Goal: Task Accomplishment & Management: Complete application form

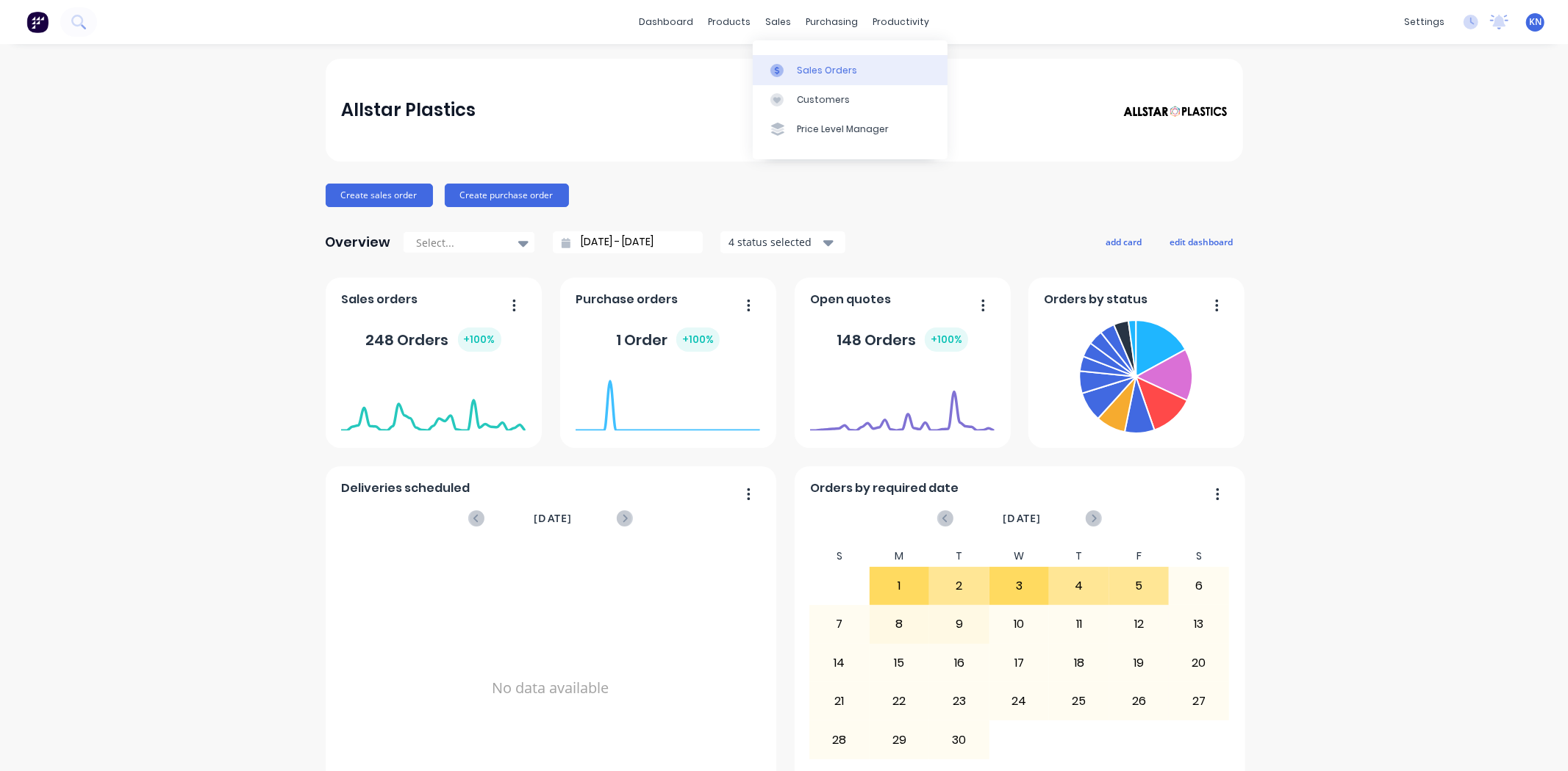
click at [814, 72] on div "Sales Orders" at bounding box center [826, 70] width 60 height 13
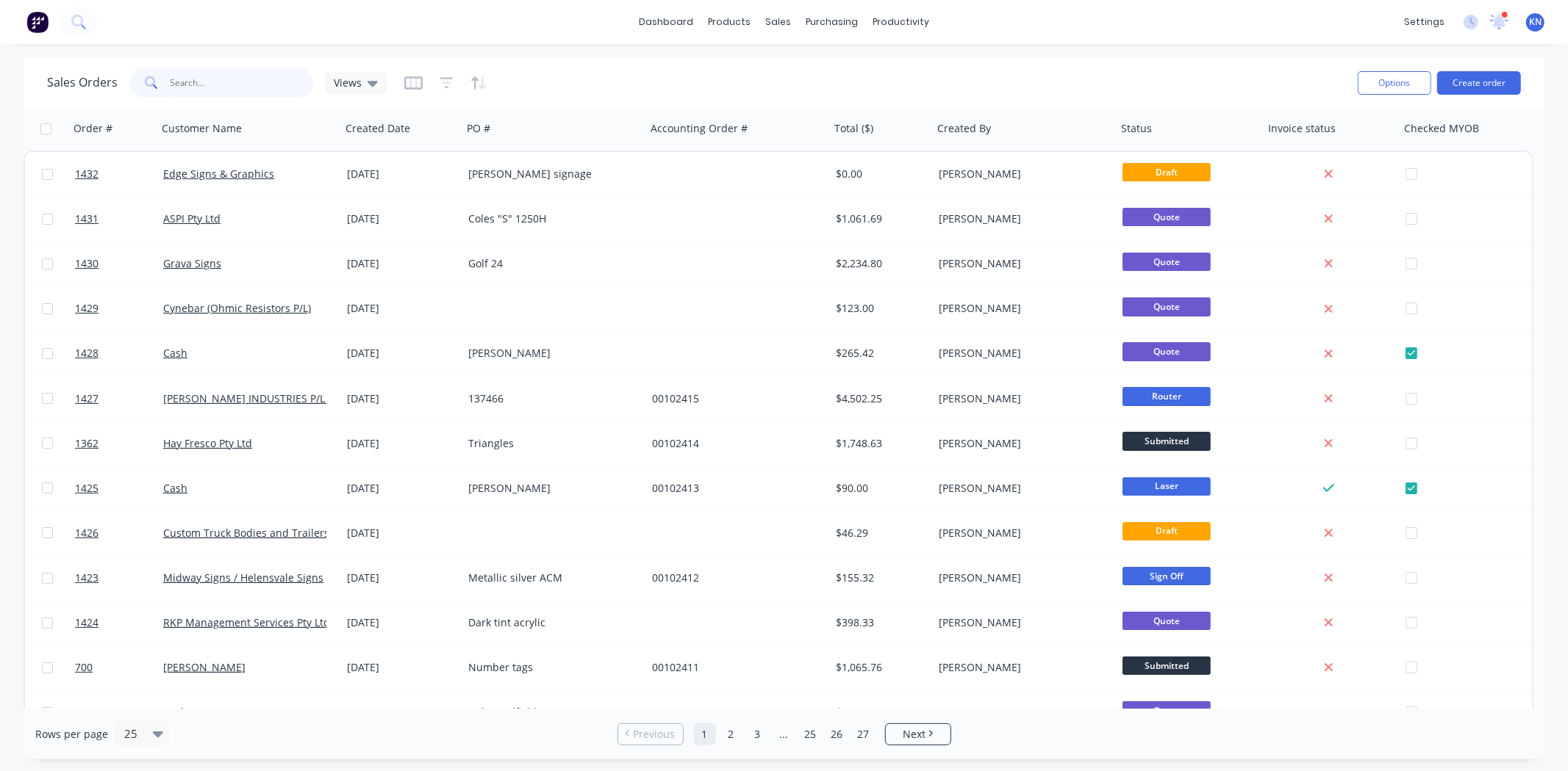
click at [174, 84] on input "text" at bounding box center [243, 82] width 143 height 30
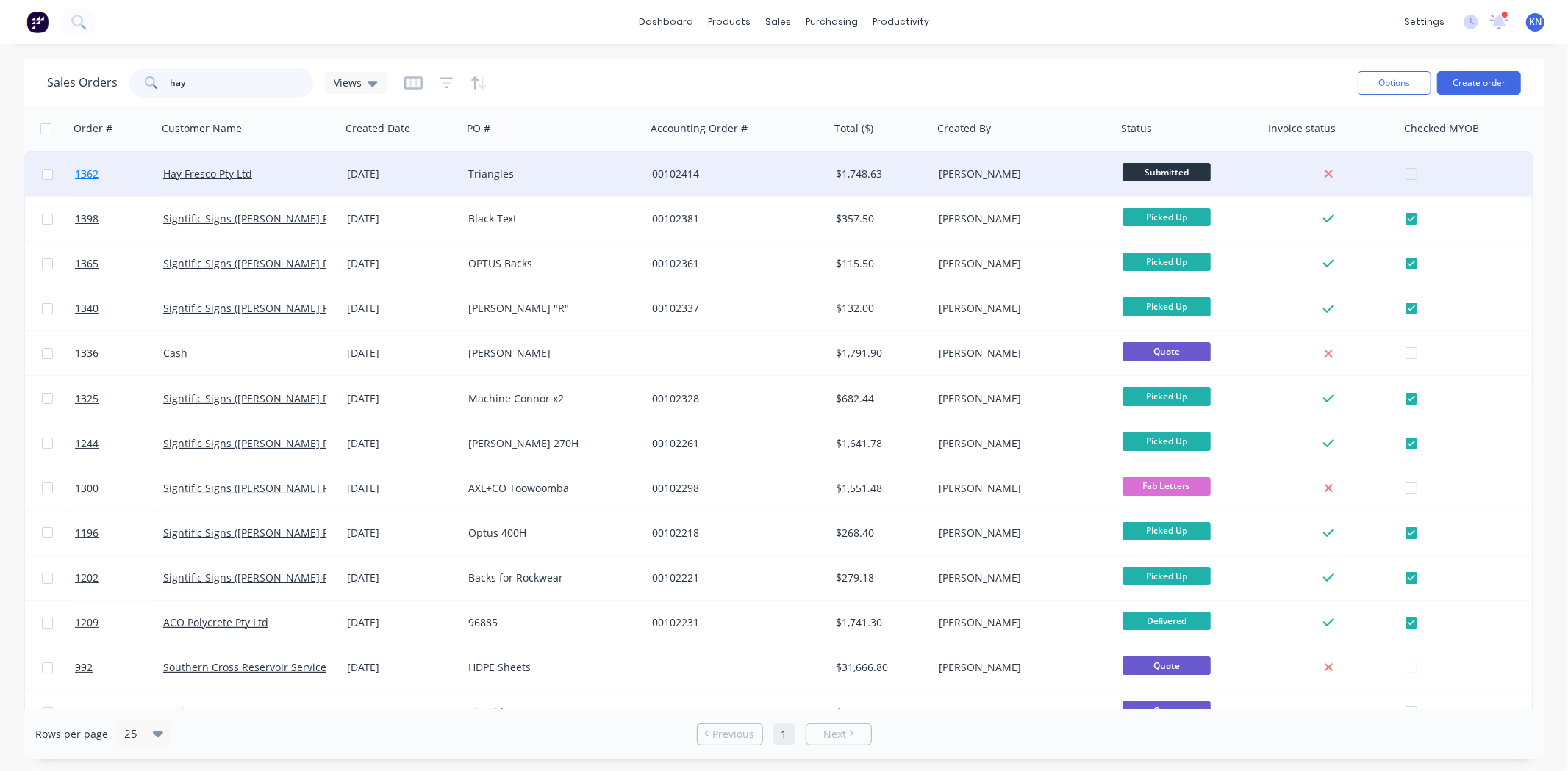
type input "hay"
click at [81, 171] on span "1362" at bounding box center [87, 174] width 23 height 14
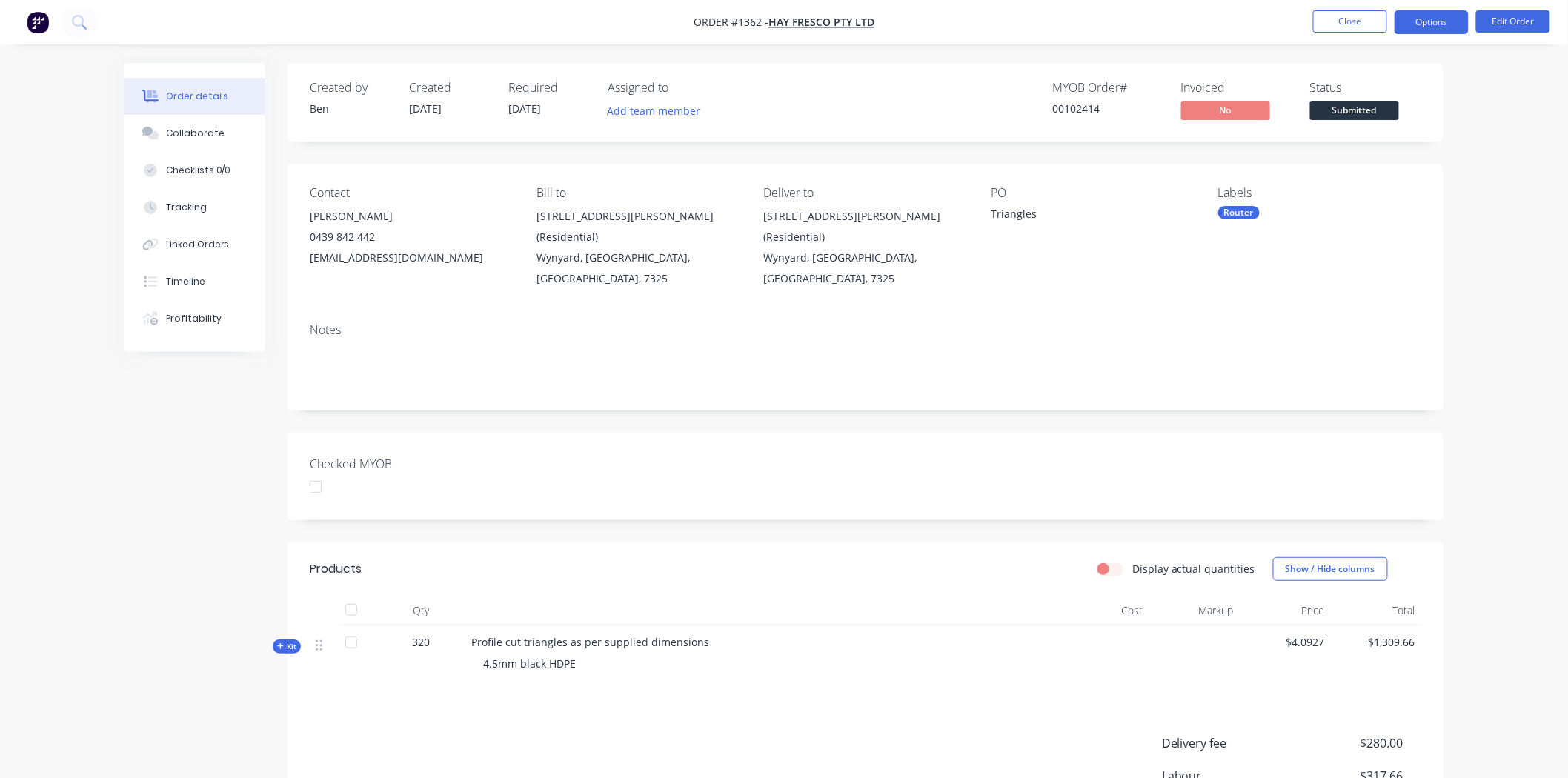
click at [1435, 24] on button "Options" at bounding box center [1432, 22] width 74 height 23
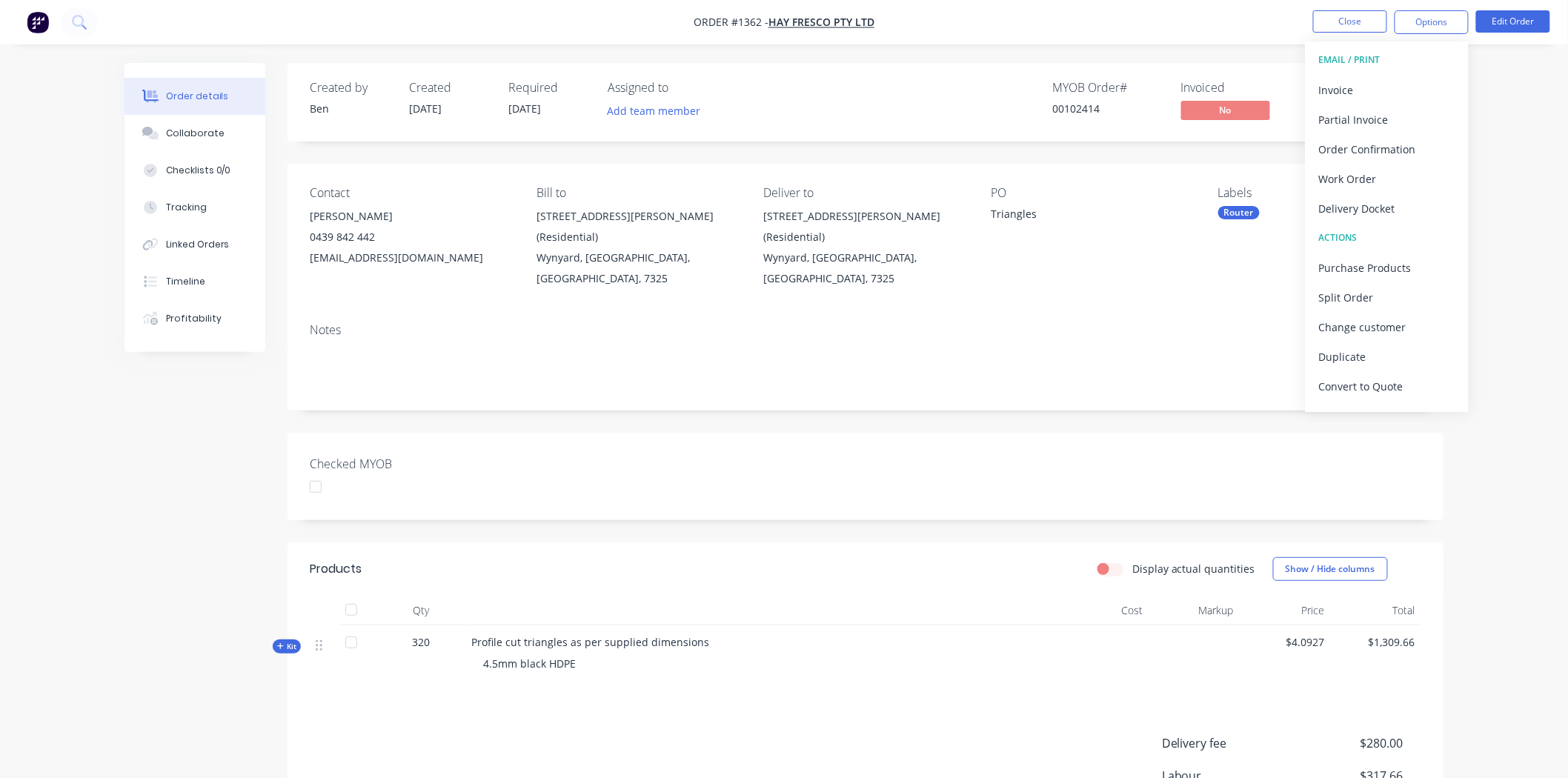
click at [1153, 404] on div "Created by Ben Created 03/09/25 Required 03/09/25 Assigned to Add team member M…" at bounding box center [865, 512] width 1156 height 898
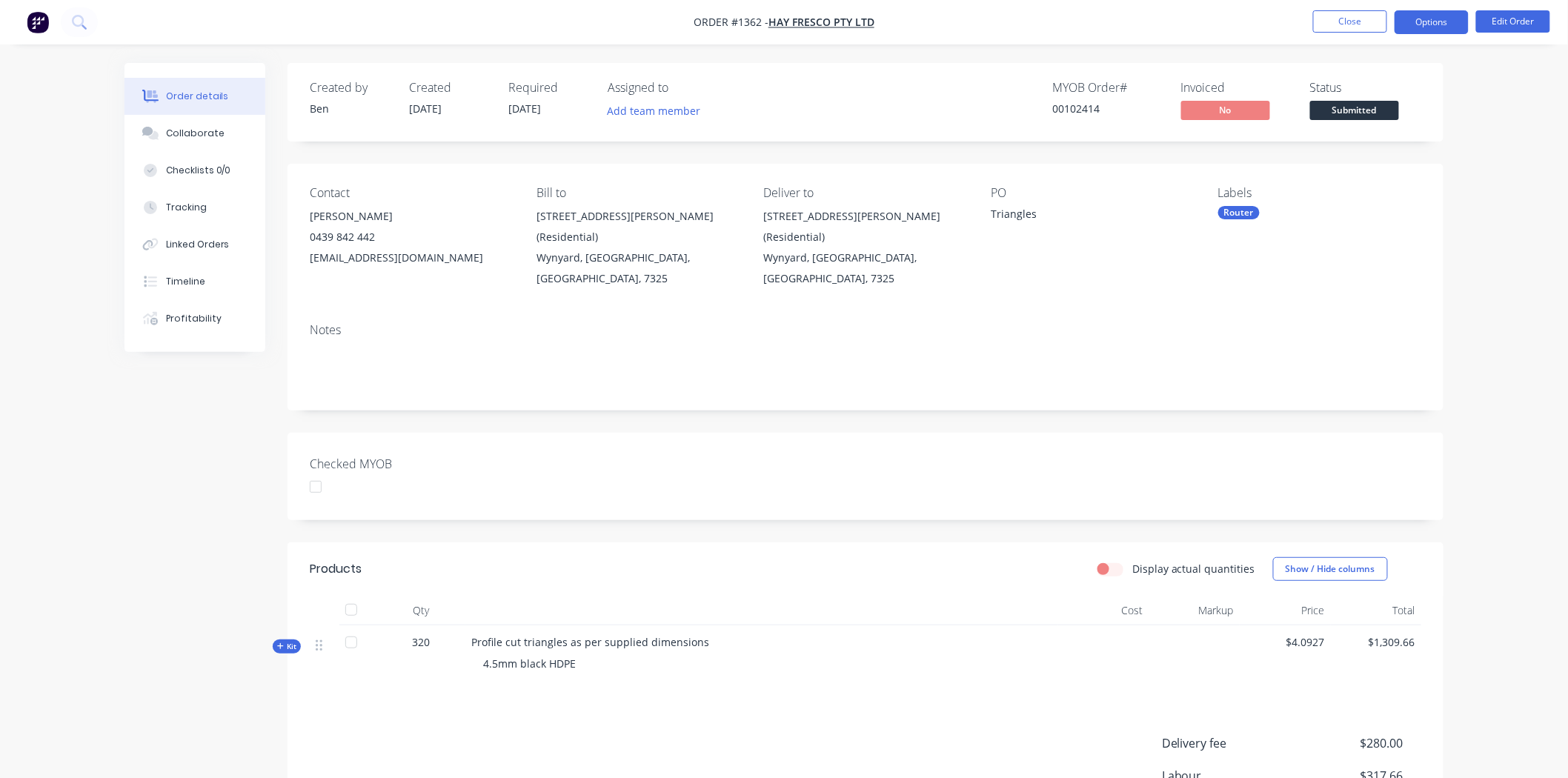
click at [1426, 25] on button "Options" at bounding box center [1432, 22] width 74 height 23
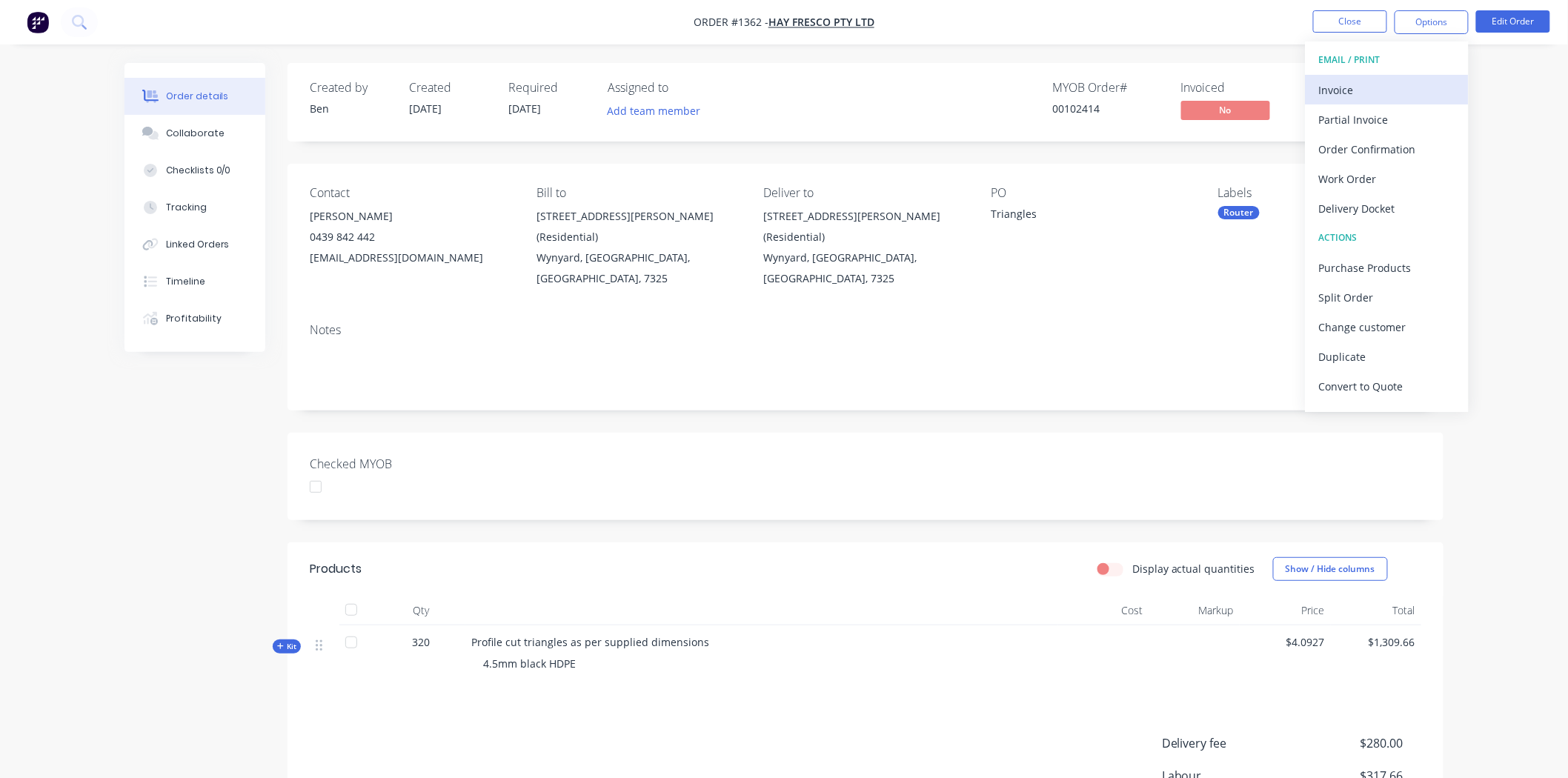
click at [1367, 91] on div "Invoice" at bounding box center [1387, 90] width 136 height 22
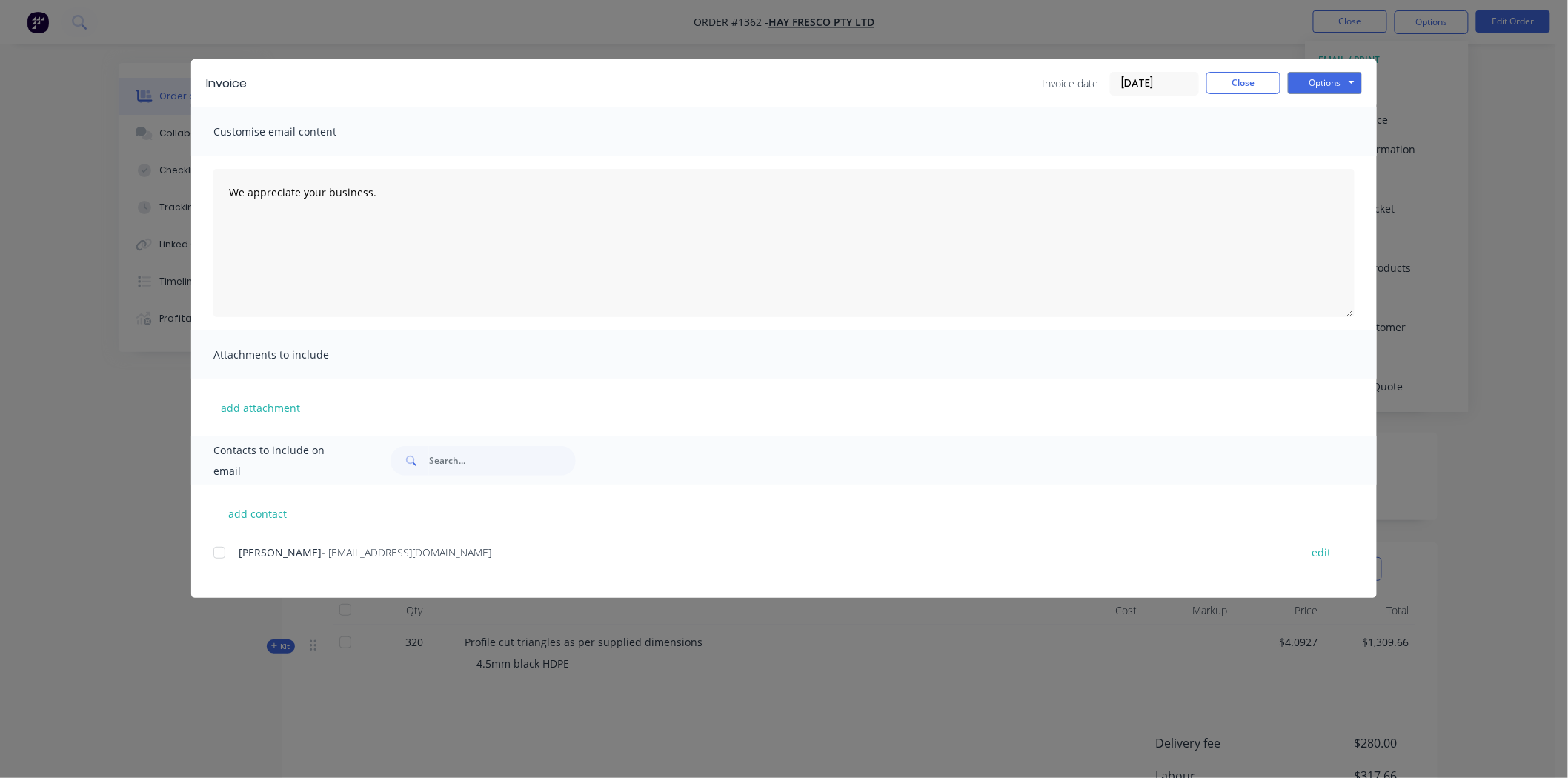
click at [1139, 82] on input "[DATE]" at bounding box center [1154, 83] width 88 height 23
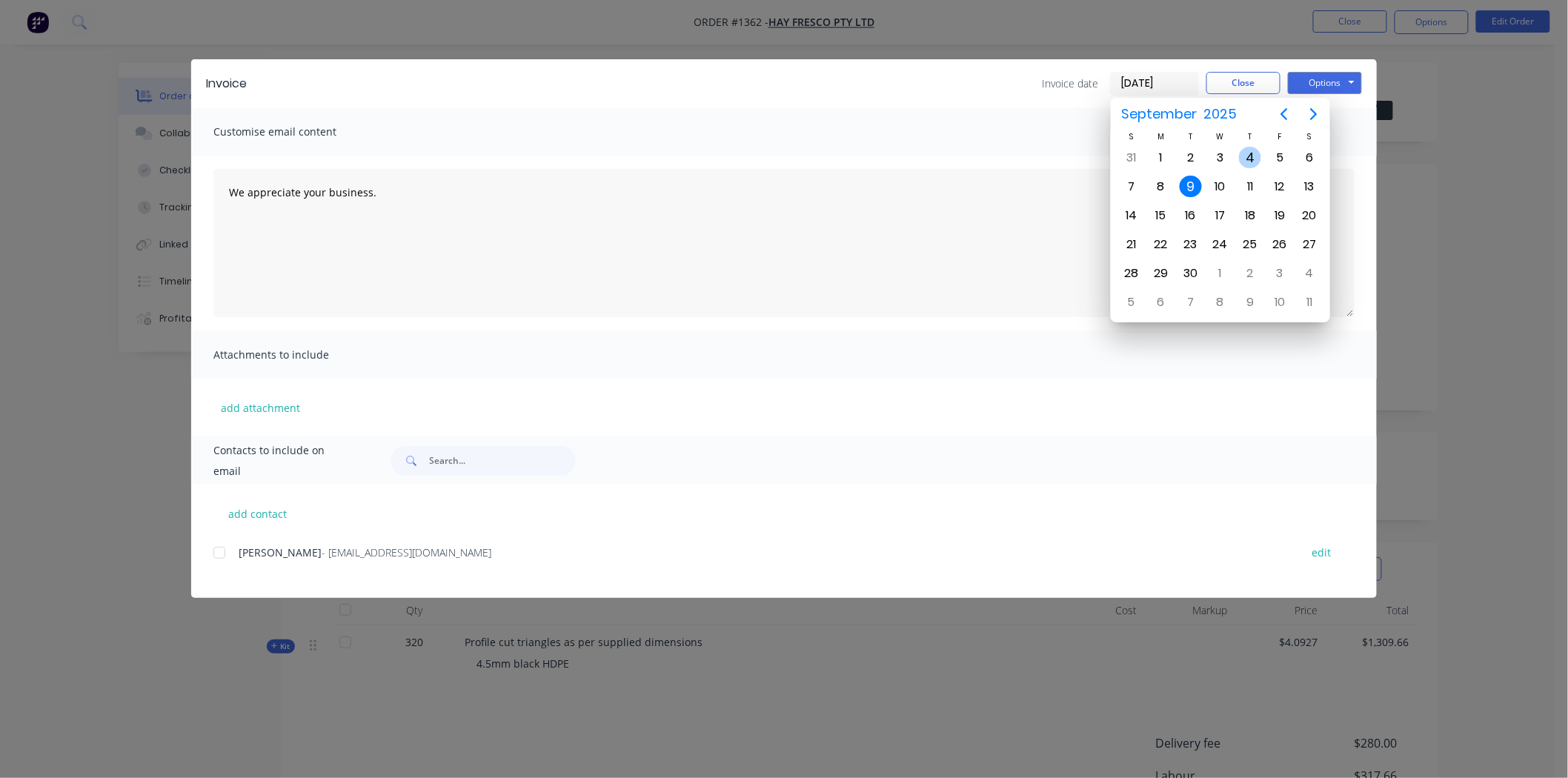
click at [1249, 152] on div "4" at bounding box center [1250, 158] width 23 height 23
type input "[DATE]"
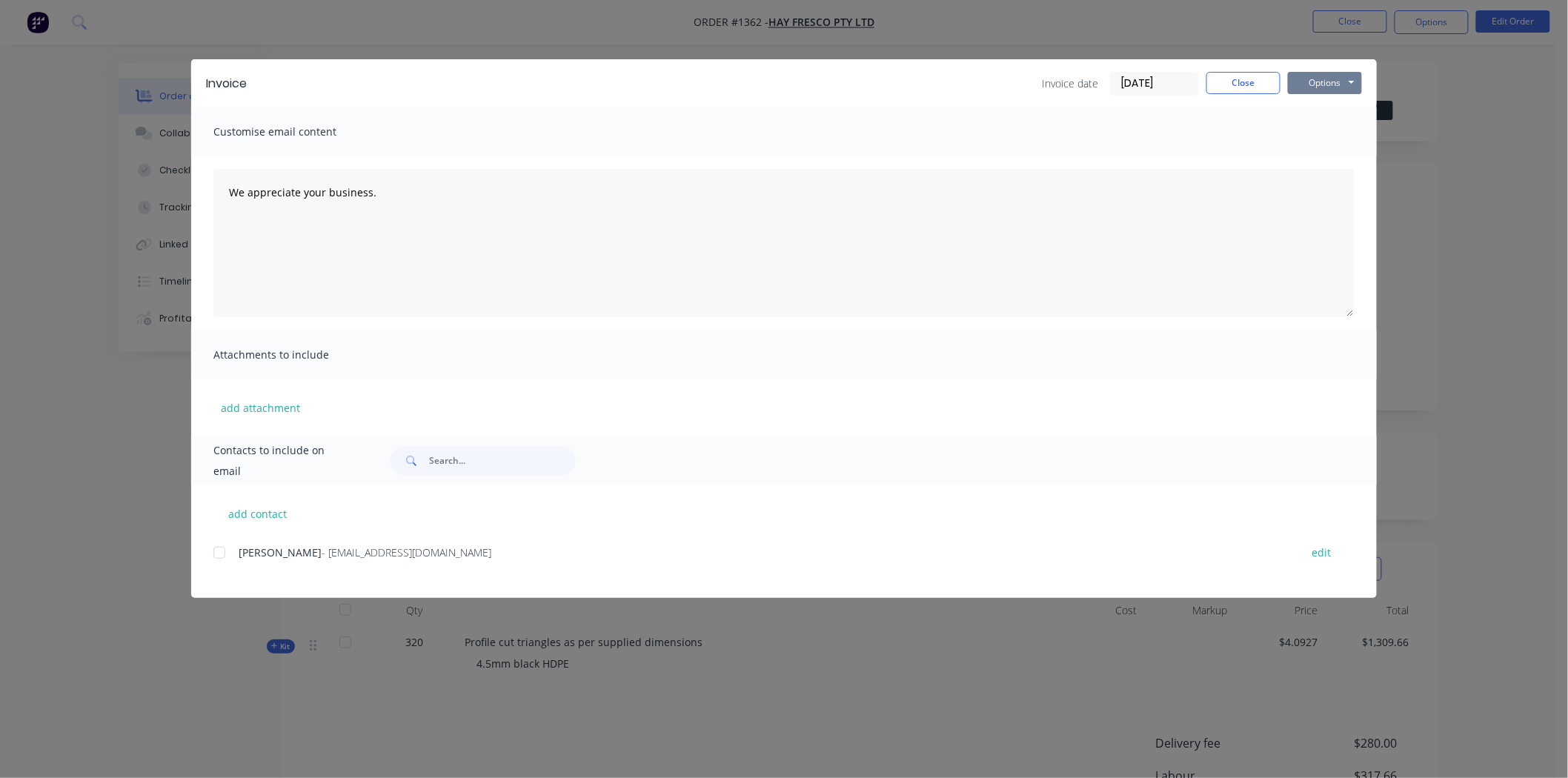
click at [1321, 81] on button "Options" at bounding box center [1324, 83] width 74 height 23
click at [1316, 134] on button "Print" at bounding box center [1334, 134] width 95 height 24
click at [1254, 79] on button "Close" at bounding box center [1243, 83] width 74 height 23
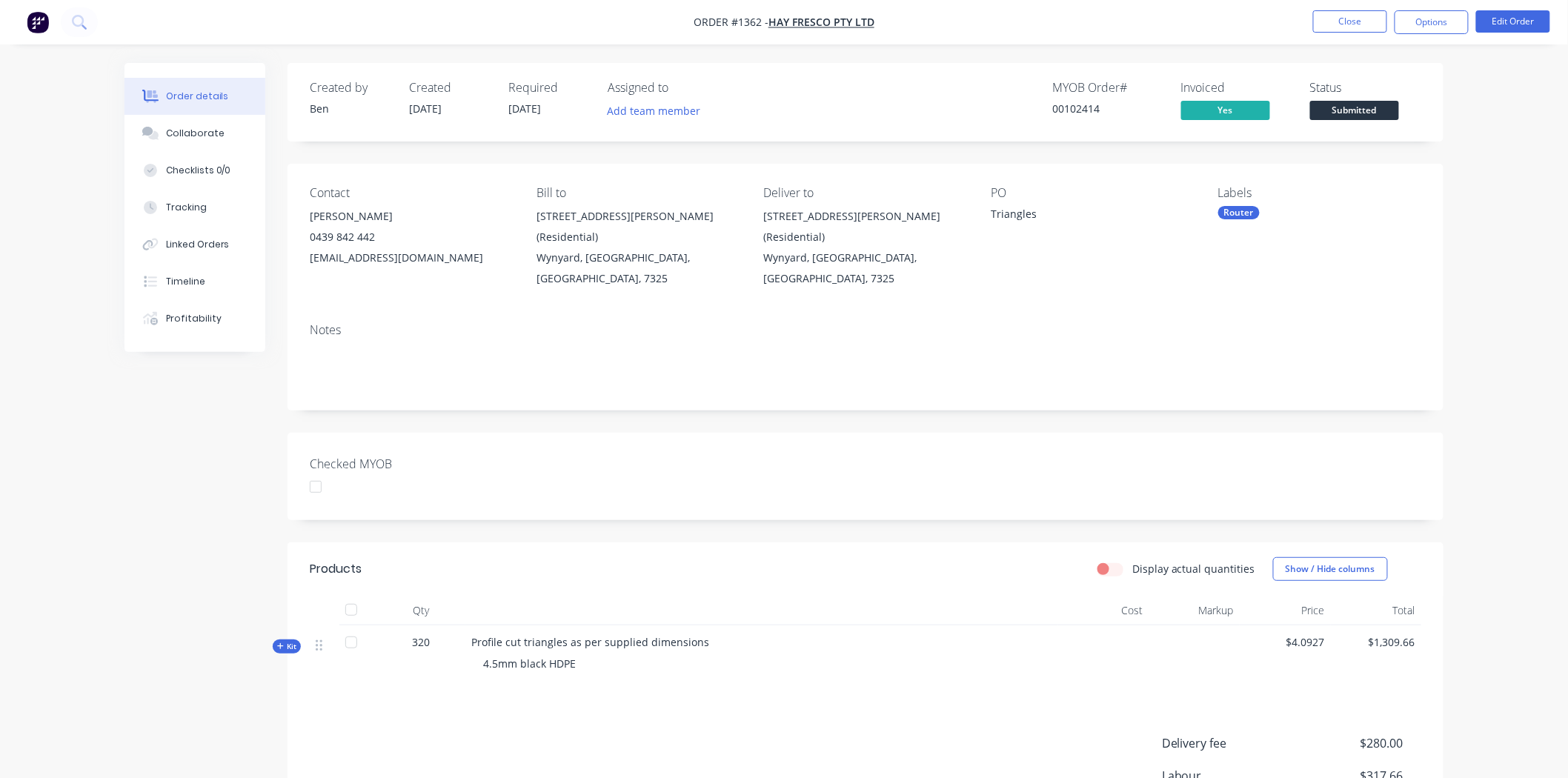
click at [309, 472] on div at bounding box center [315, 486] width 30 height 30
click at [1383, 108] on span "Submitted" at bounding box center [1354, 110] width 89 height 19
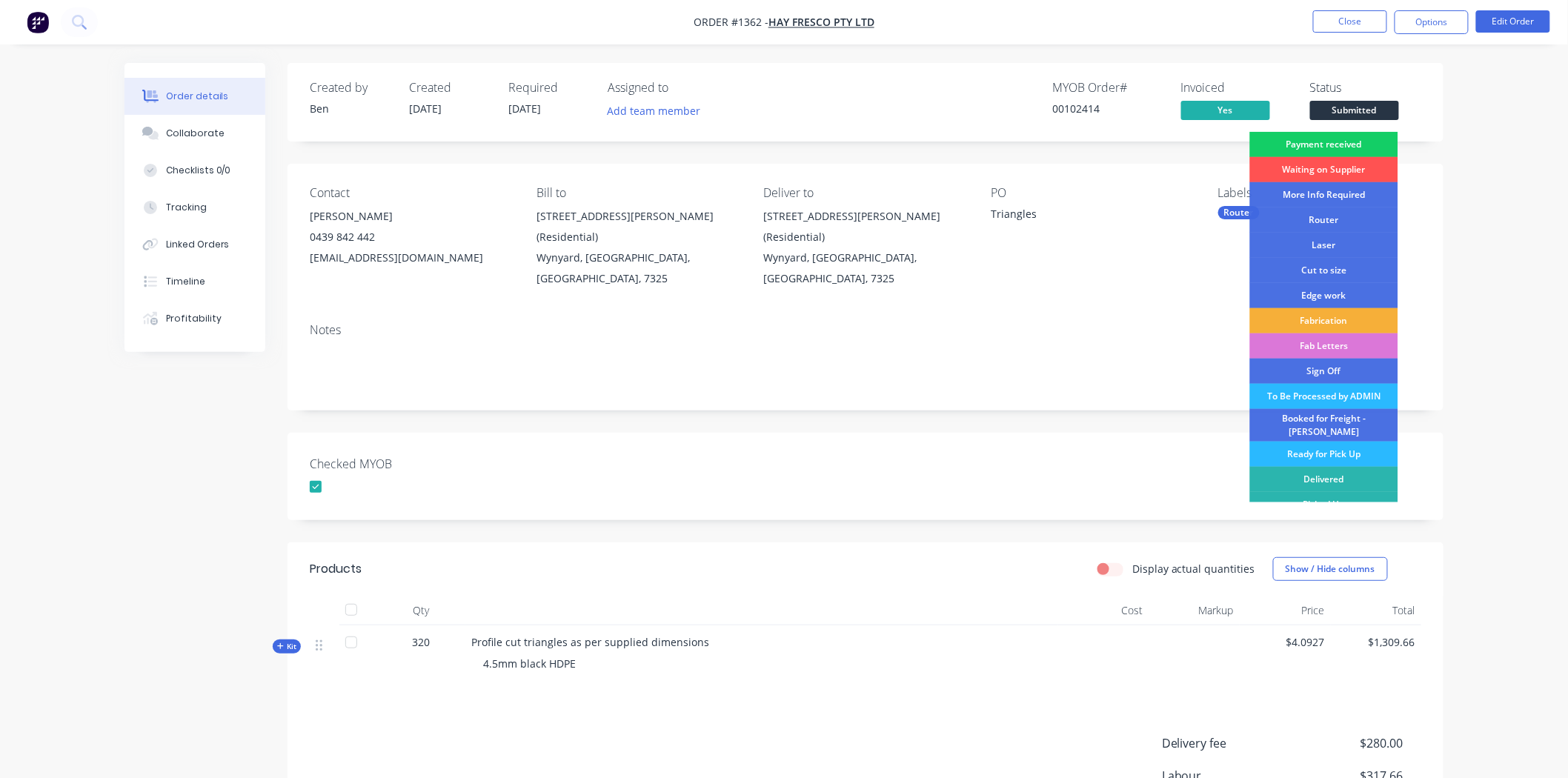
click at [1350, 144] on div "Payment received" at bounding box center [1324, 144] width 148 height 25
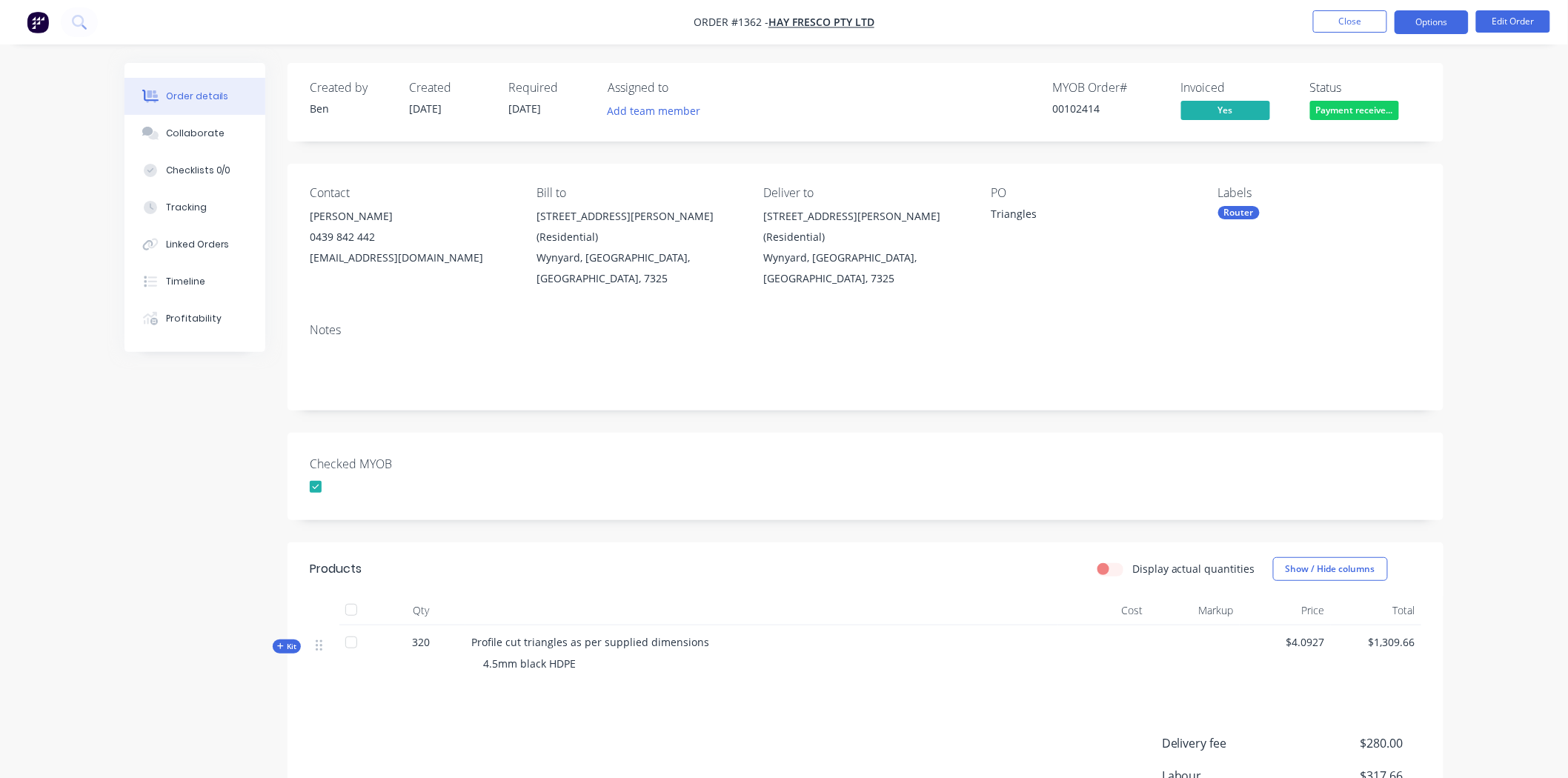
click at [1420, 26] on button "Options" at bounding box center [1432, 22] width 74 height 23
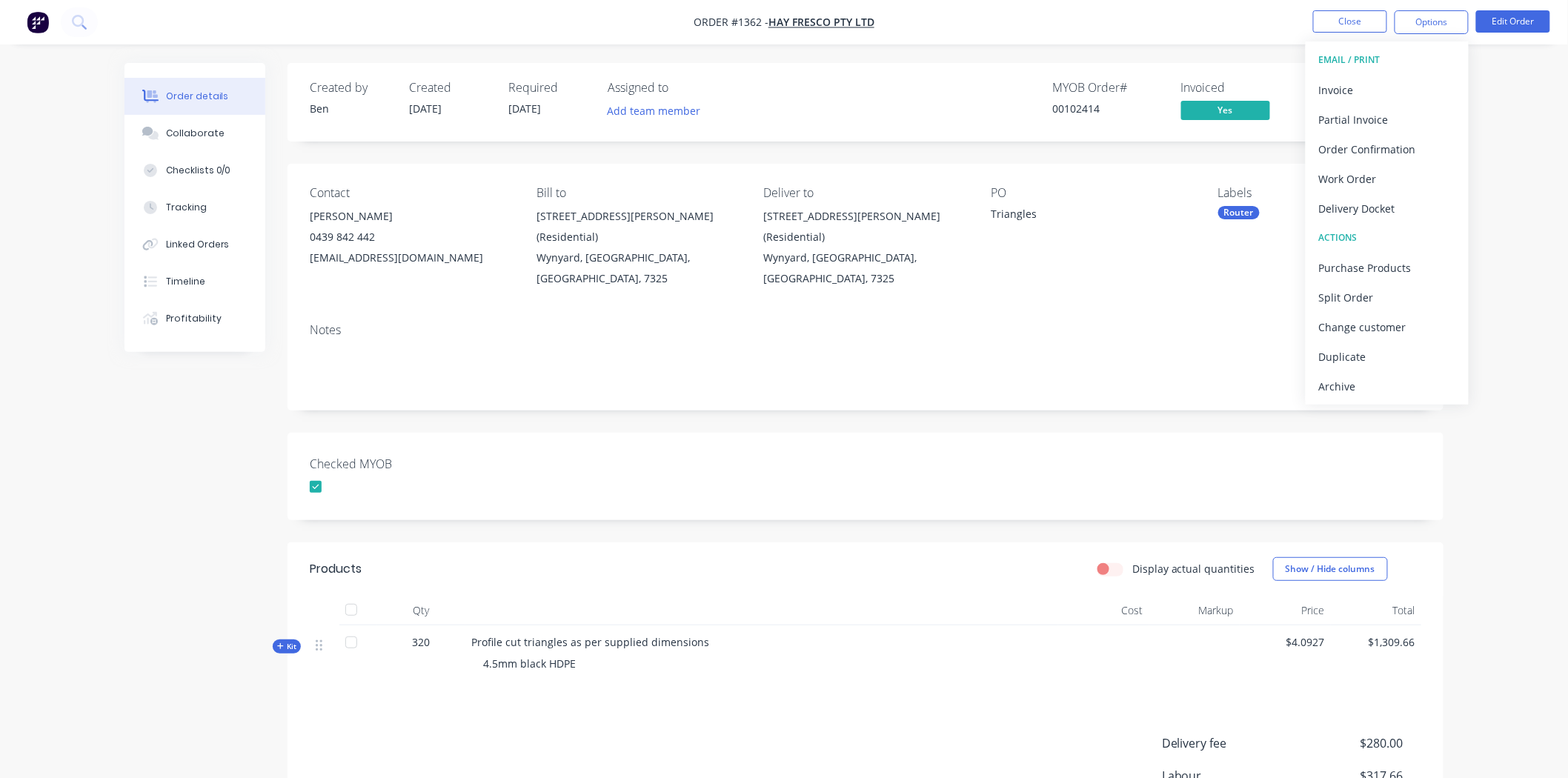
click at [1159, 411] on div "Created by Ben Created 03/09/25 Required 03/09/25 Assigned to Add team member M…" at bounding box center [865, 512] width 1156 height 898
click at [1250, 214] on div "Router" at bounding box center [1239, 212] width 42 height 14
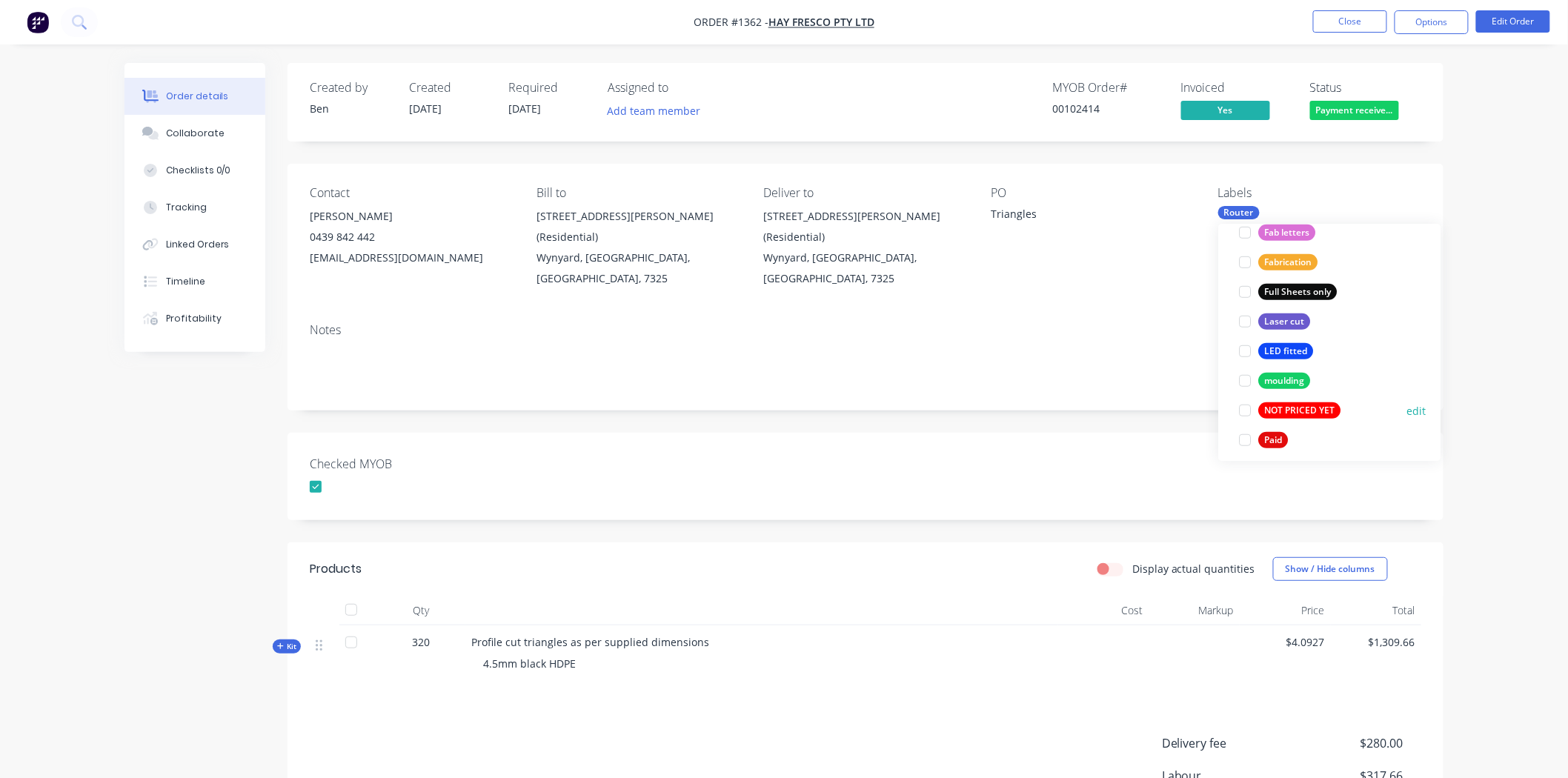
scroll to position [412, 0]
click at [1242, 433] on div at bounding box center [1244, 435] width 30 height 30
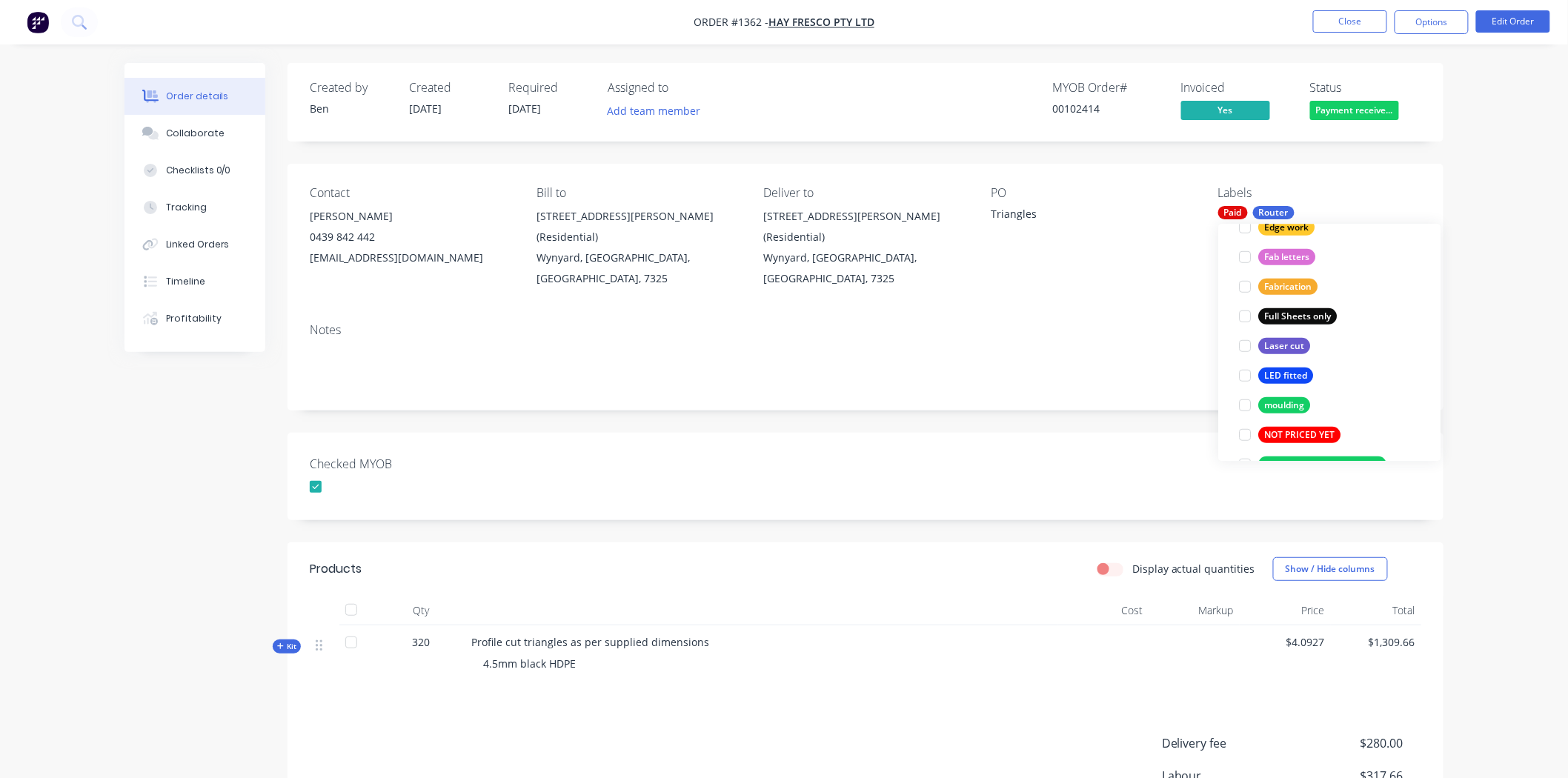
scroll to position [0, 0]
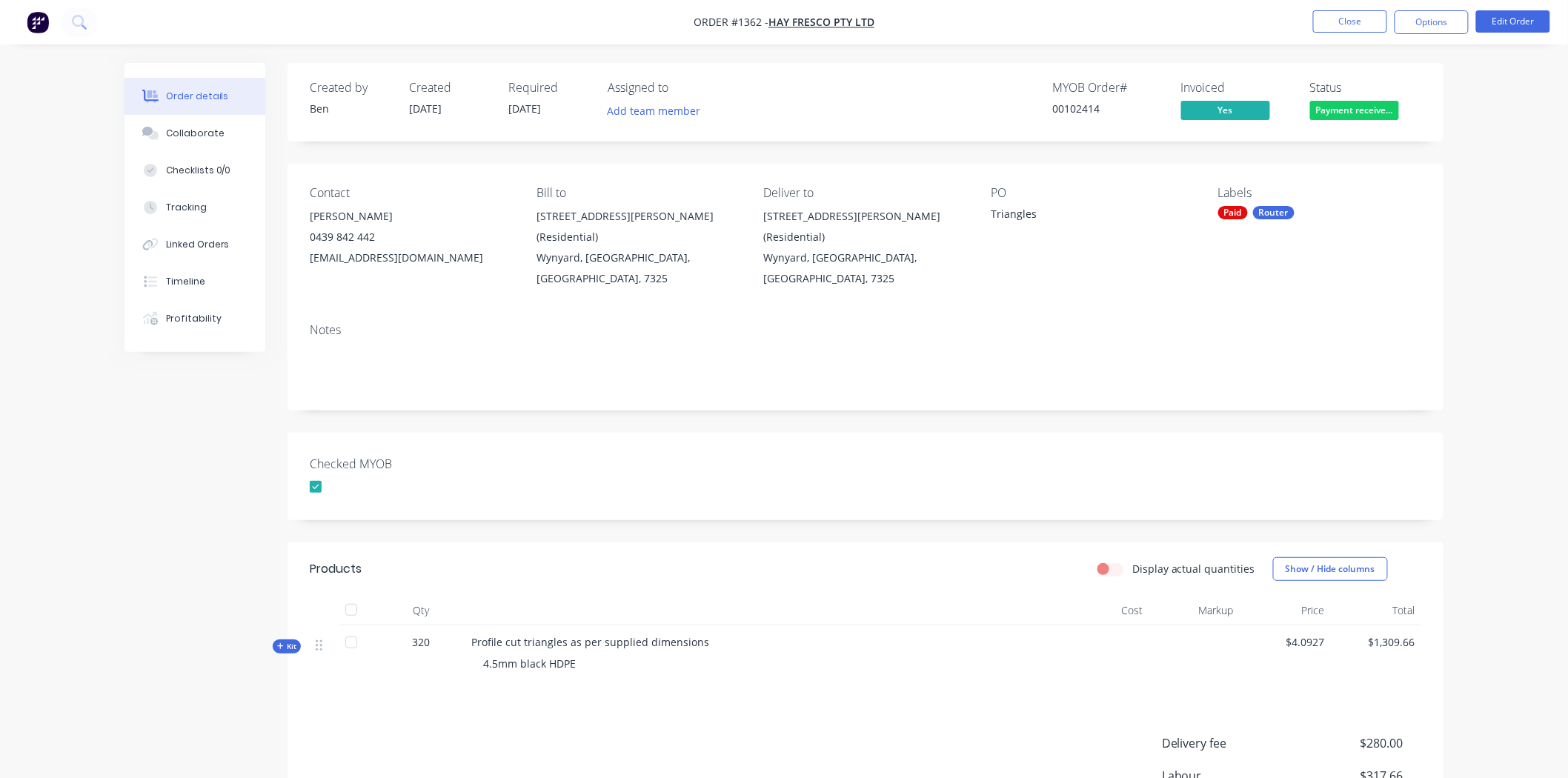
click at [1114, 433] on div "Checked MYOB" at bounding box center [865, 477] width 1156 height 88
click at [1357, 20] on button "Close" at bounding box center [1350, 21] width 74 height 23
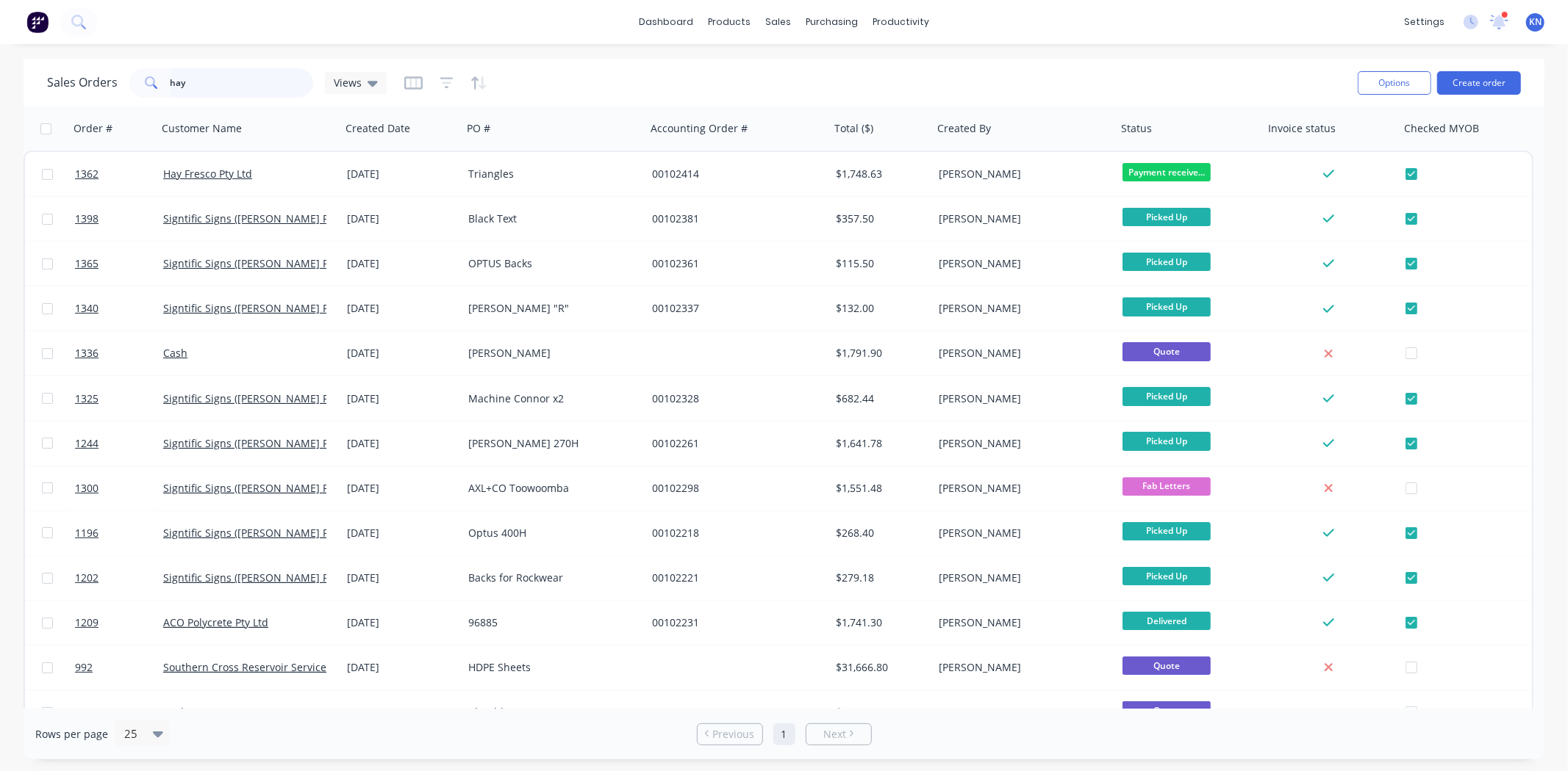
click at [224, 81] on input "hay" at bounding box center [243, 82] width 143 height 30
type input "h"
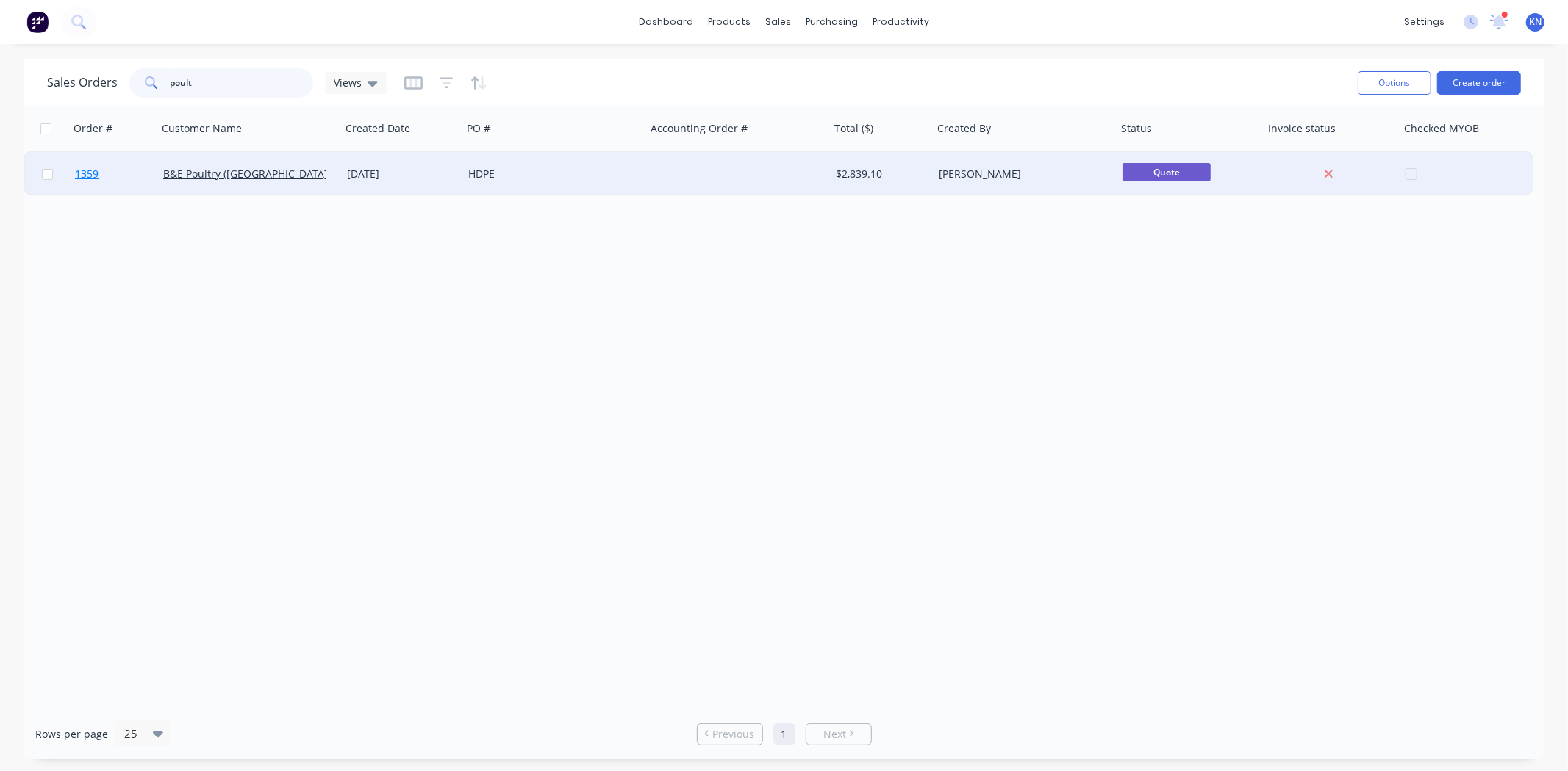
type input "poult"
click at [126, 171] on link "1359" at bounding box center [119, 174] width 89 height 44
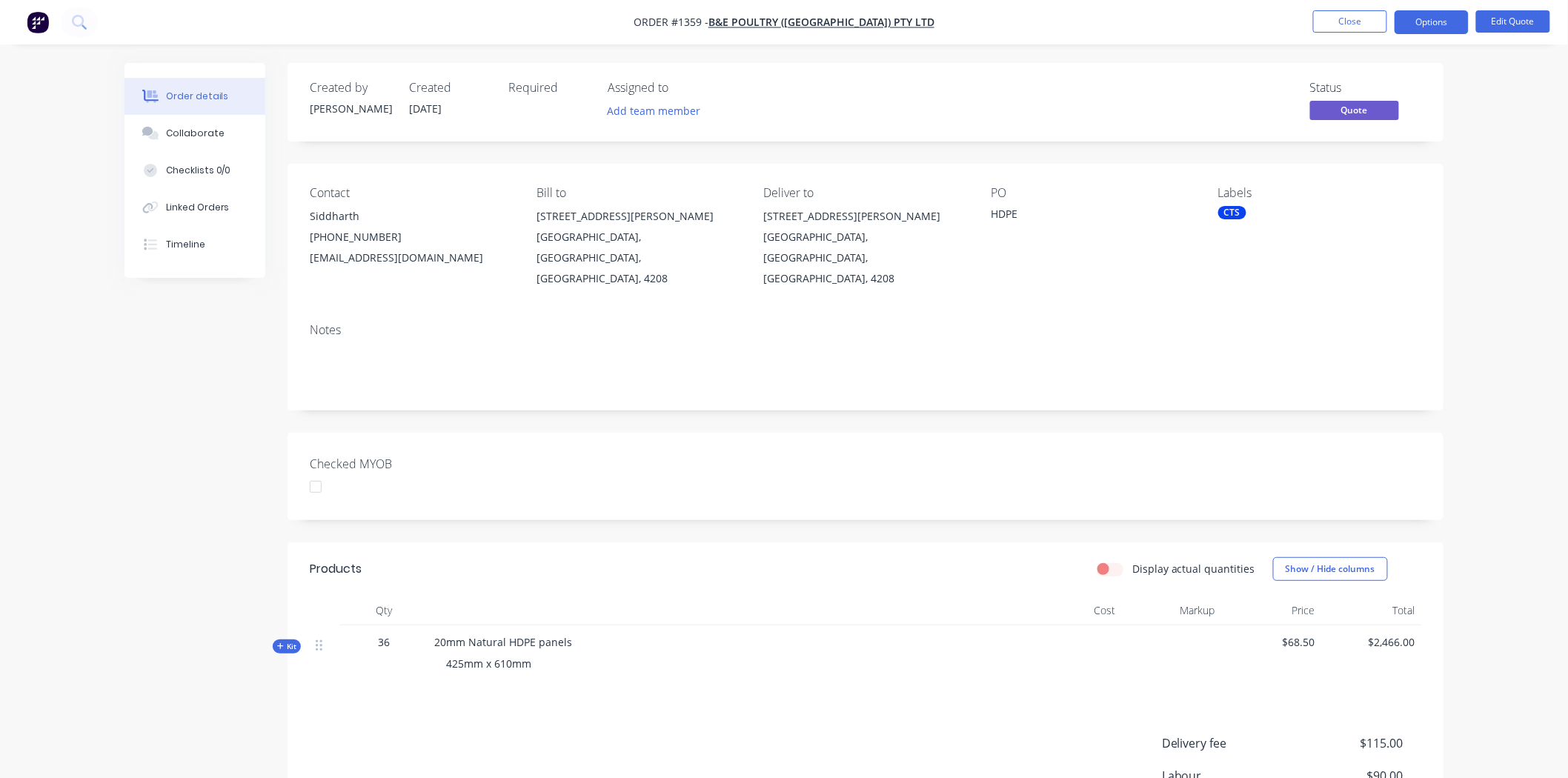
click at [289, 641] on span "Kit" at bounding box center [286, 646] width 19 height 11
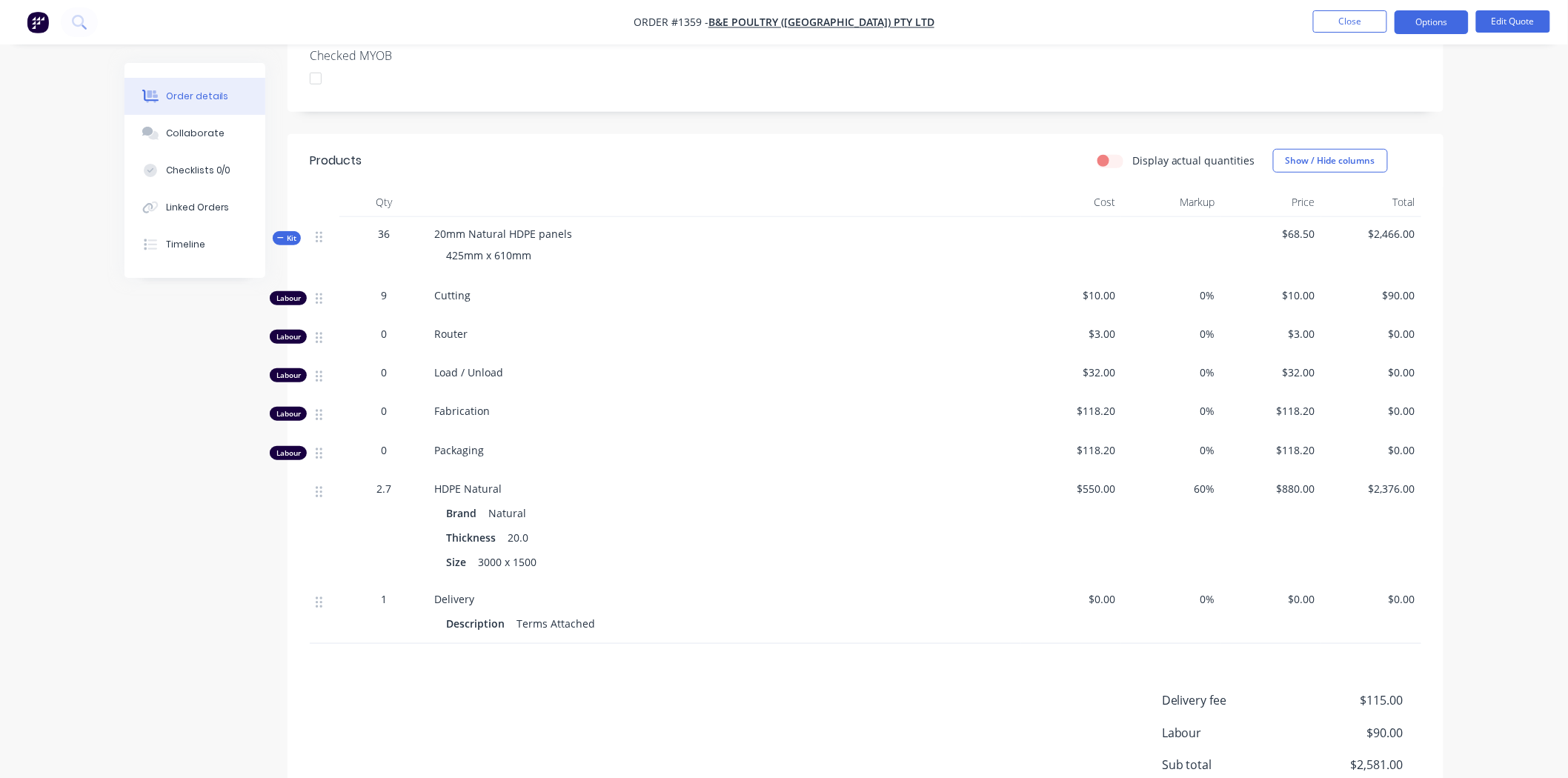
scroll to position [412, 0]
click at [191, 134] on div "Collaborate" at bounding box center [195, 133] width 59 height 14
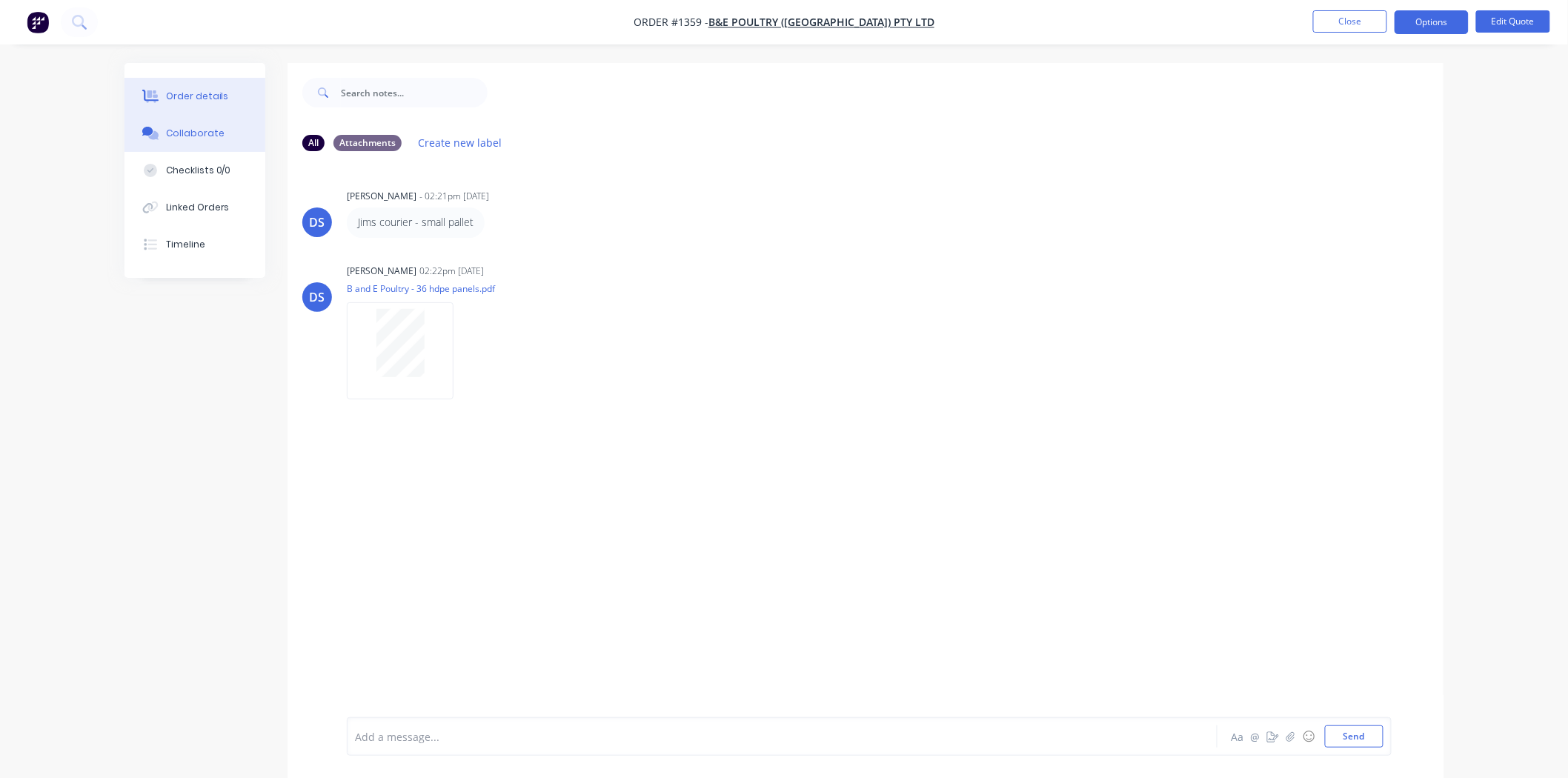
click at [182, 93] on div "Order details" at bounding box center [198, 96] width 63 height 14
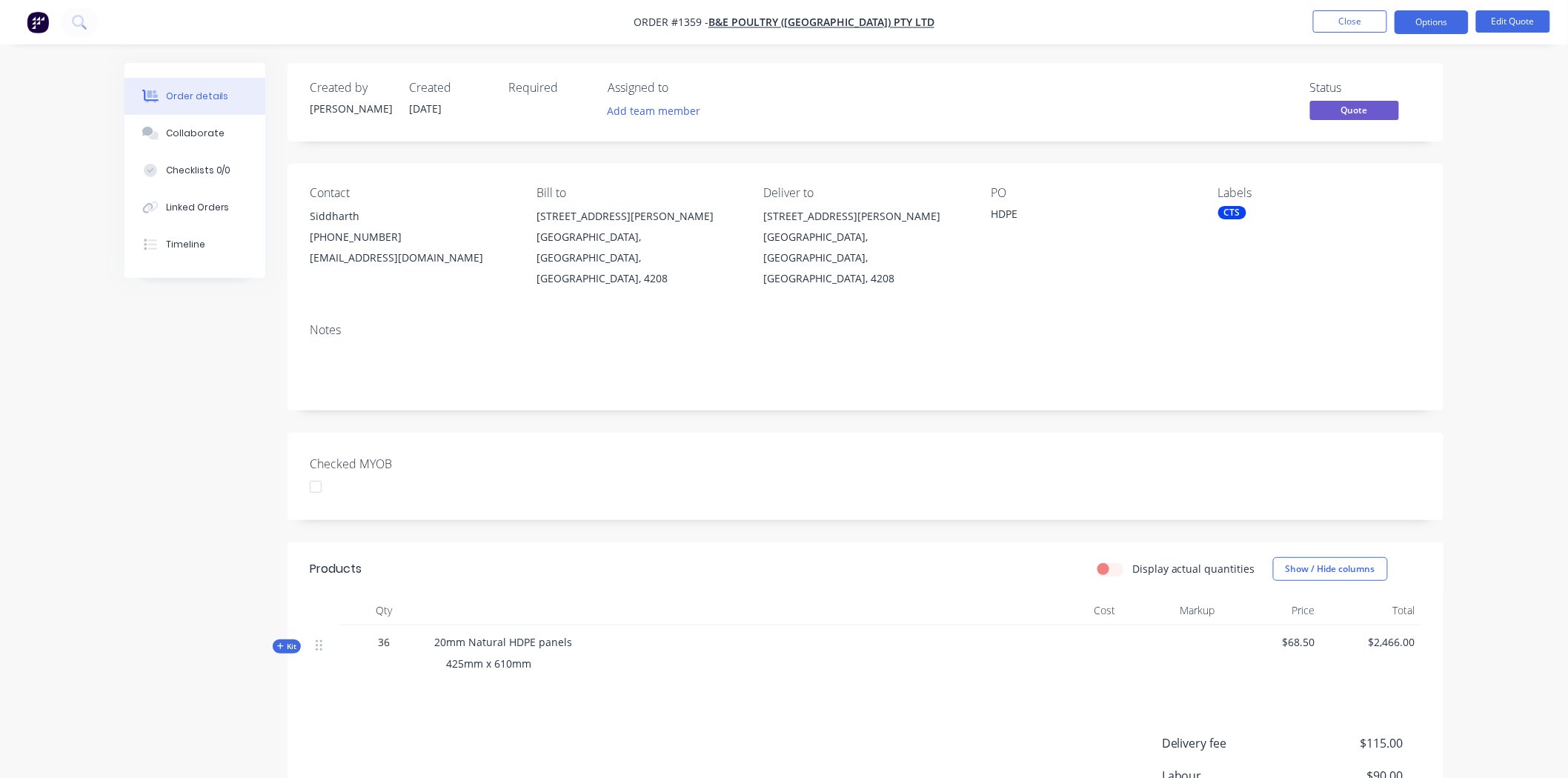
click at [1242, 211] on div "CTS" at bounding box center [1231, 212] width 28 height 14
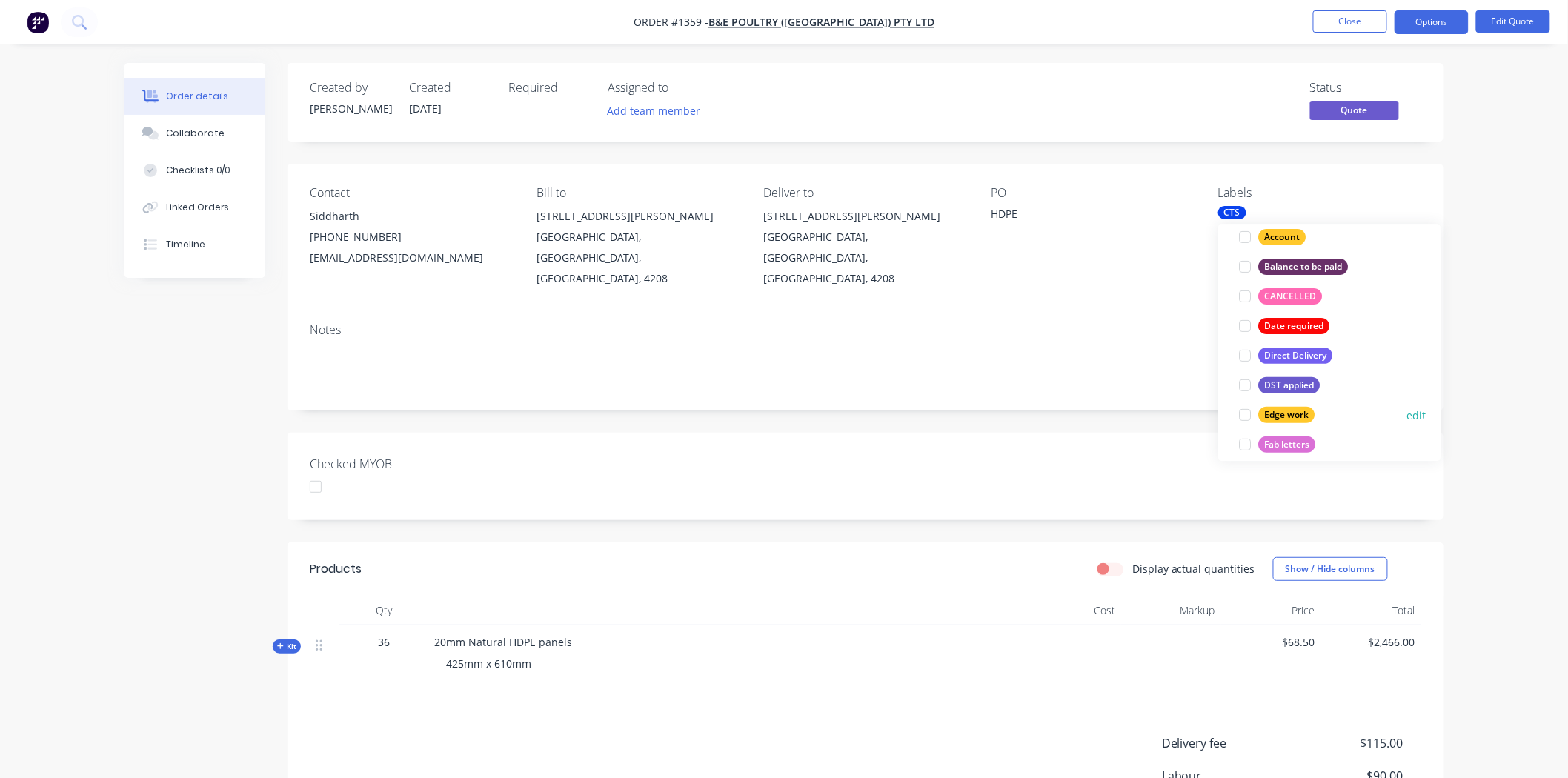
scroll to position [412, 0]
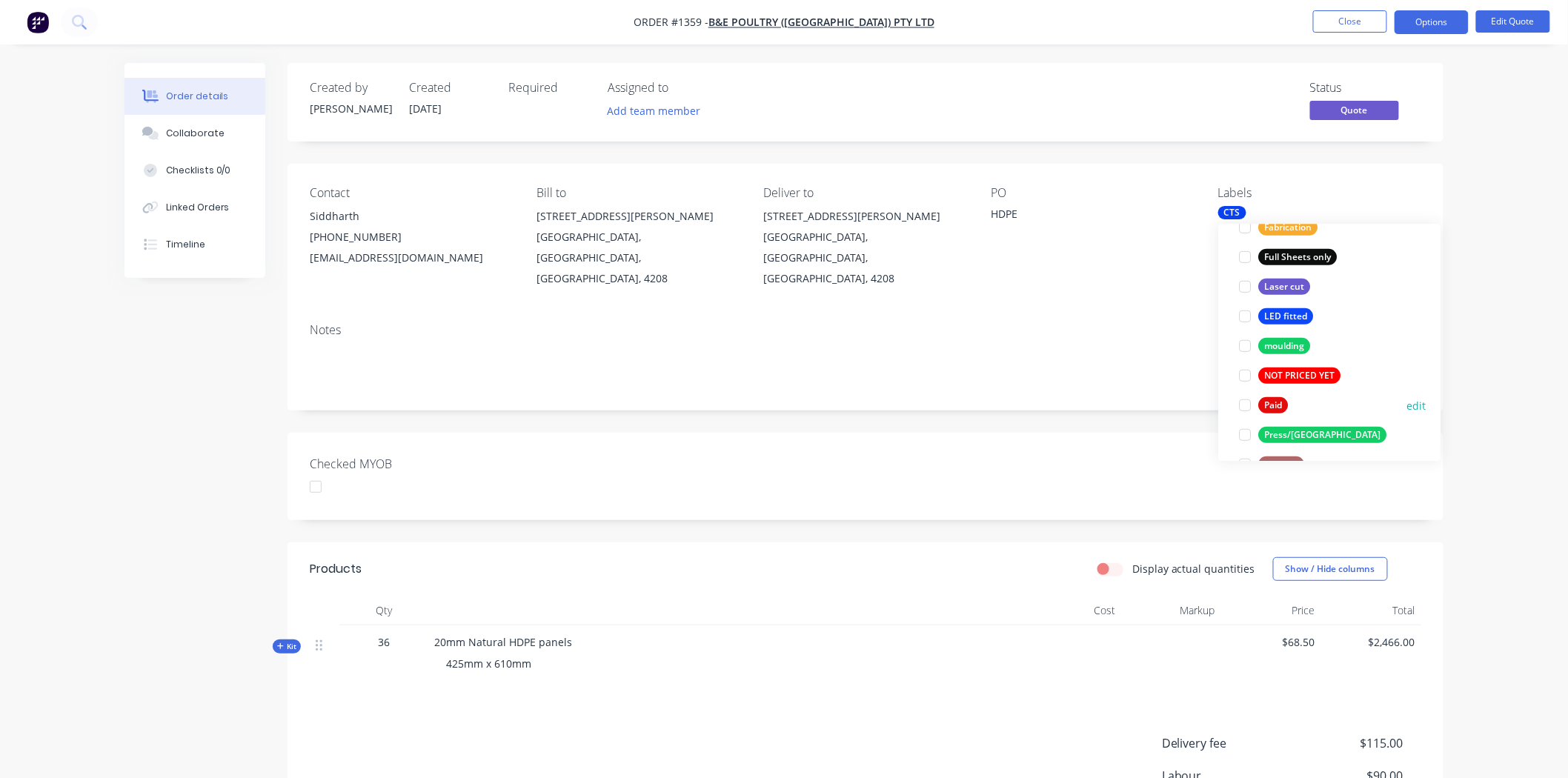
click at [1246, 405] on div at bounding box center [1244, 405] width 30 height 30
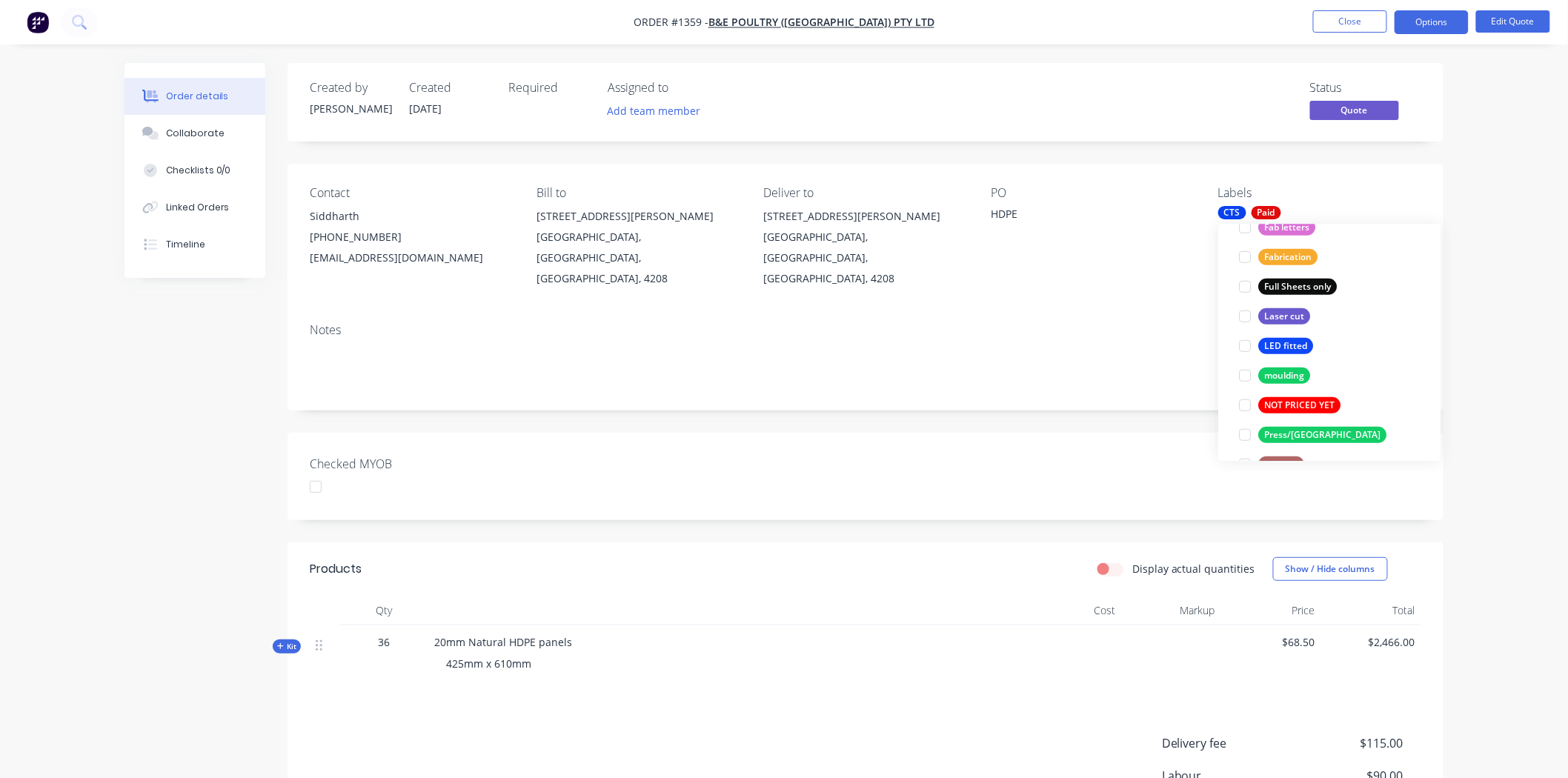
scroll to position [0, 0]
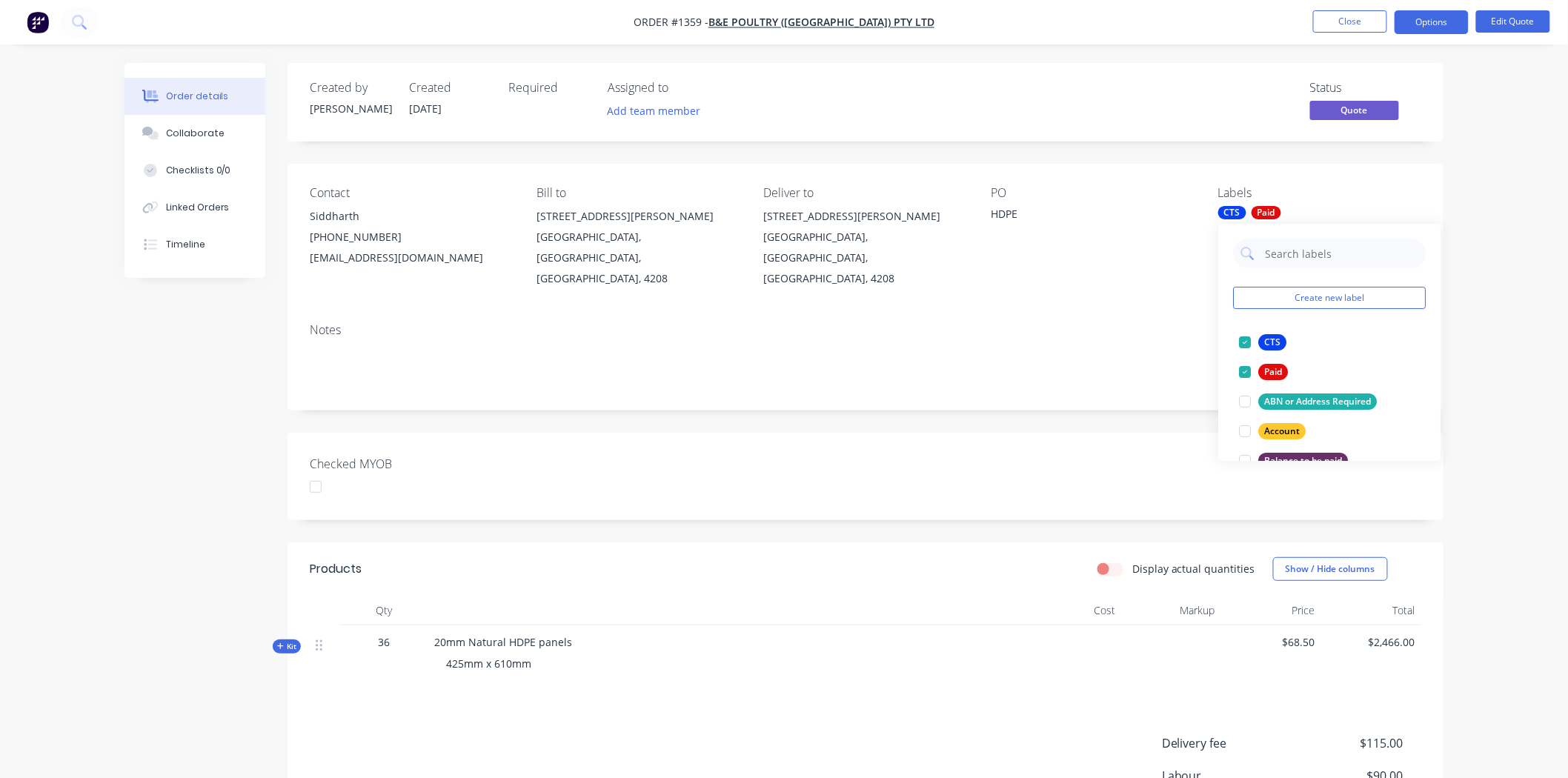
click at [1093, 433] on div "Checked MYOB" at bounding box center [865, 477] width 1156 height 88
click at [314, 472] on div at bounding box center [315, 486] width 30 height 30
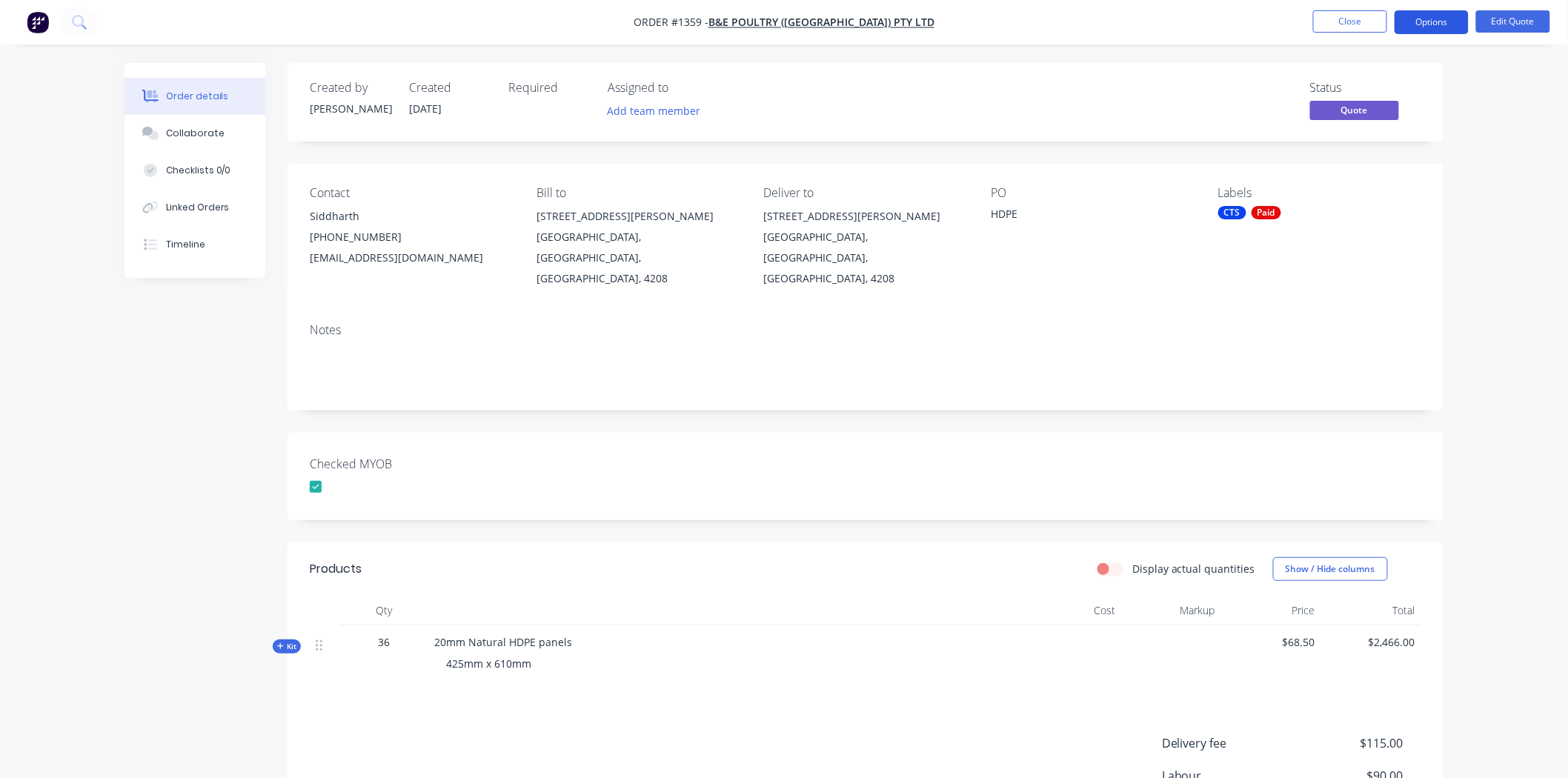
click at [1418, 23] on button "Options" at bounding box center [1432, 22] width 74 height 23
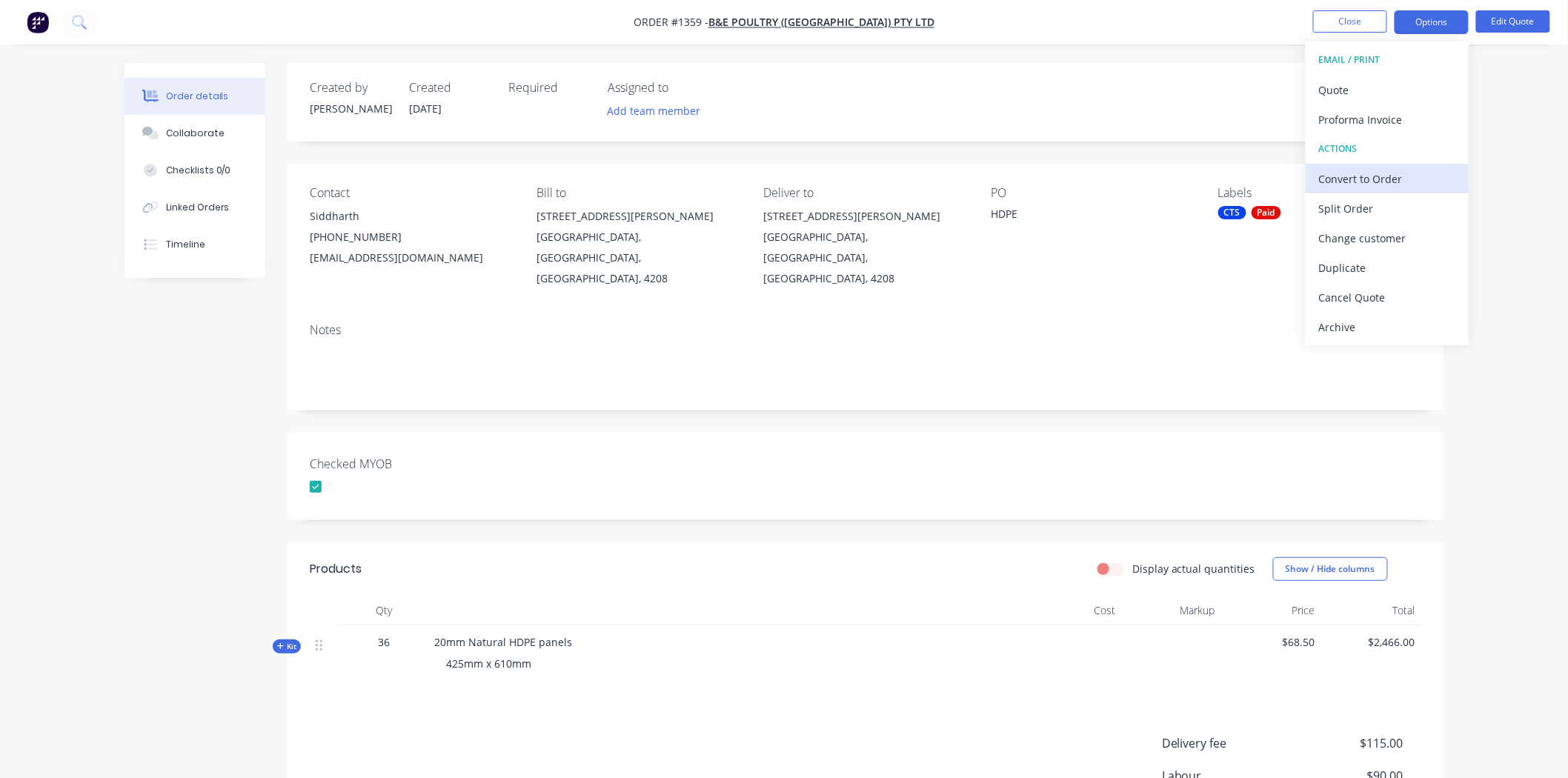
click at [1370, 176] on div "Convert to Order" at bounding box center [1387, 179] width 136 height 22
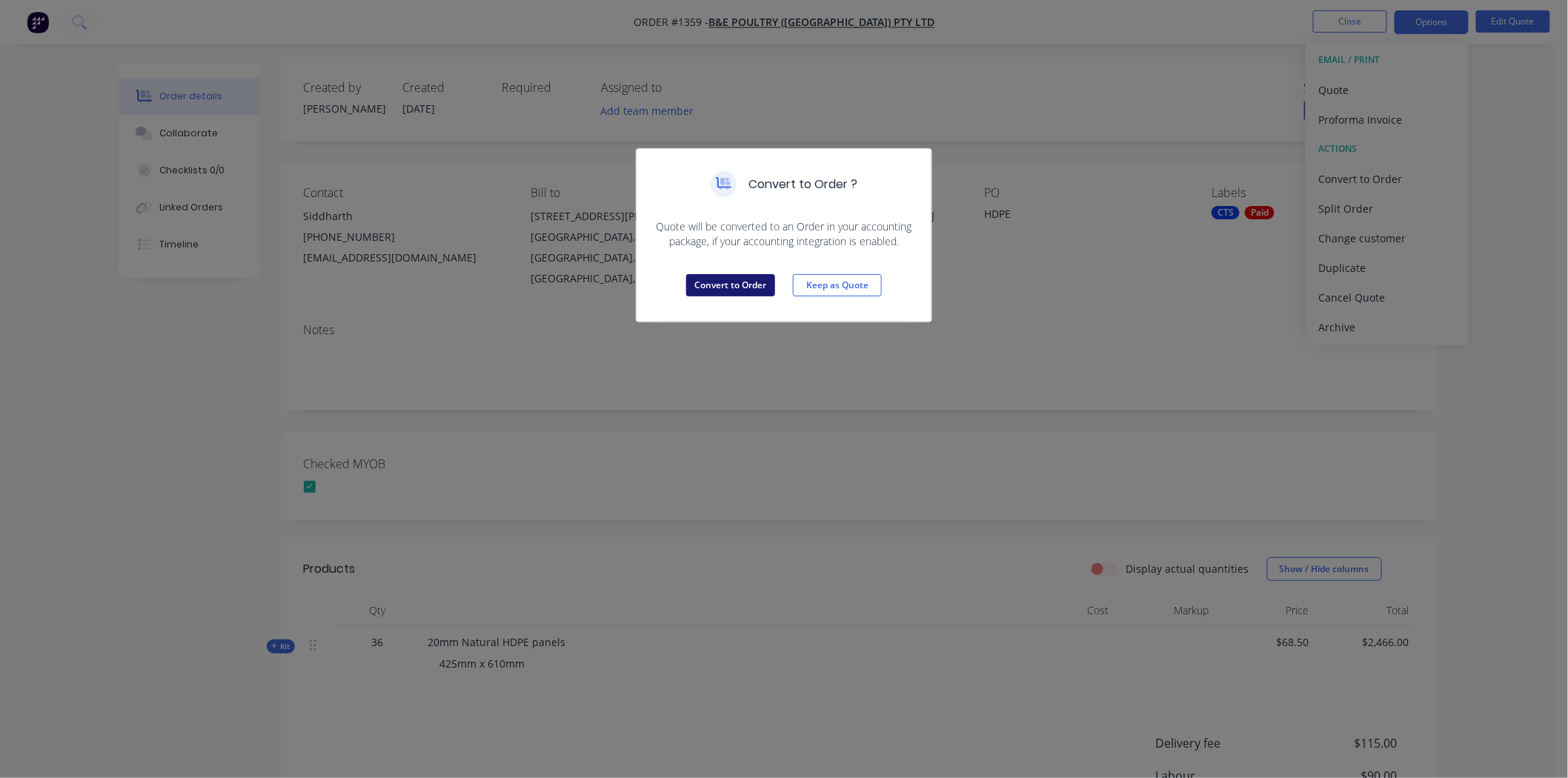
click at [730, 282] on button "Convert to Order" at bounding box center [731, 285] width 89 height 23
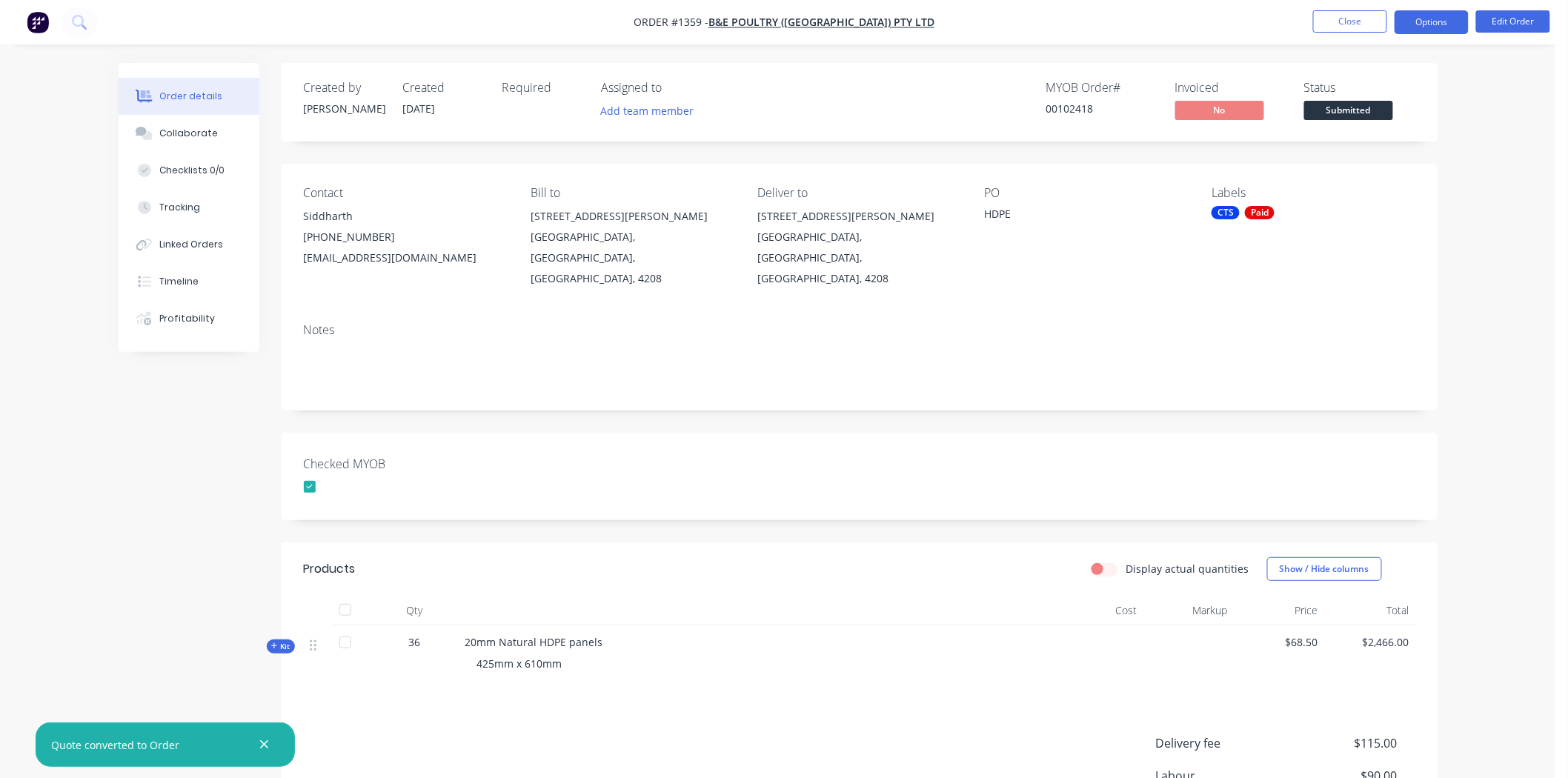
click at [1434, 20] on button "Options" at bounding box center [1432, 22] width 74 height 23
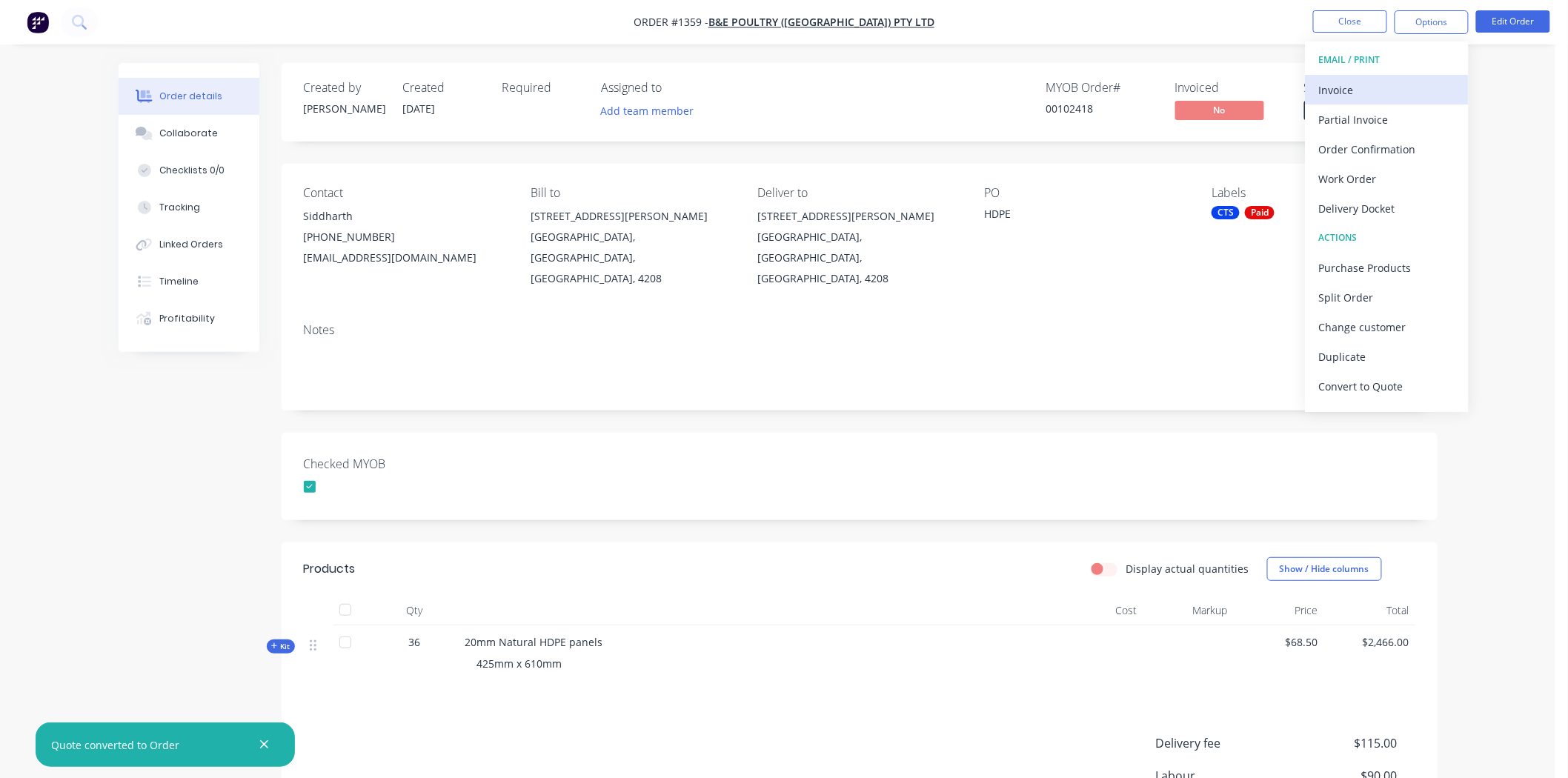
click at [1337, 86] on div "Invoice" at bounding box center [1387, 90] width 136 height 22
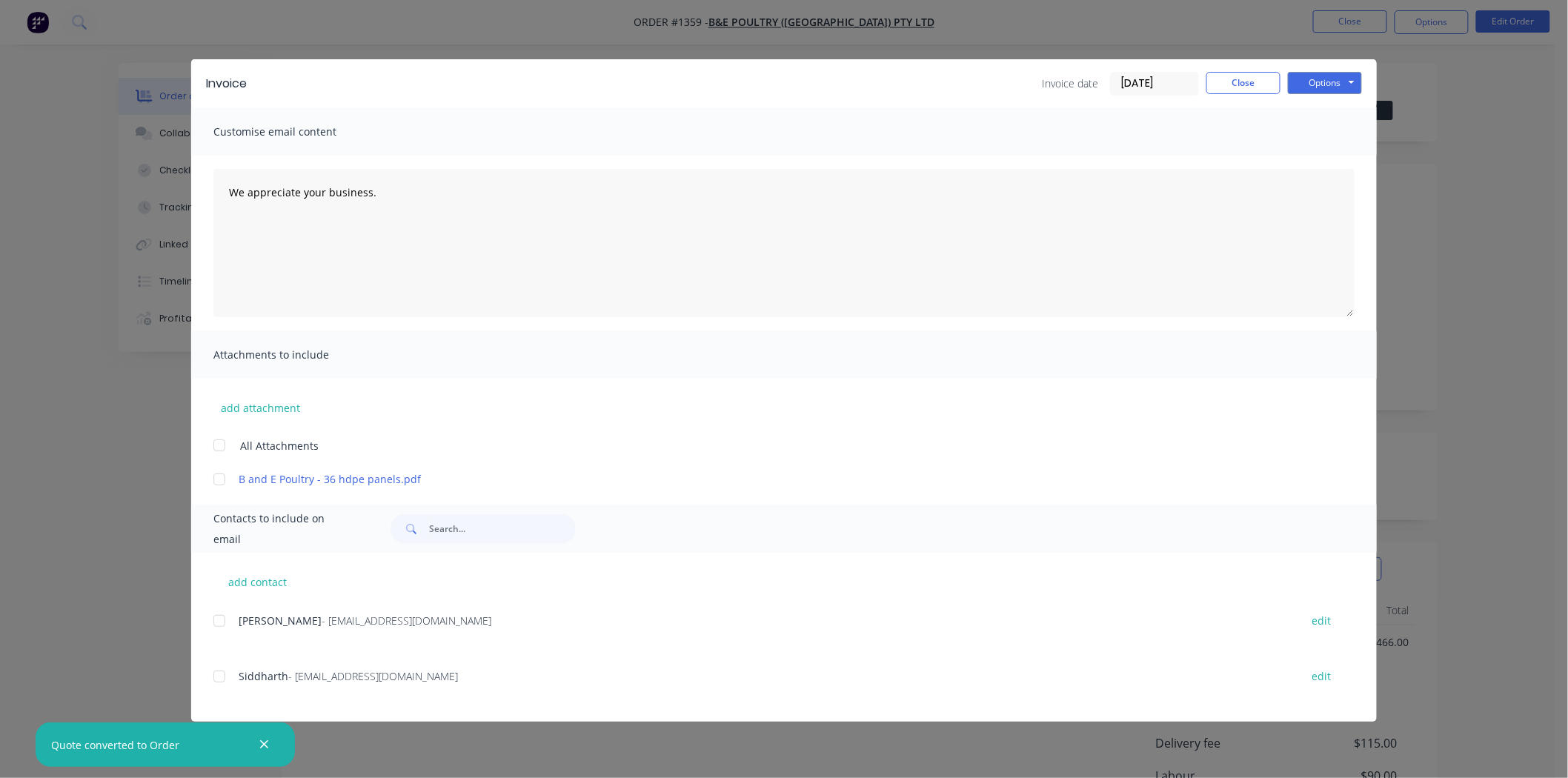
click at [1156, 79] on input "[DATE]" at bounding box center [1154, 83] width 88 height 23
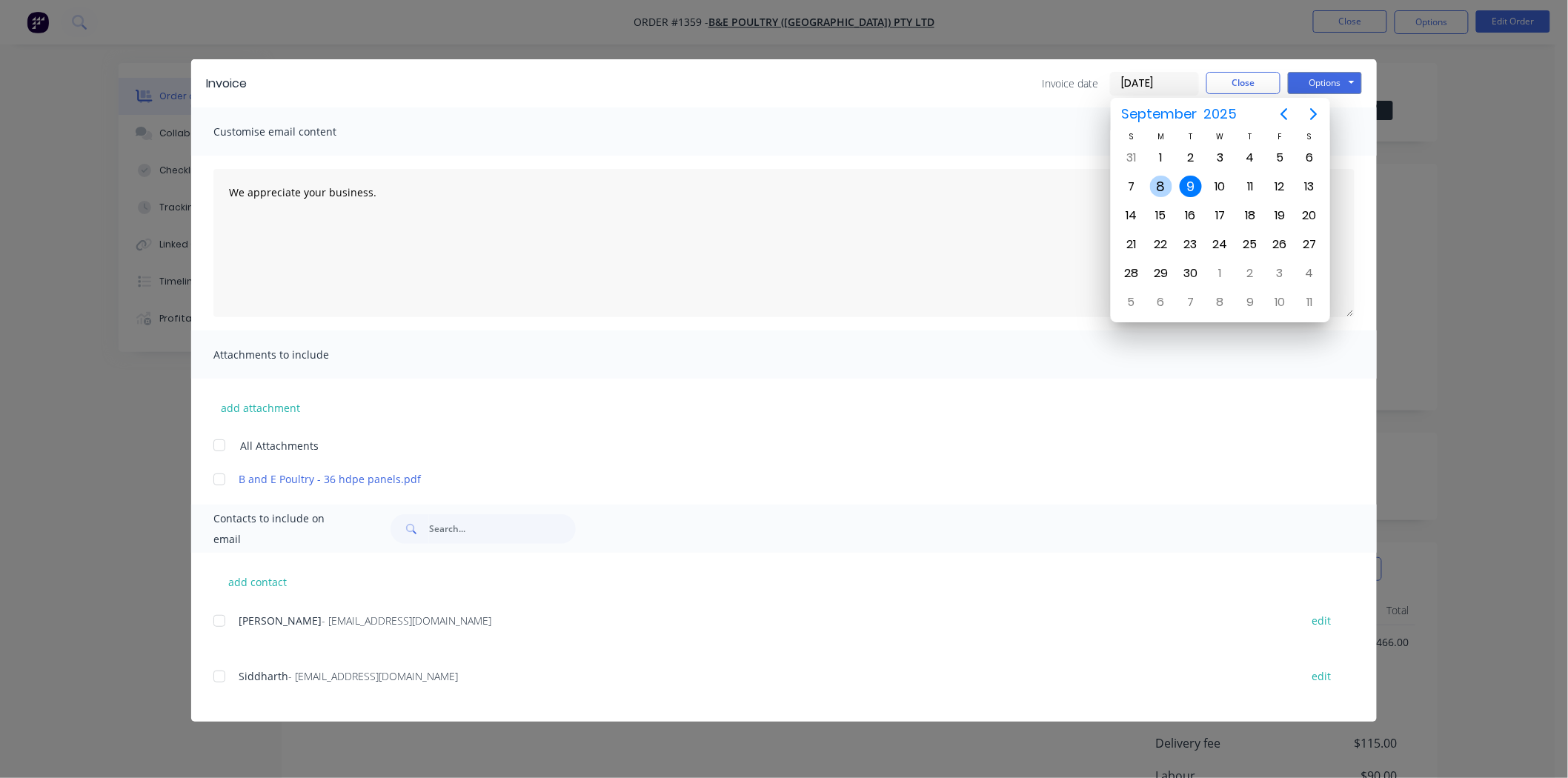
click at [1160, 181] on div "8" at bounding box center [1161, 187] width 23 height 23
type input "[DATE]"
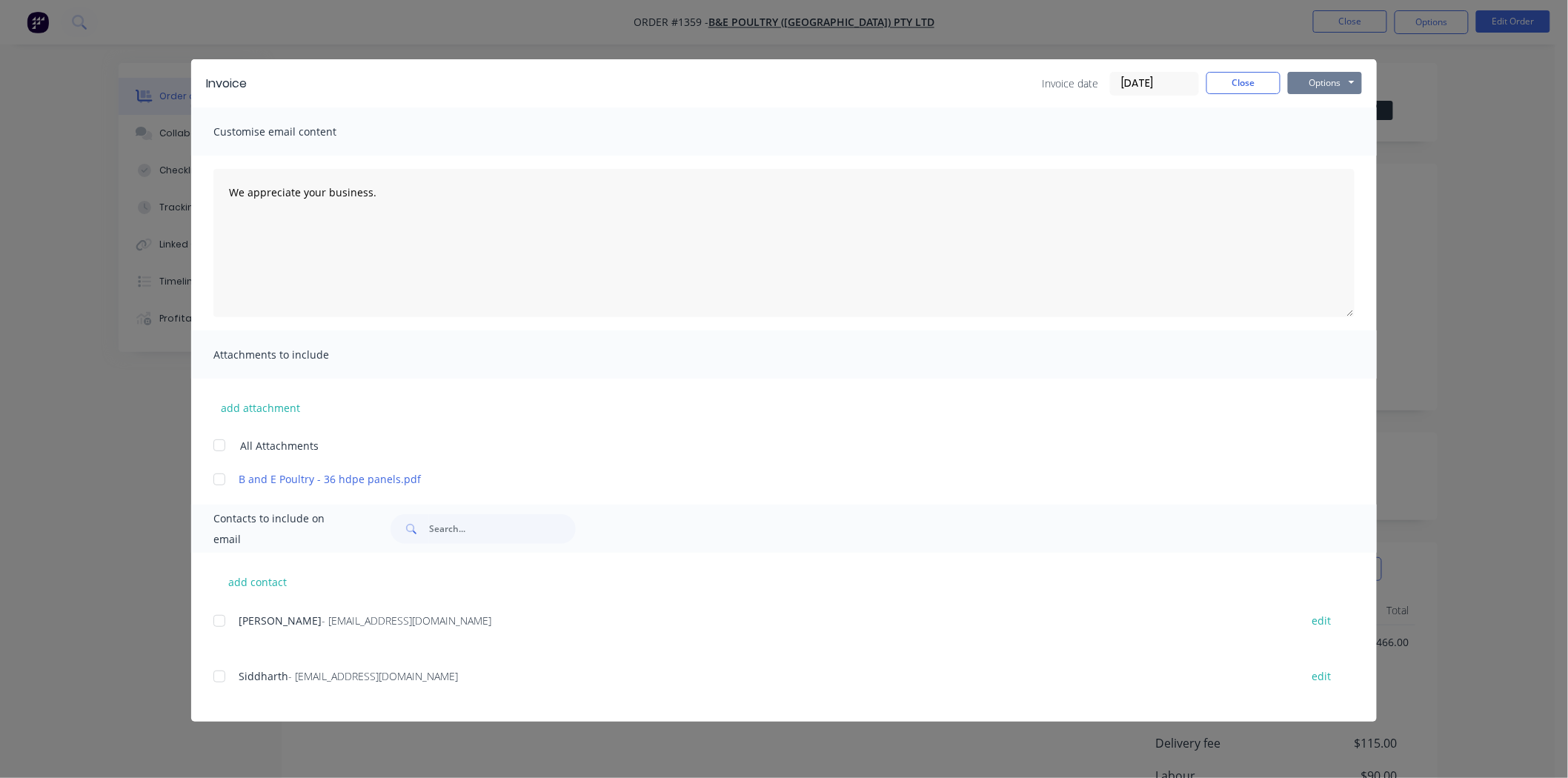
click at [1334, 75] on button "Options" at bounding box center [1324, 83] width 74 height 23
click at [1333, 131] on button "Print" at bounding box center [1334, 134] width 95 height 24
click at [1259, 79] on button "Close" at bounding box center [1243, 83] width 74 height 23
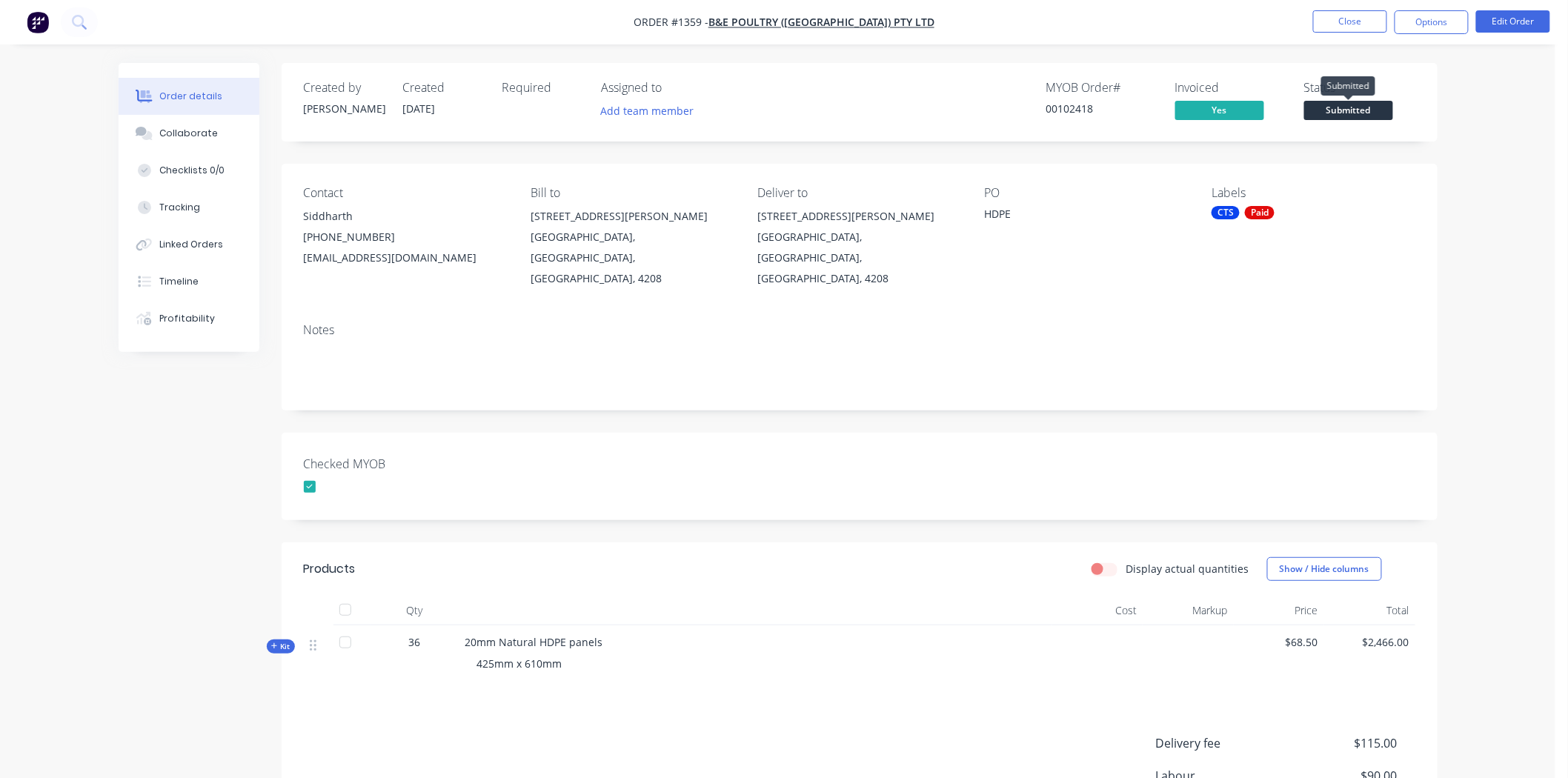
click at [1352, 107] on span "Submitted" at bounding box center [1349, 110] width 89 height 19
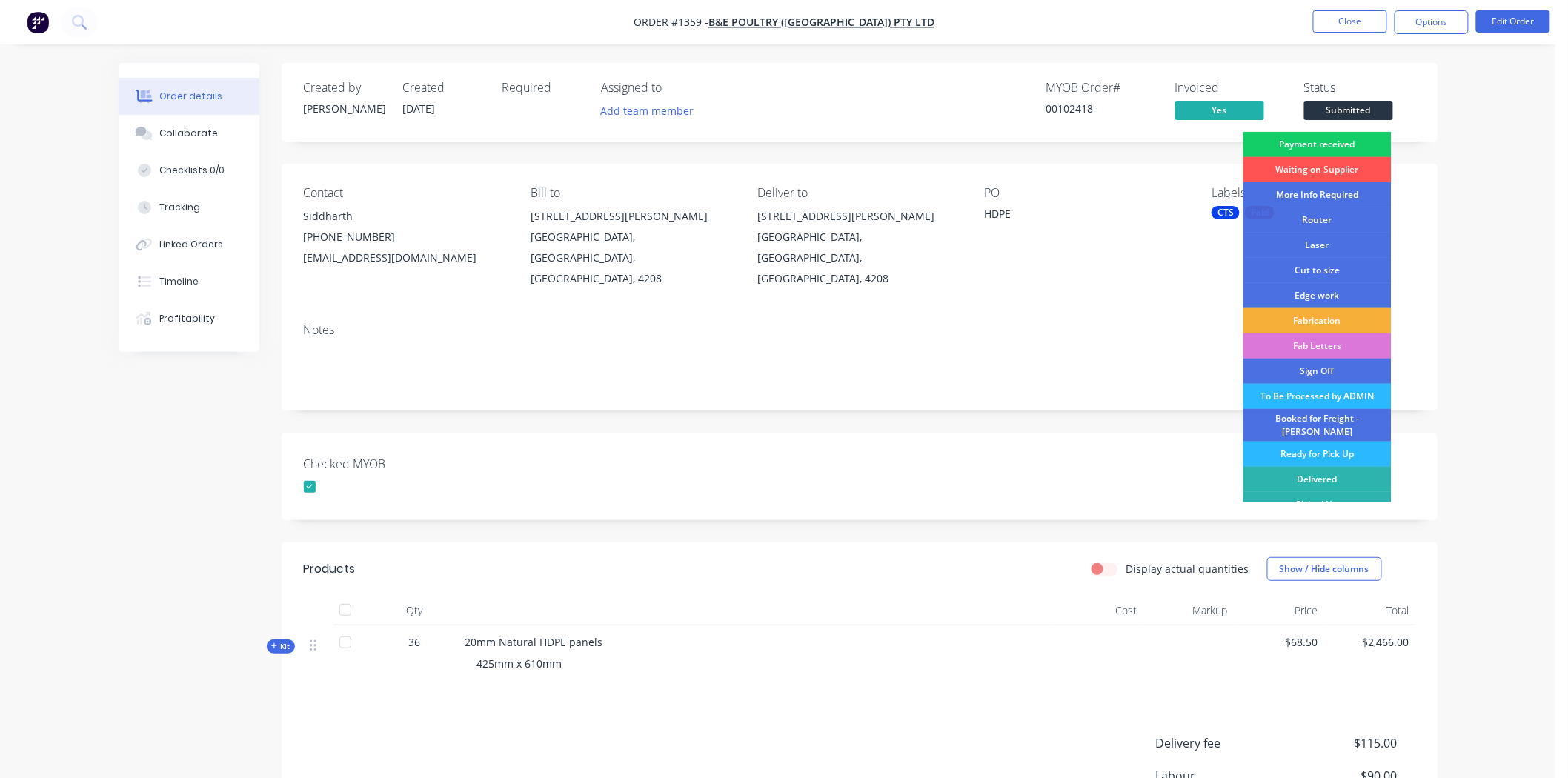
click at [1344, 141] on div "Payment received" at bounding box center [1317, 144] width 148 height 25
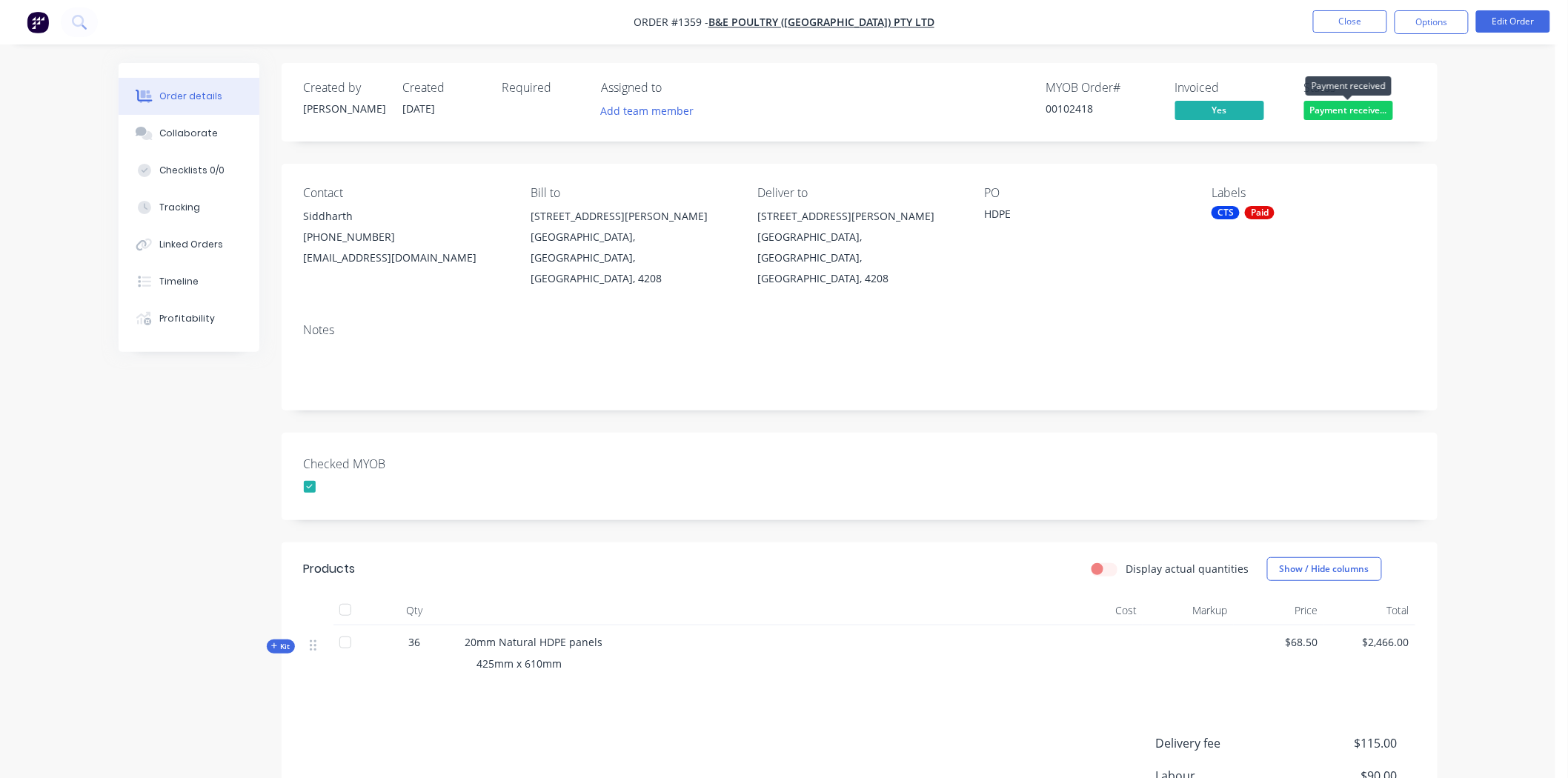
click at [1364, 107] on span "Payment receive..." at bounding box center [1349, 110] width 89 height 19
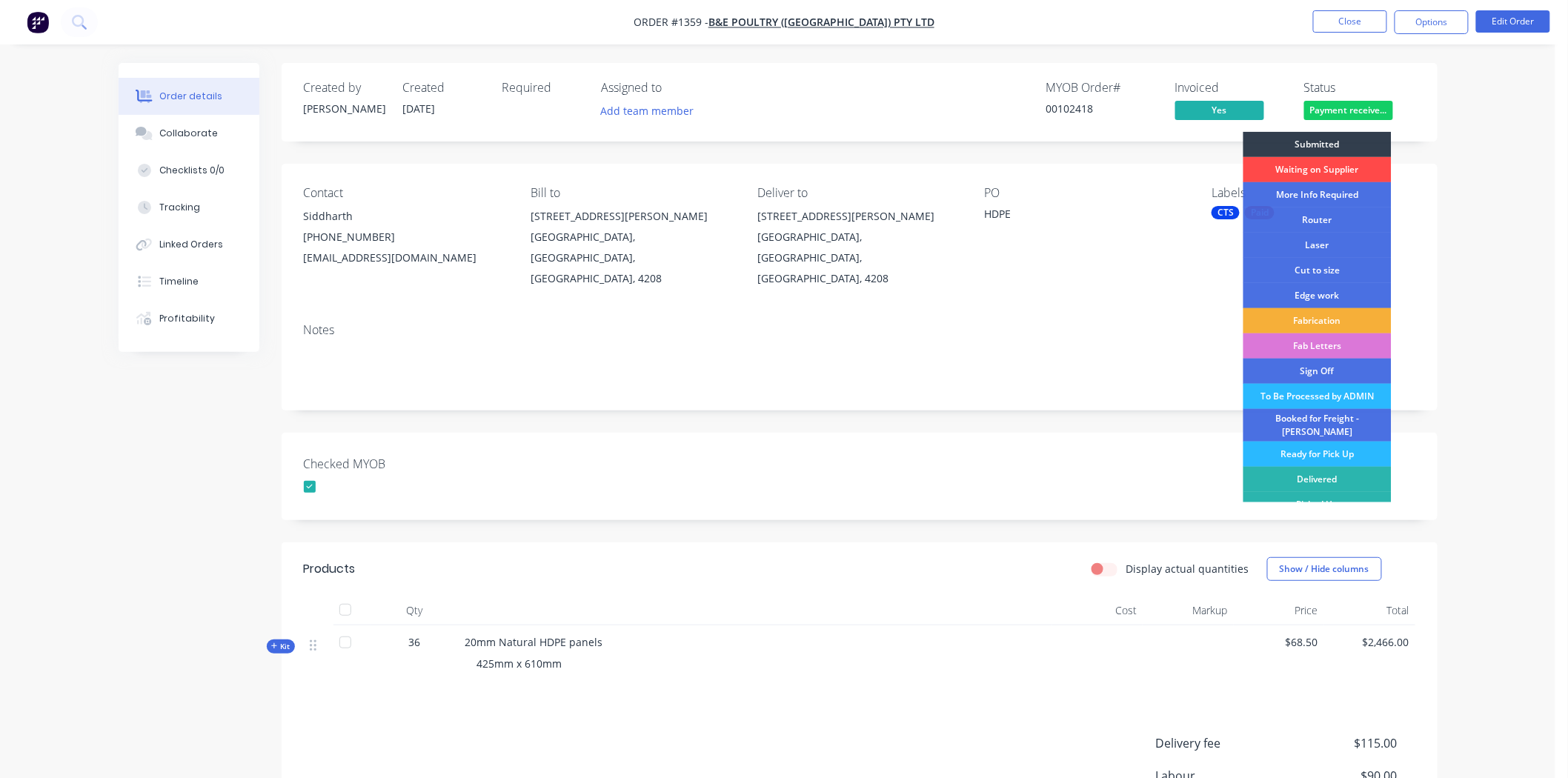
click at [1347, 165] on div "Waiting on Supplier" at bounding box center [1317, 170] width 148 height 25
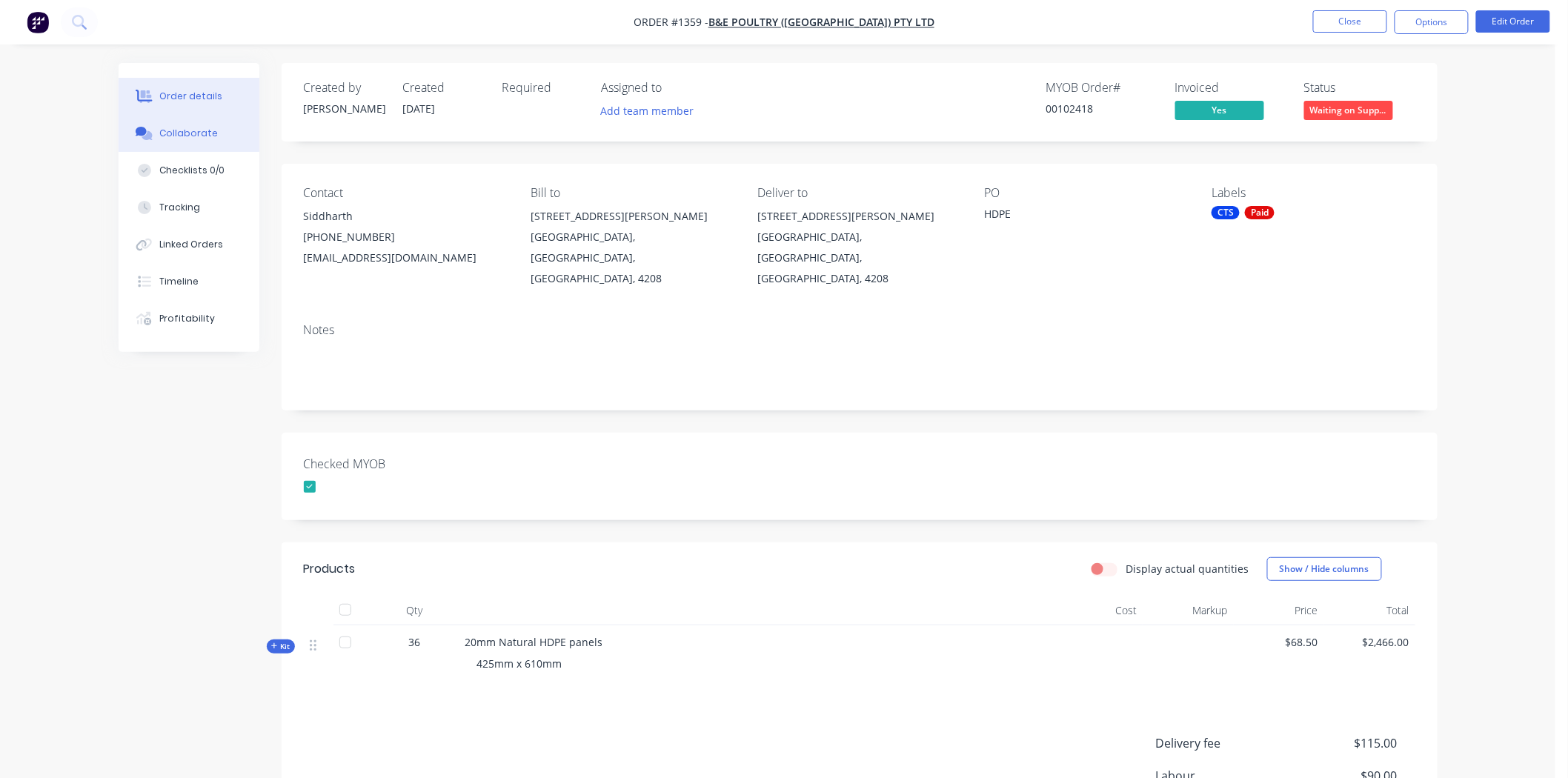
click at [197, 132] on div "Collaborate" at bounding box center [189, 133] width 59 height 14
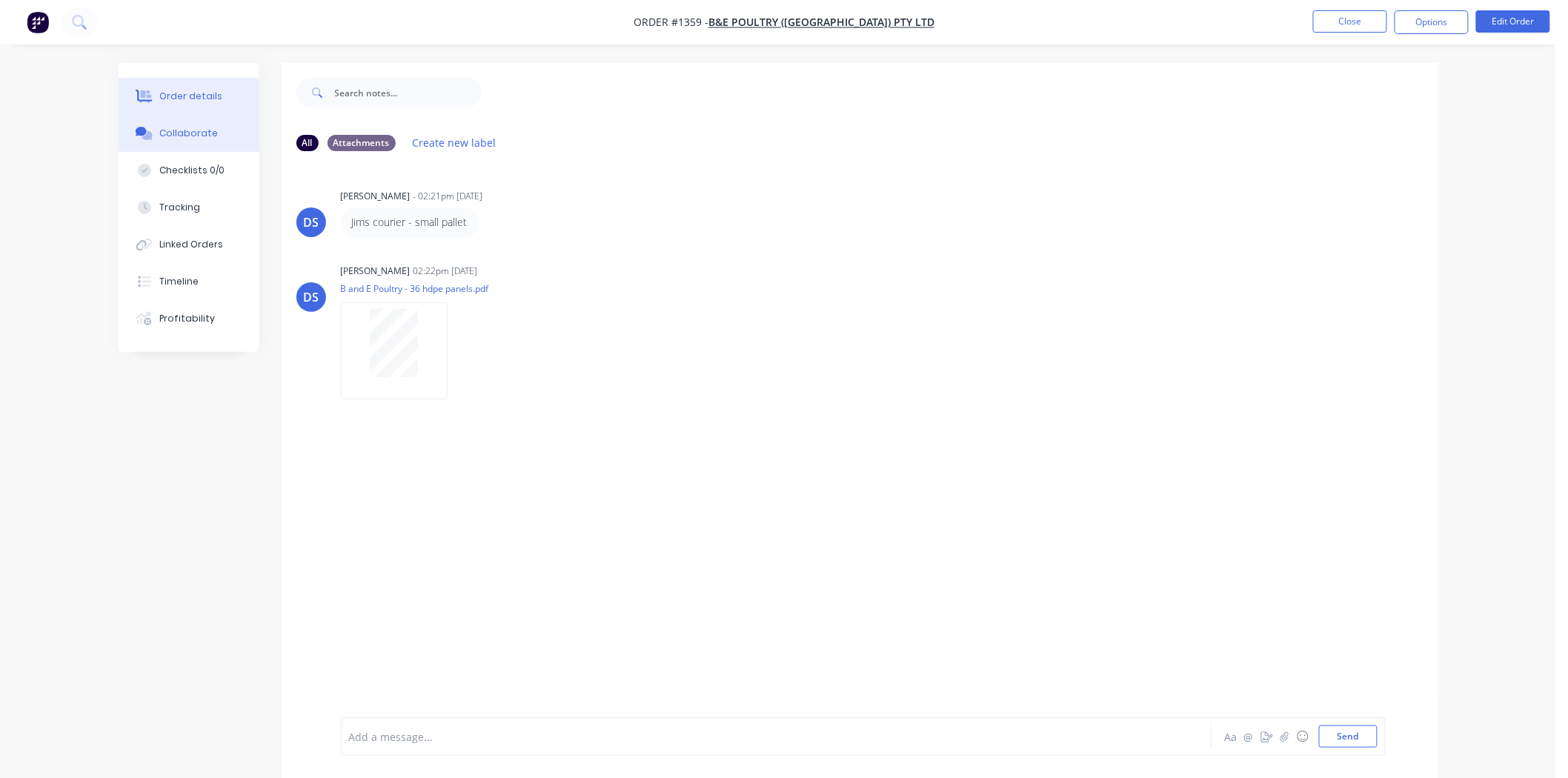
click at [204, 91] on div "Order details" at bounding box center [191, 96] width 63 height 14
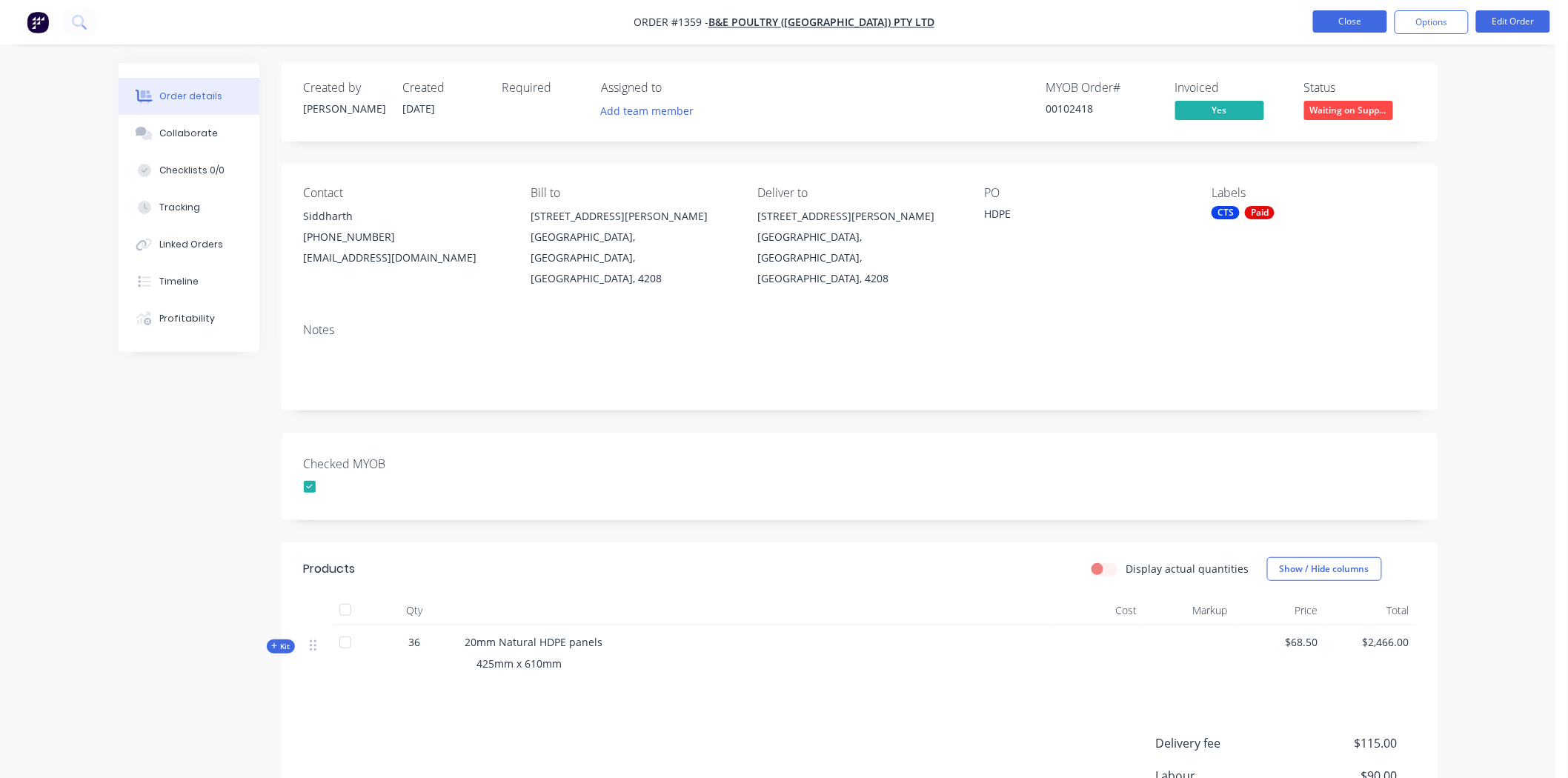
click at [1349, 23] on button "Close" at bounding box center [1350, 21] width 74 height 23
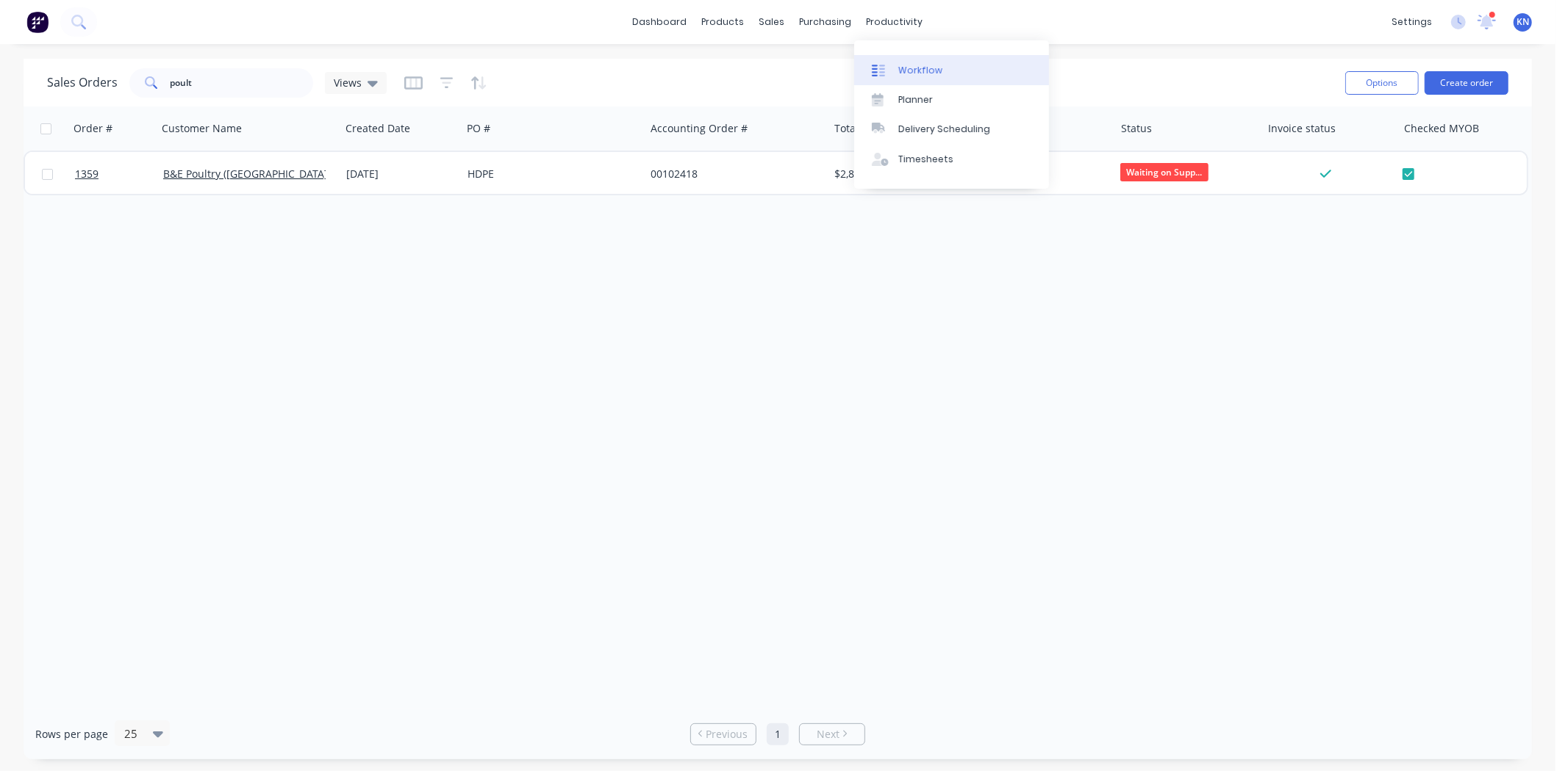
click at [912, 66] on div "Workflow" at bounding box center [920, 70] width 44 height 13
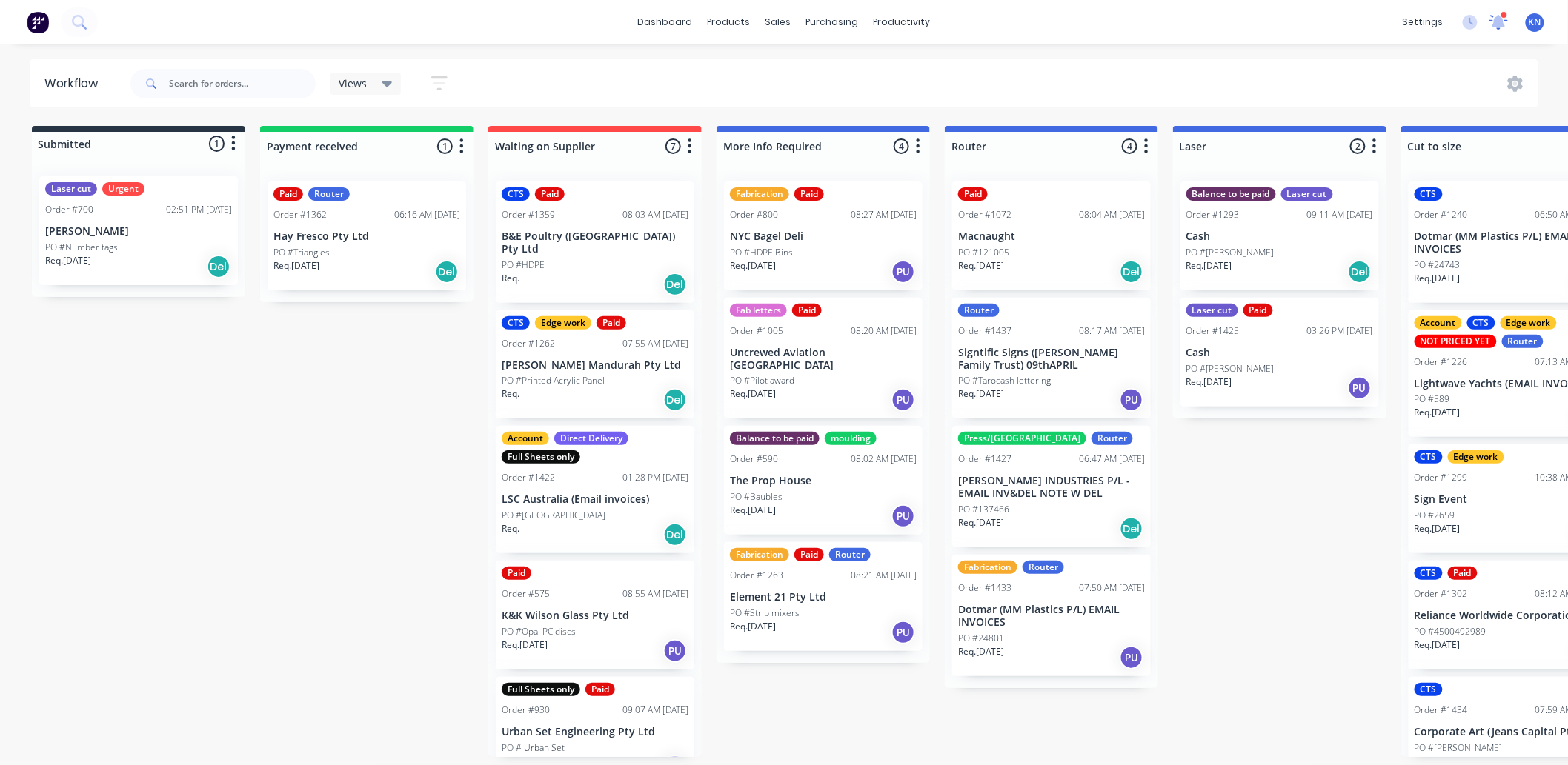
click at [1499, 21] on icon at bounding box center [1499, 21] width 14 height 14
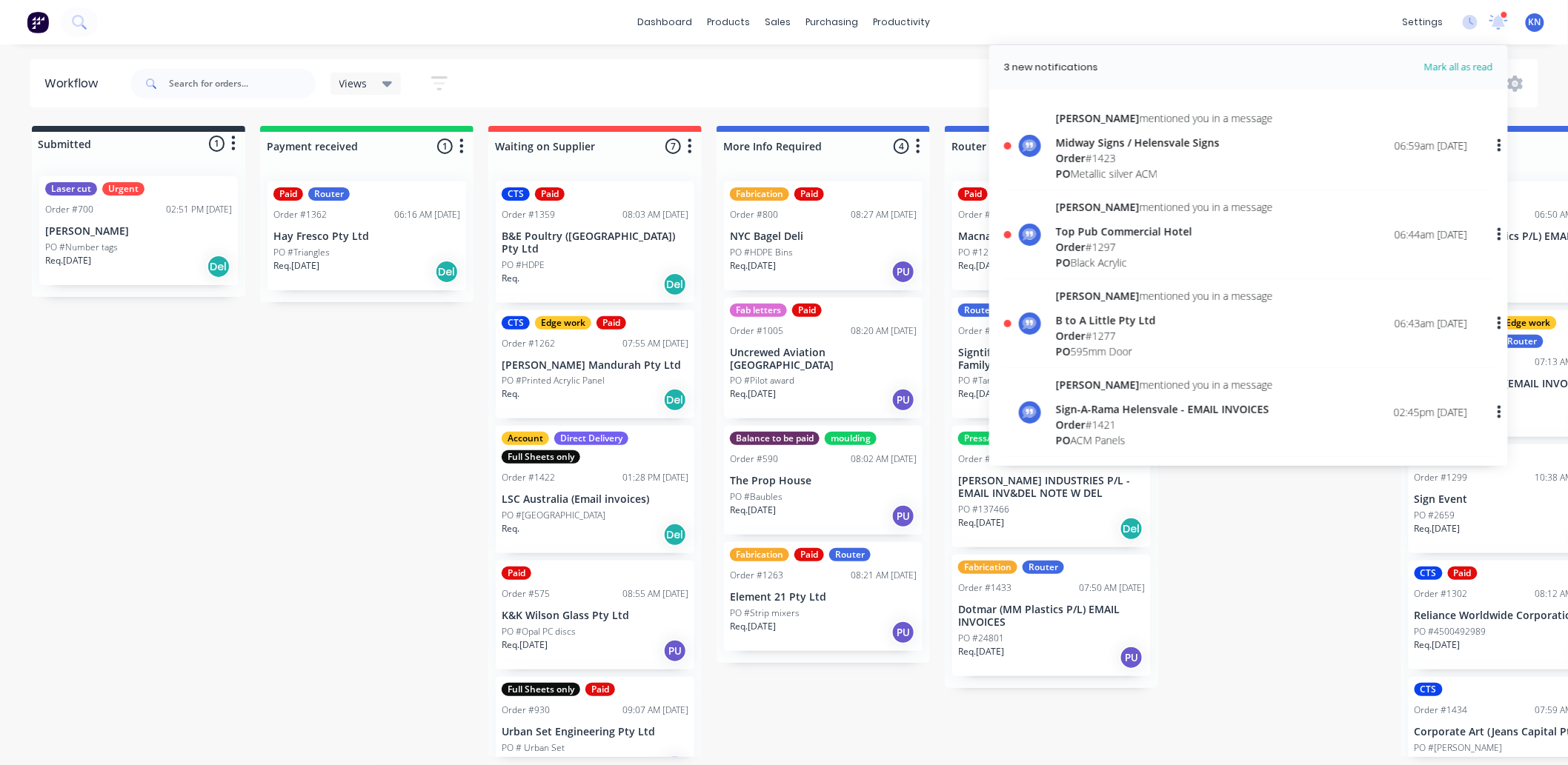
click at [1124, 156] on div "Order # 1423" at bounding box center [1164, 158] width 217 height 15
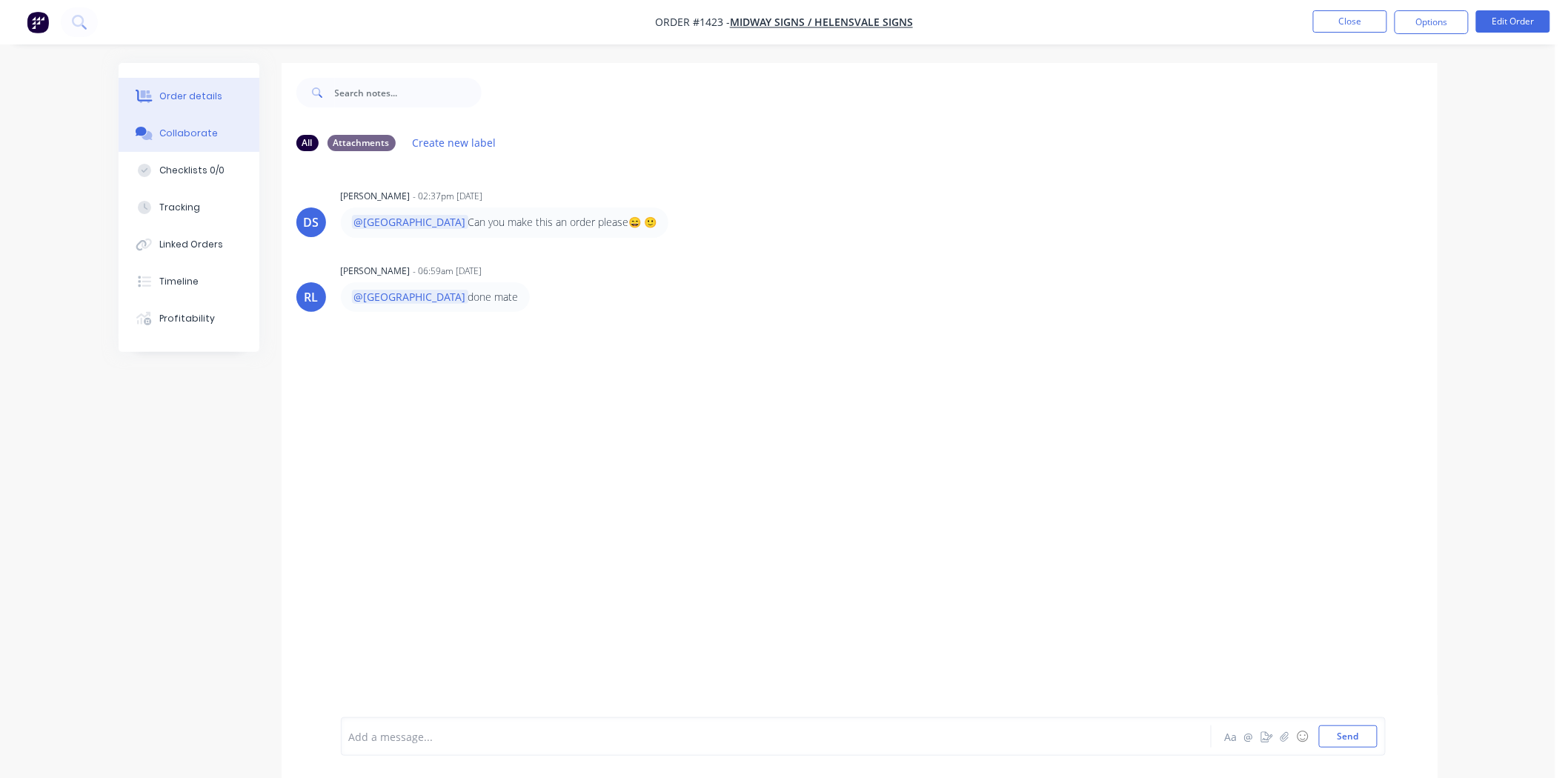
click at [161, 97] on div "Order details" at bounding box center [191, 96] width 63 height 14
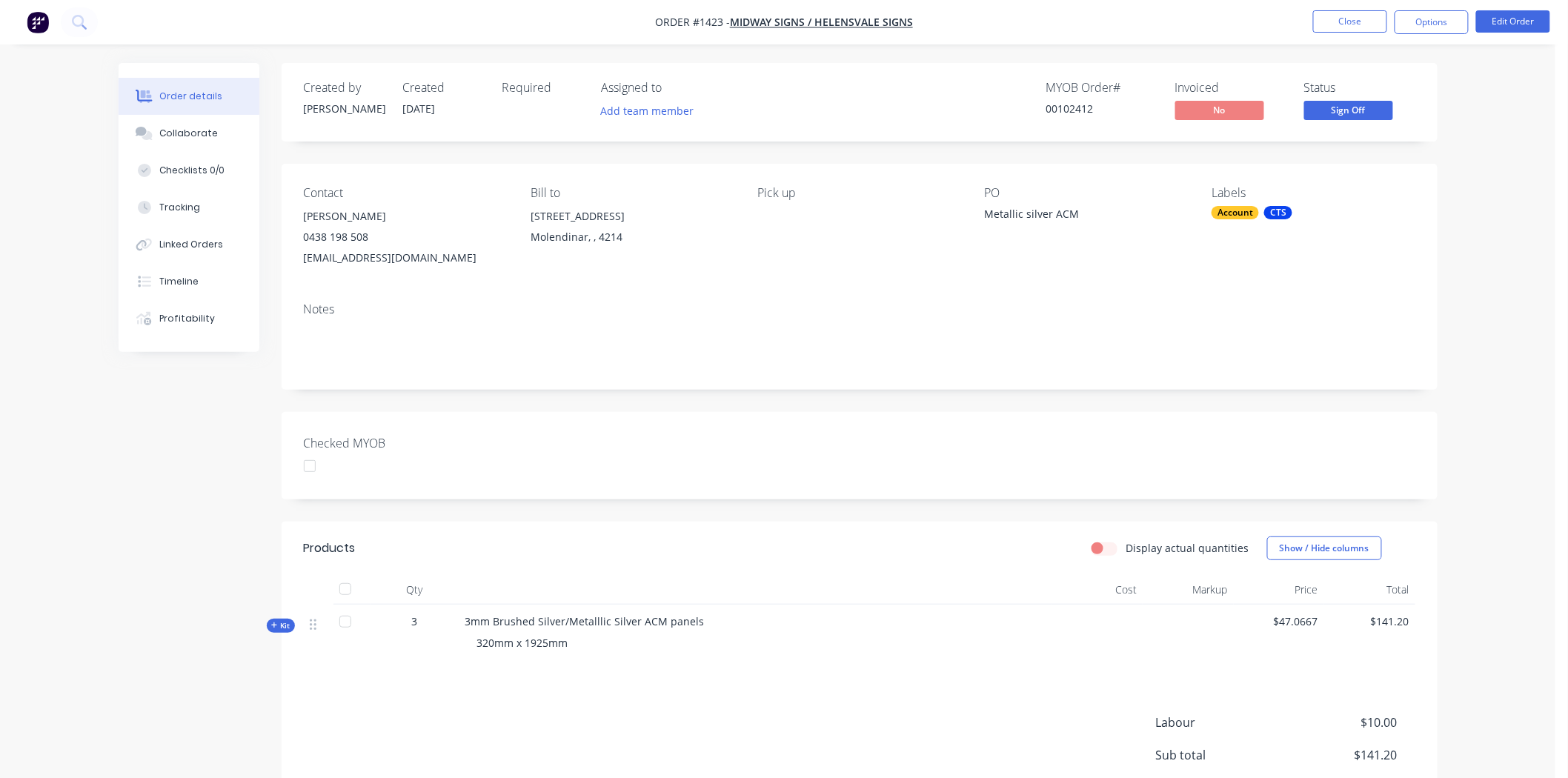
drag, startPoint x: 309, startPoint y: 466, endPoint x: 898, endPoint y: 403, distance: 592.4
click at [315, 463] on div at bounding box center [309, 466] width 30 height 30
click at [1434, 19] on button "Options" at bounding box center [1432, 22] width 74 height 23
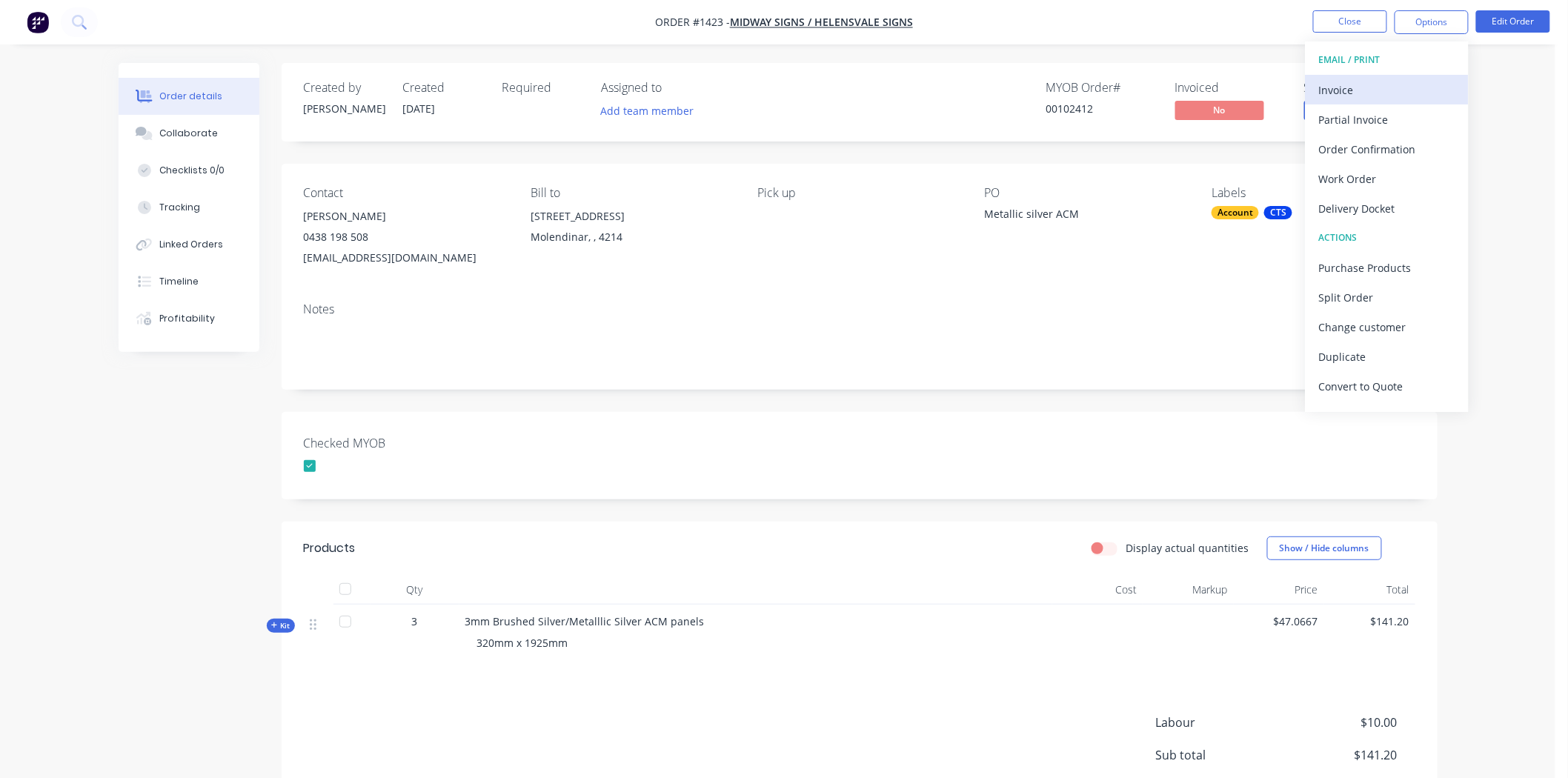
click at [1346, 89] on div "Invoice" at bounding box center [1387, 90] width 136 height 22
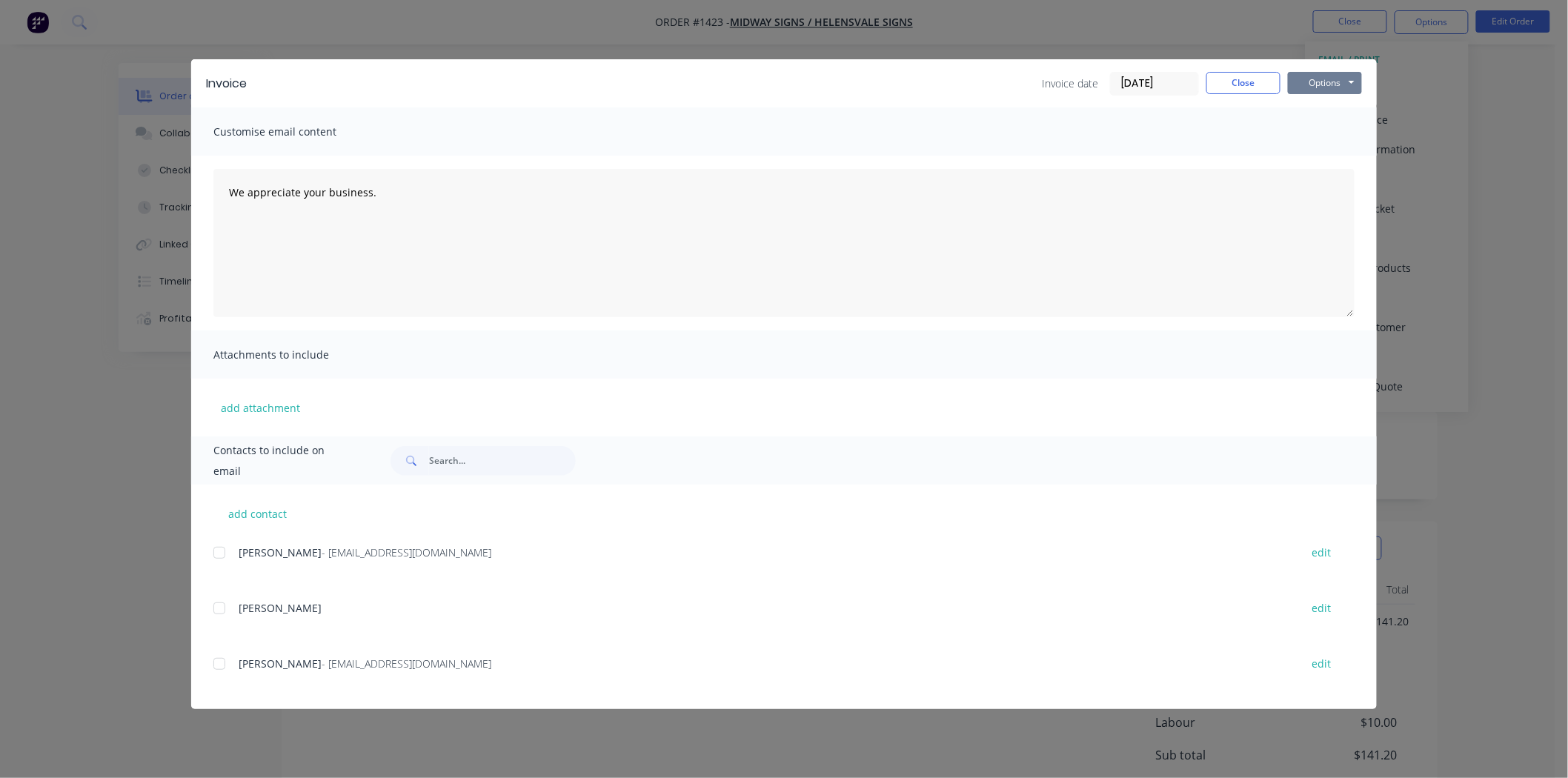
click at [1328, 81] on button "Options" at bounding box center [1324, 83] width 74 height 23
click at [1334, 134] on button "Print" at bounding box center [1334, 134] width 95 height 24
click at [1219, 78] on button "Close" at bounding box center [1243, 83] width 74 height 23
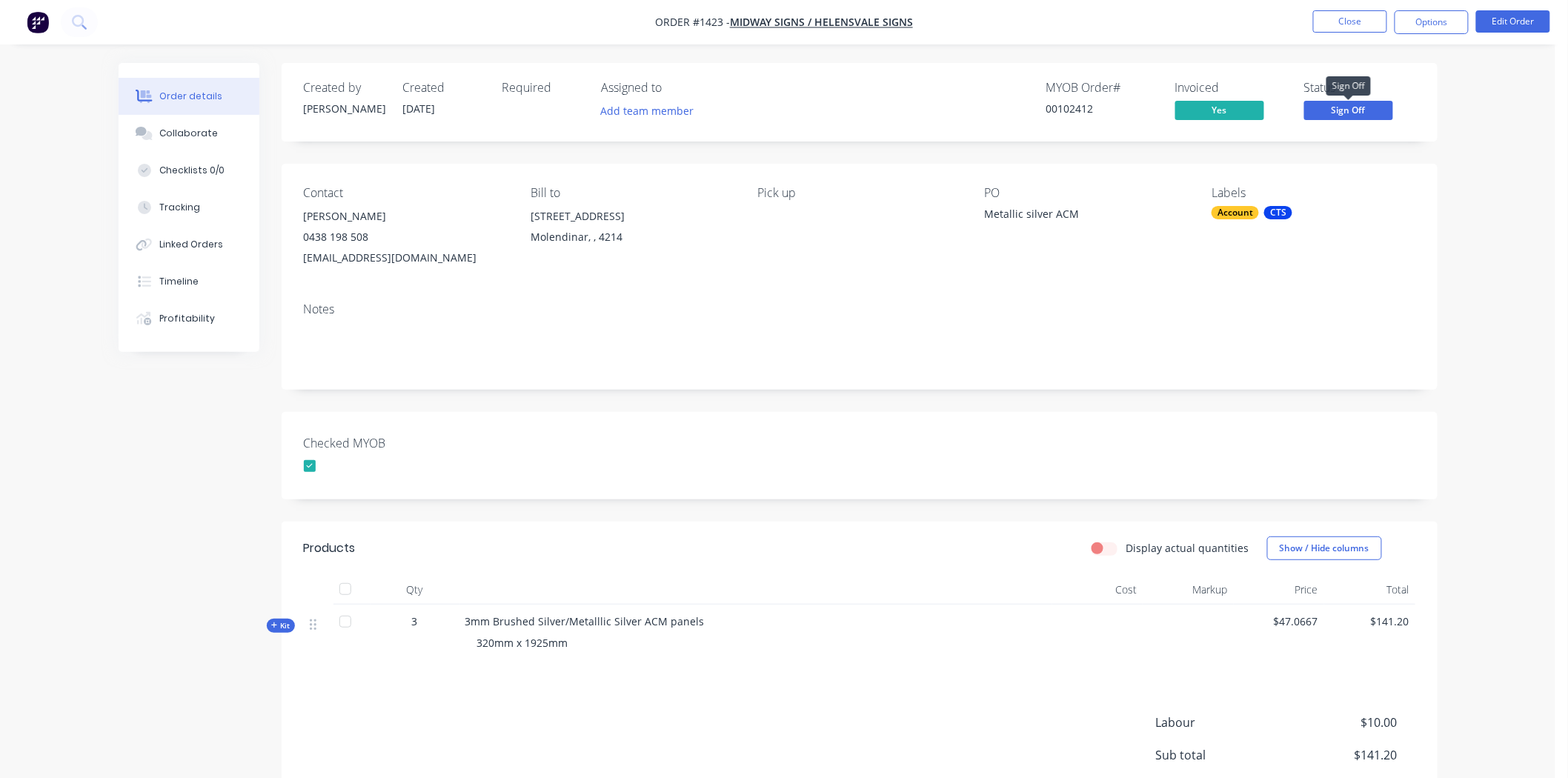
click at [1367, 109] on span "Sign Off" at bounding box center [1349, 110] width 89 height 19
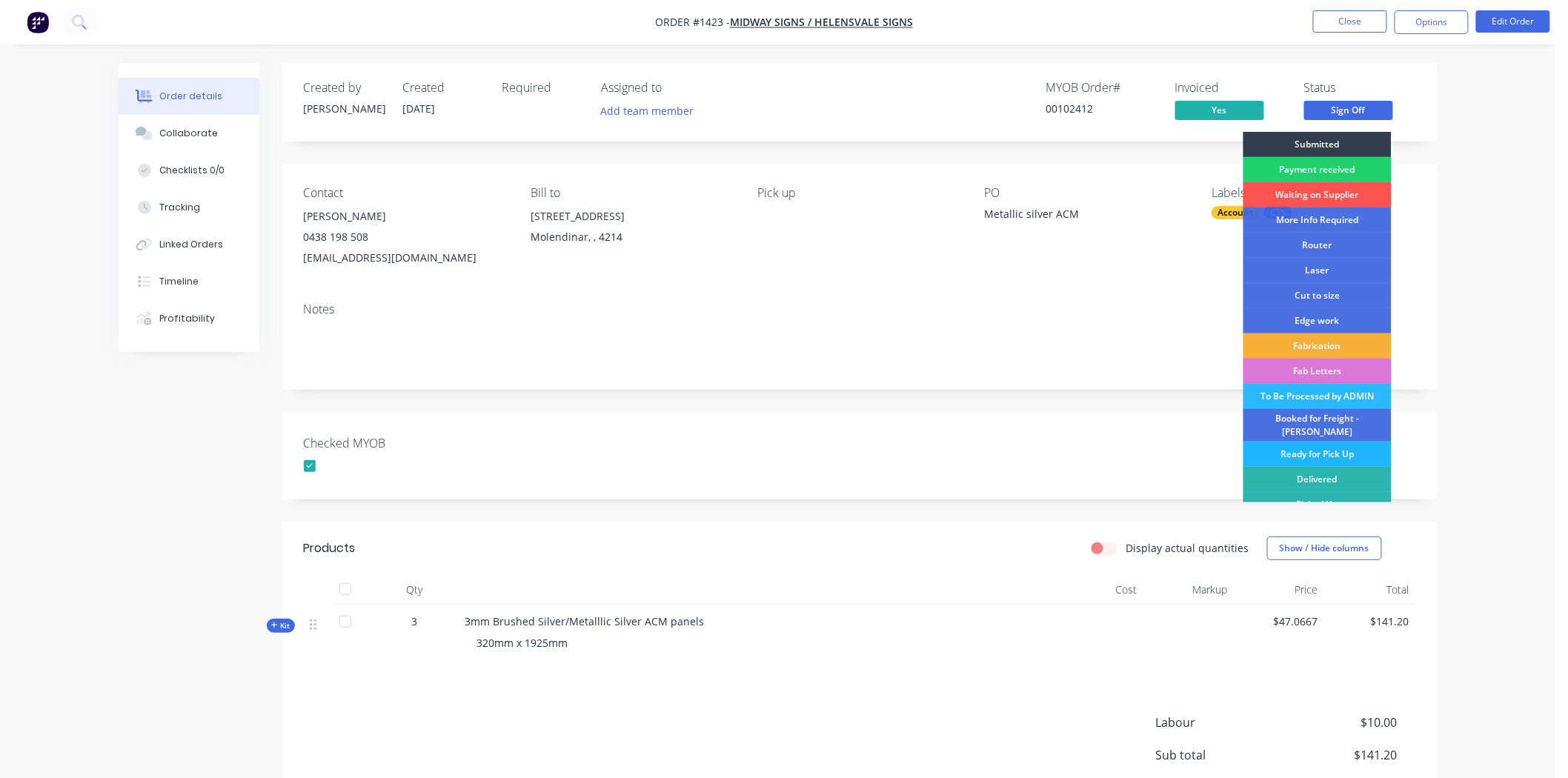
click at [1300, 443] on div "Ready for Pick Up" at bounding box center [1317, 455] width 148 height 25
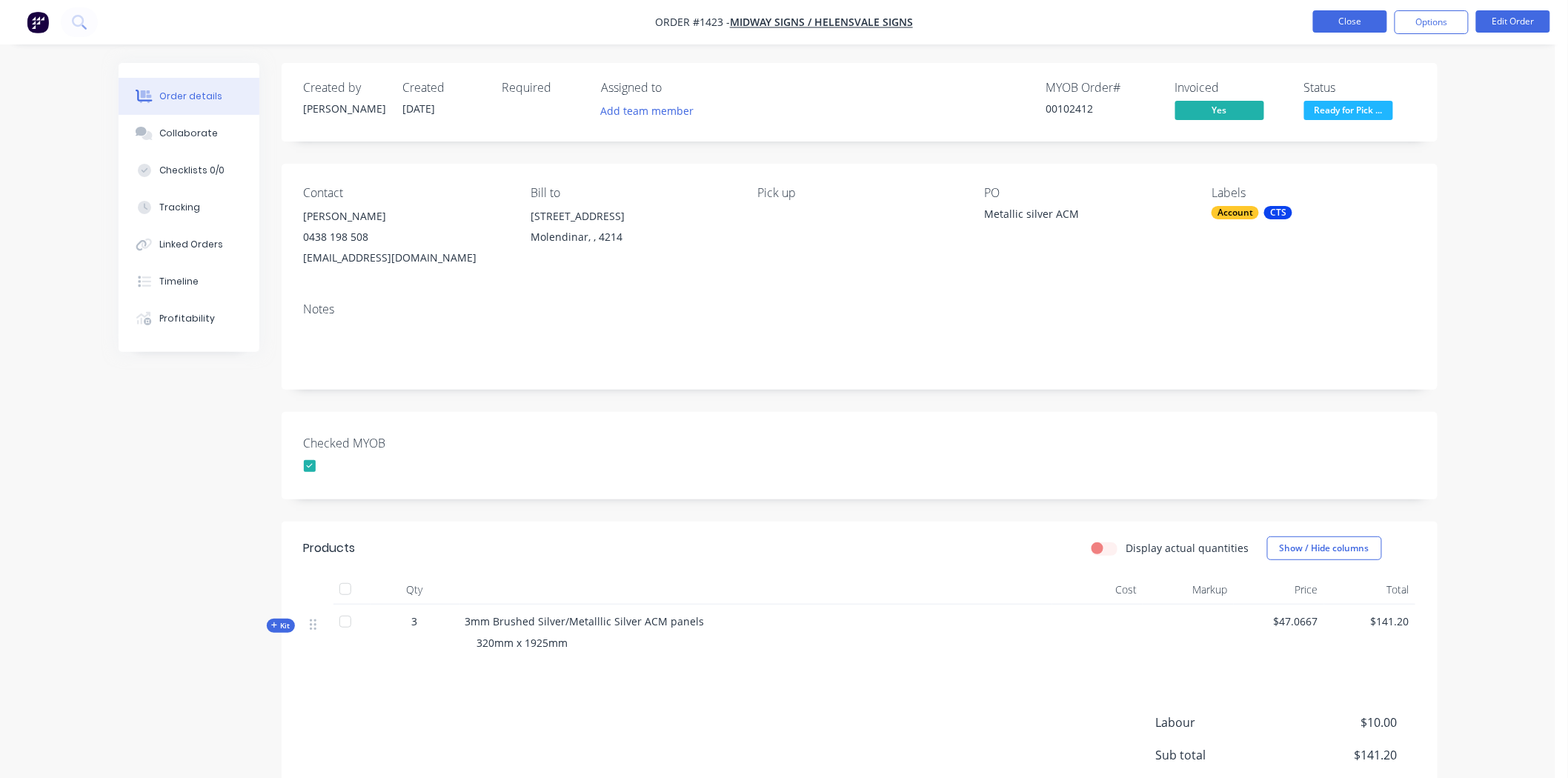
click at [1342, 18] on button "Close" at bounding box center [1350, 21] width 74 height 23
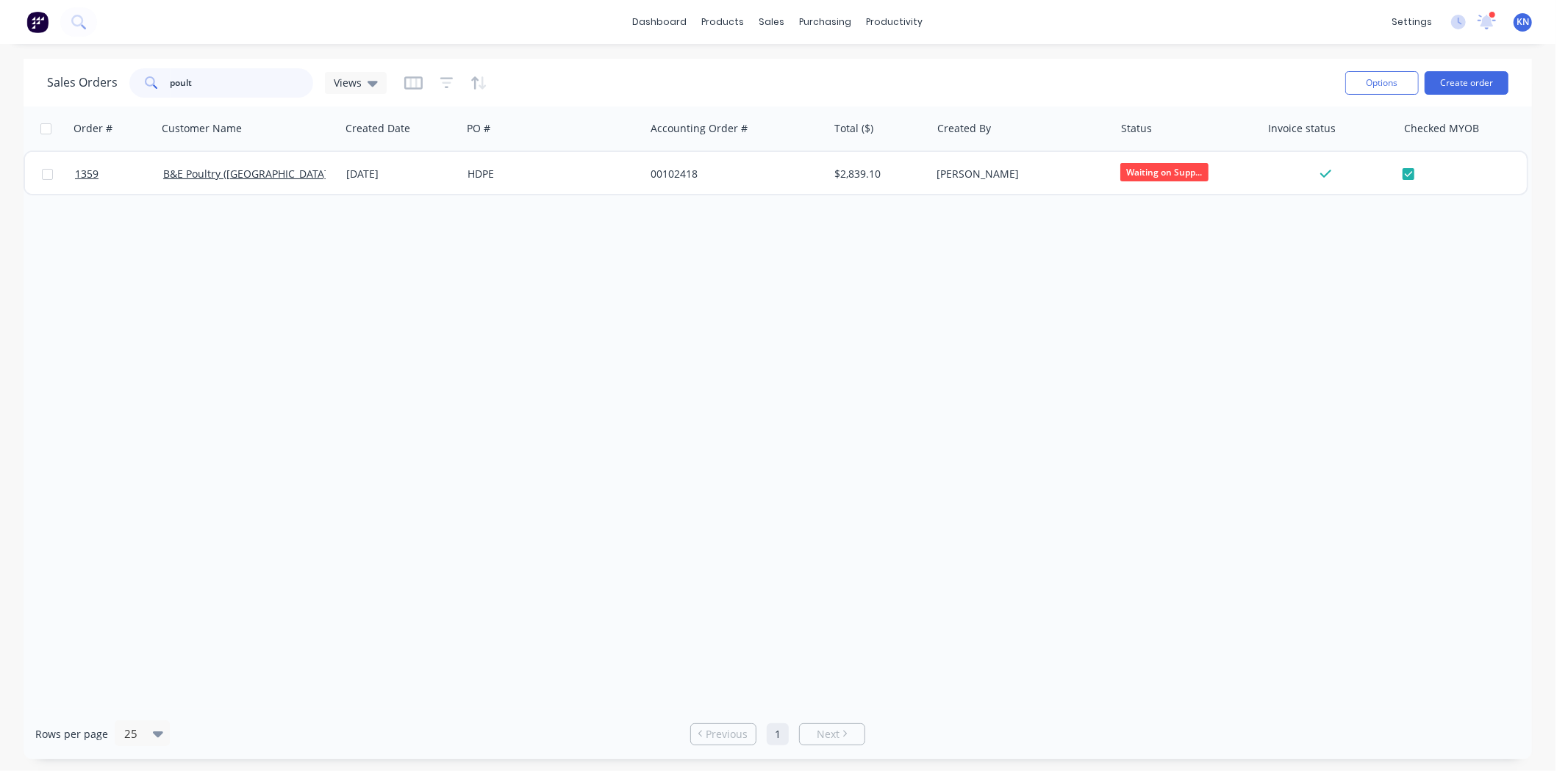
click at [224, 82] on input "poult" at bounding box center [243, 82] width 143 height 30
type input "p"
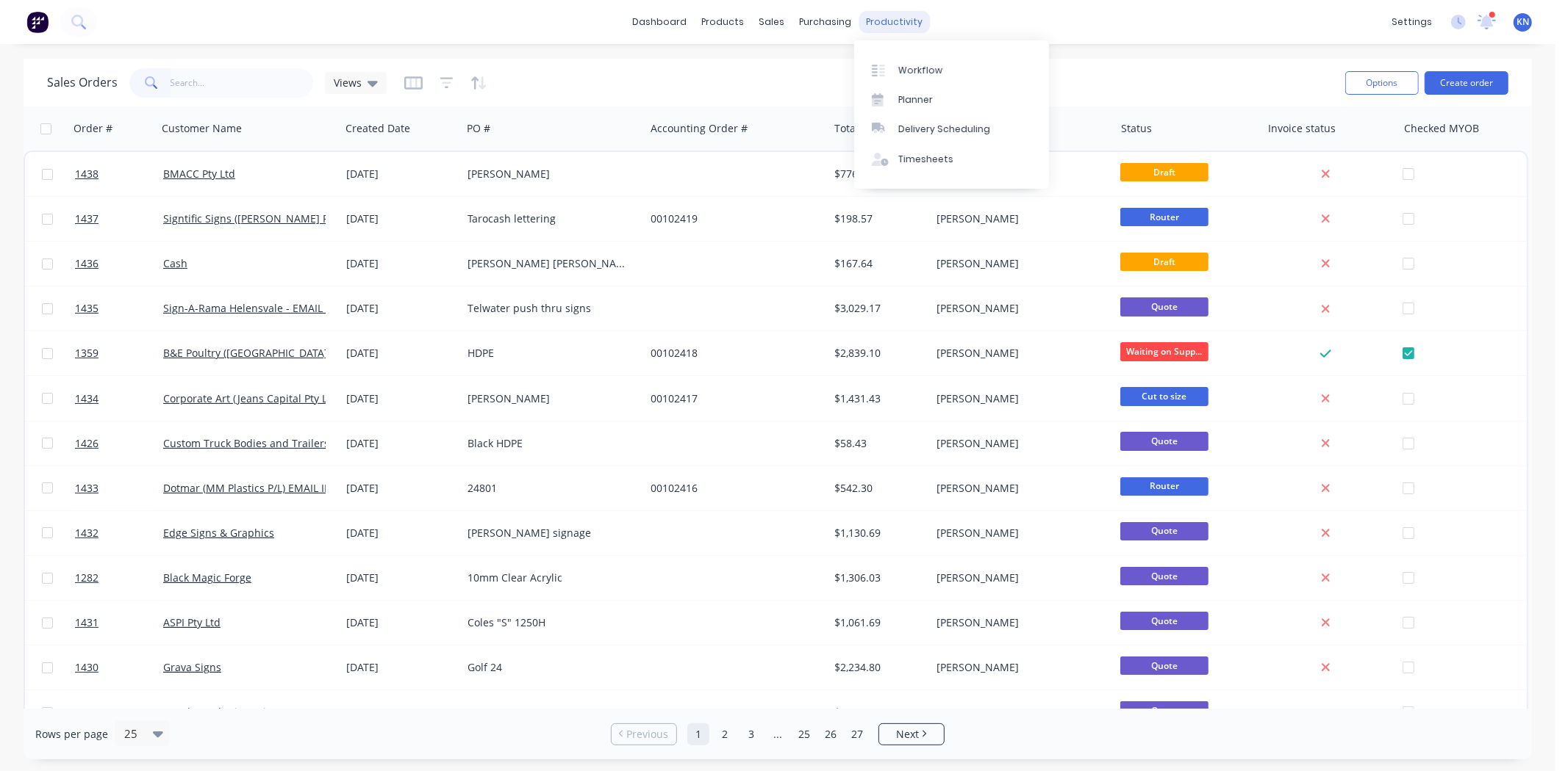
click at [886, 20] on div "productivity" at bounding box center [895, 21] width 72 height 22
click at [908, 69] on div "Workflow" at bounding box center [920, 70] width 44 height 13
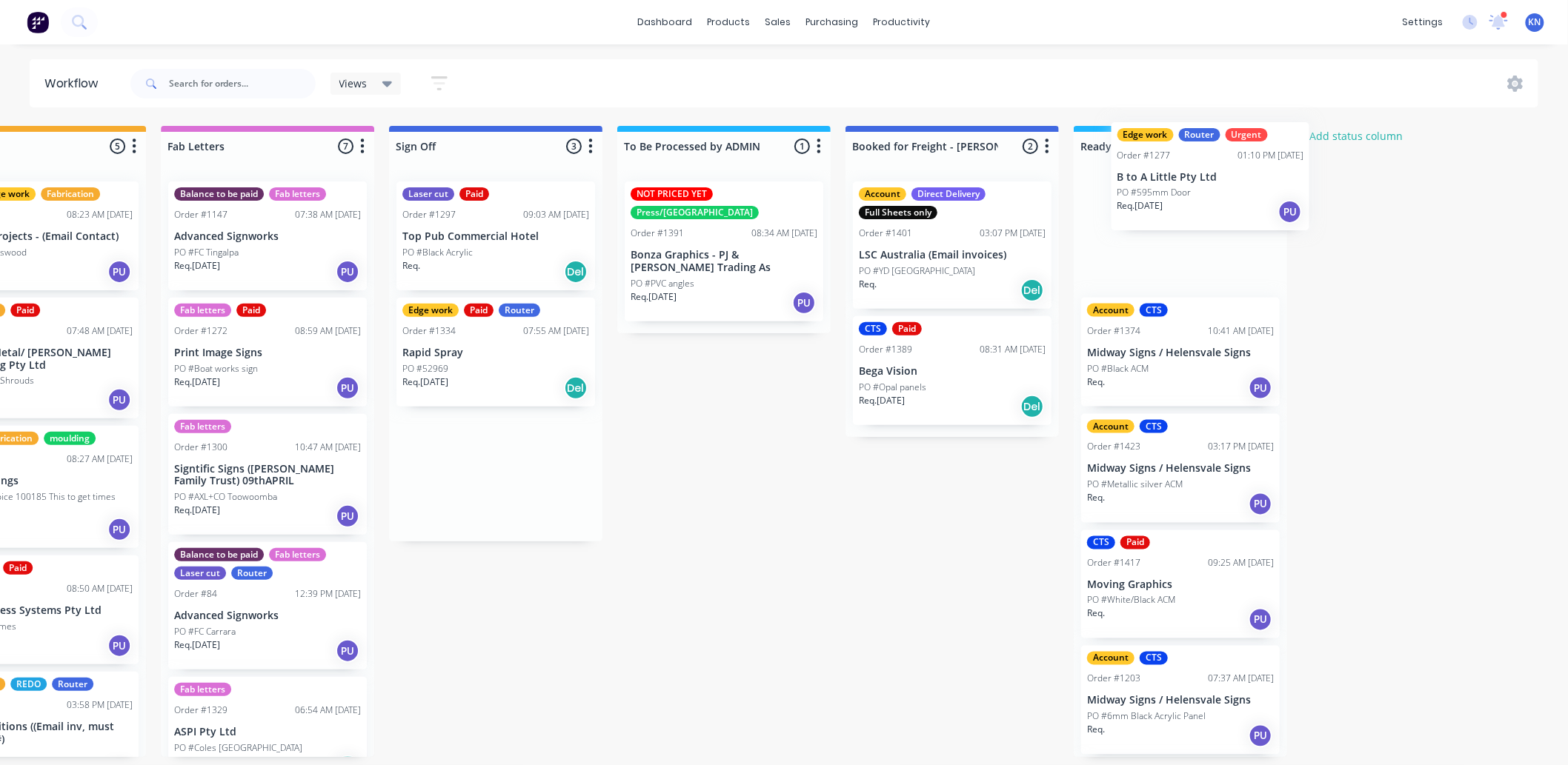
scroll to position [0, 1934]
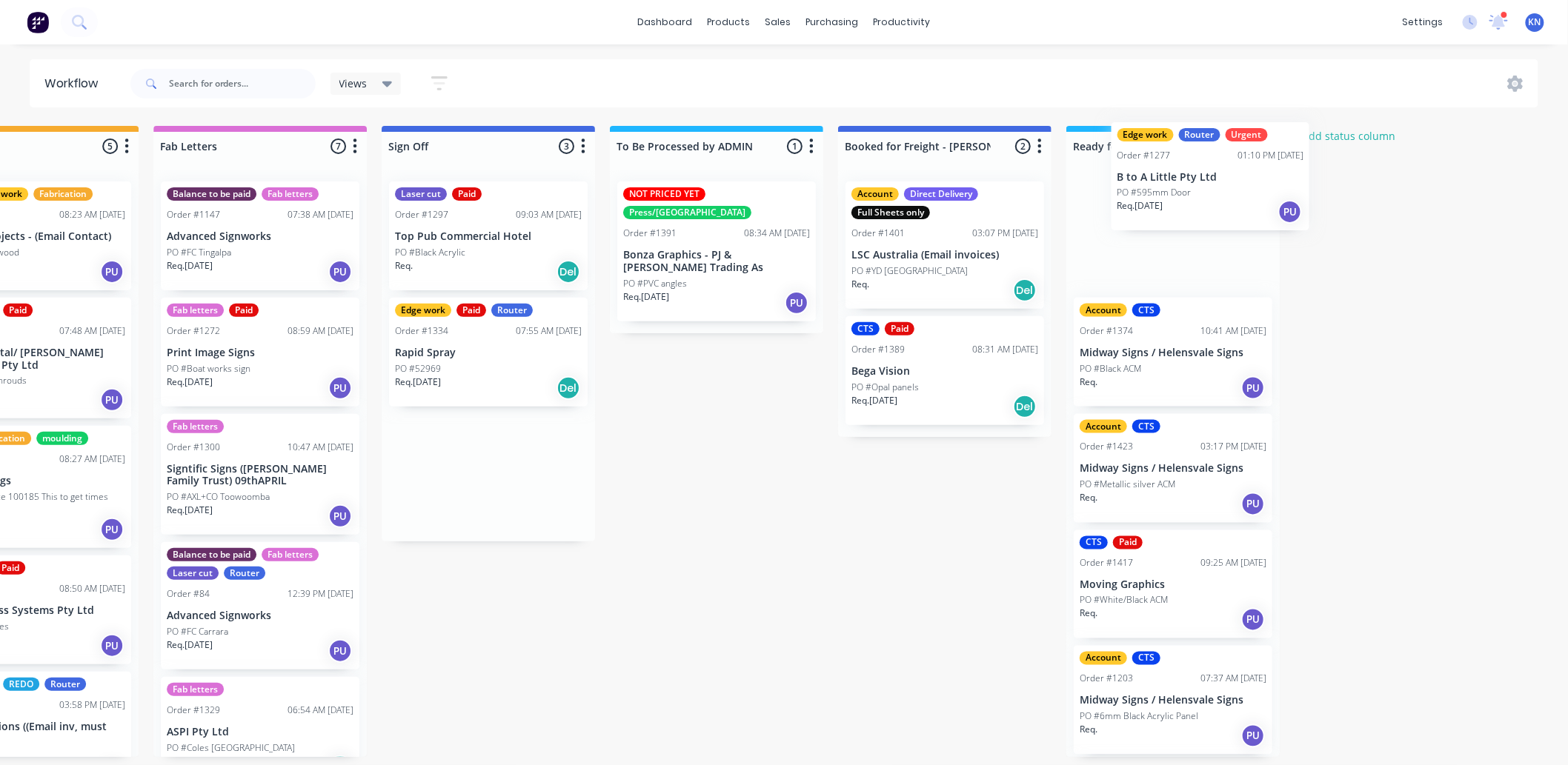
drag, startPoint x: 632, startPoint y: 362, endPoint x: 1159, endPoint y: 186, distance: 555.6
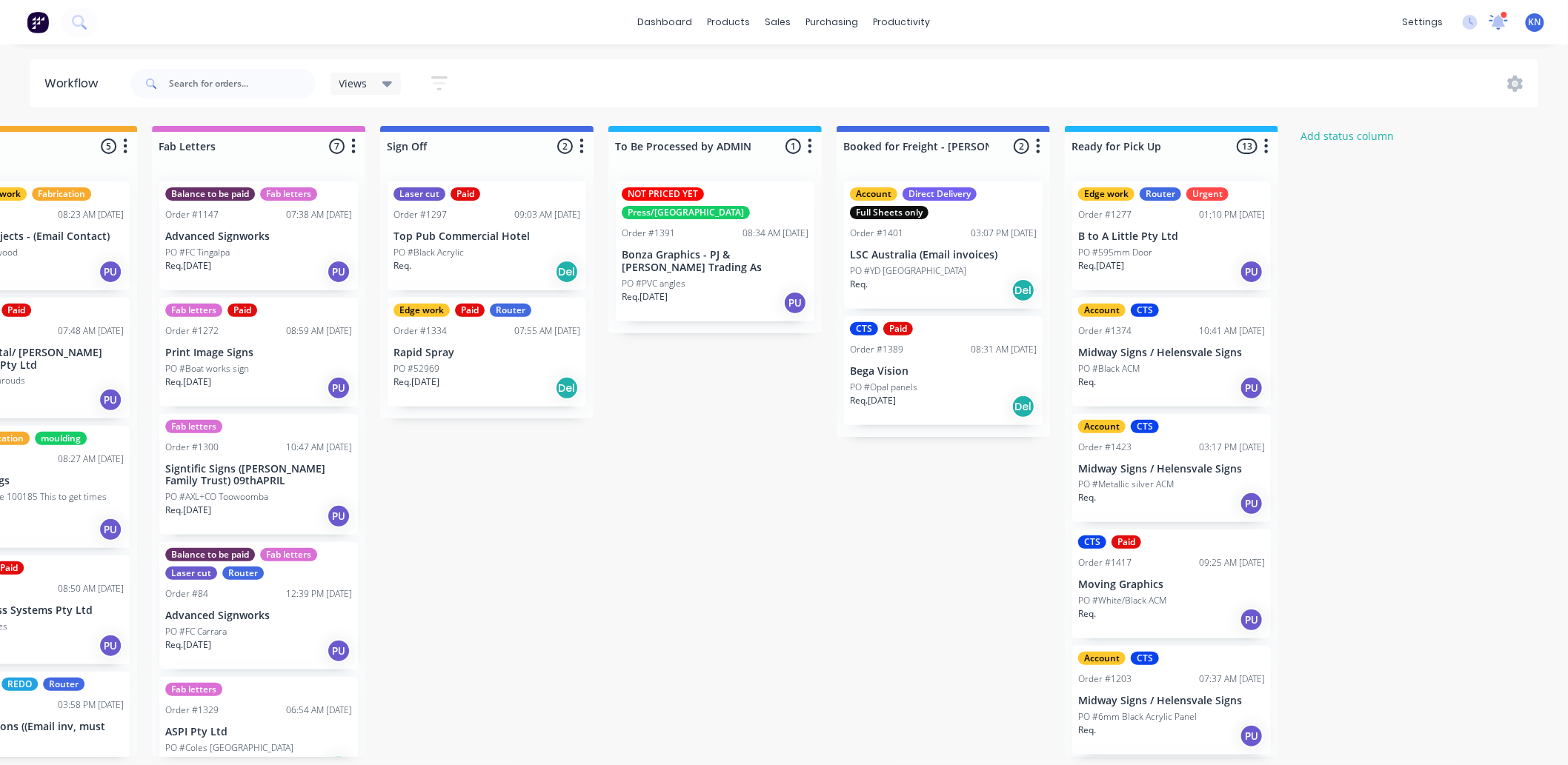
click at [1500, 19] on icon at bounding box center [1499, 20] width 14 height 12
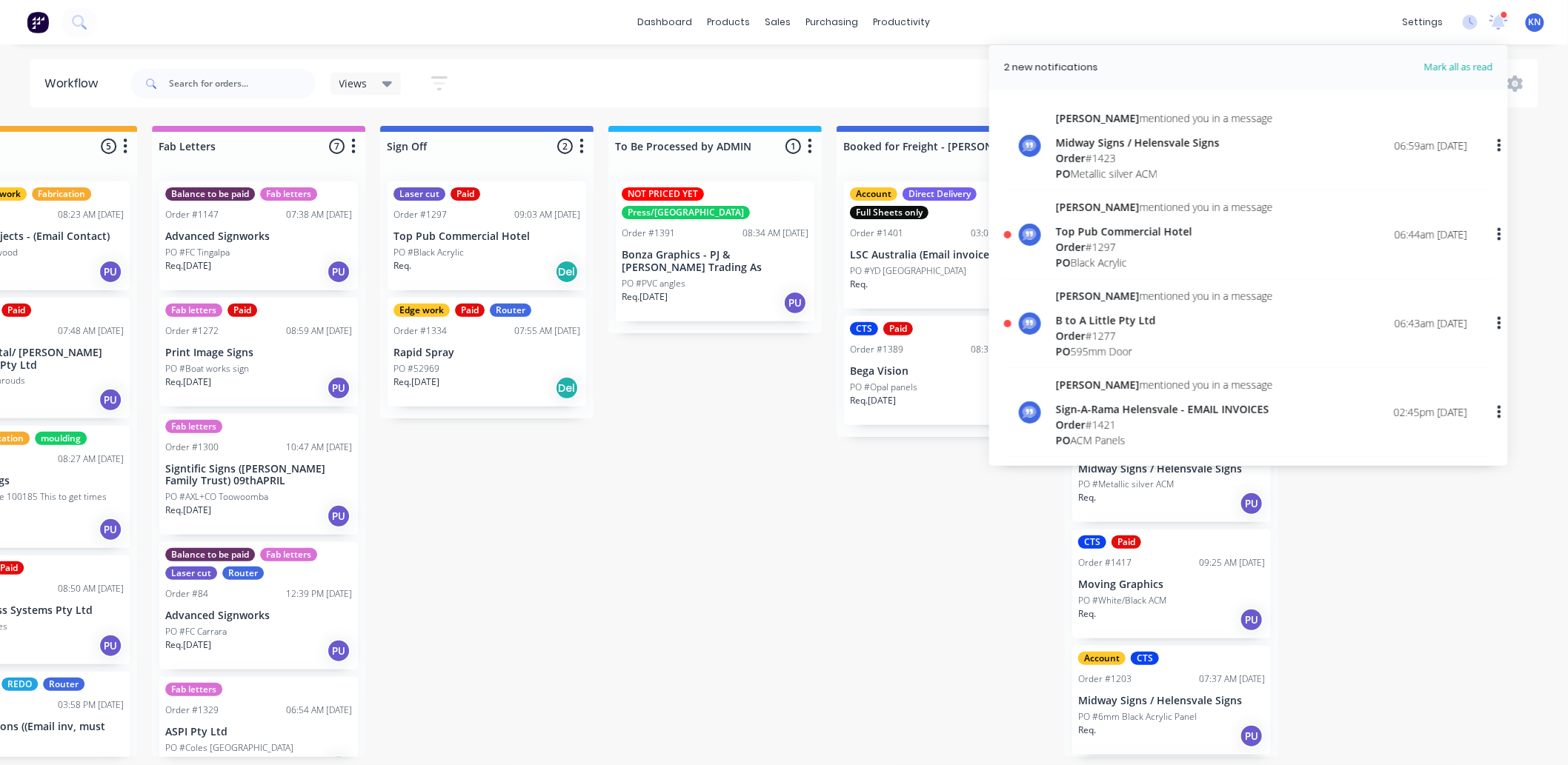
click at [1110, 324] on div "B to A Little Pty Ltd" at bounding box center [1164, 320] width 217 height 15
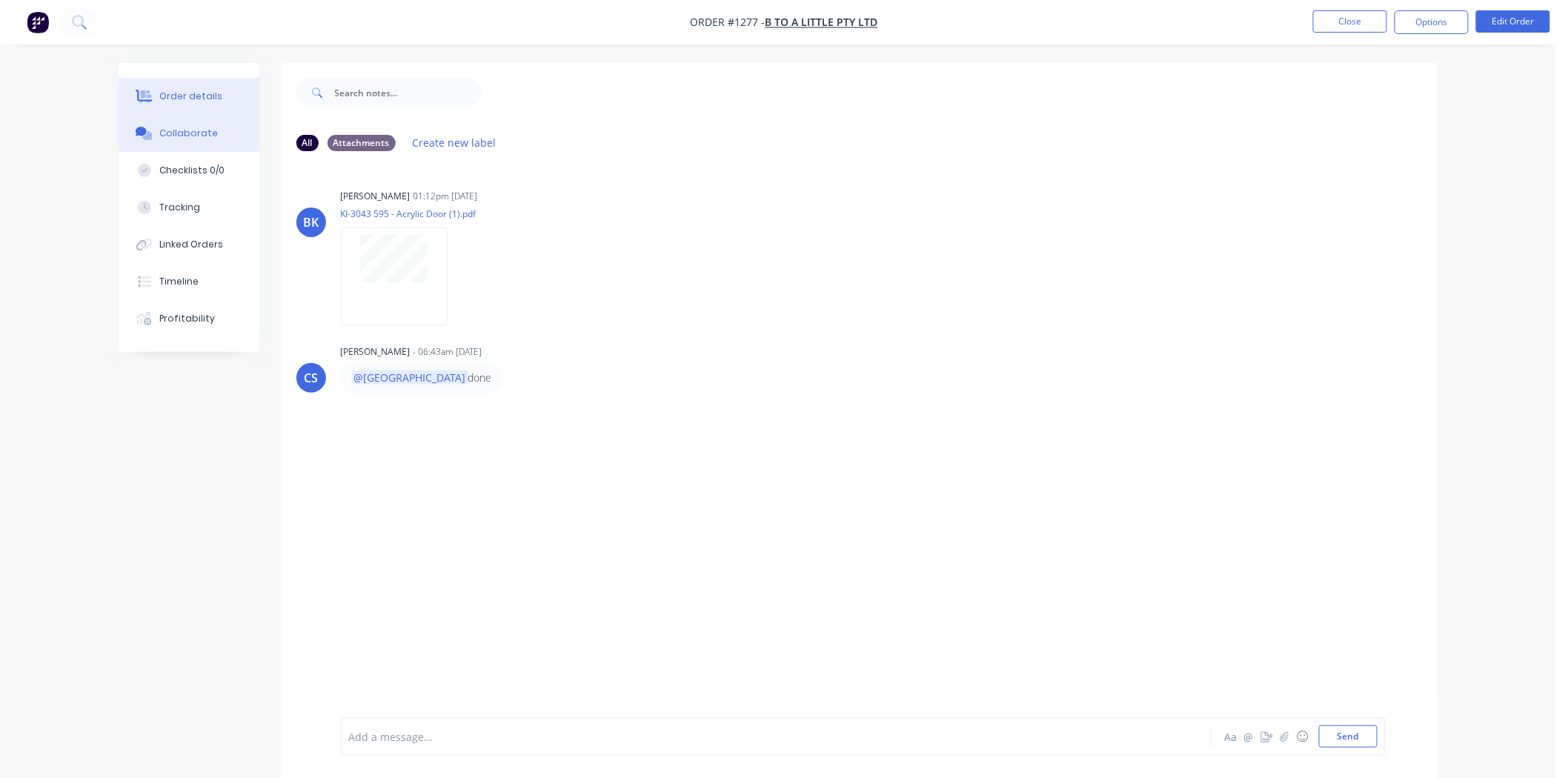
click at [161, 99] on div "Order details" at bounding box center [191, 96] width 63 height 14
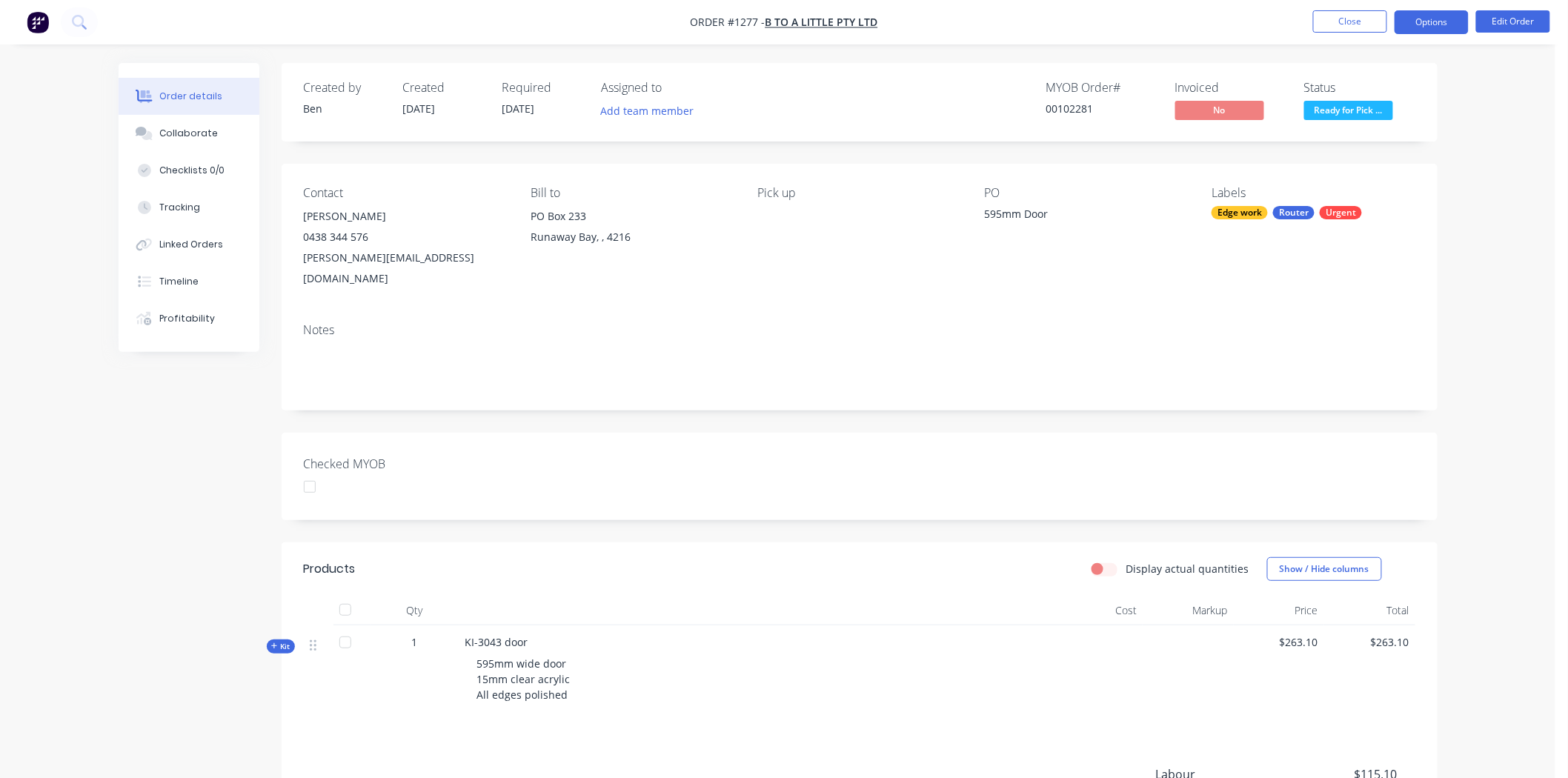
click at [1450, 18] on button "Options" at bounding box center [1432, 22] width 74 height 23
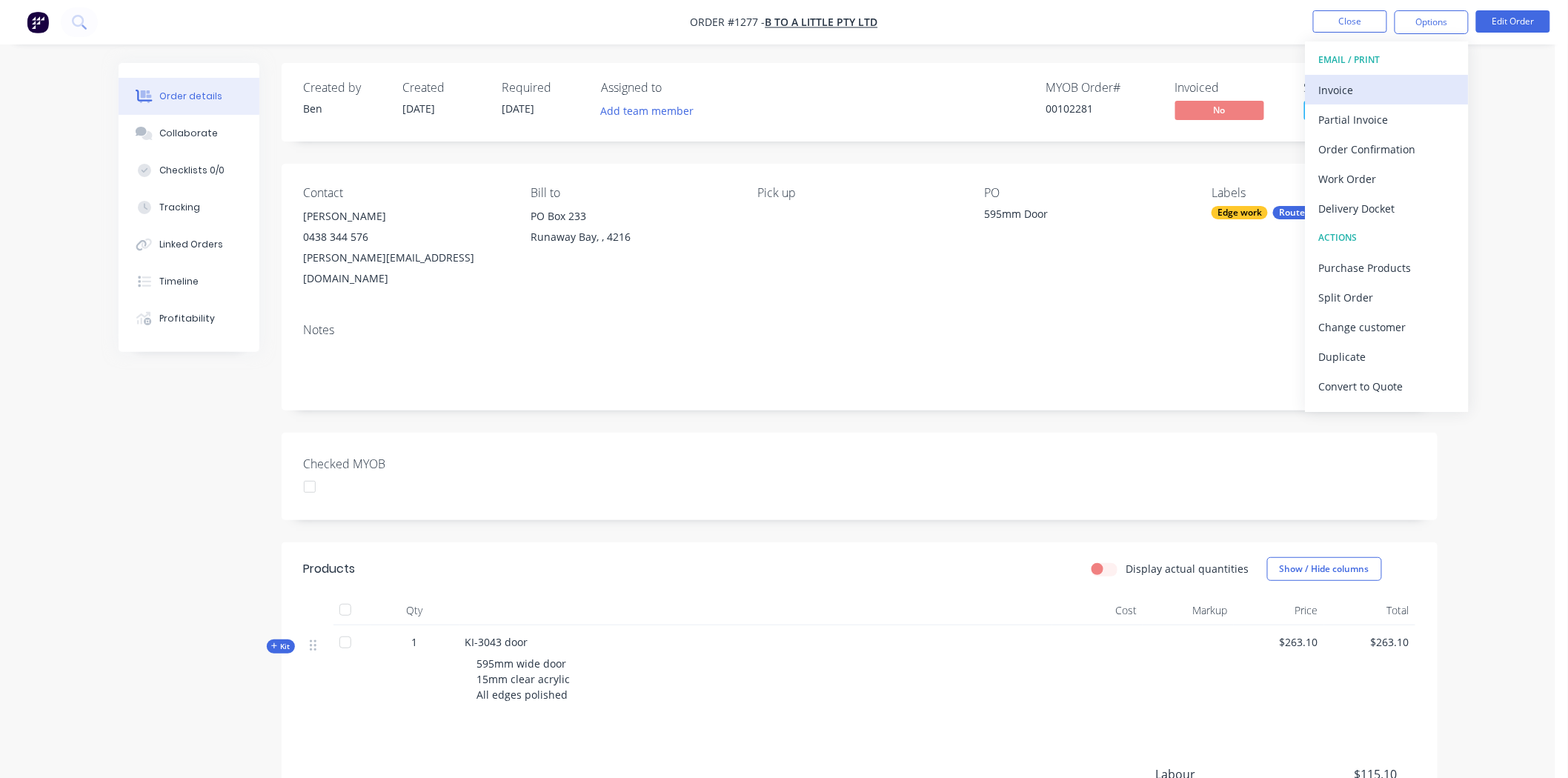
click at [1350, 89] on div "Invoice" at bounding box center [1387, 90] width 136 height 22
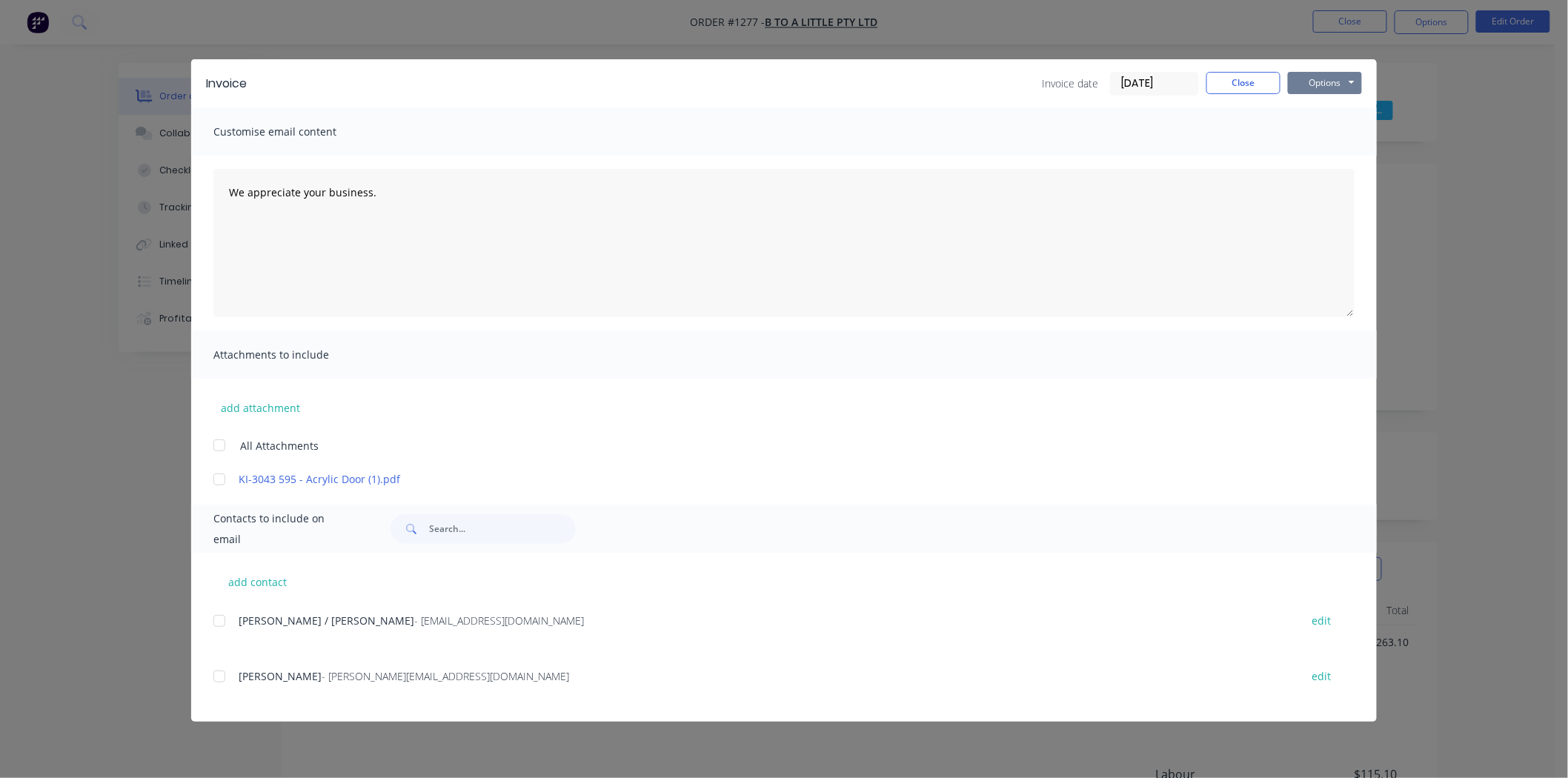
click at [1313, 79] on button "Options" at bounding box center [1324, 83] width 74 height 23
click at [1321, 131] on button "Print" at bounding box center [1334, 134] width 95 height 24
click at [1246, 78] on button "Close" at bounding box center [1243, 83] width 74 height 23
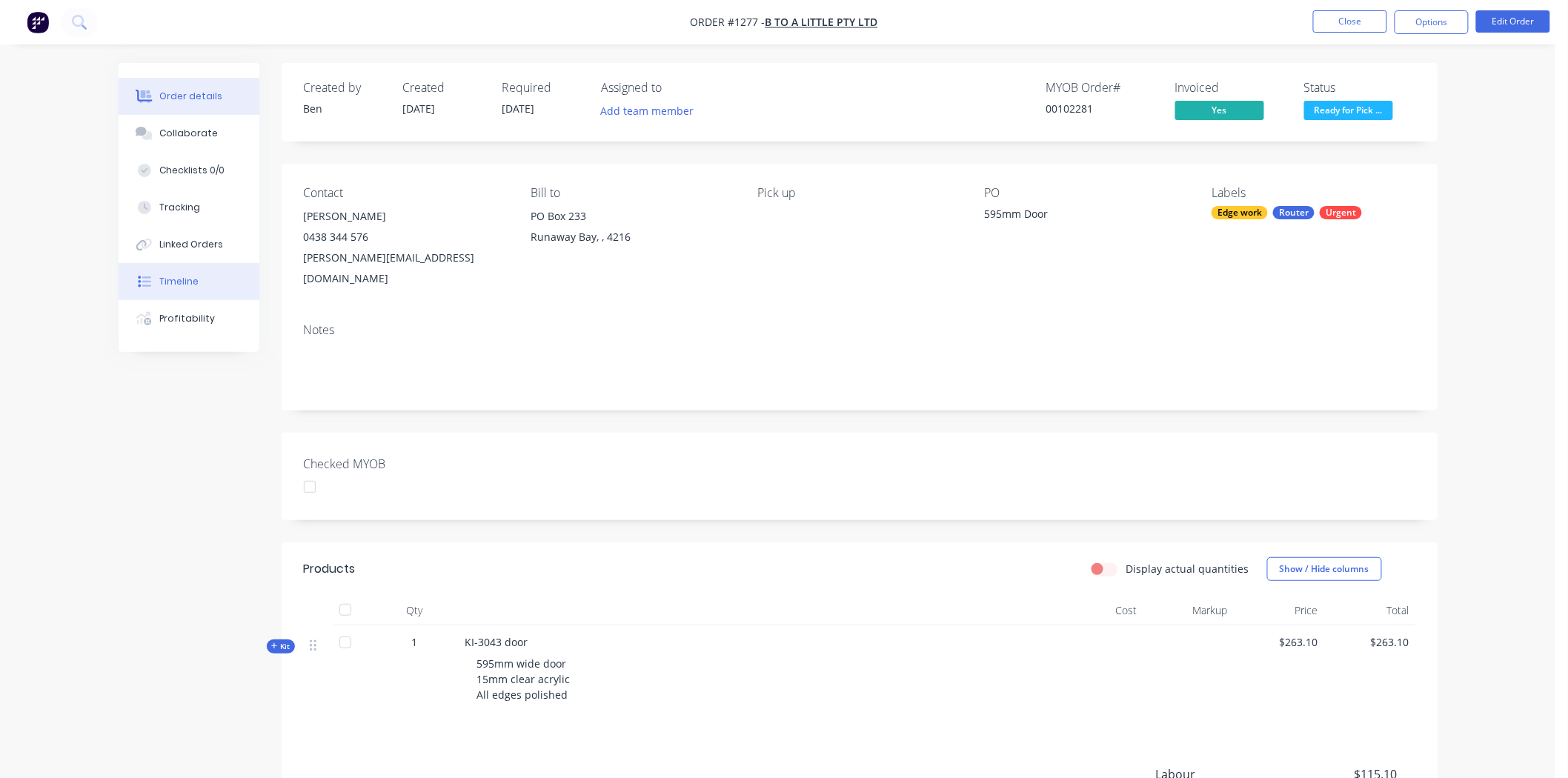
click at [176, 275] on div "Timeline" at bounding box center [180, 282] width 40 height 14
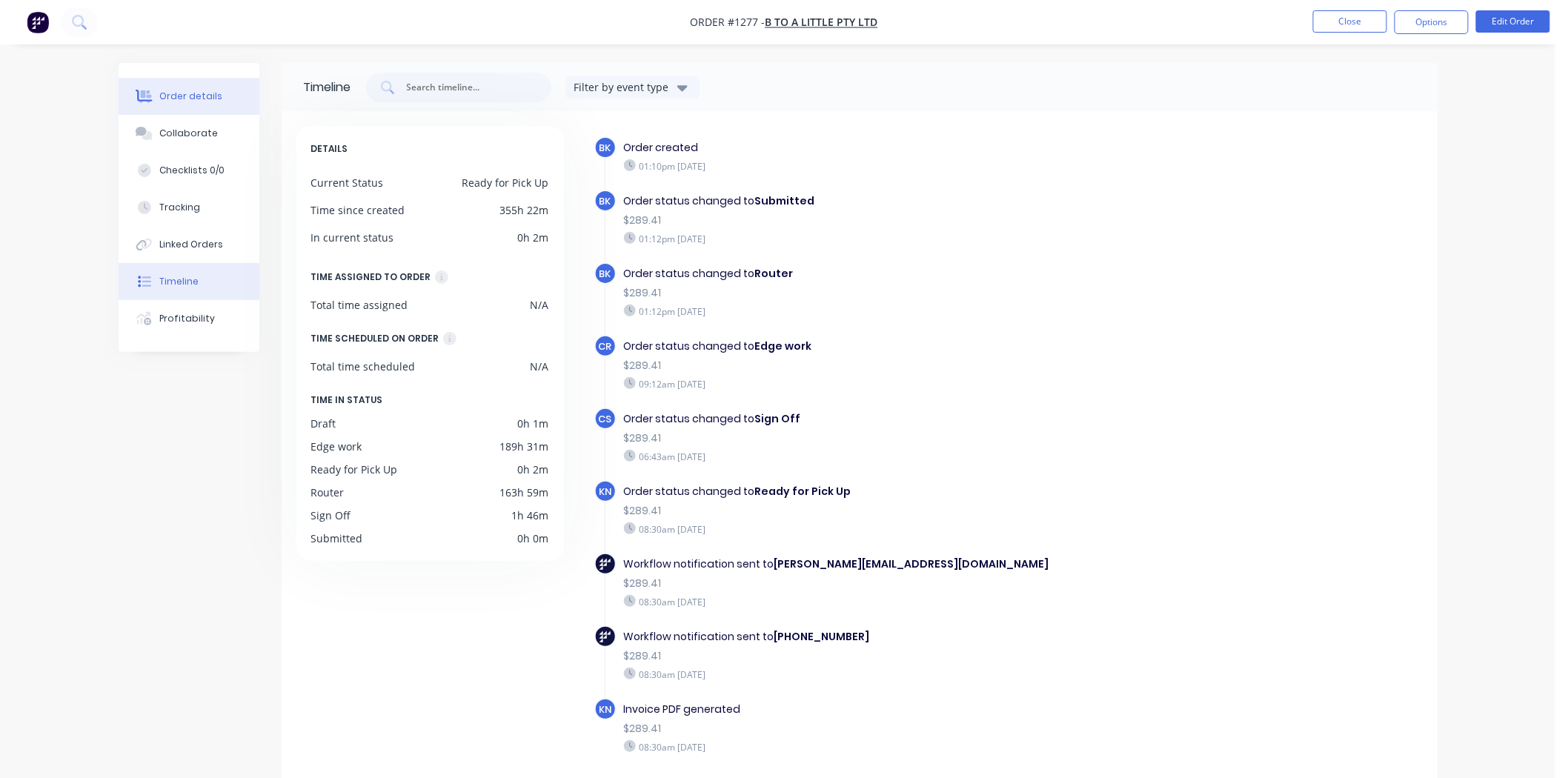
click at [193, 99] on div "Order details" at bounding box center [191, 96] width 63 height 14
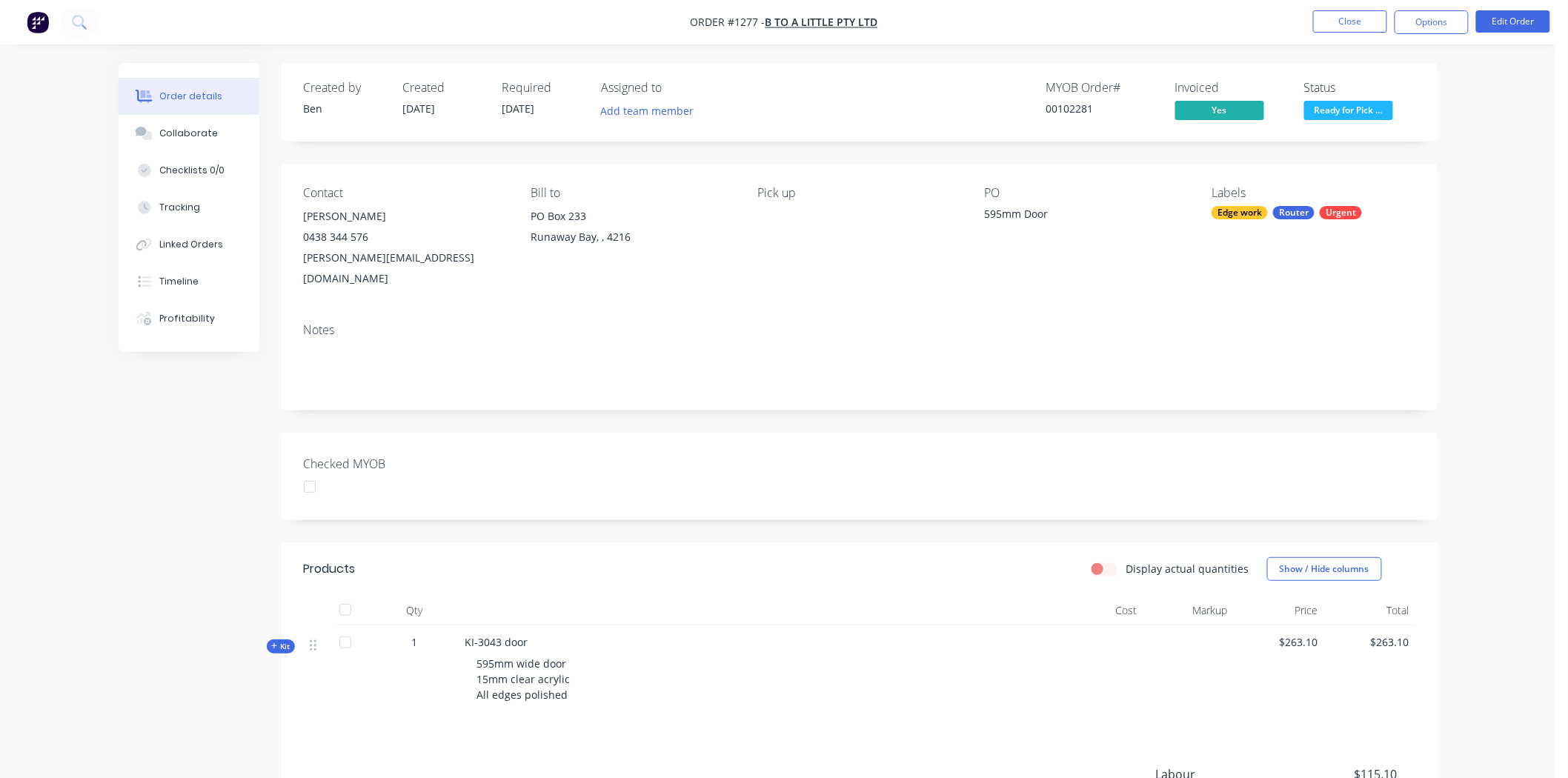
click at [309, 472] on div at bounding box center [309, 486] width 30 height 30
click at [1363, 25] on button "Close" at bounding box center [1350, 21] width 74 height 23
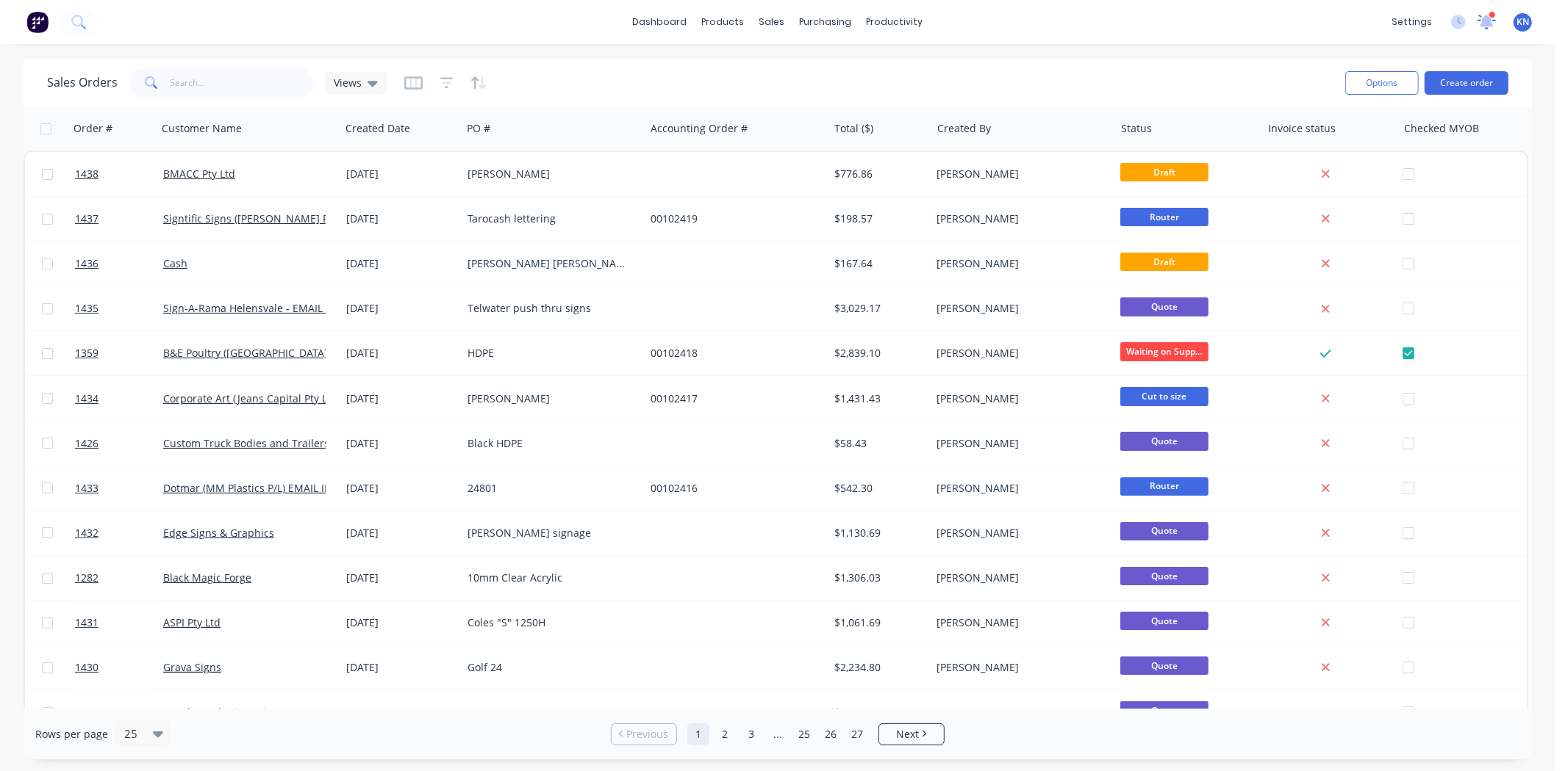
click at [1487, 21] on icon at bounding box center [1487, 20] width 13 height 12
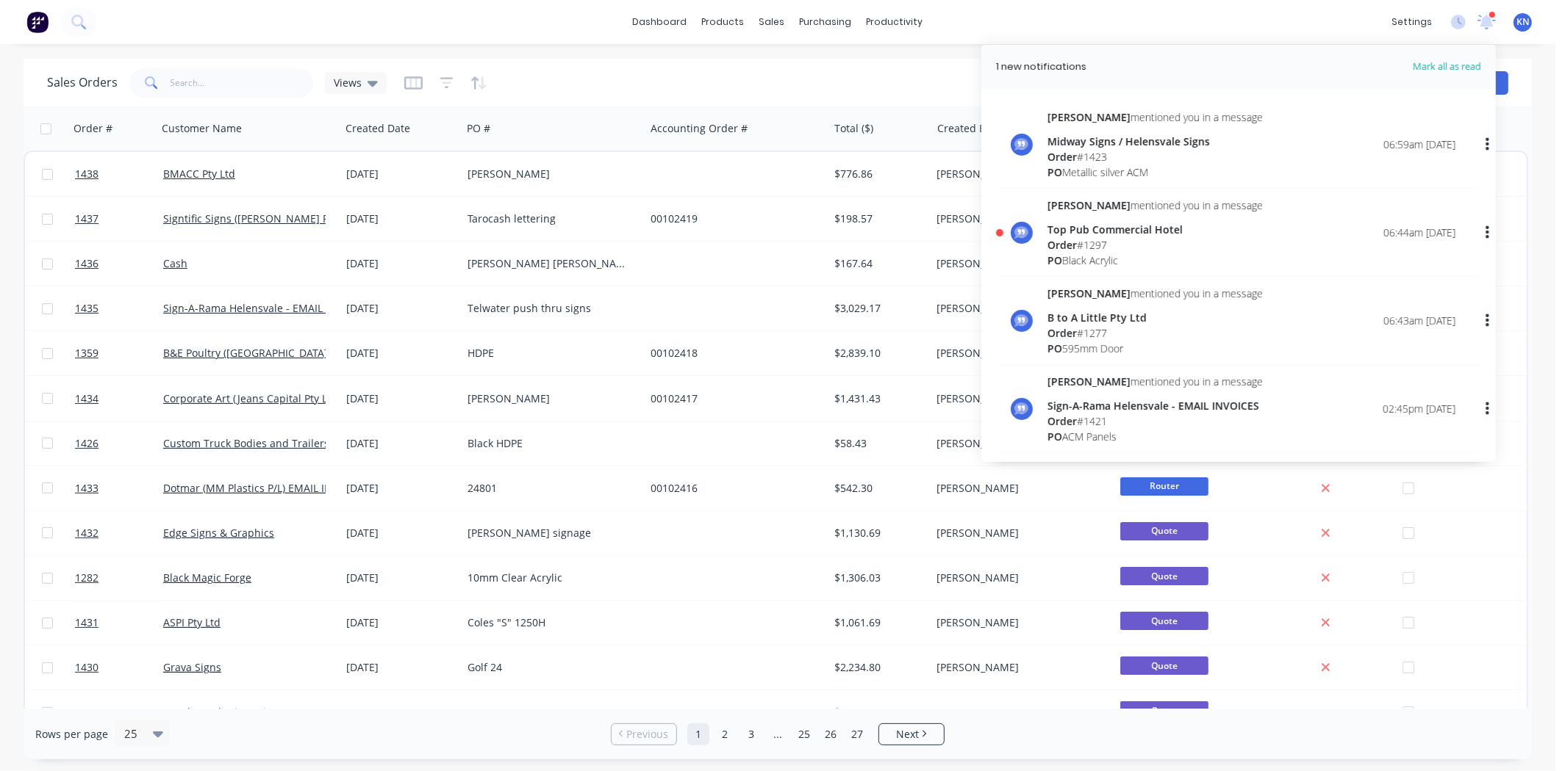
click at [1068, 223] on div "Top Pub Commercial Hotel" at bounding box center [1155, 229] width 216 height 15
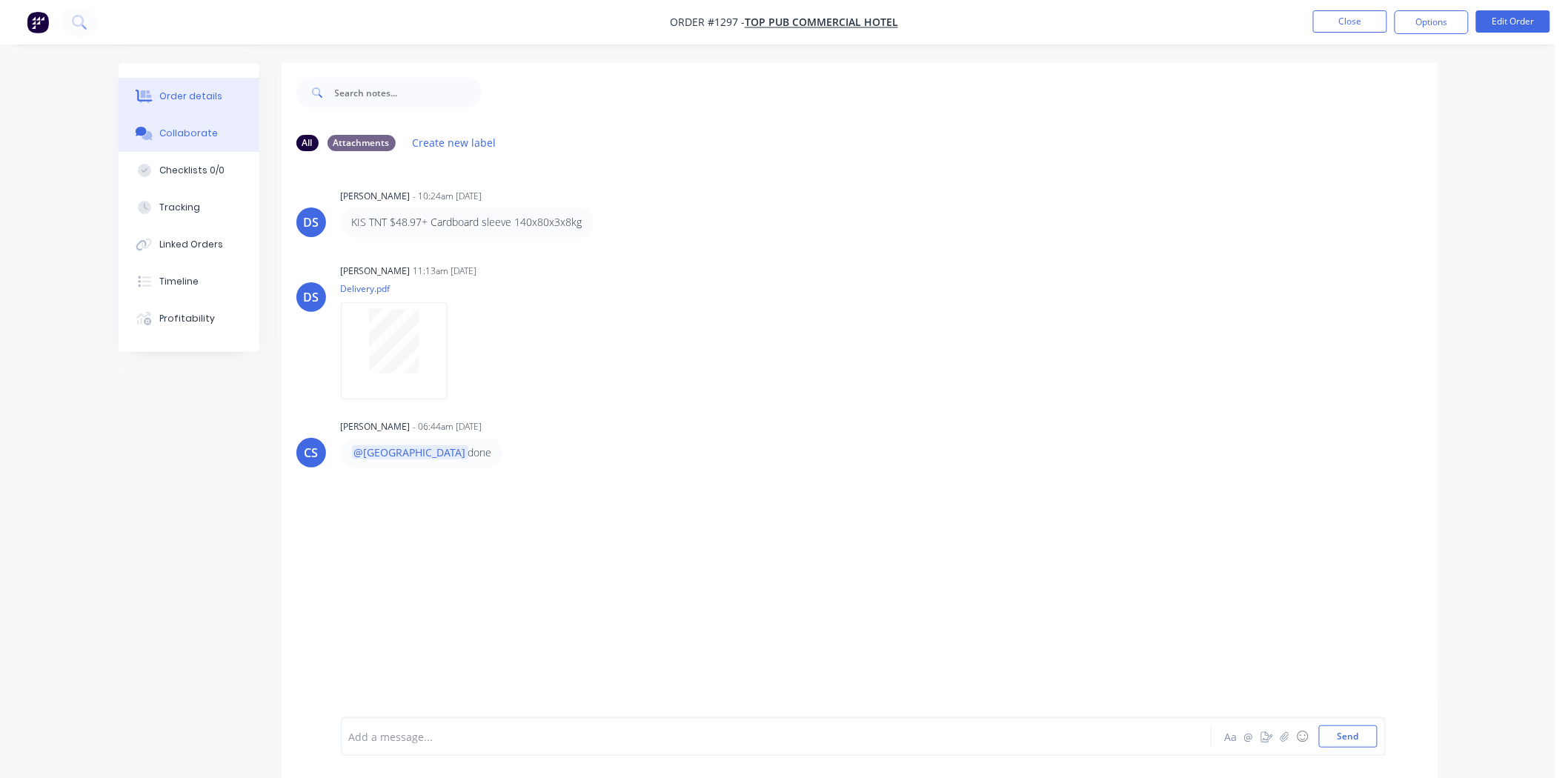
click at [198, 97] on div "Order details" at bounding box center [191, 96] width 63 height 14
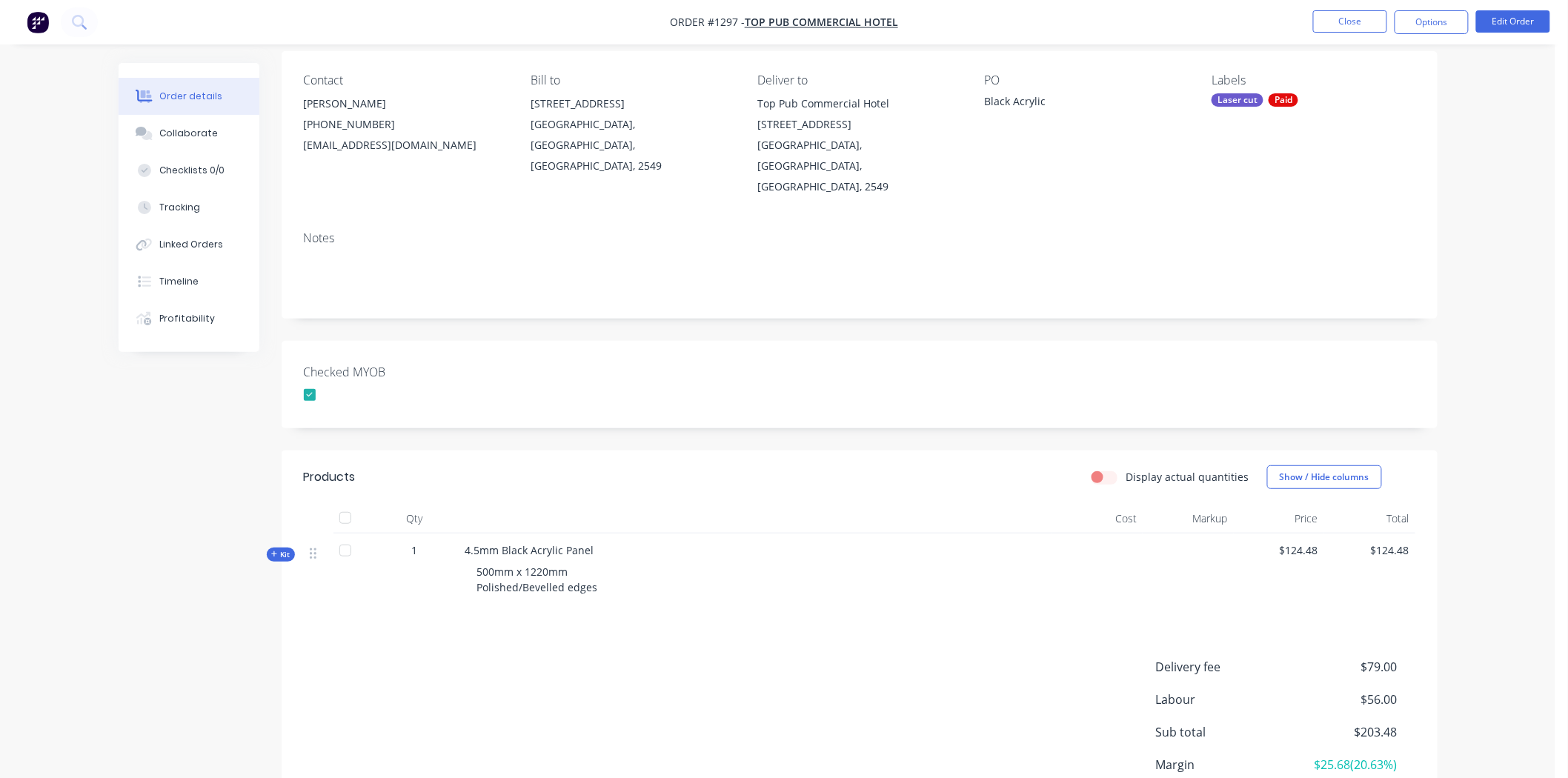
scroll to position [222, 0]
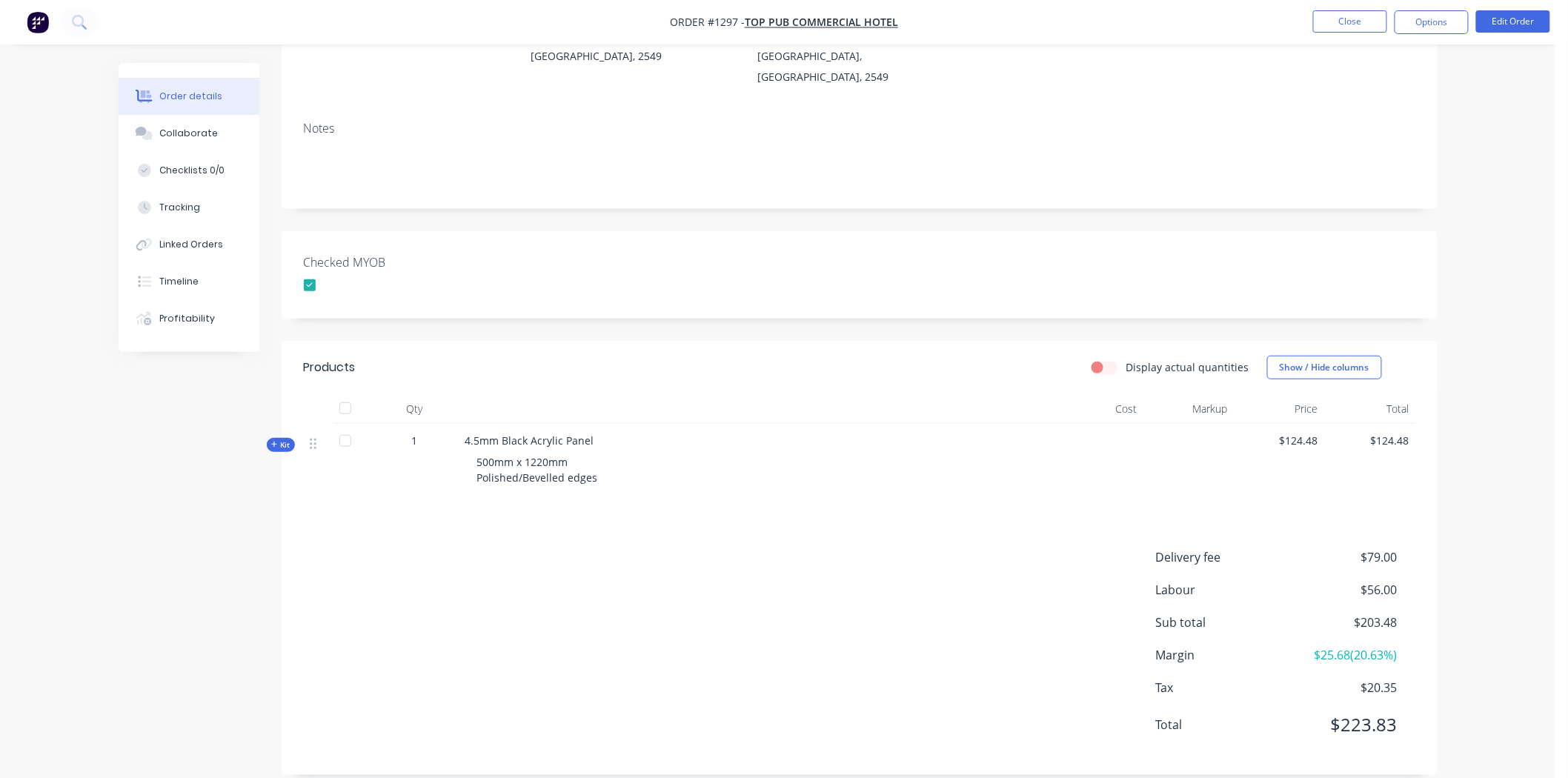
click at [274, 442] on icon at bounding box center [274, 445] width 6 height 6
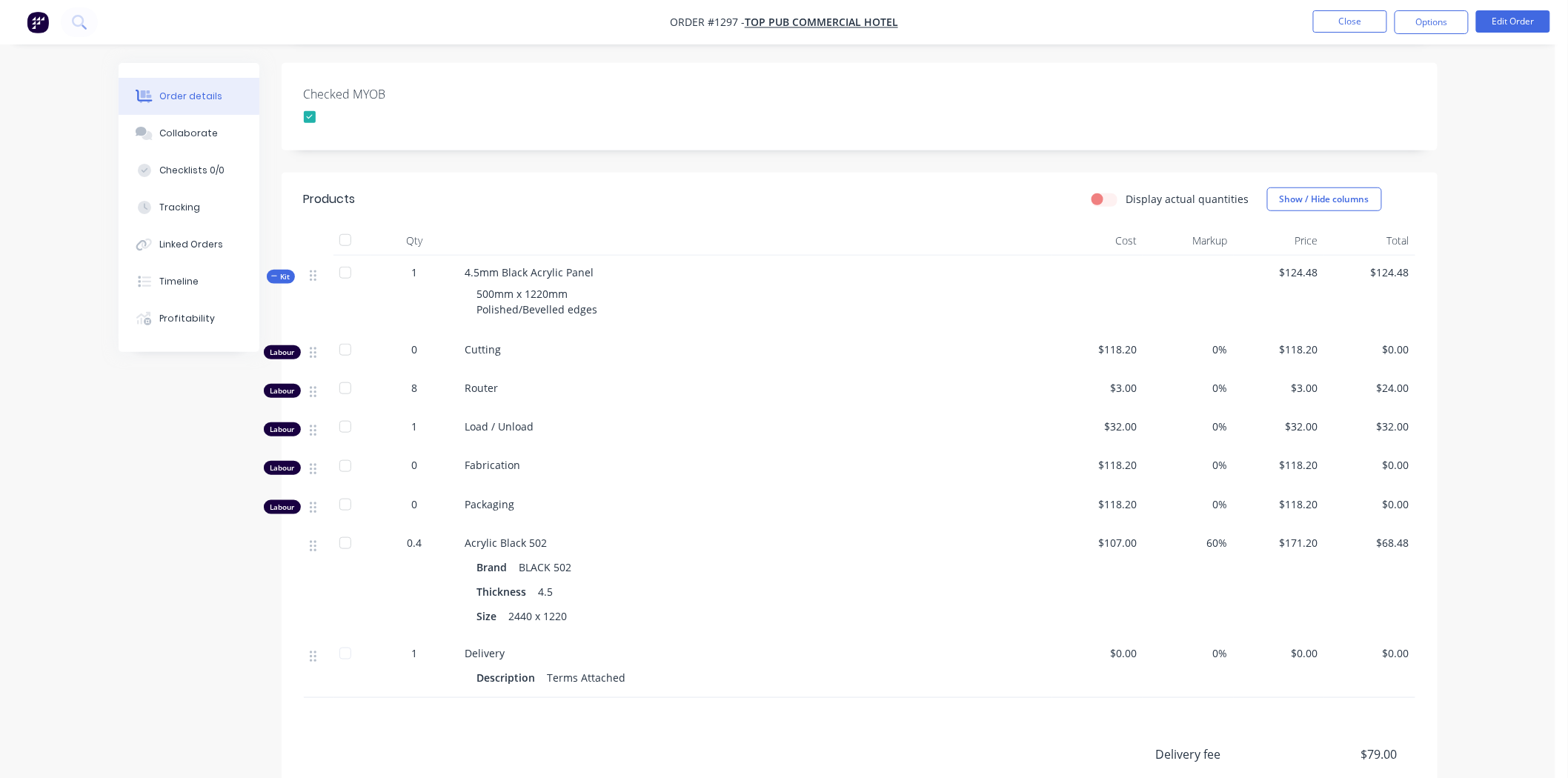
scroll to position [0, 0]
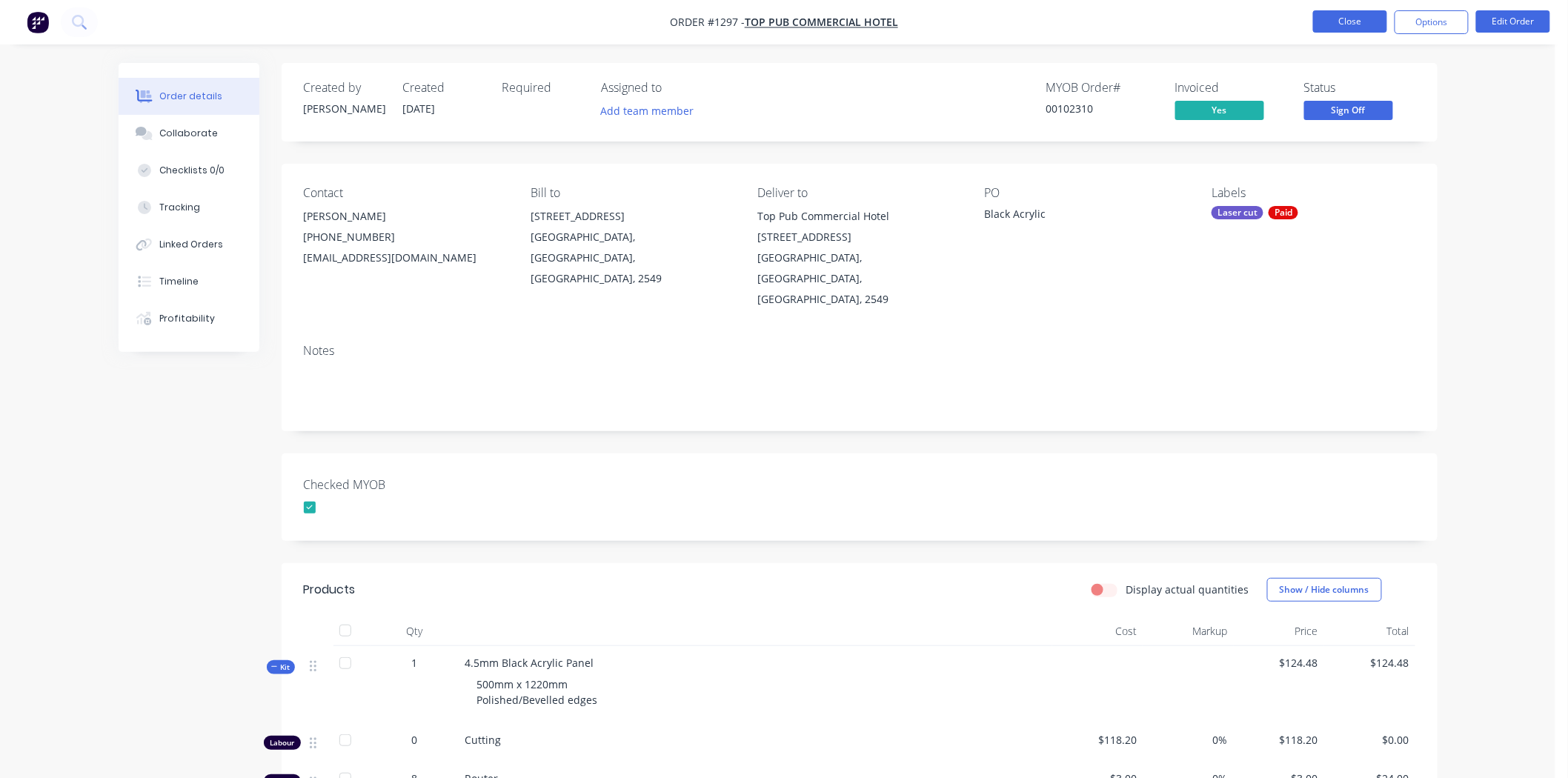
click at [1349, 19] on button "Close" at bounding box center [1350, 21] width 74 height 23
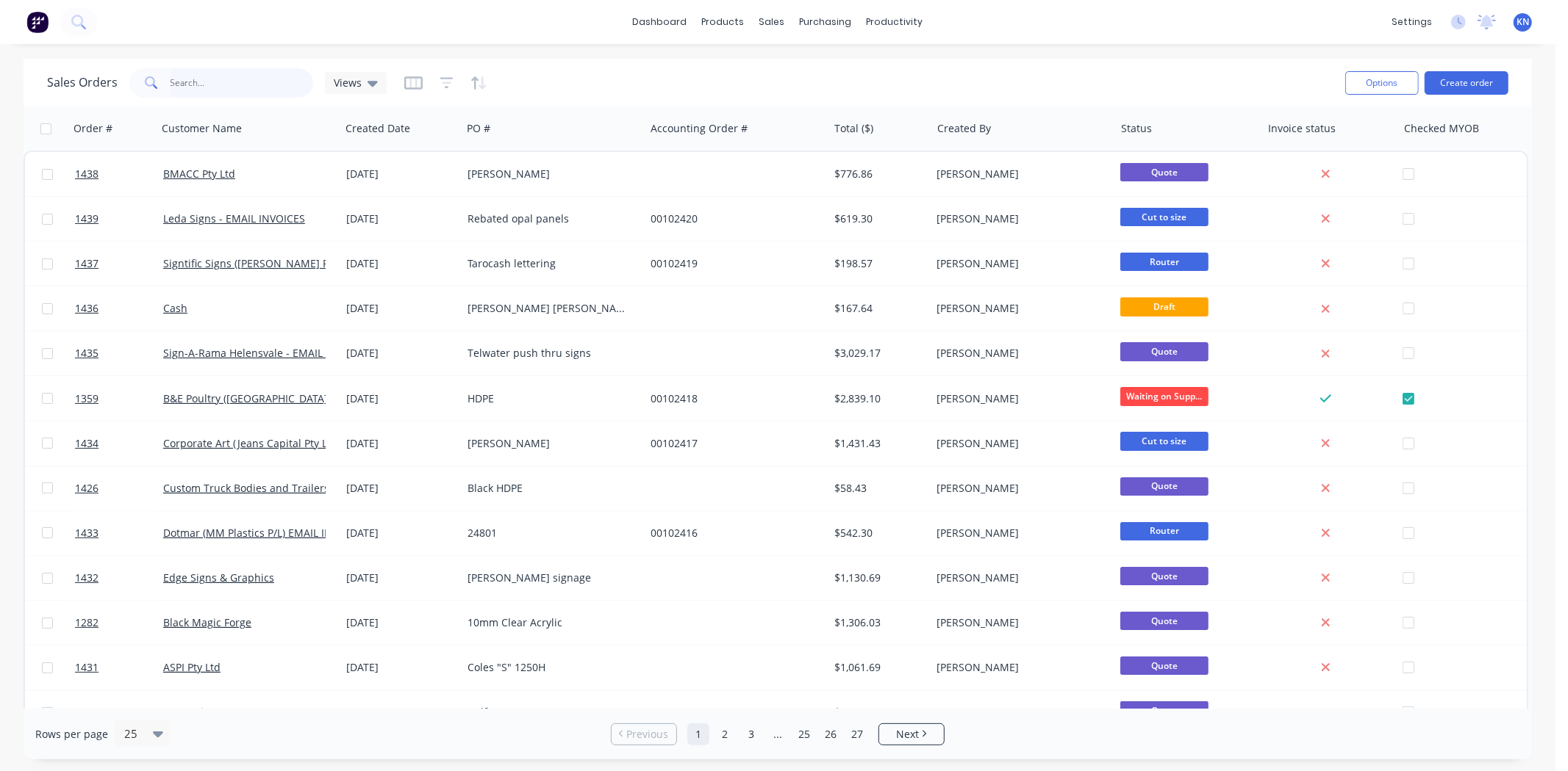
click at [228, 80] on input "text" at bounding box center [243, 82] width 143 height 30
type input "pub"
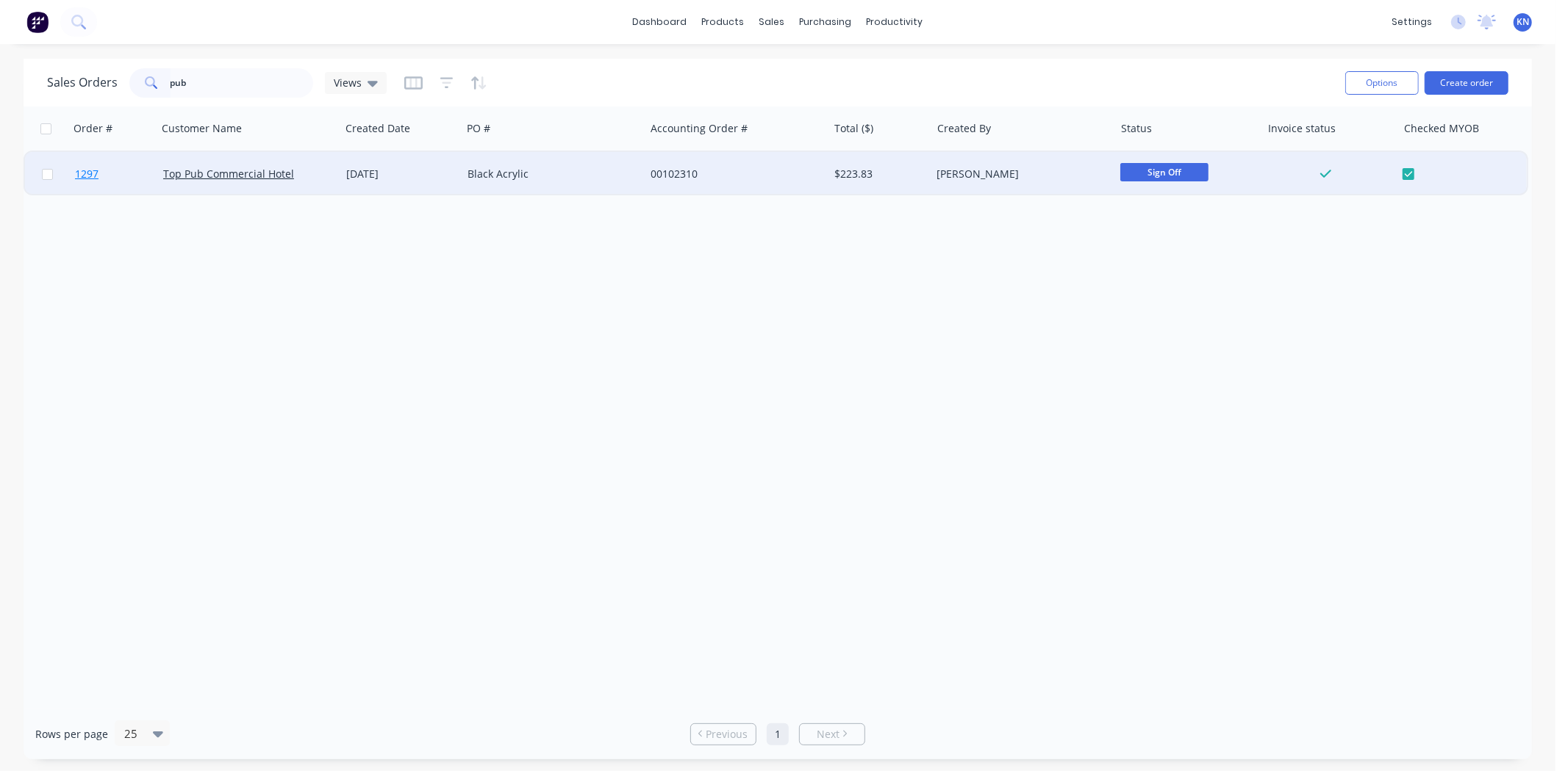
click at [84, 174] on span "1297" at bounding box center [87, 174] width 23 height 14
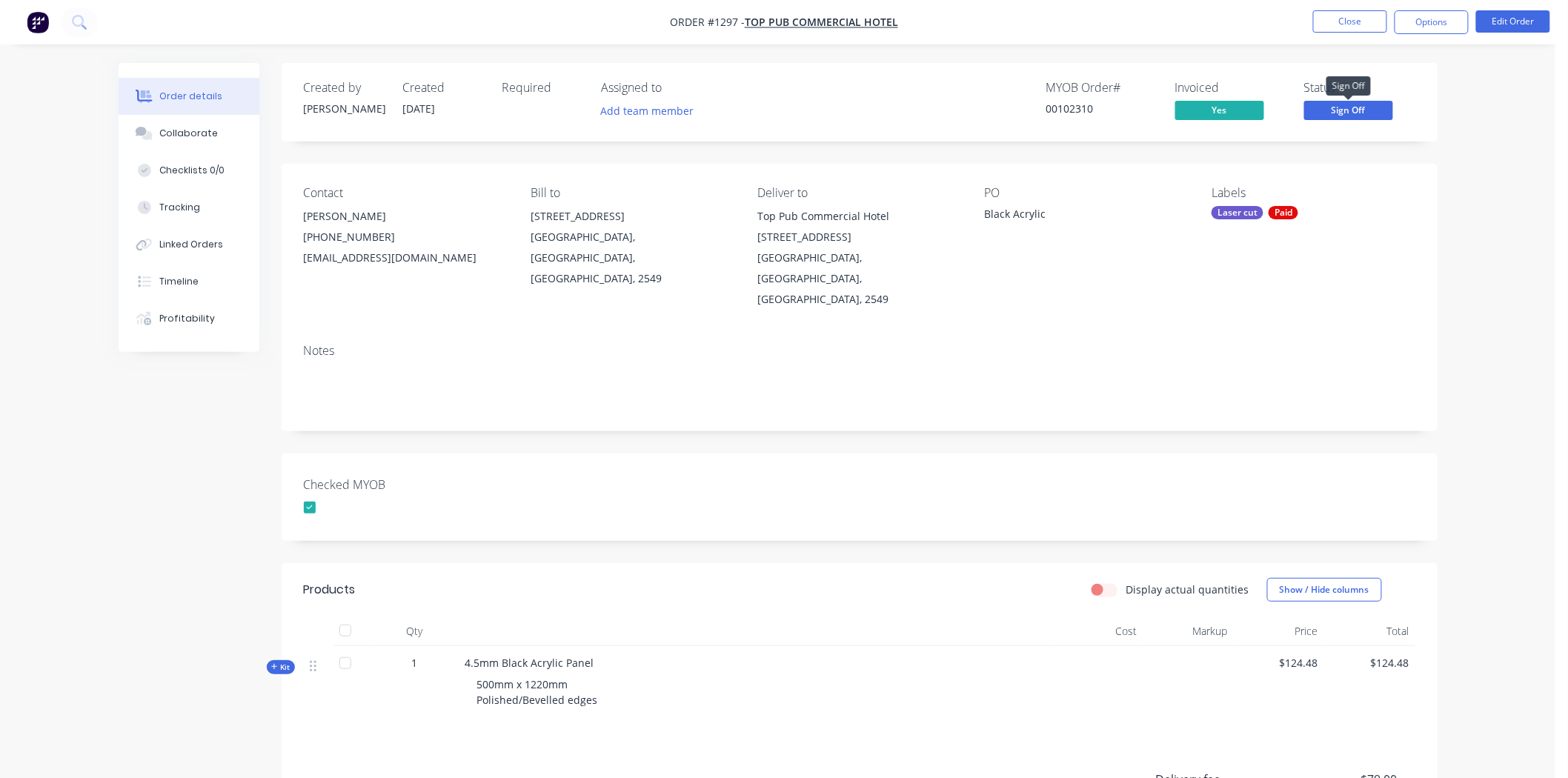
click at [1364, 109] on span "Sign Off" at bounding box center [1349, 110] width 89 height 19
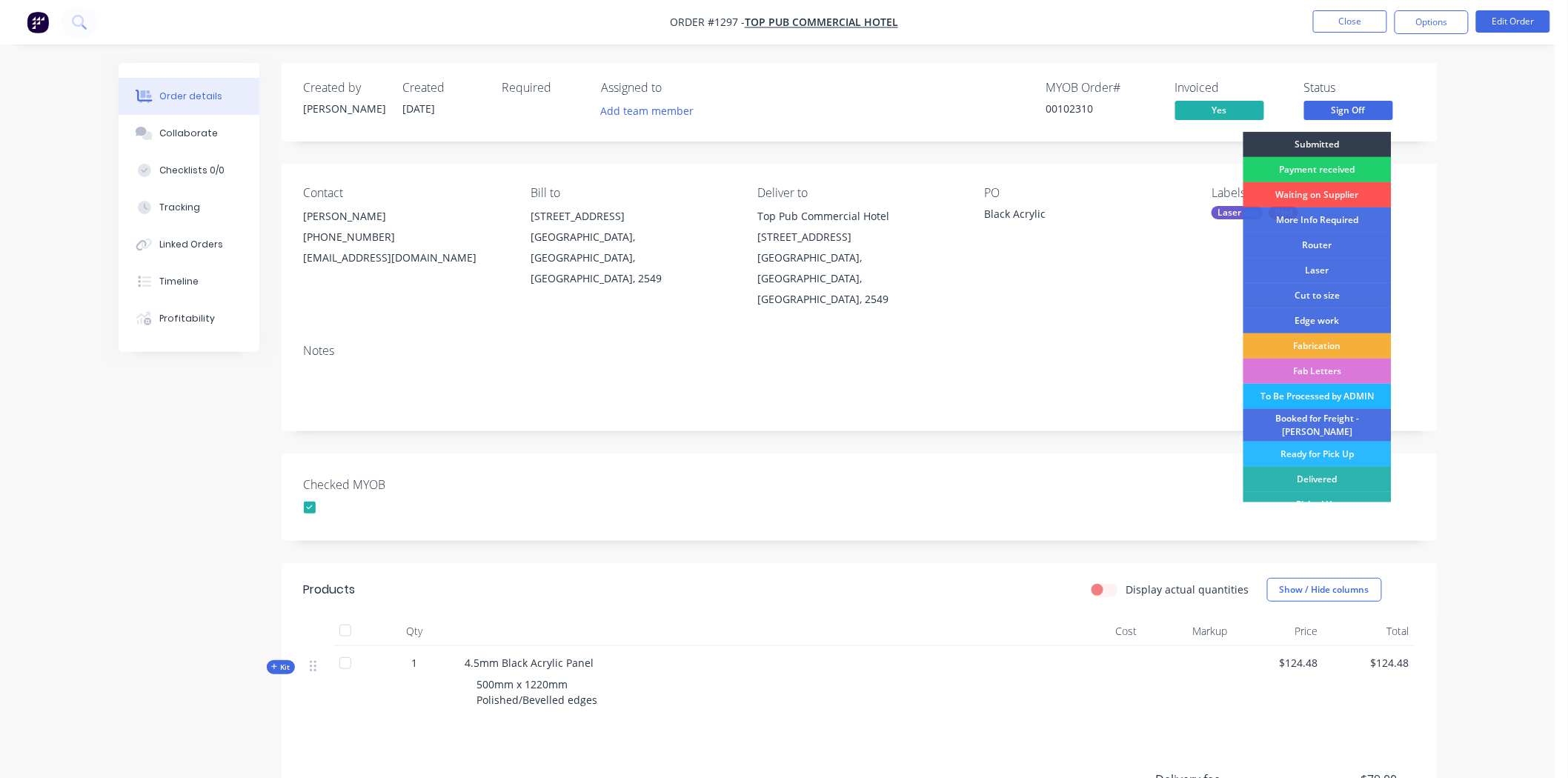
click at [1333, 395] on div "To Be Processed by ADMIN" at bounding box center [1317, 396] width 148 height 25
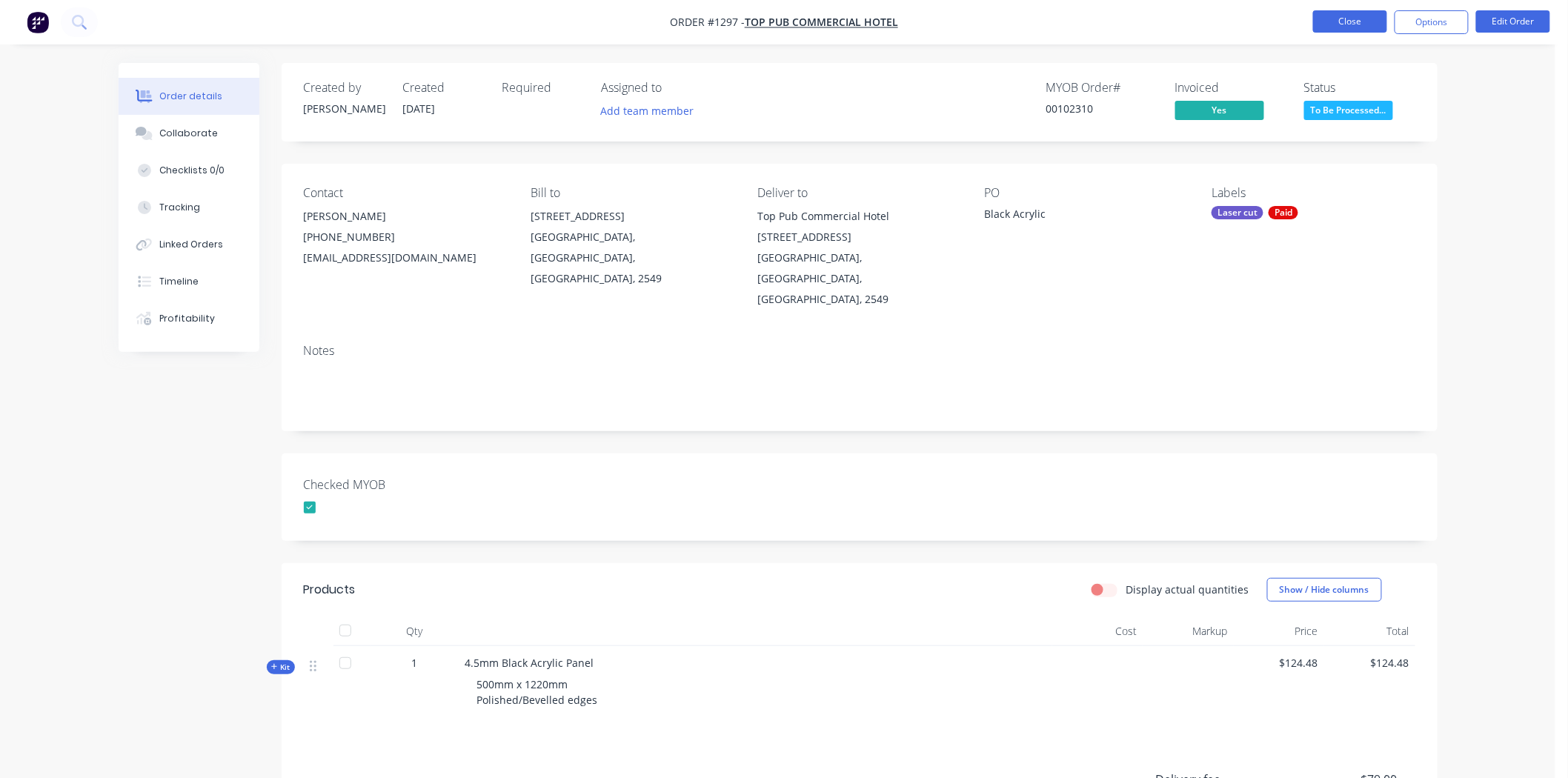
click at [1354, 15] on button "Close" at bounding box center [1350, 21] width 74 height 23
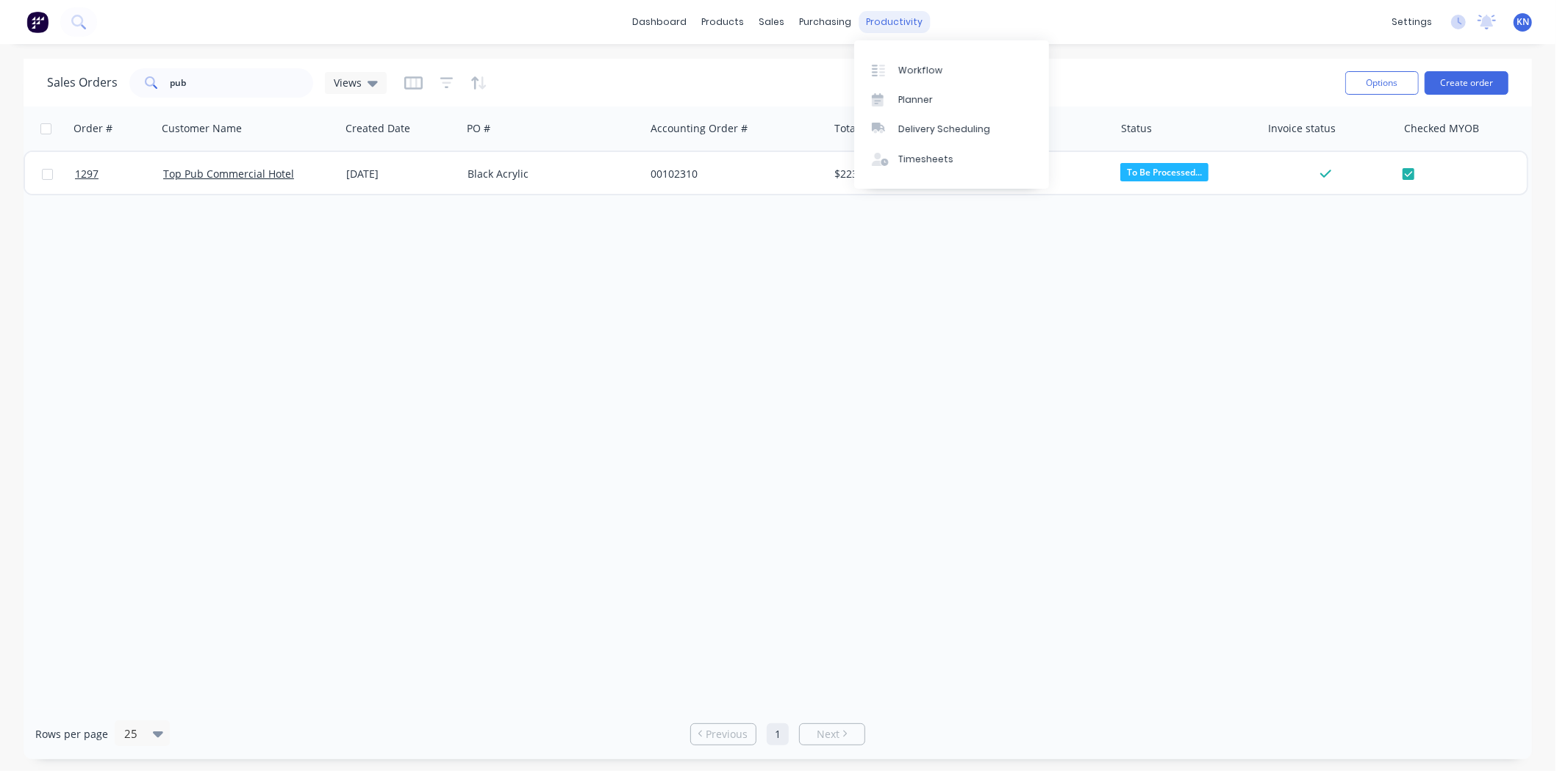
click at [890, 13] on div "productivity" at bounding box center [895, 21] width 72 height 22
click at [917, 74] on div "Workflow" at bounding box center [920, 70] width 44 height 13
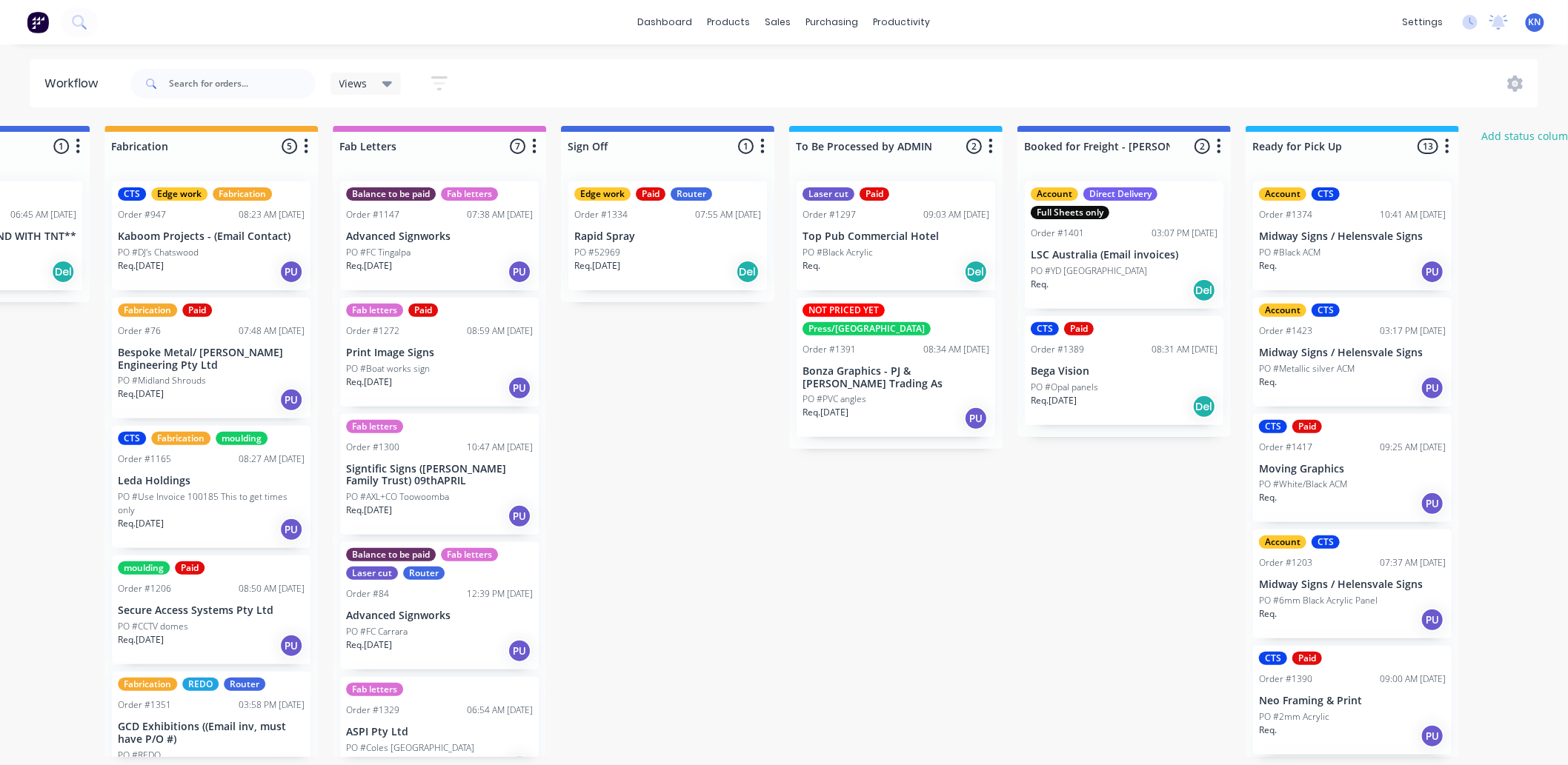
scroll to position [0, 1810]
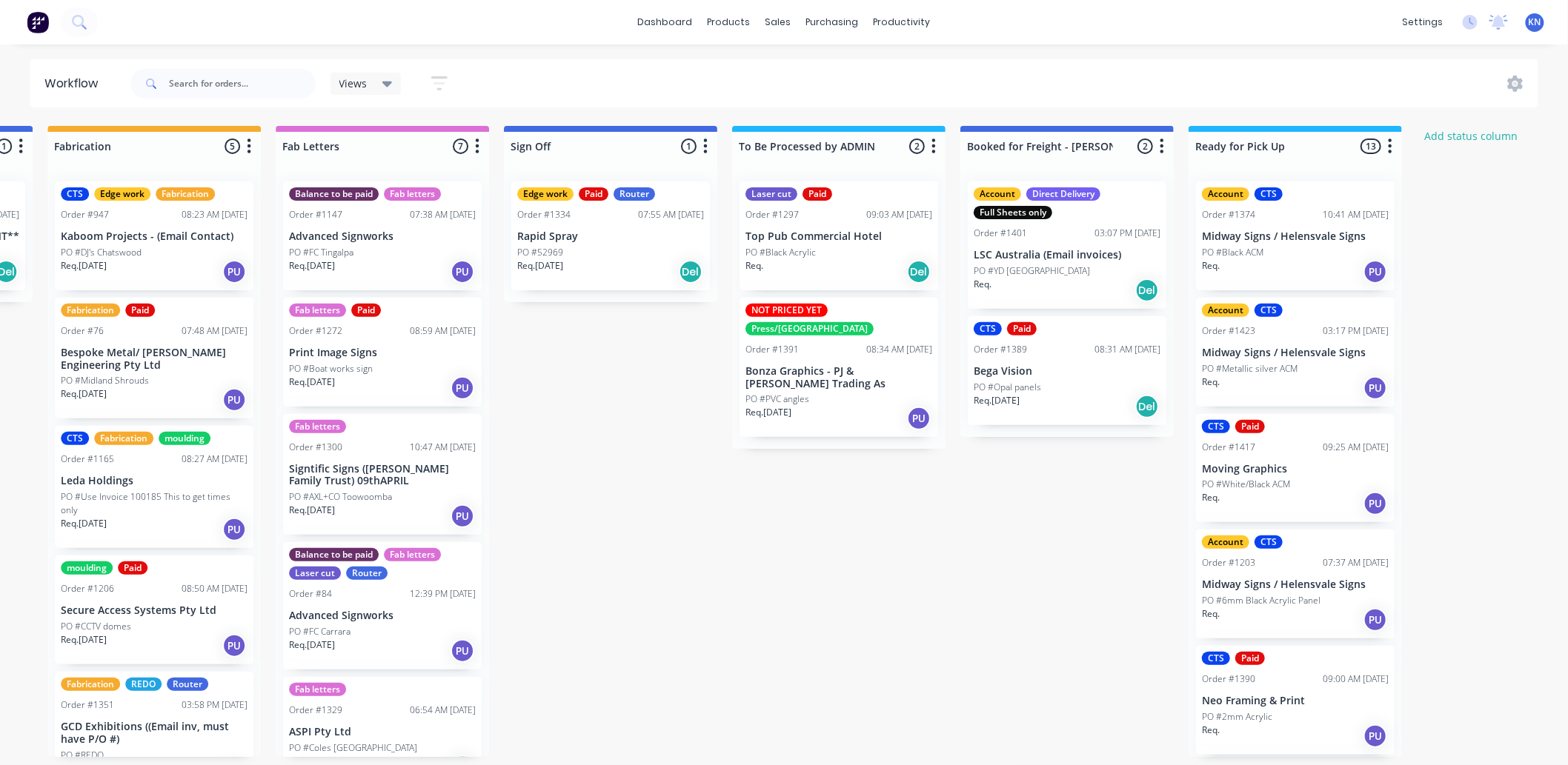
click at [814, 235] on p "Top Pub Commercial Hotel" at bounding box center [838, 236] width 187 height 13
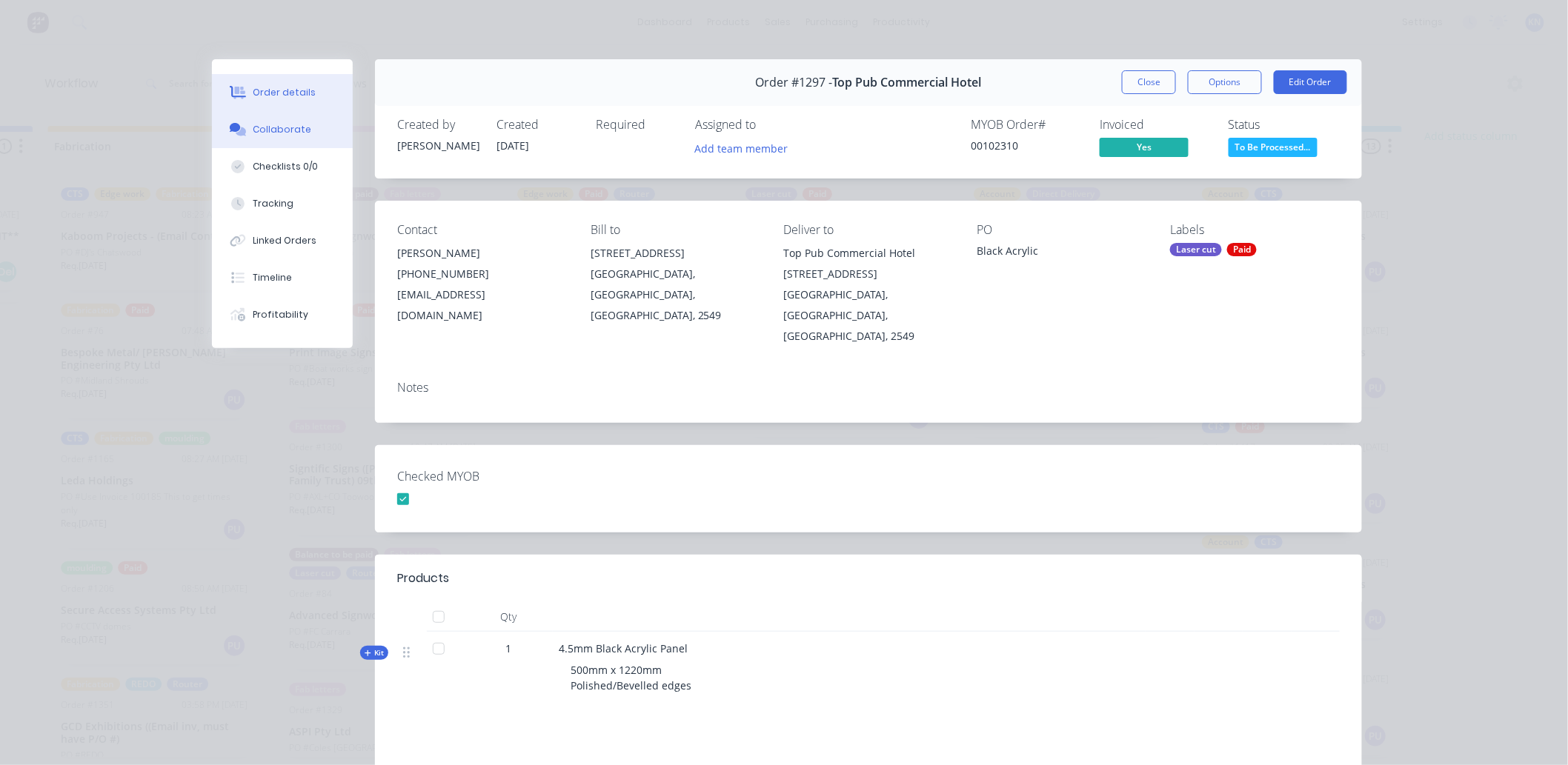
click at [280, 131] on div "Collaborate" at bounding box center [282, 129] width 59 height 14
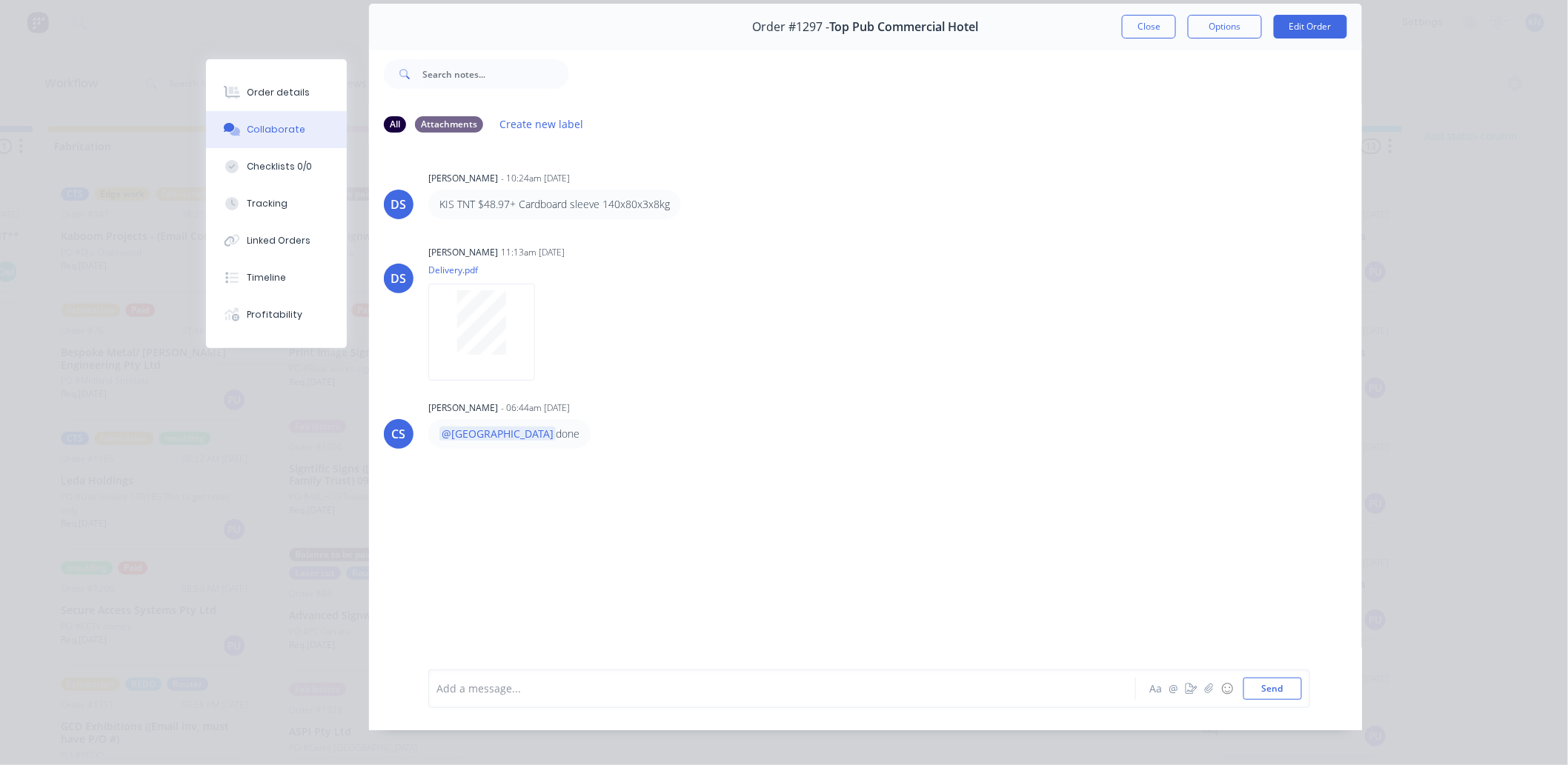
scroll to position [79, 0]
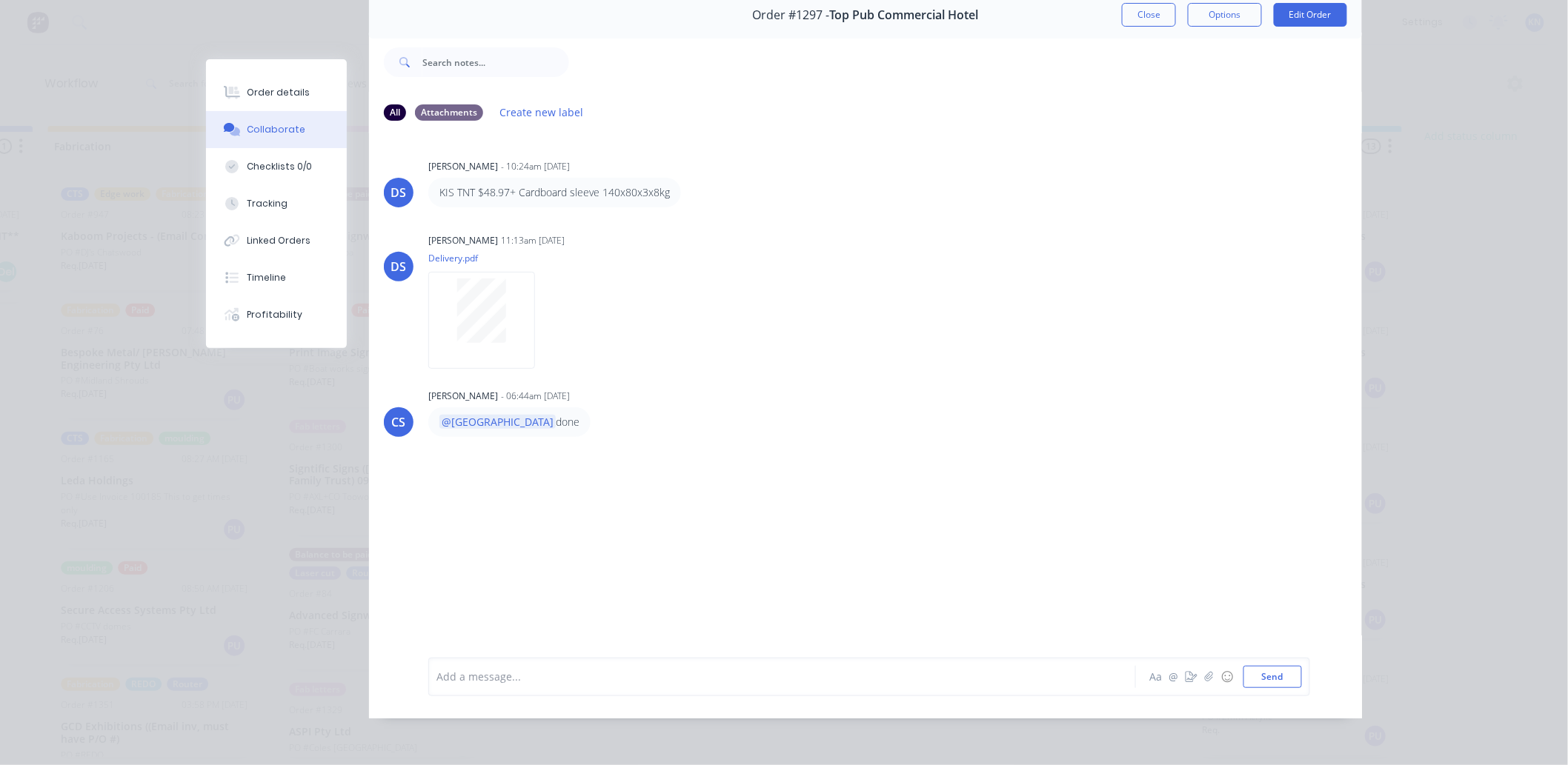
click at [485, 679] on div at bounding box center [761, 677] width 649 height 15
click at [1258, 680] on button "Send" at bounding box center [1272, 677] width 59 height 23
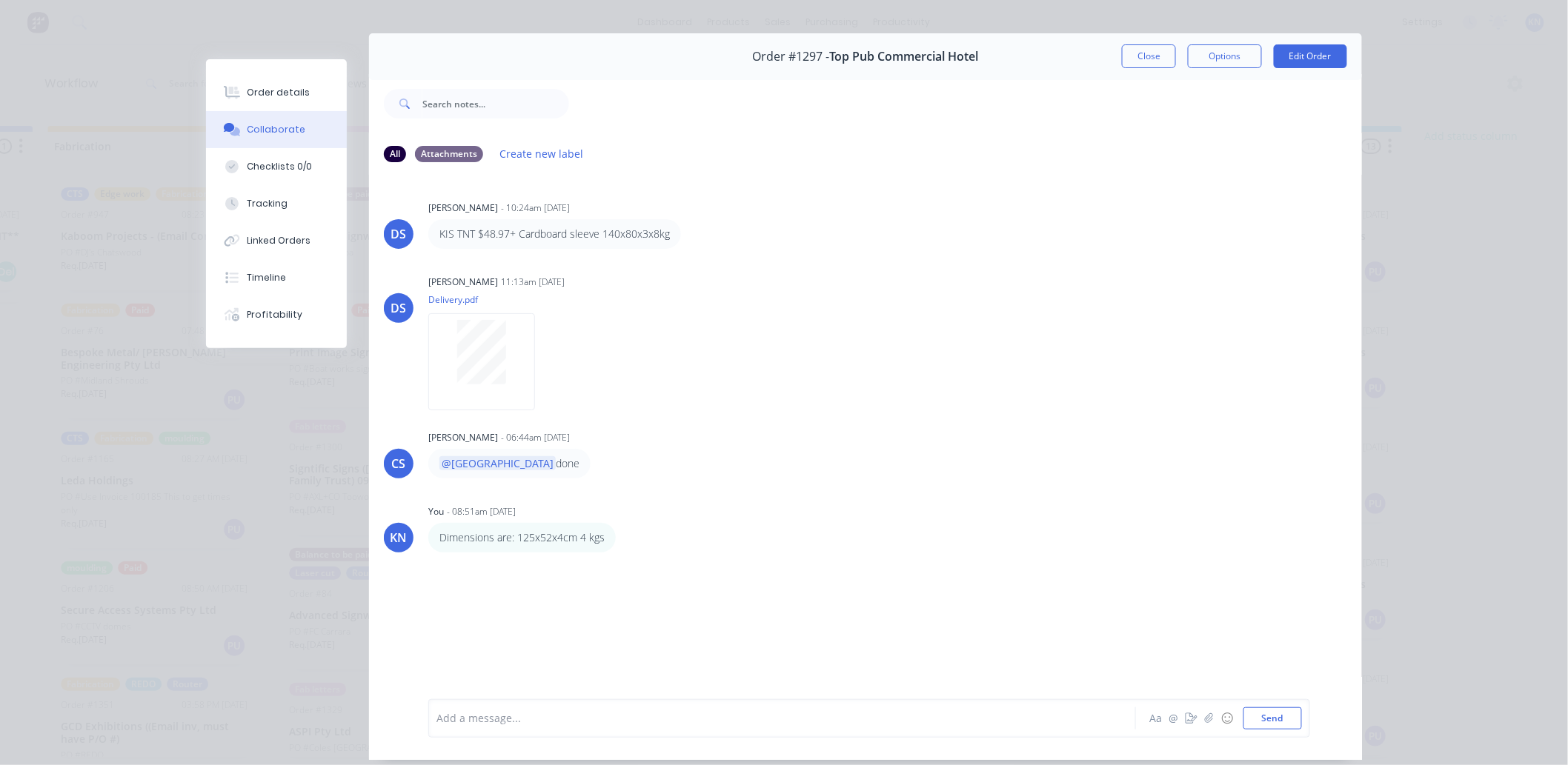
scroll to position [0, 0]
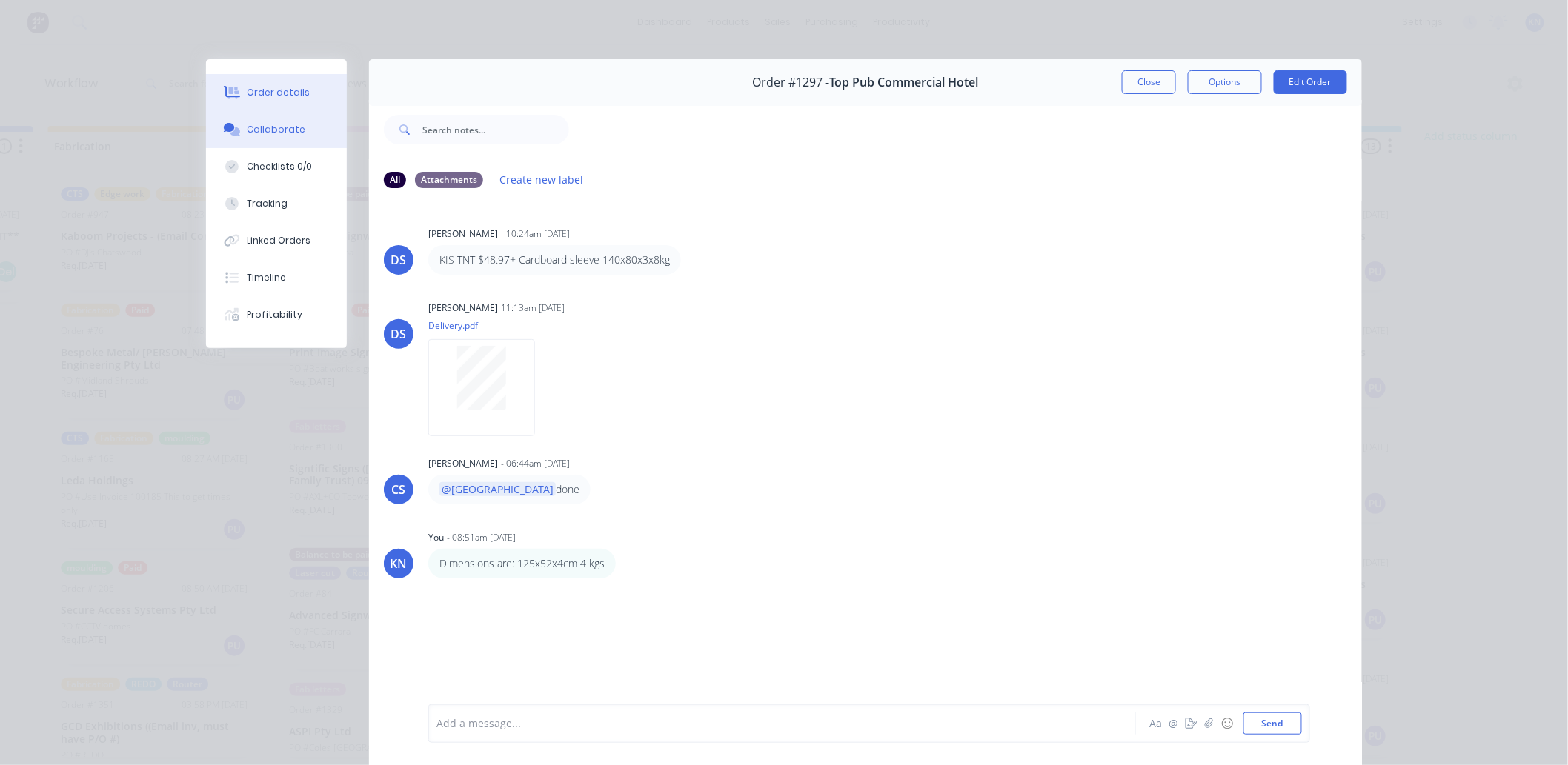
click at [269, 97] on div "Order details" at bounding box center [279, 92] width 63 height 14
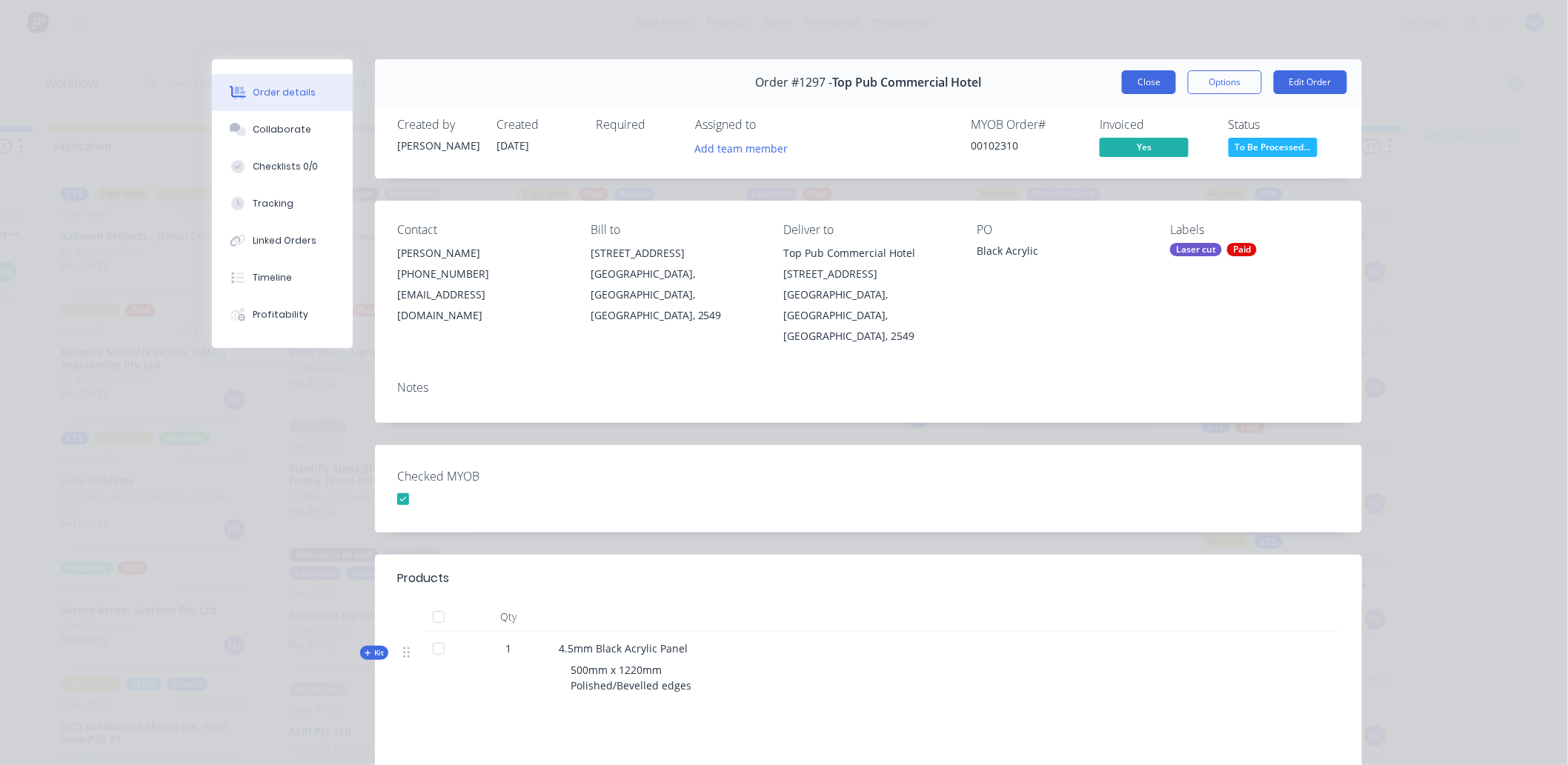
click at [1151, 81] on button "Close" at bounding box center [1148, 82] width 54 height 23
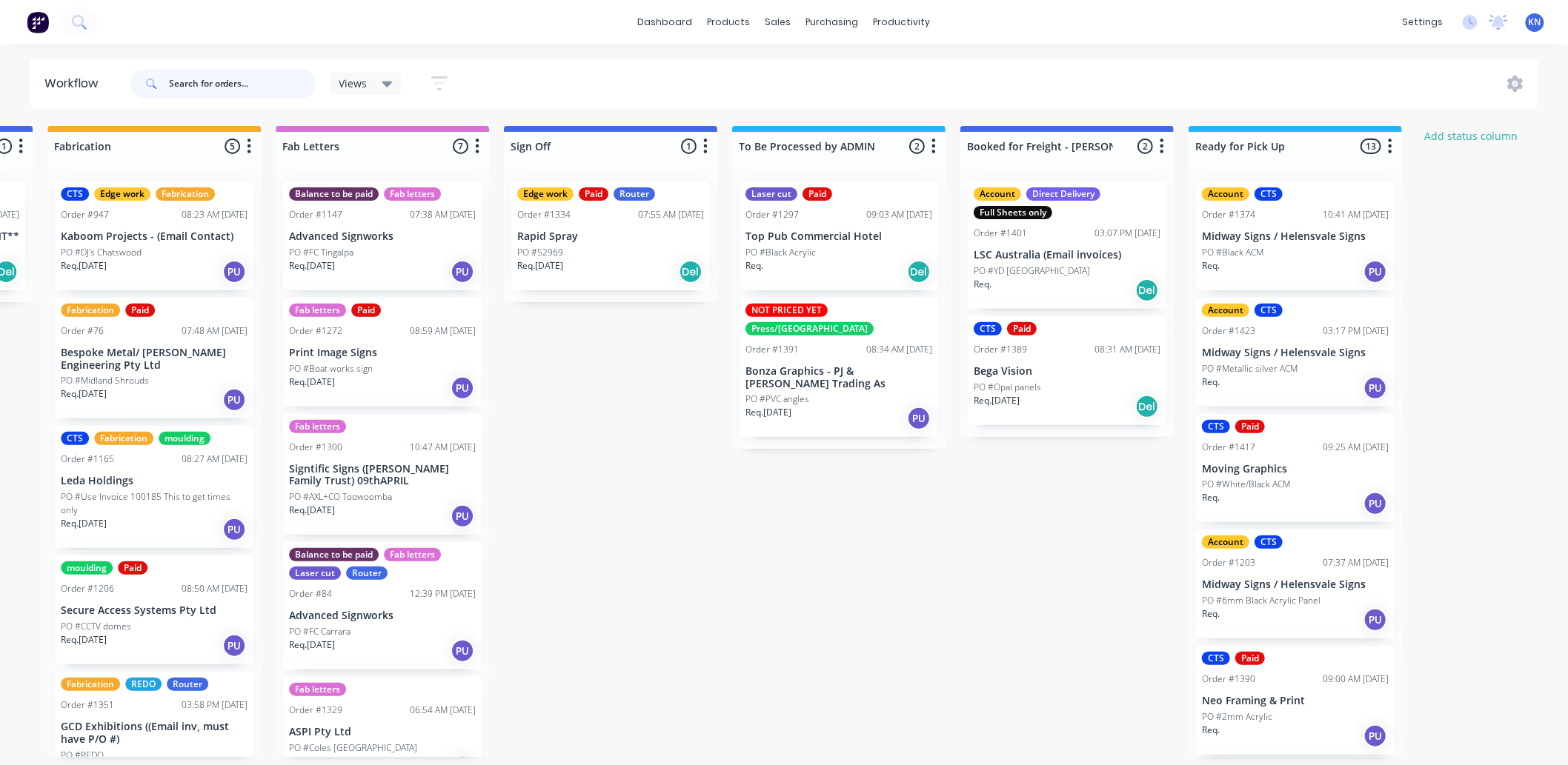
click at [227, 84] on input "text" at bounding box center [242, 83] width 147 height 30
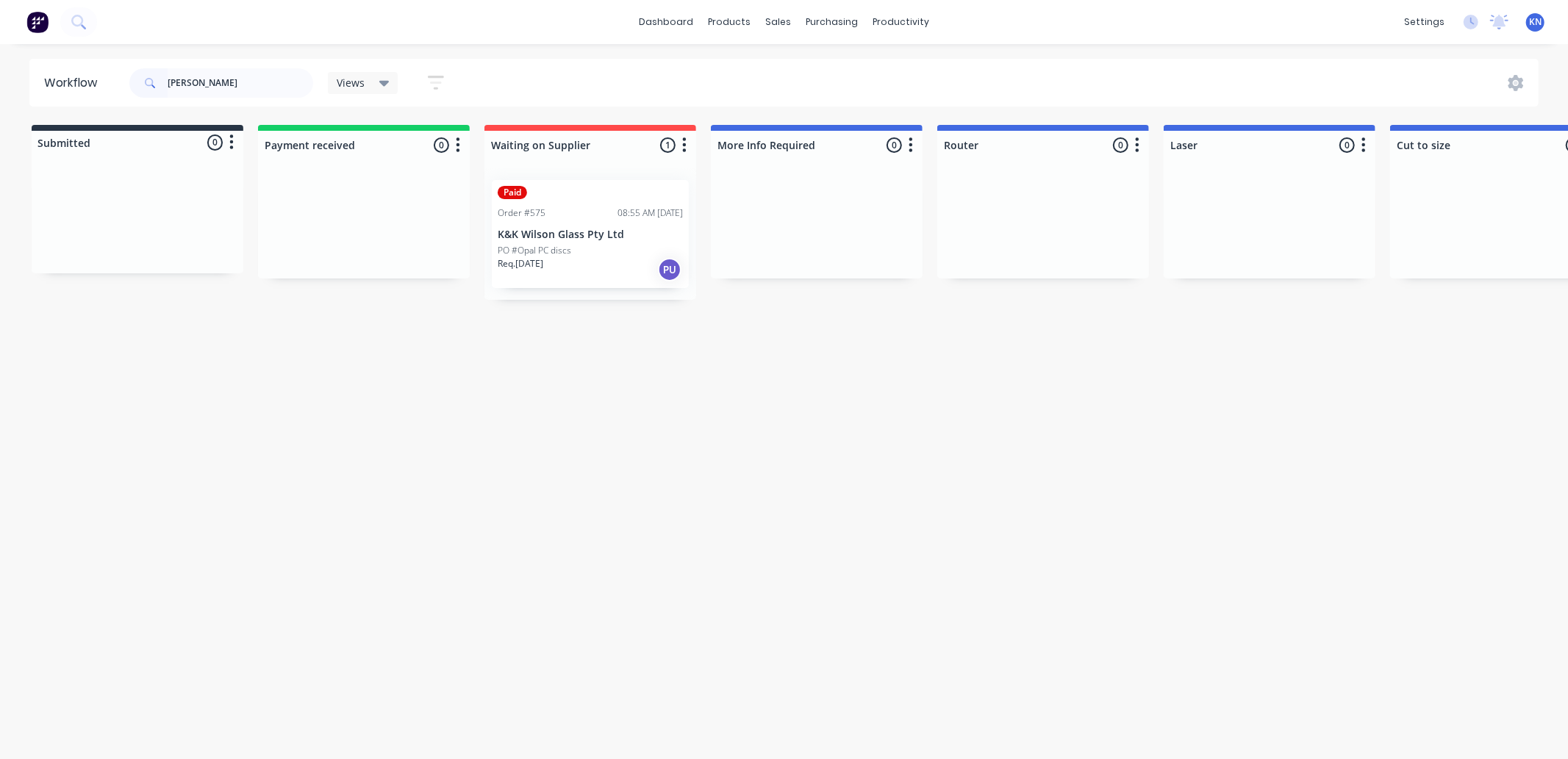
click at [556, 253] on p "PO #Opal PC discs" at bounding box center [534, 251] width 73 height 13
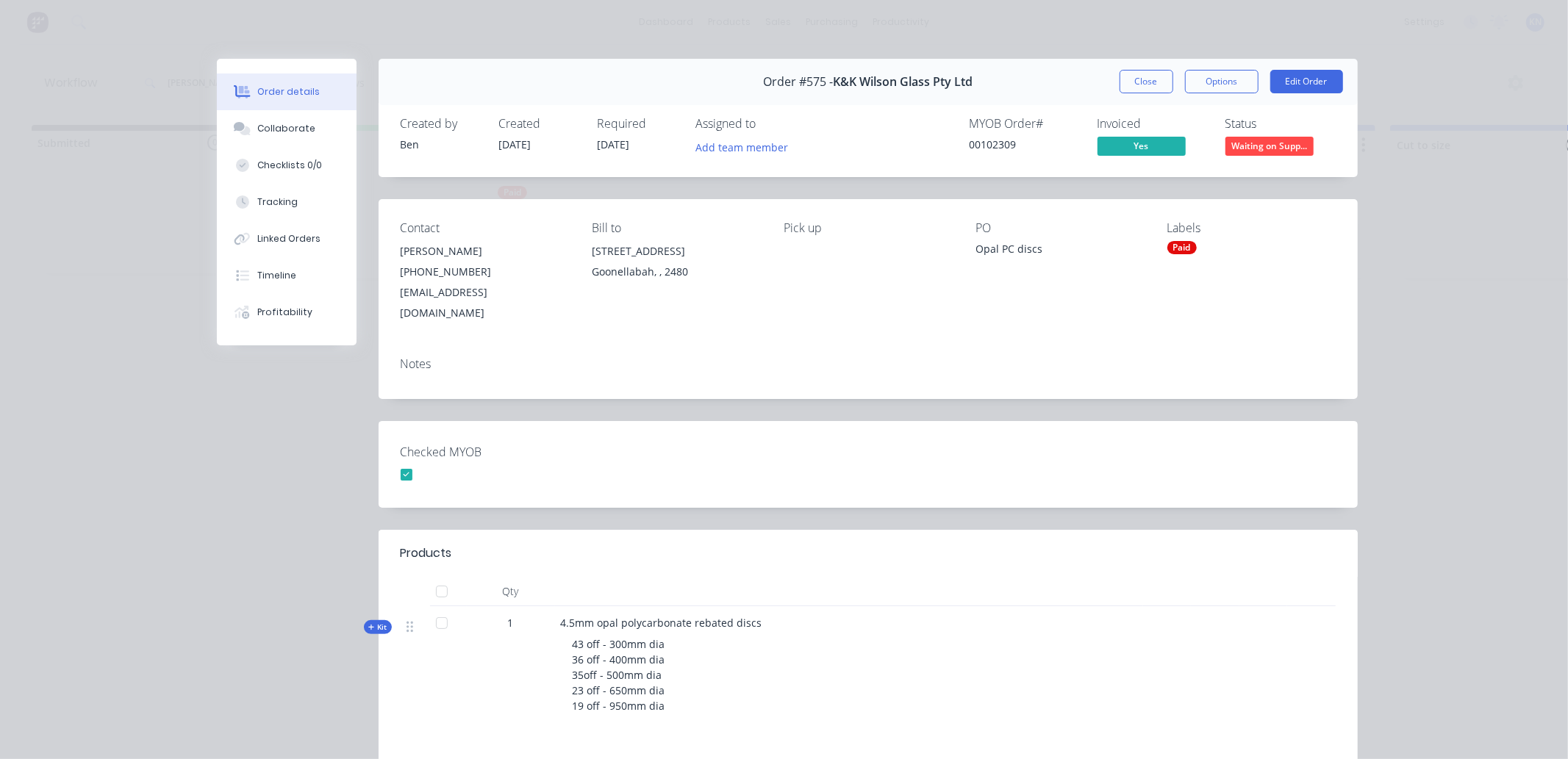
drag, startPoint x: 1143, startPoint y: 80, endPoint x: 1203, endPoint y: 68, distance: 61.2
click at [1143, 80] on button "Close" at bounding box center [1146, 81] width 54 height 23
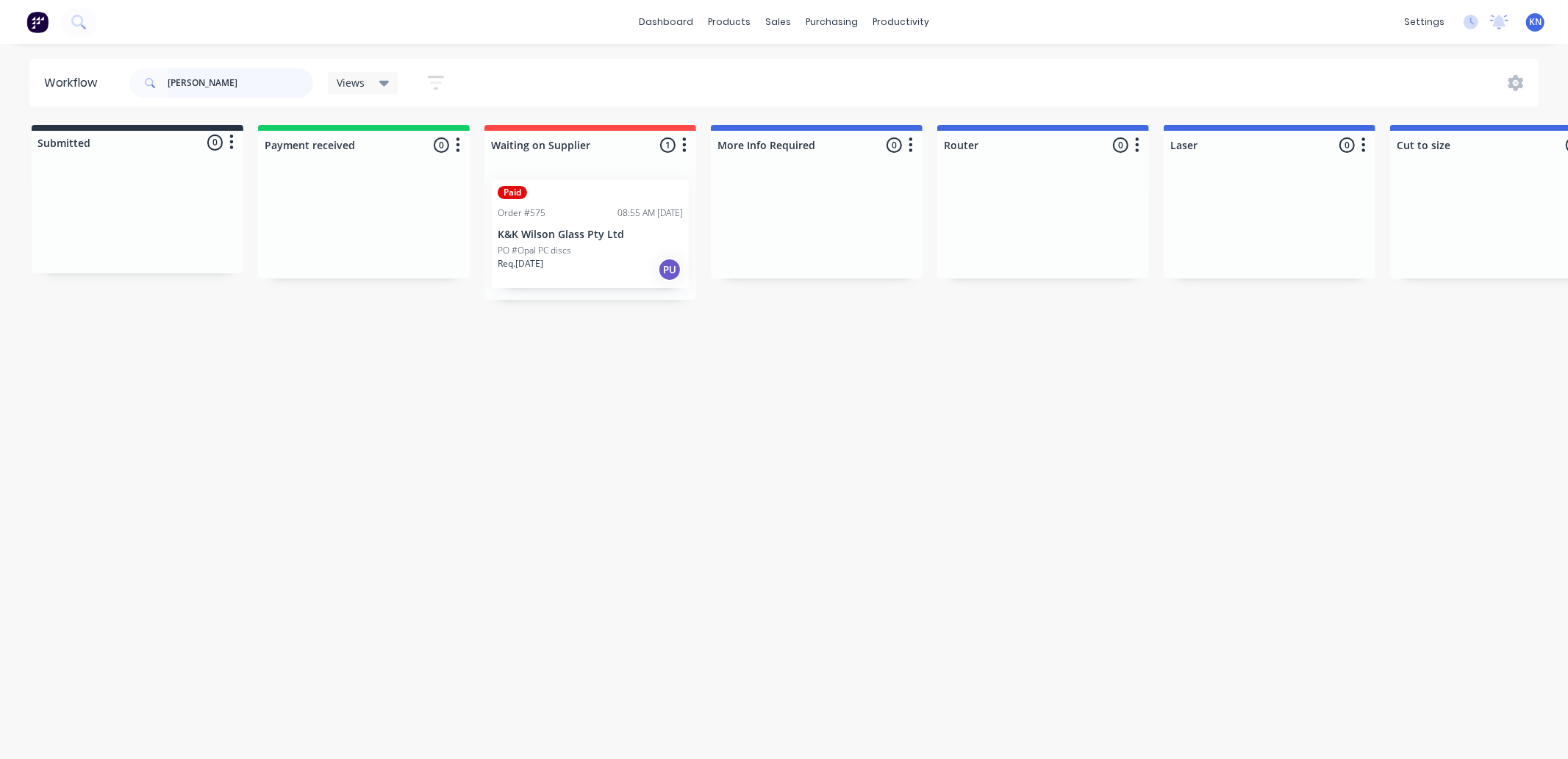
click at [221, 84] on input "wilson" at bounding box center [240, 82] width 146 height 30
type input "w"
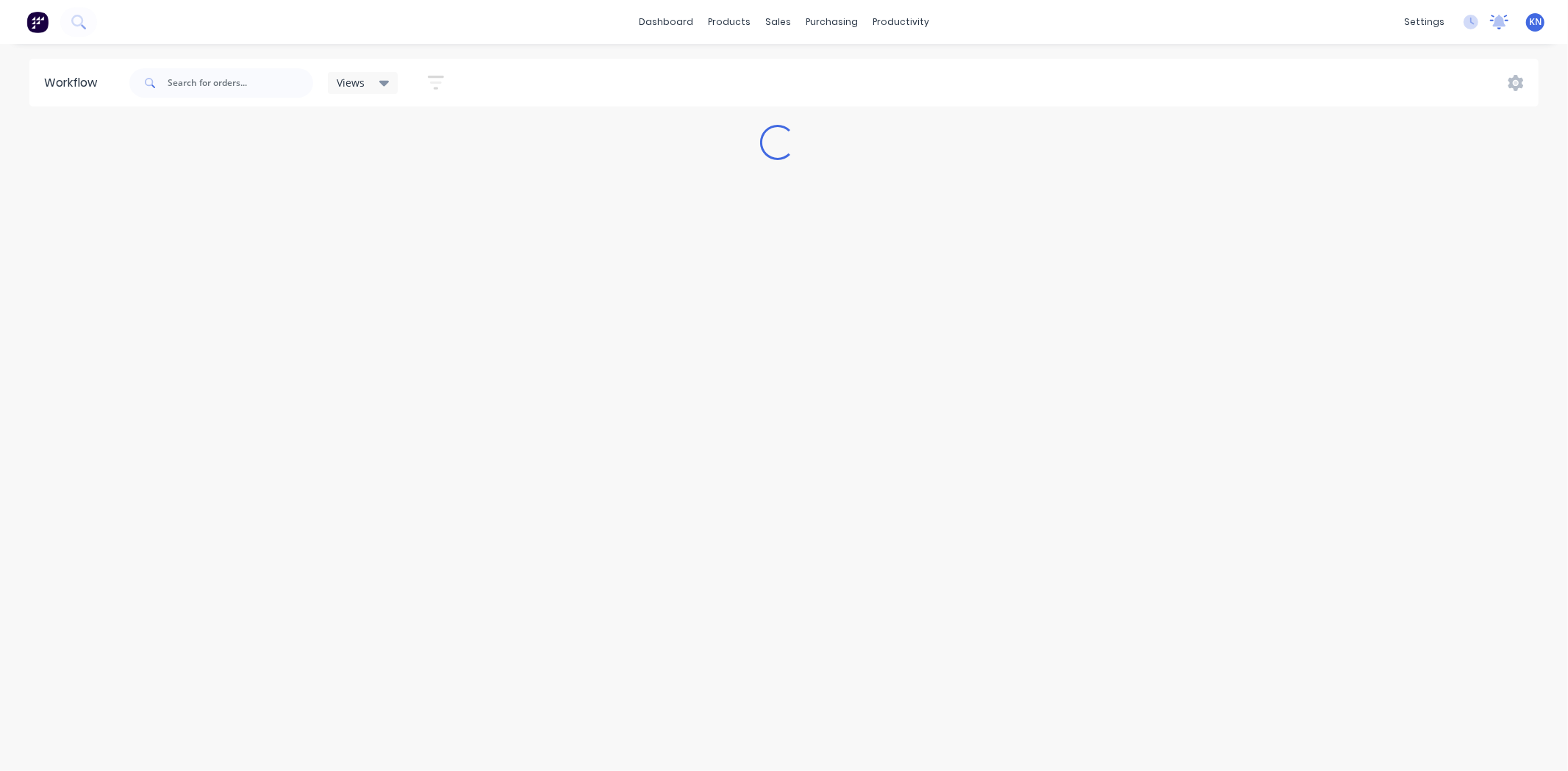
click at [1497, 22] on icon at bounding box center [1499, 20] width 13 height 12
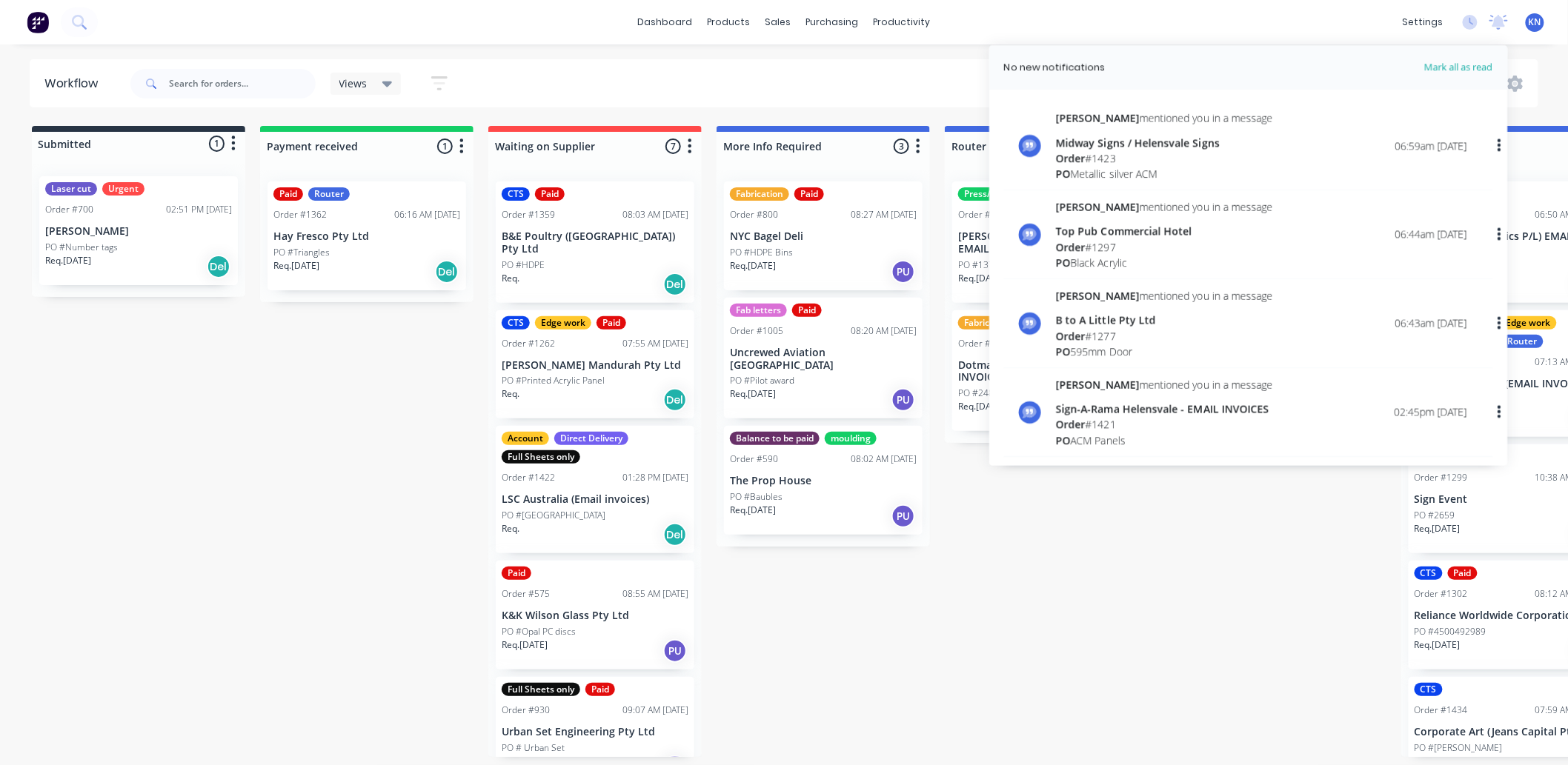
click at [1099, 237] on div "Top Pub Commercial Hotel" at bounding box center [1164, 231] width 217 height 15
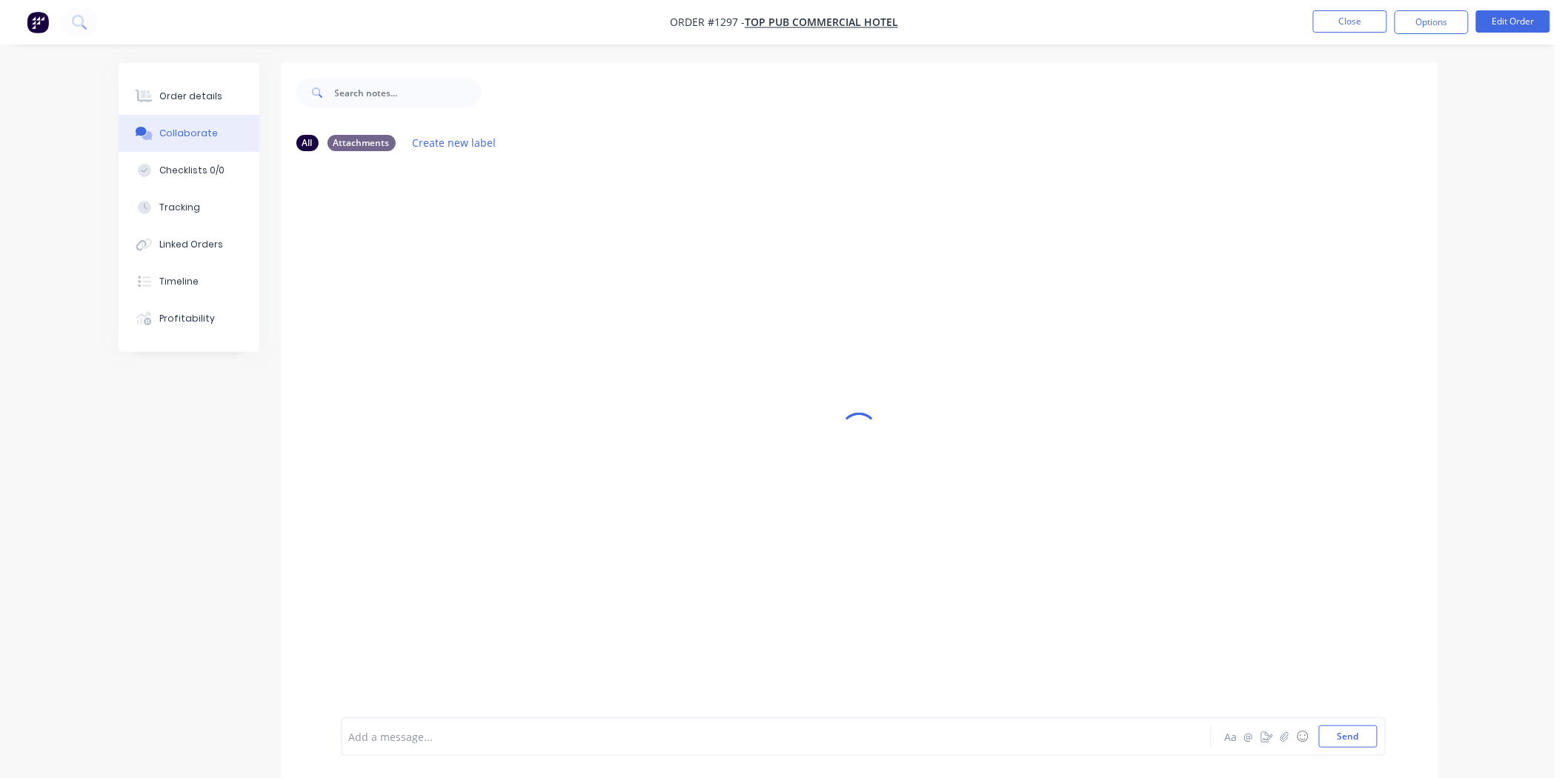
click at [409, 739] on div at bounding box center [735, 736] width 770 height 15
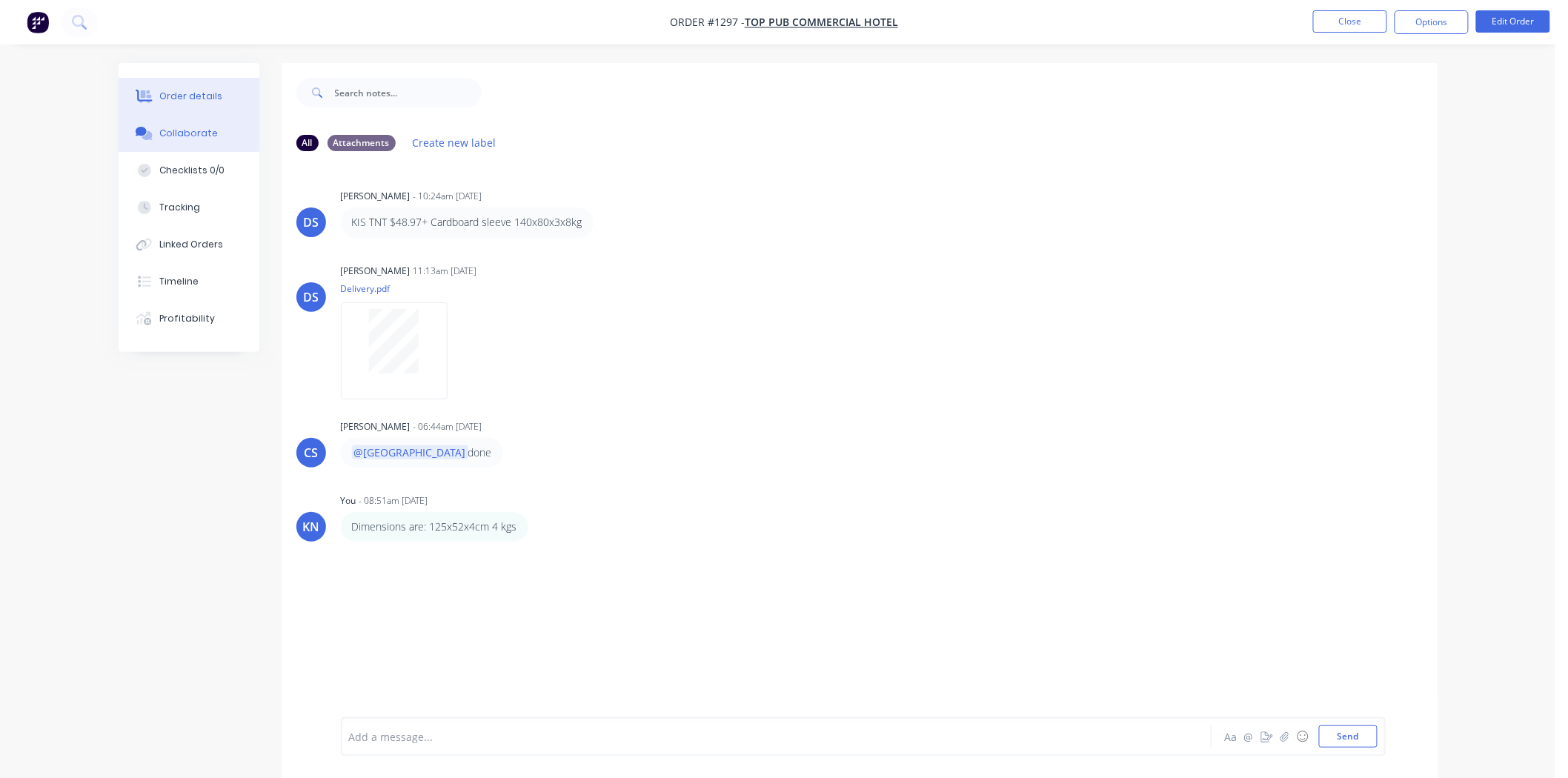
click at [188, 91] on div "Order details" at bounding box center [191, 96] width 63 height 14
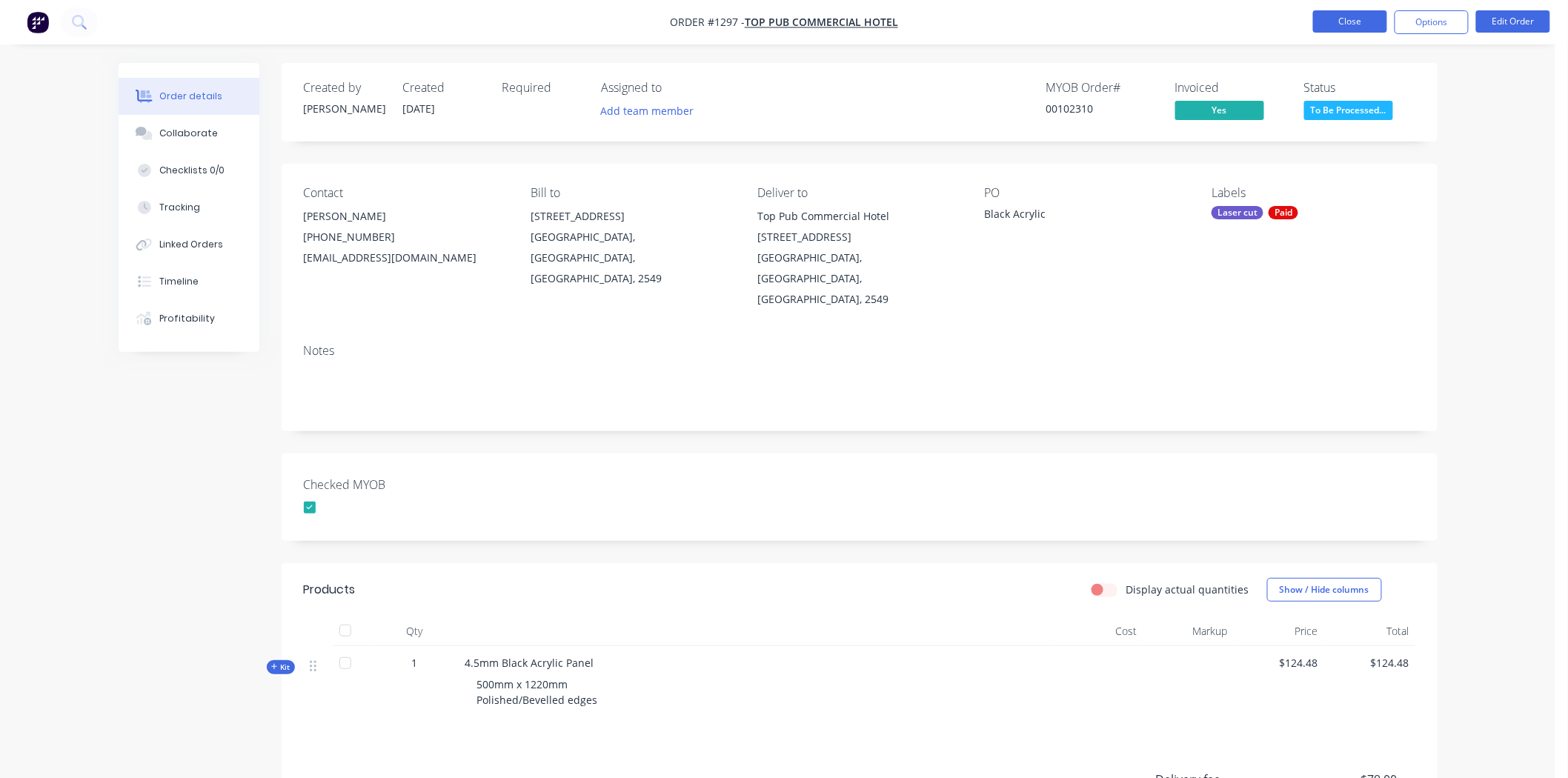
click at [1349, 19] on button "Close" at bounding box center [1350, 21] width 74 height 23
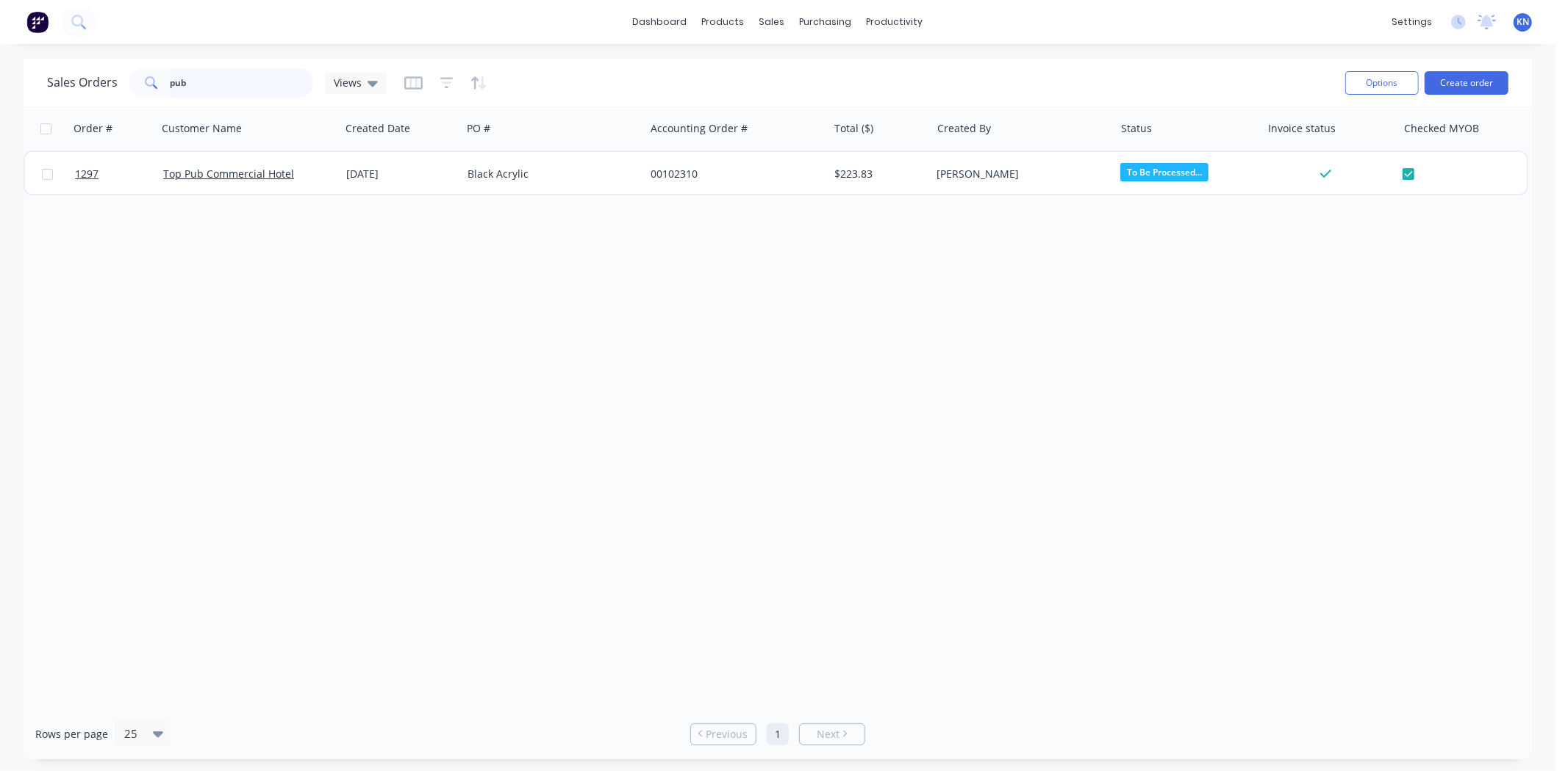
click at [190, 79] on input "pub" at bounding box center [243, 82] width 143 height 30
type input "p"
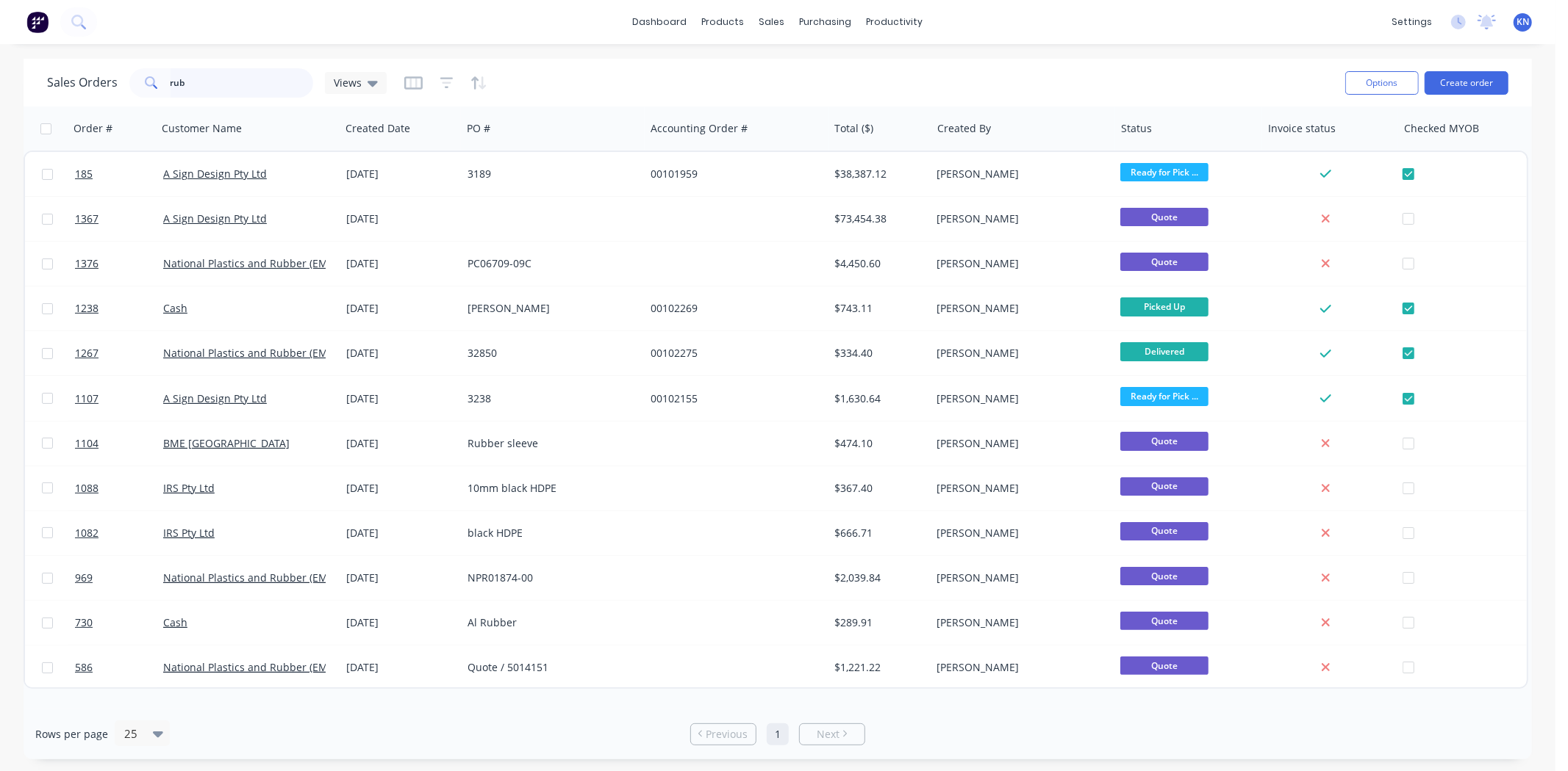
click at [229, 84] on input "rub" at bounding box center [243, 82] width 143 height 30
type input "rubach"
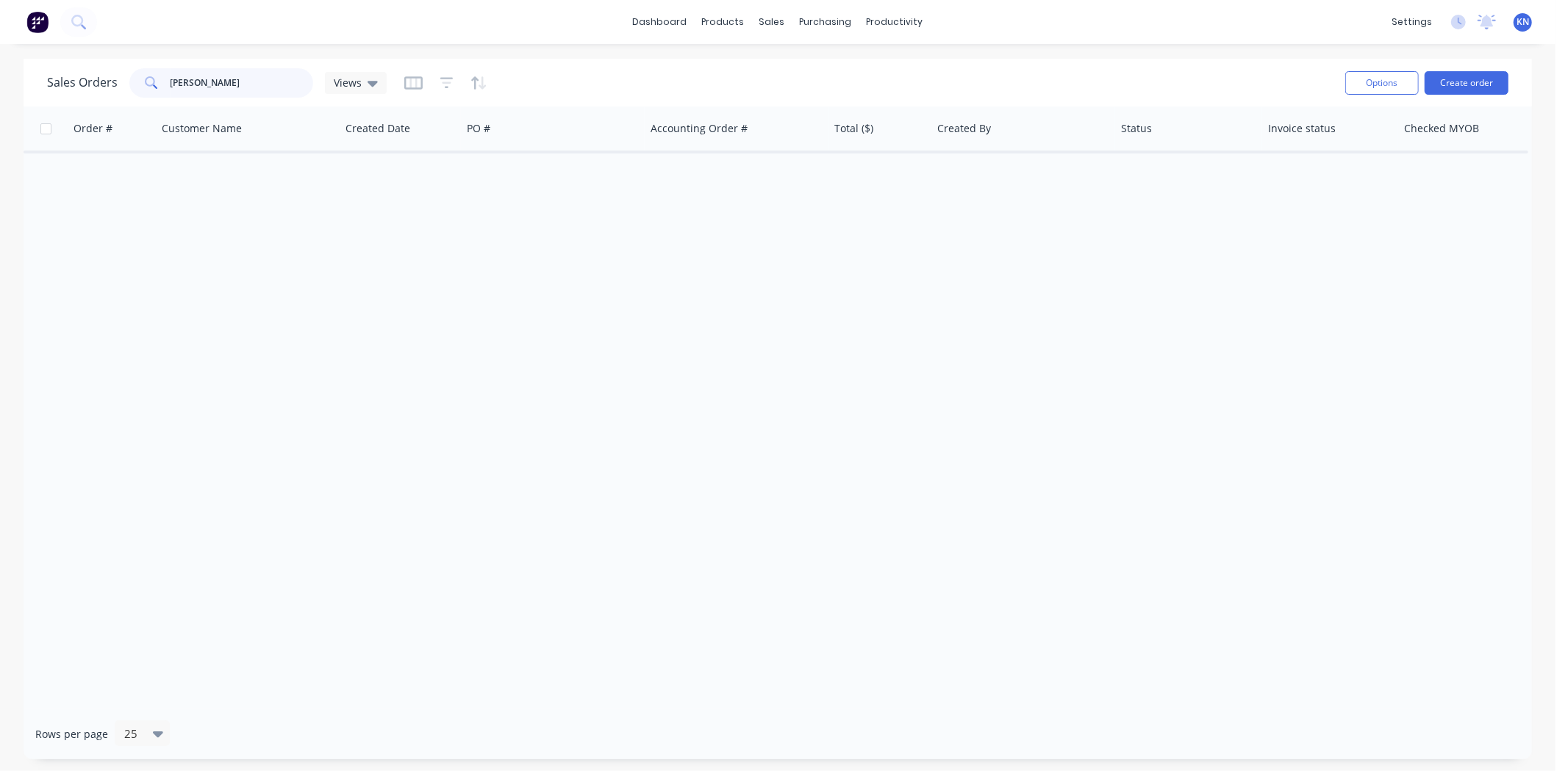
drag, startPoint x: 230, startPoint y: 86, endPoint x: 156, endPoint y: 82, distance: 74.1
click at [156, 82] on div "rubach" at bounding box center [221, 82] width 183 height 30
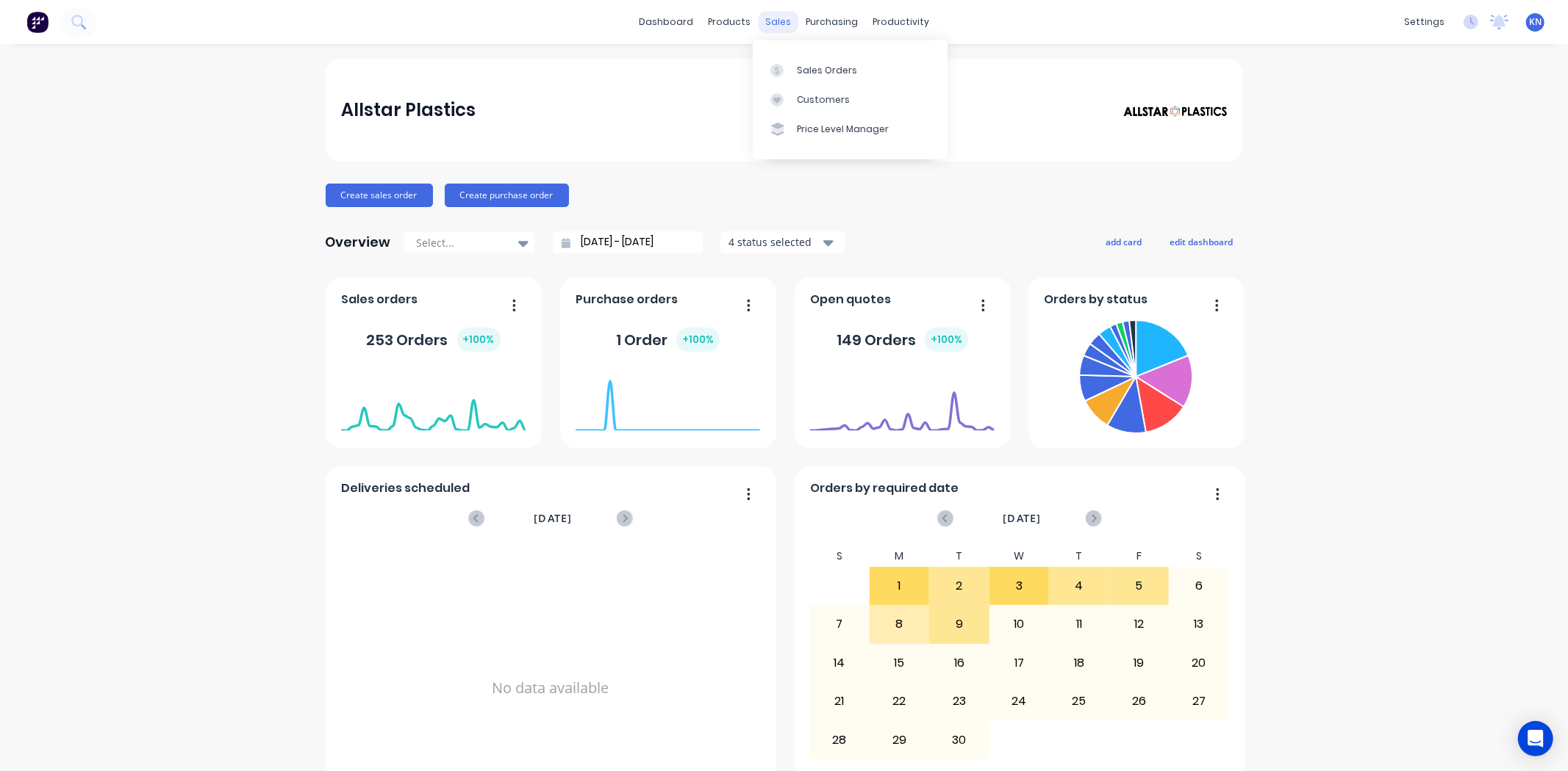
click at [765, 20] on div "sales" at bounding box center [778, 21] width 40 height 22
click at [813, 73] on div "Sales Orders" at bounding box center [826, 70] width 60 height 13
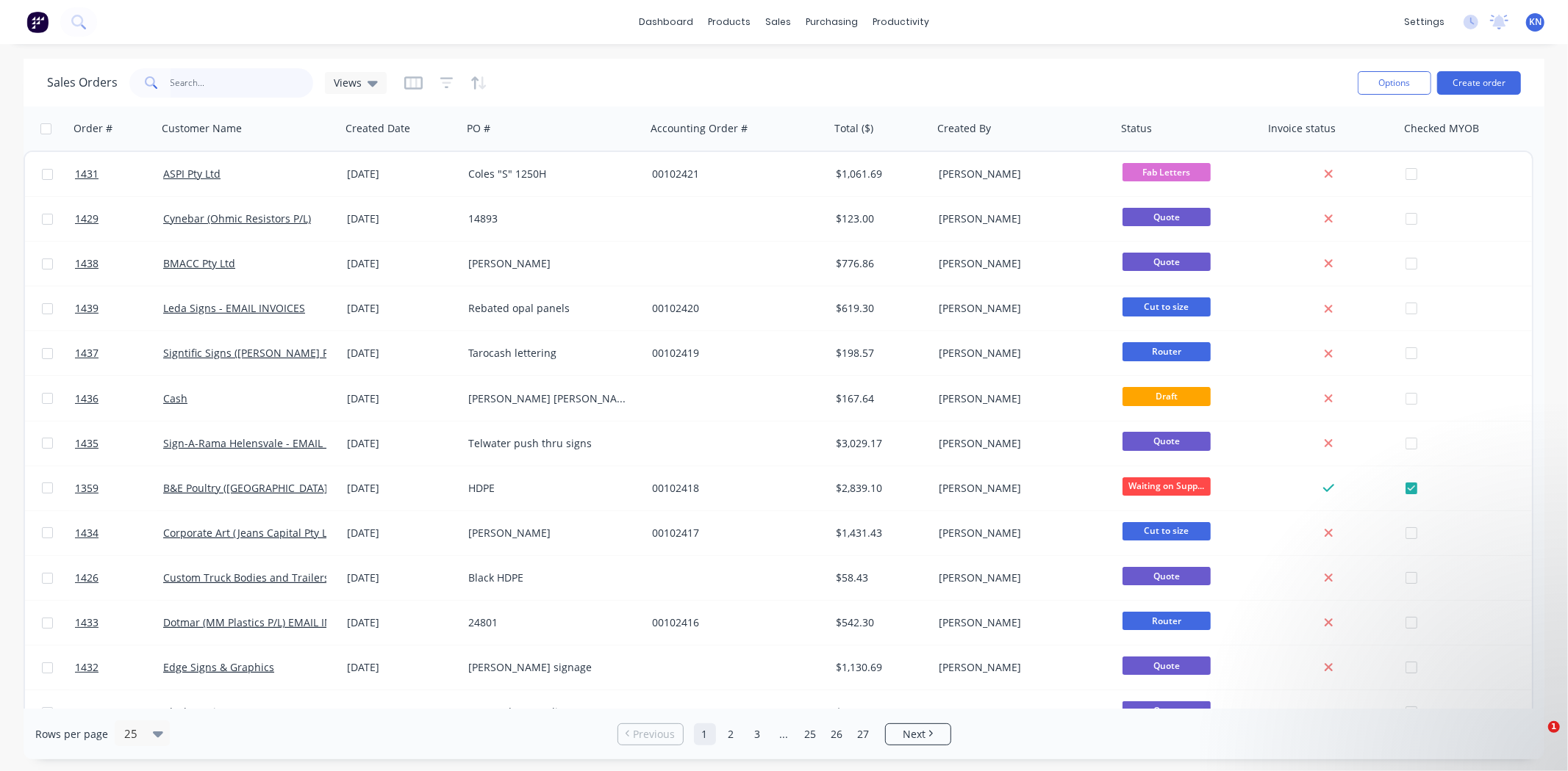
click at [188, 82] on input "text" at bounding box center [243, 82] width 143 height 30
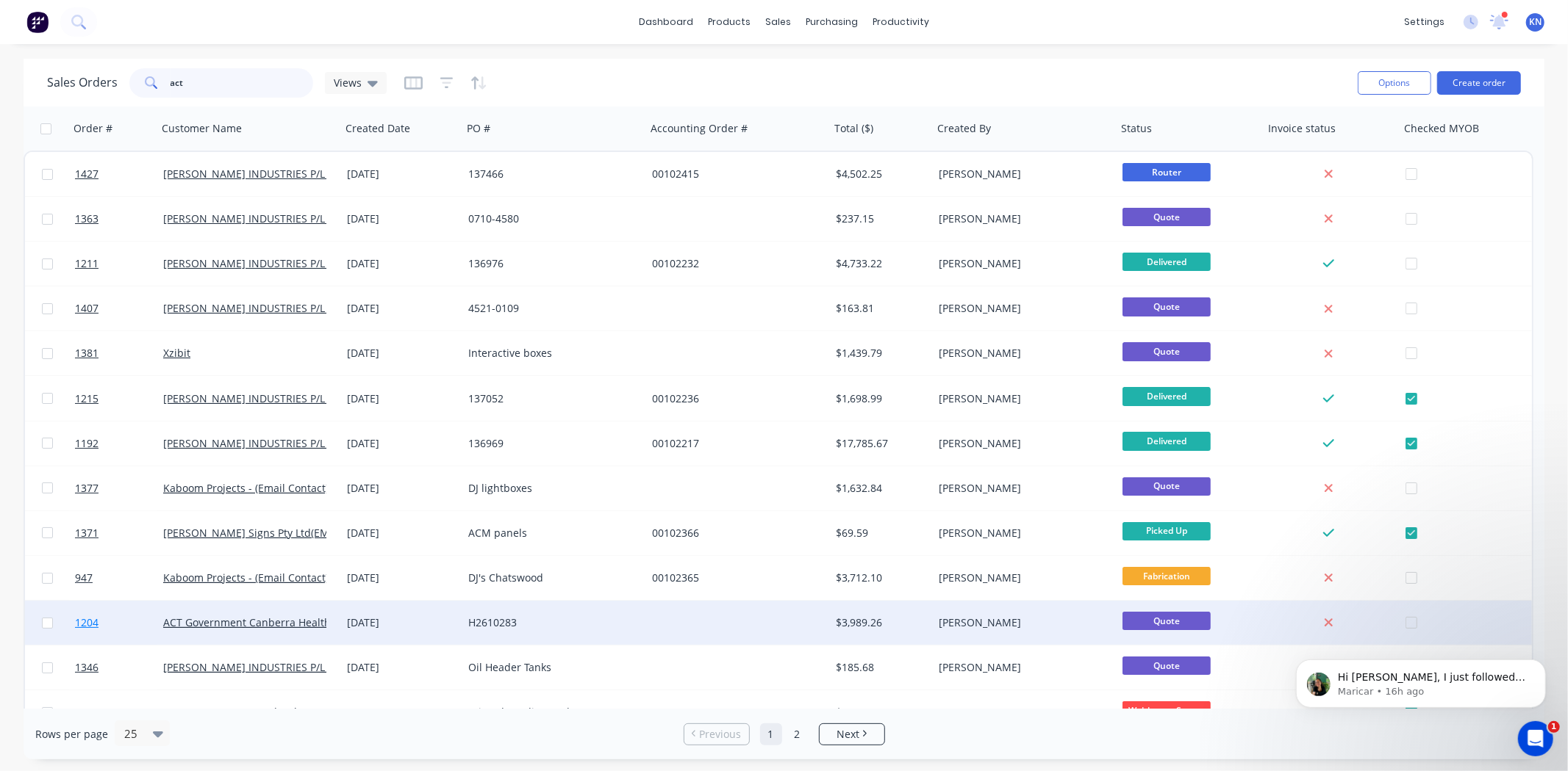
type input "act"
click at [120, 619] on link "1204" at bounding box center [119, 623] width 89 height 44
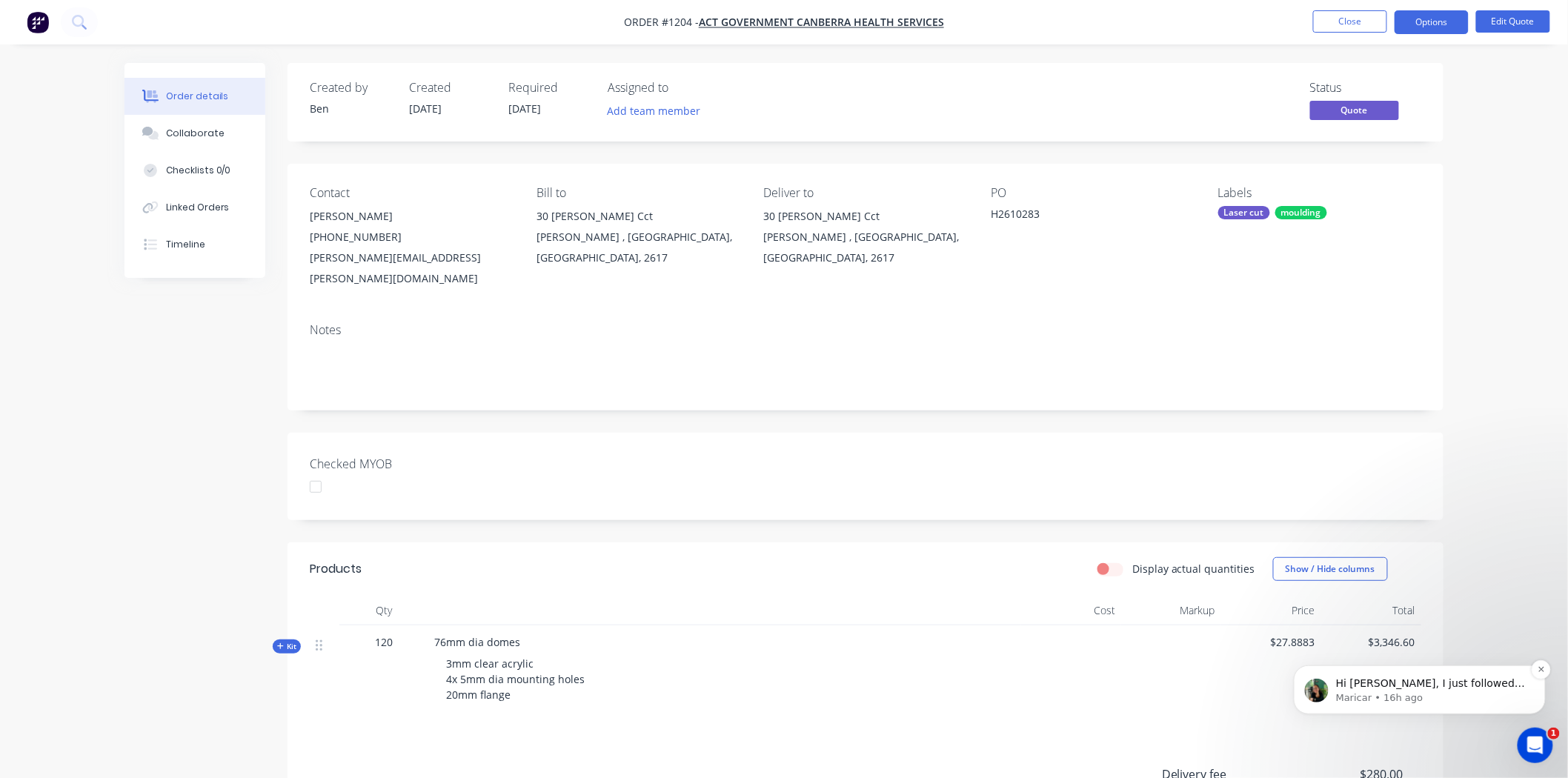
click at [1441, 684] on p "Hi [PERSON_NAME], I just followed up with the team, and they’re still reviewing…" at bounding box center [1431, 683] width 191 height 14
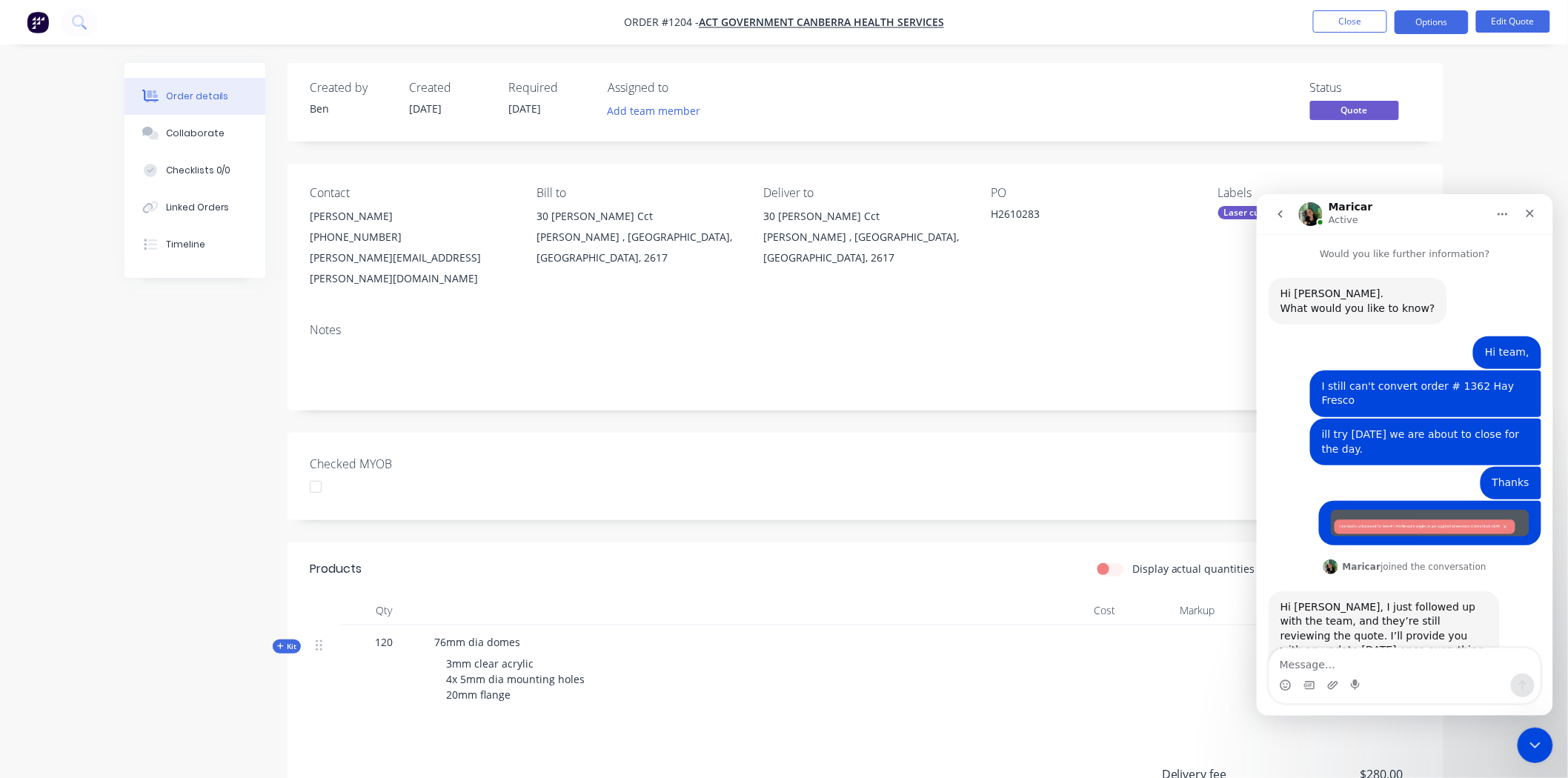
scroll to position [35, 0]
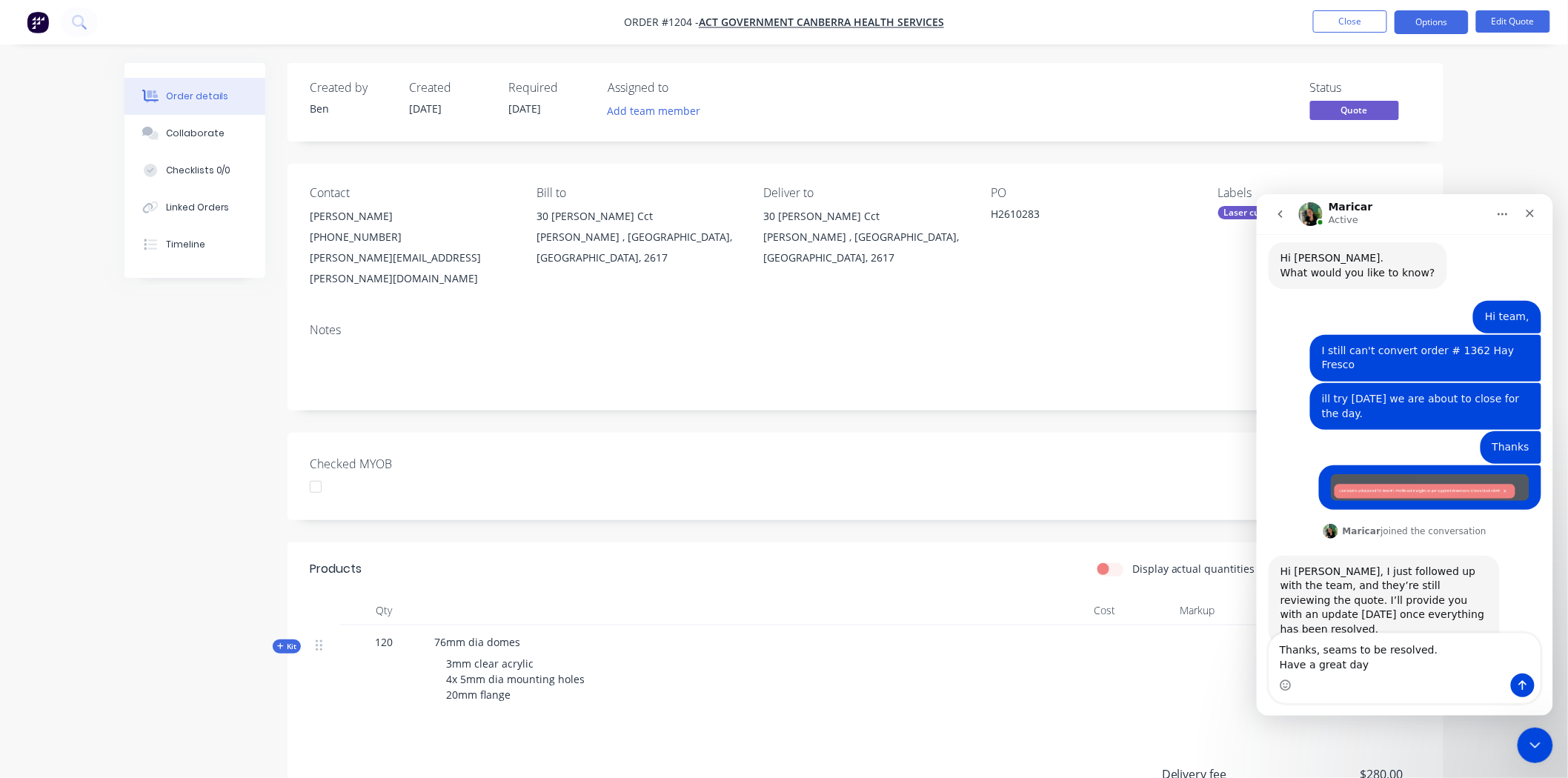
type textarea "Thanks, seams to be resolved. Have a great day"
click at [1523, 682] on icon "Send a message…" at bounding box center [1521, 684] width 12 height 12
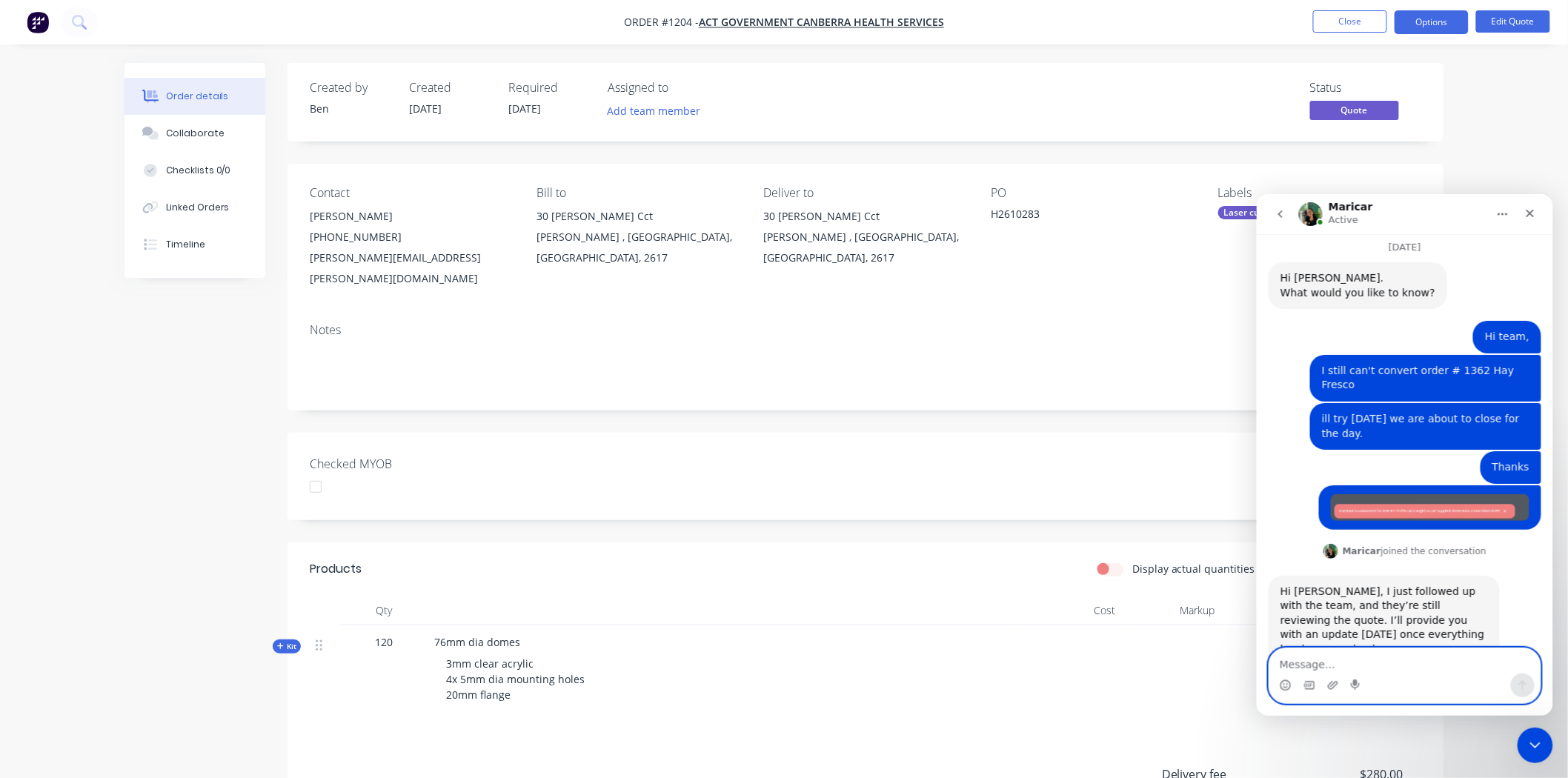
scroll to position [134, 0]
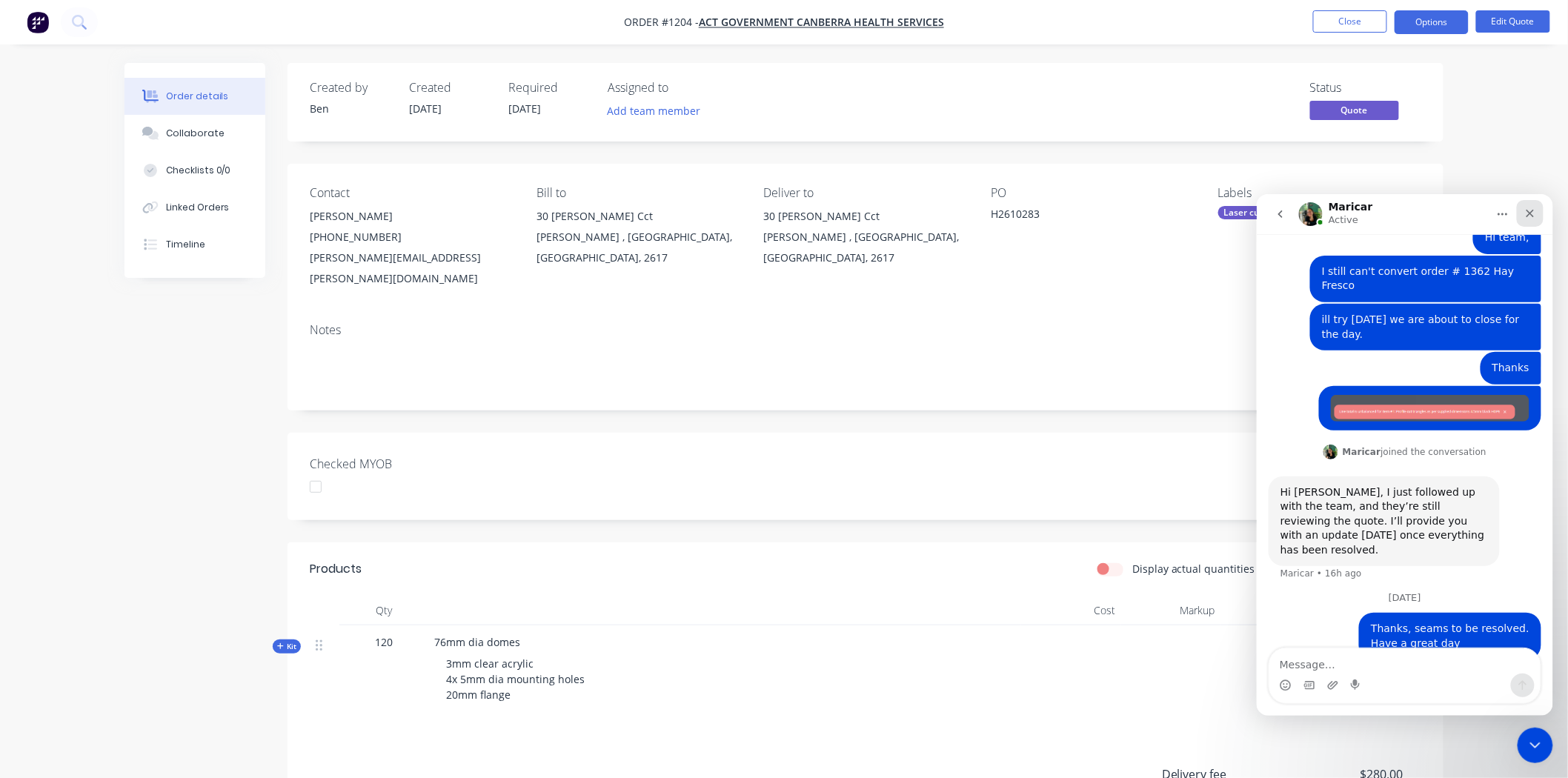
click at [1528, 212] on icon "Close" at bounding box center [1529, 213] width 8 height 8
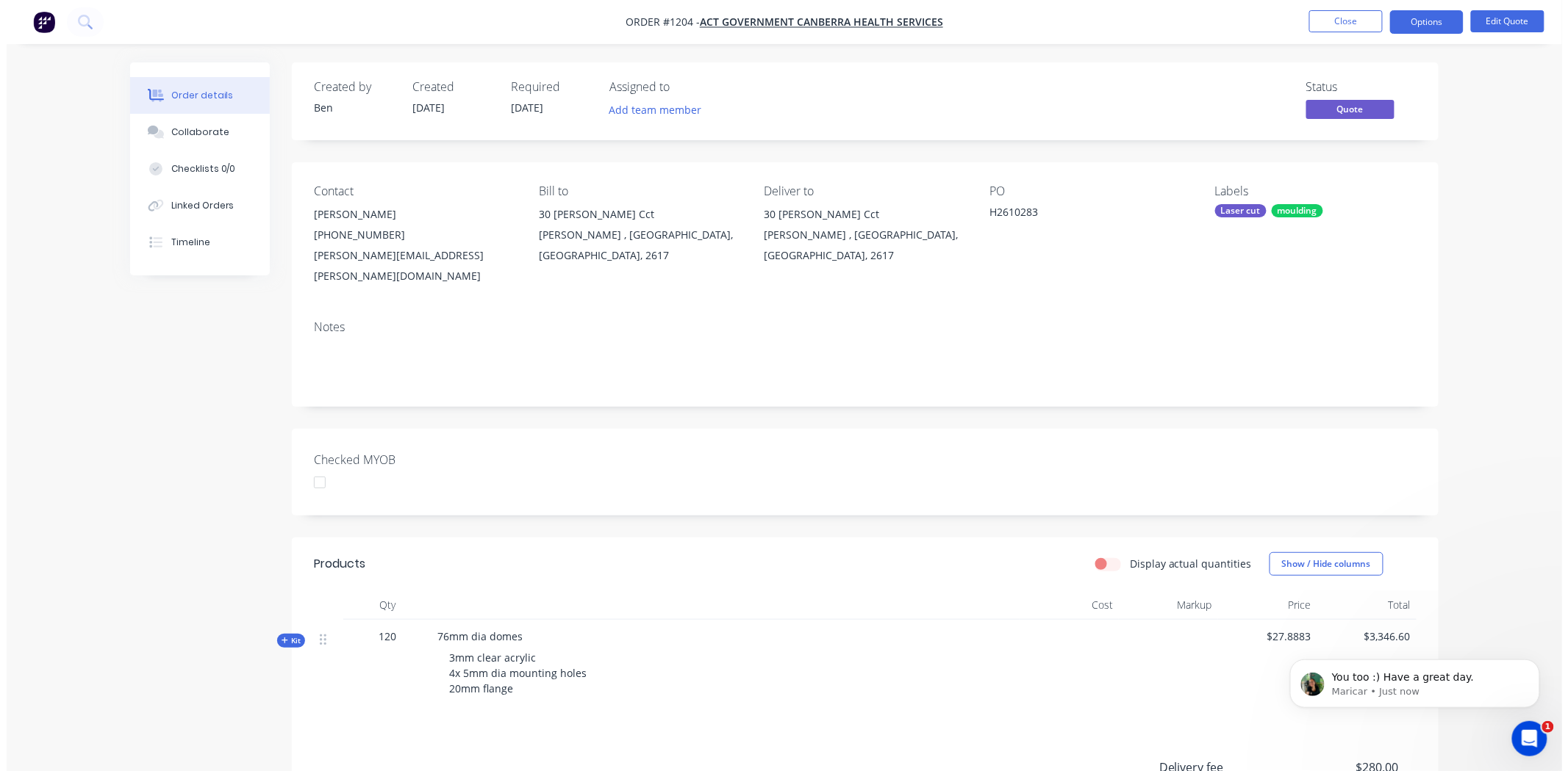
scroll to position [178, 0]
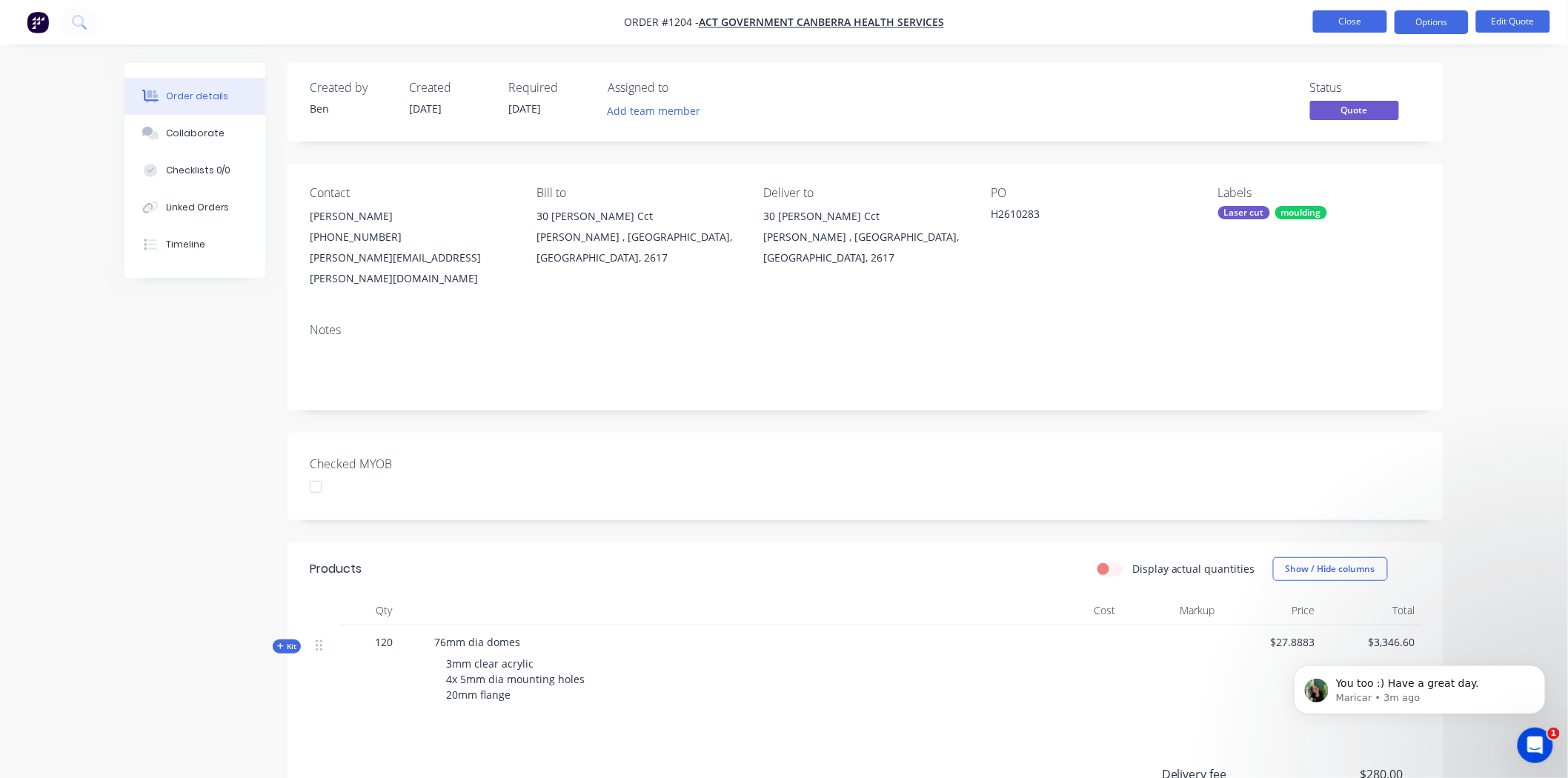
click at [1333, 23] on button "Close" at bounding box center [1350, 21] width 74 height 23
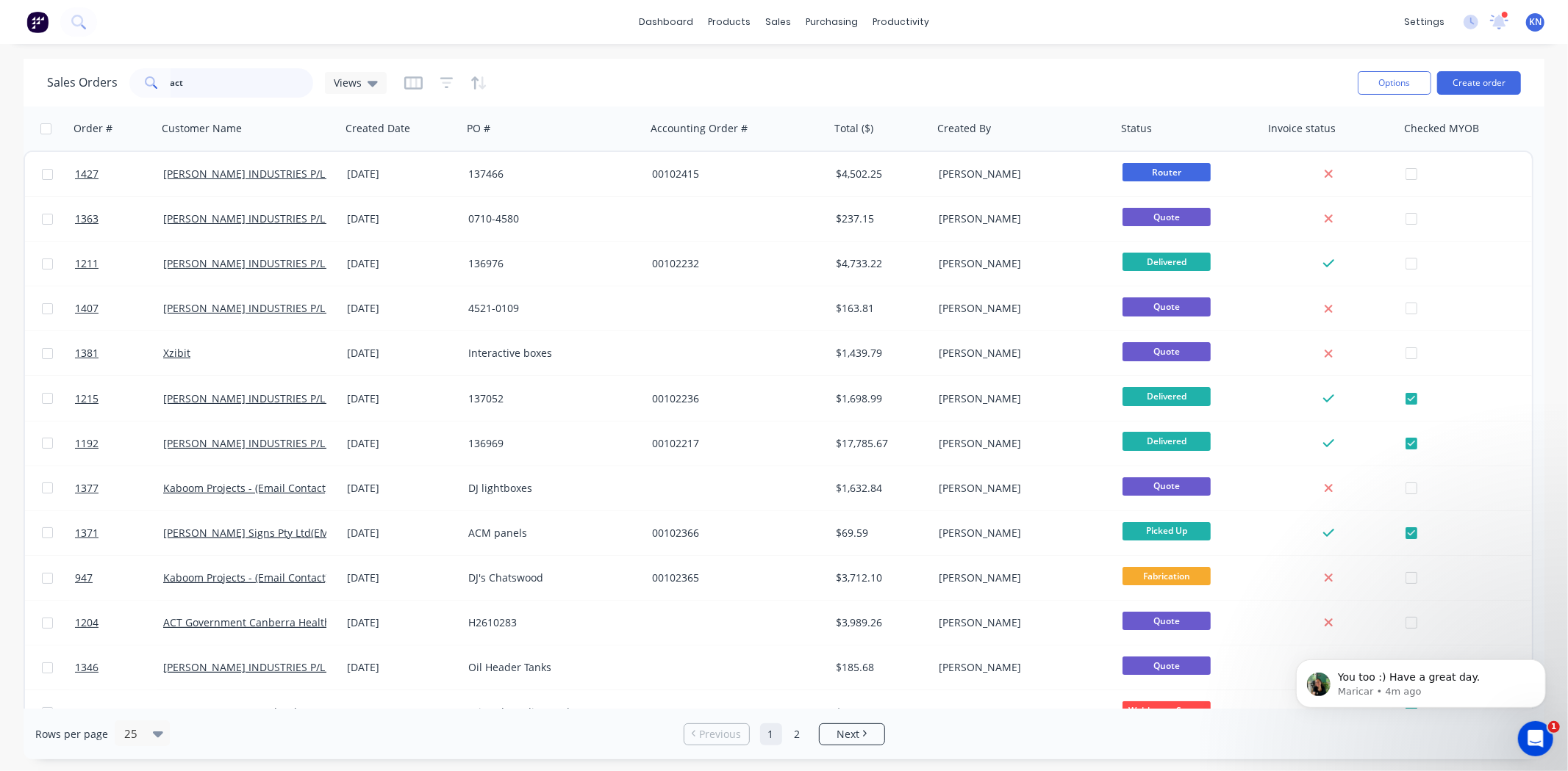
click at [233, 78] on input "act" at bounding box center [243, 82] width 143 height 30
type input "a"
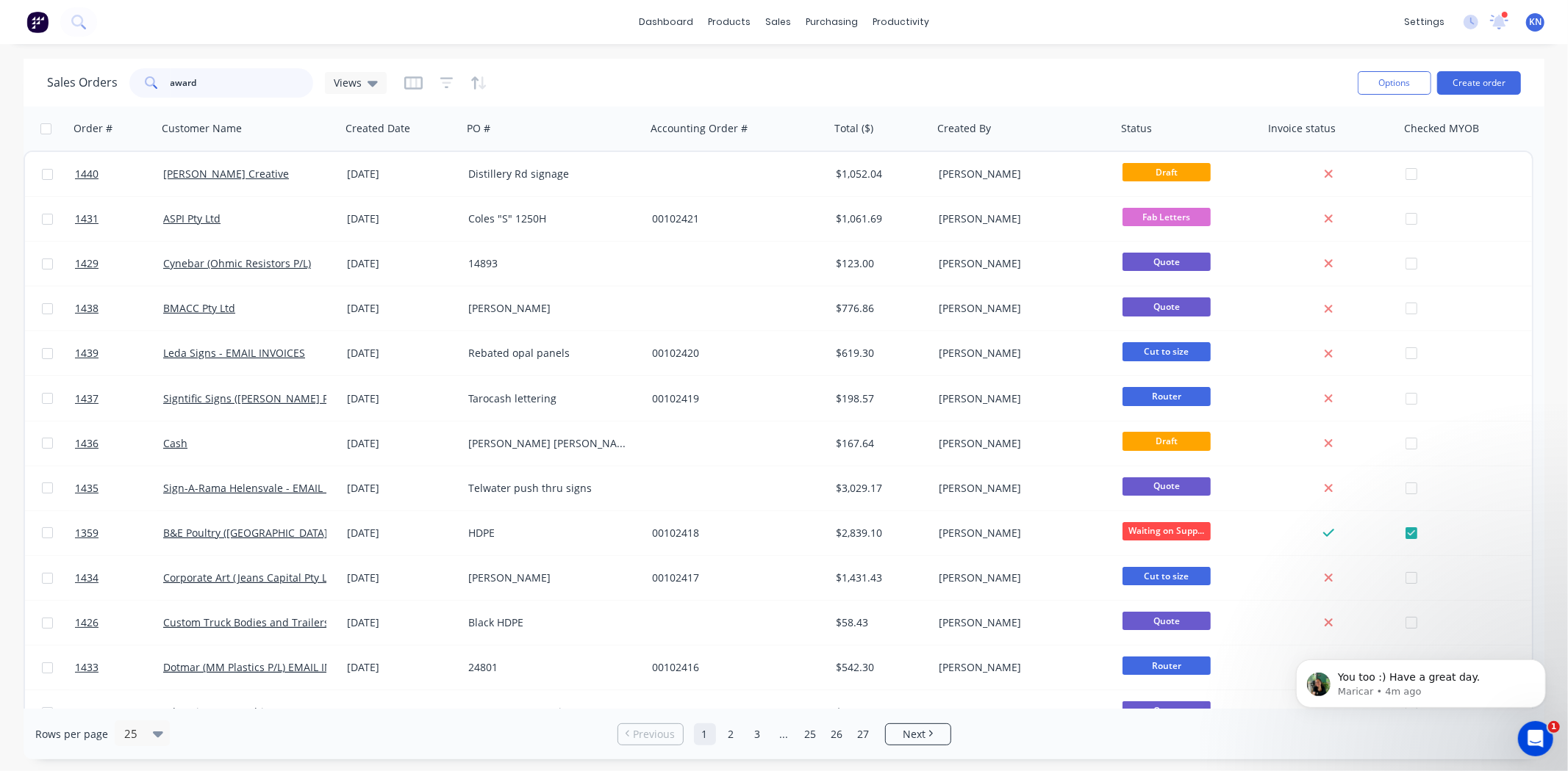
type input "awards"
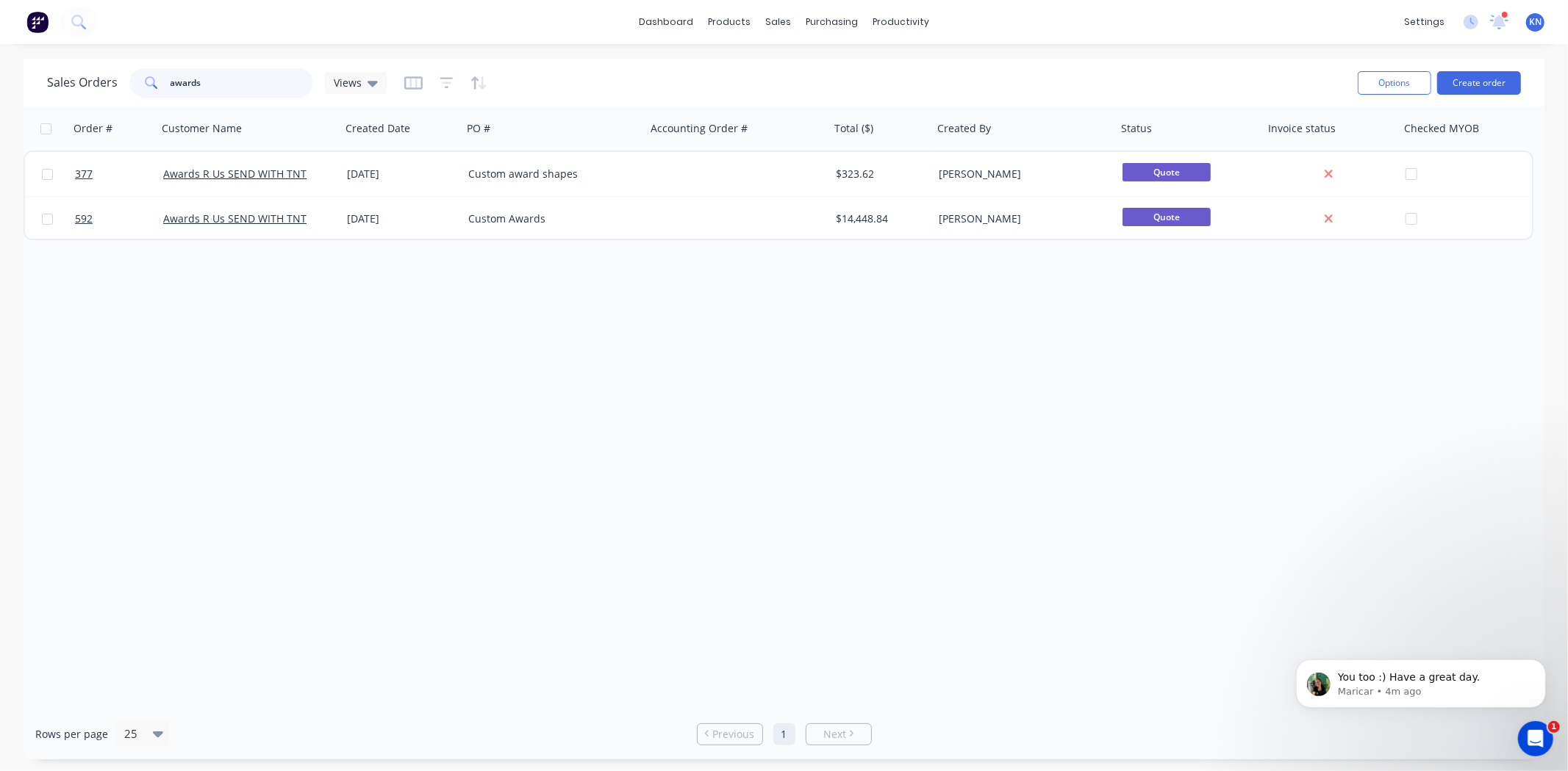
drag, startPoint x: 233, startPoint y: 80, endPoint x: 163, endPoint y: 79, distance: 70.0
click at [163, 79] on div "awards" at bounding box center [221, 82] width 183 height 30
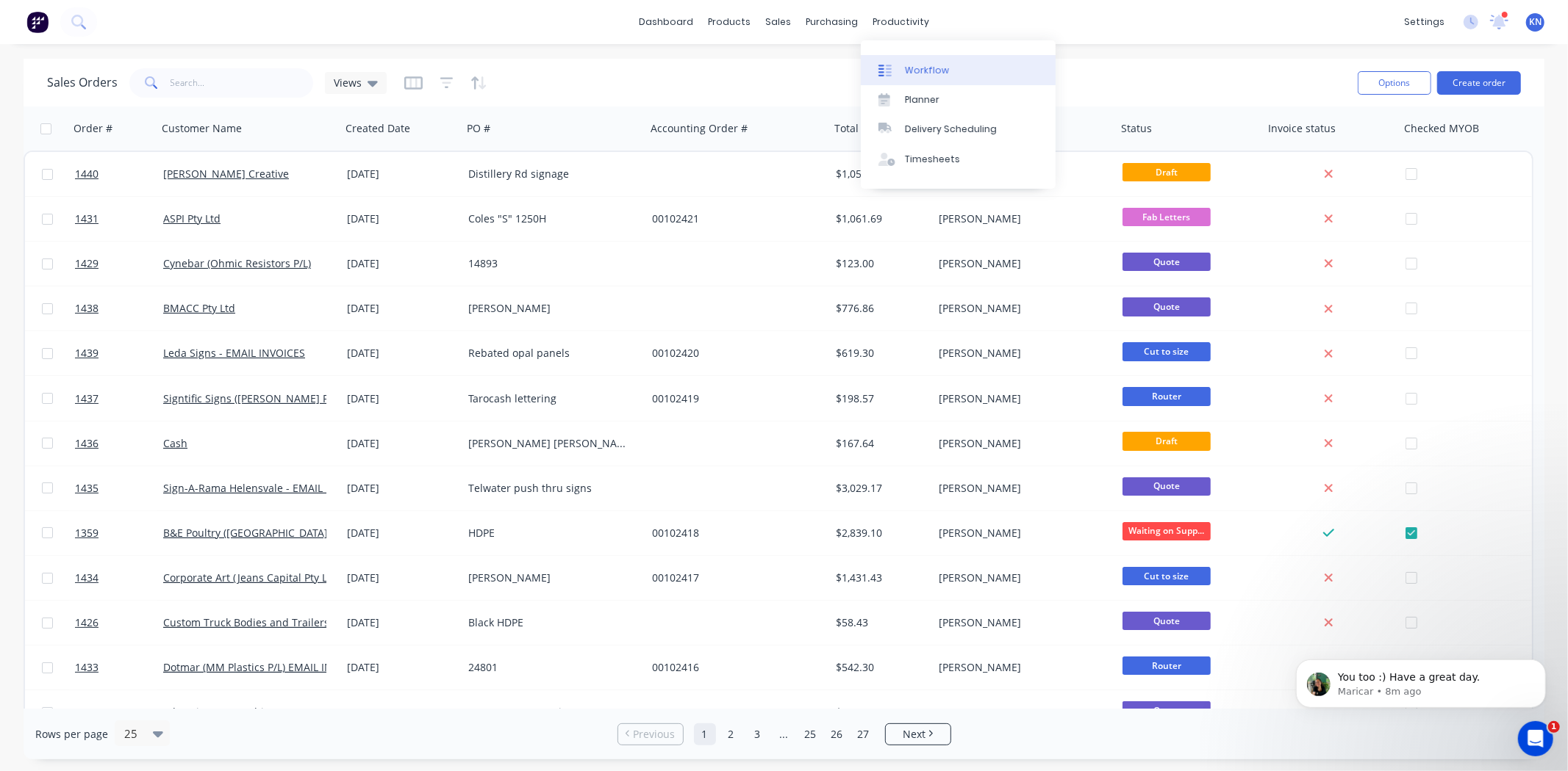
click at [936, 70] on div "Workflow" at bounding box center [926, 70] width 44 height 13
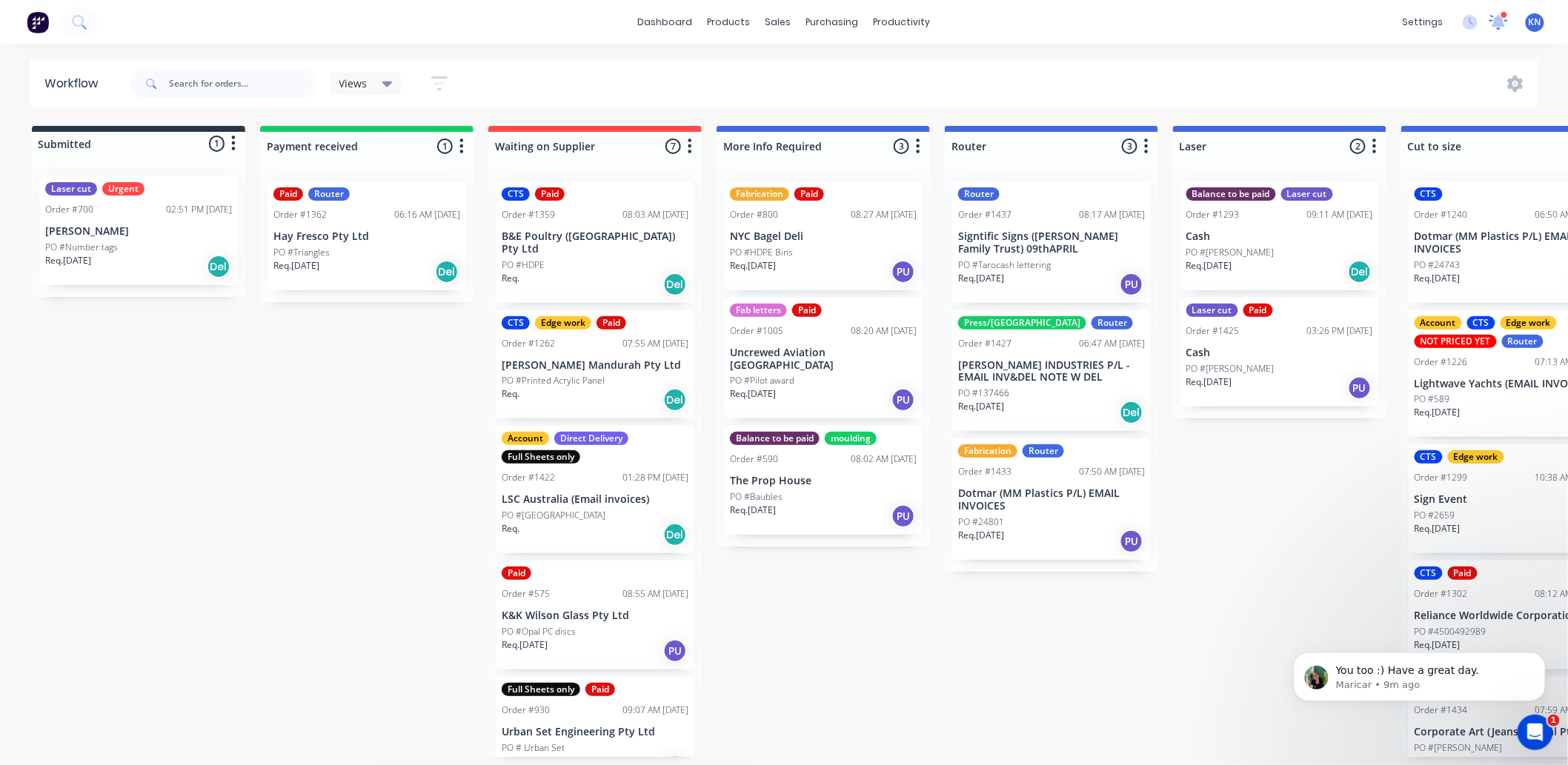
click at [1497, 23] on icon at bounding box center [1499, 20] width 14 height 14
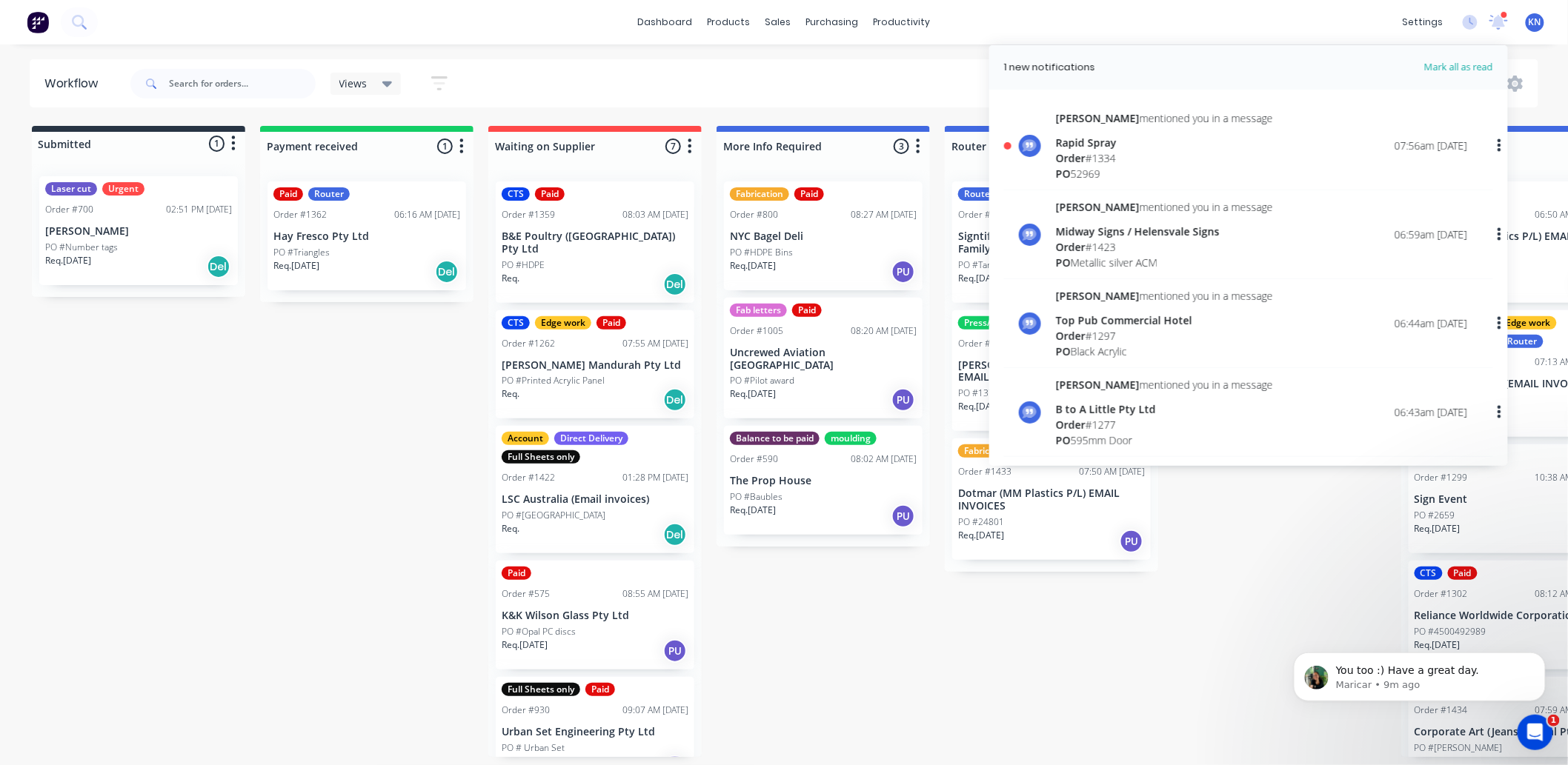
click at [1092, 134] on div "[PERSON_NAME] mentioned you in a message Rapid Spray Order # 1334 PO 52969" at bounding box center [1164, 145] width 217 height 71
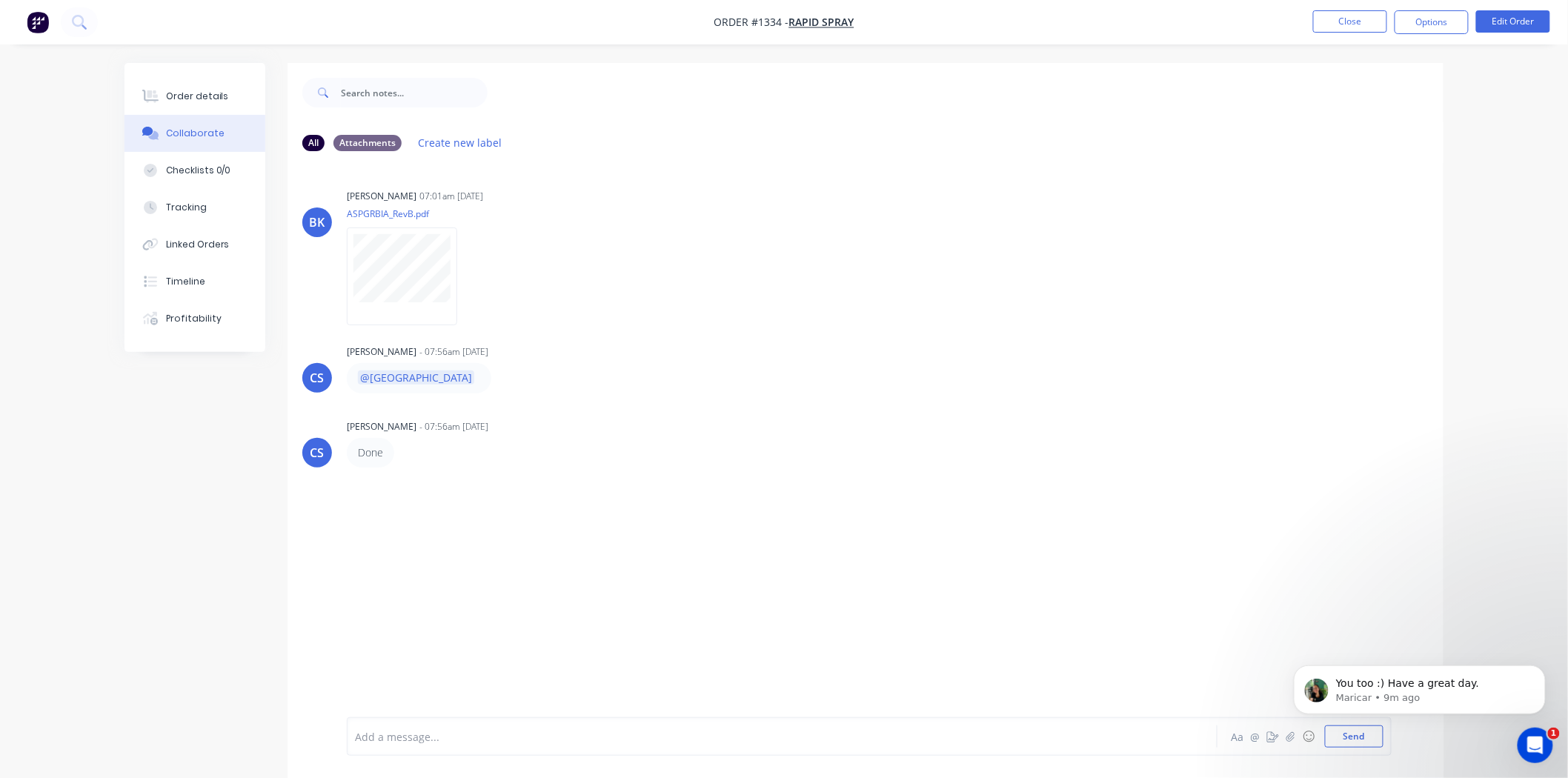
scroll to position [23, 0]
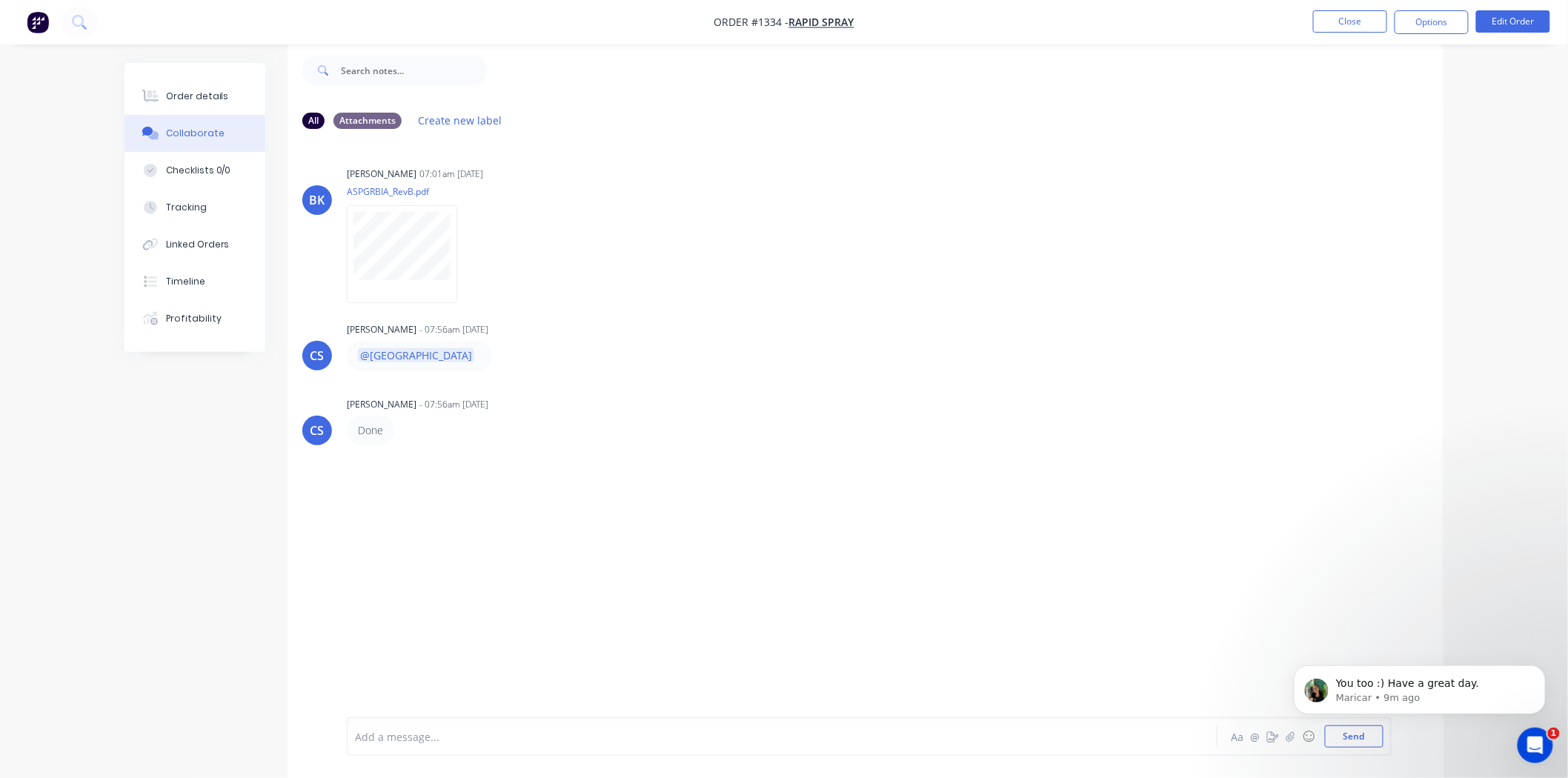
click at [397, 741] on div at bounding box center [741, 736] width 770 height 15
click at [1353, 741] on button "Send" at bounding box center [1354, 736] width 59 height 23
click at [197, 92] on div "Order details" at bounding box center [198, 96] width 63 height 14
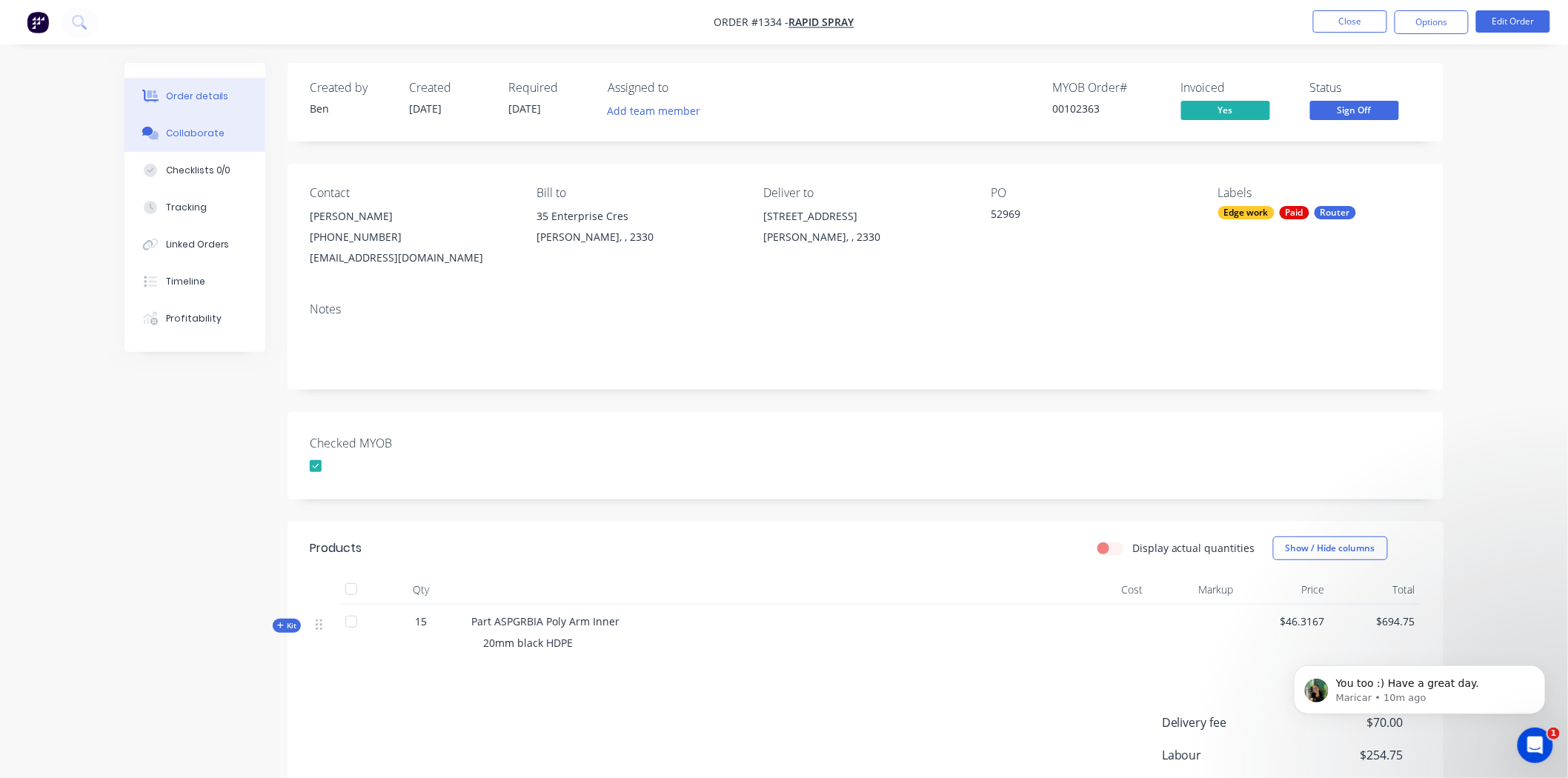
click at [196, 132] on div "Collaborate" at bounding box center [195, 133] width 59 height 14
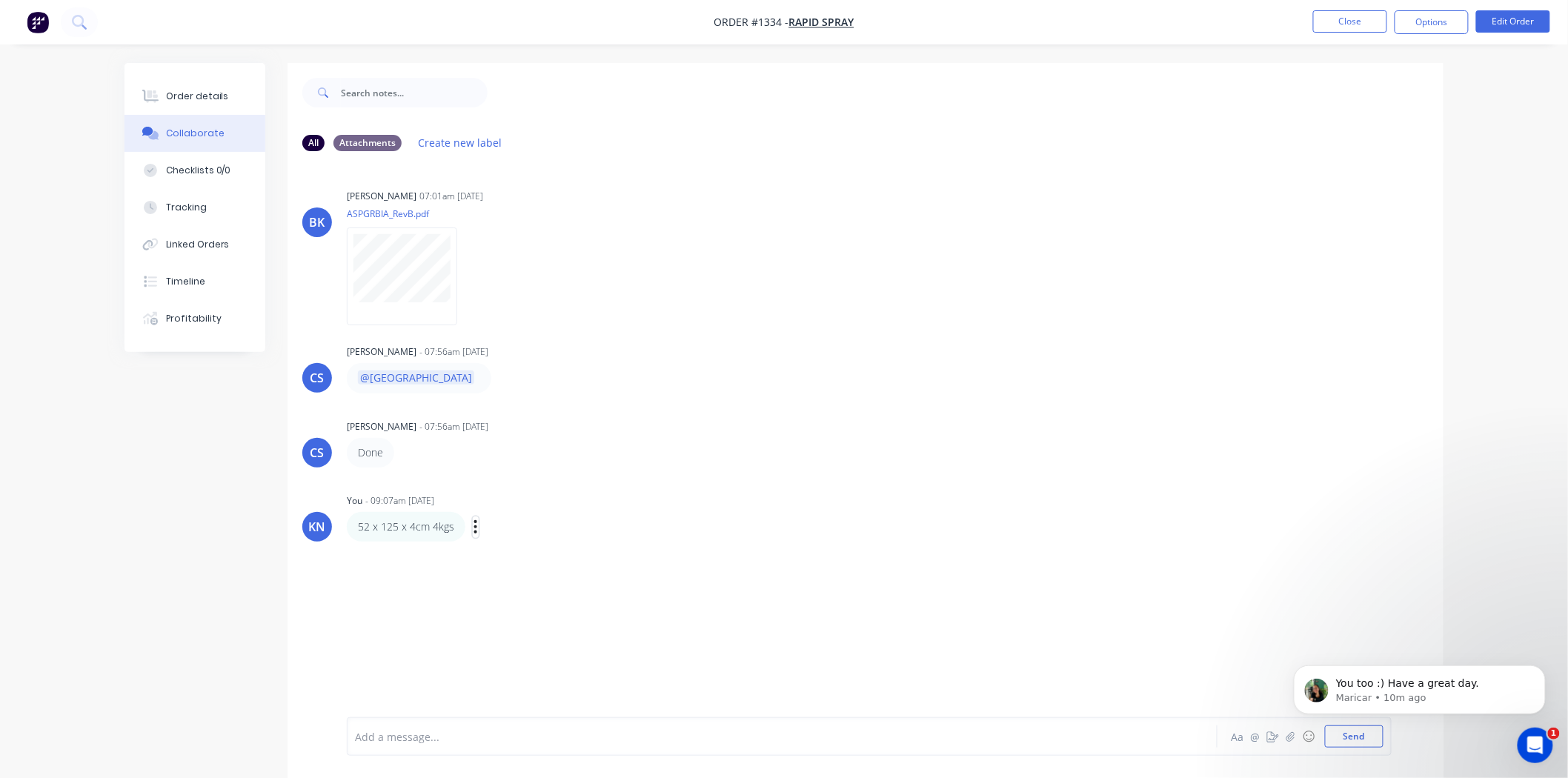
click at [475, 526] on icon "button" at bounding box center [475, 527] width 3 height 14
click at [529, 579] on button "Delete" at bounding box center [530, 578] width 93 height 24
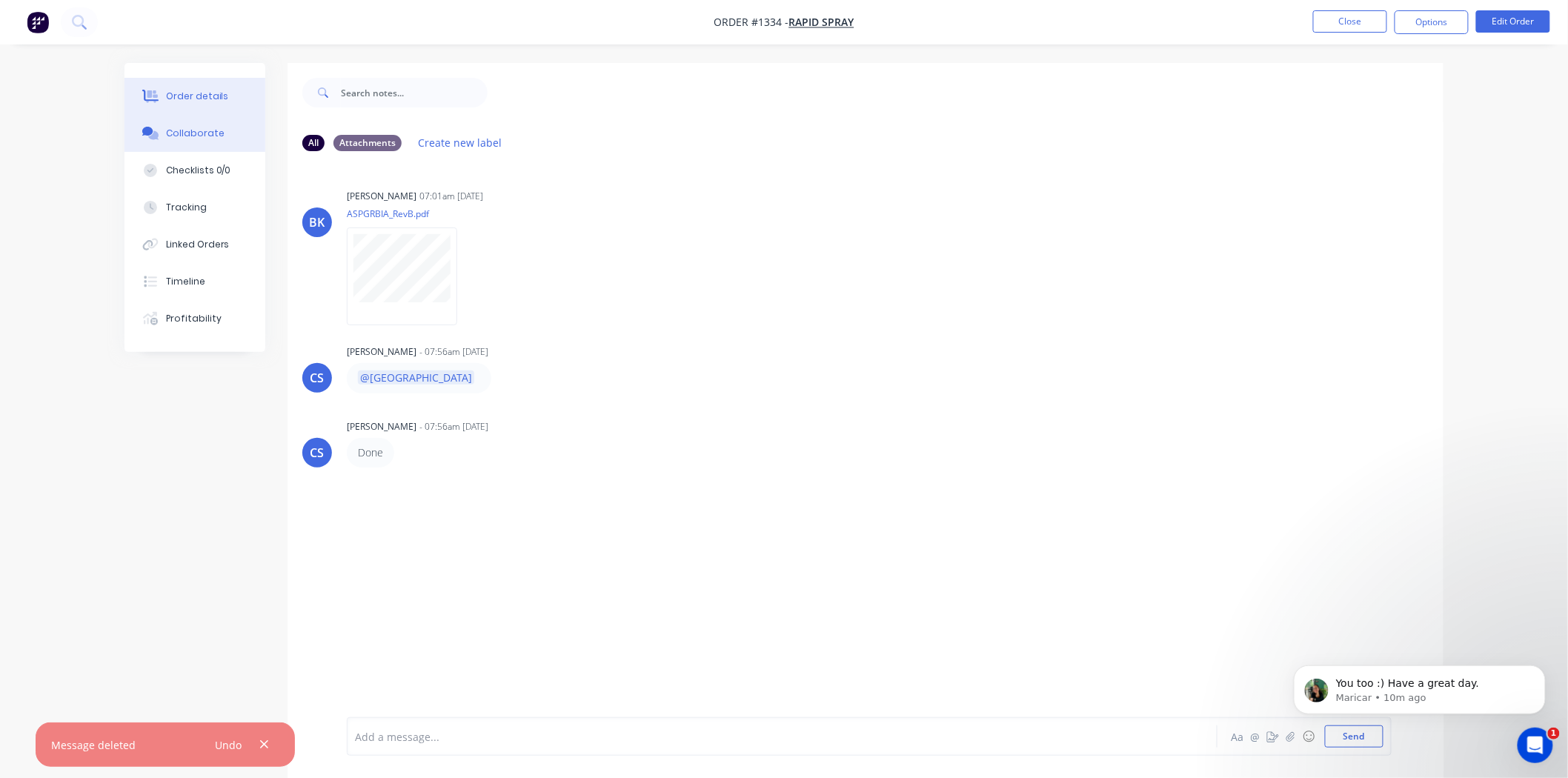
click at [198, 91] on div "Order details" at bounding box center [198, 96] width 63 height 14
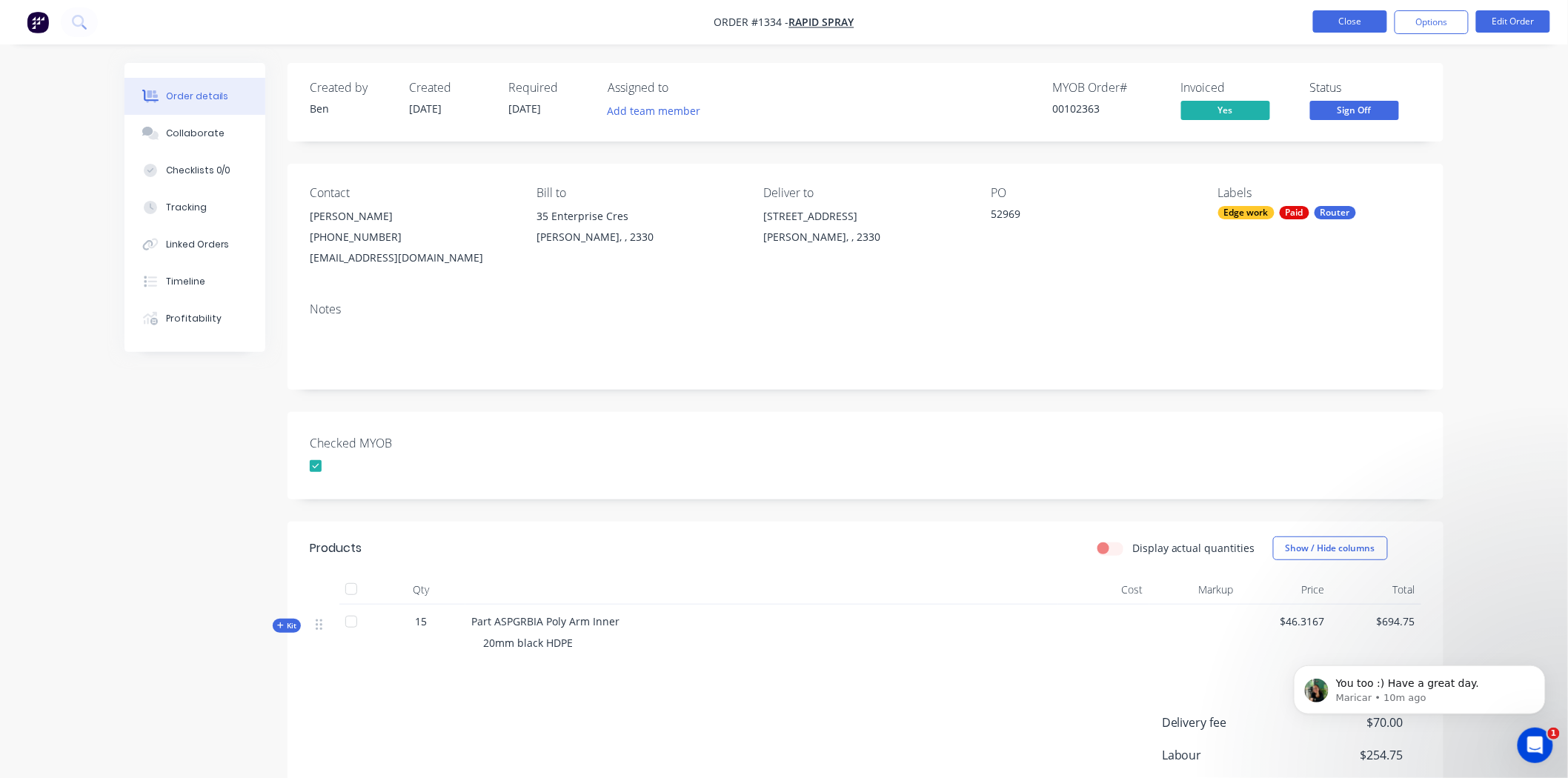
click at [1345, 20] on button "Close" at bounding box center [1350, 21] width 74 height 23
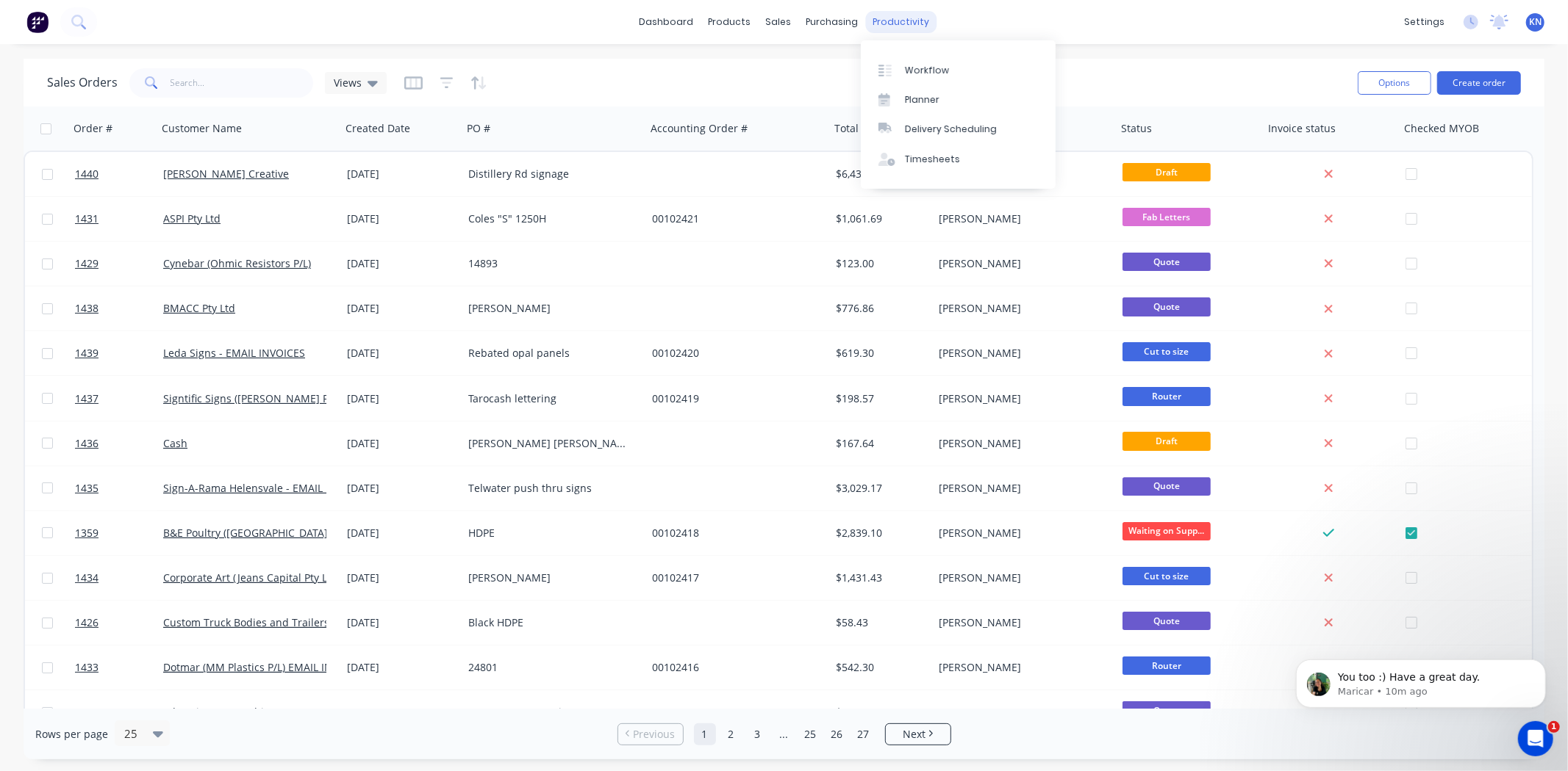
click at [905, 17] on div "productivity" at bounding box center [901, 21] width 72 height 22
click at [916, 60] on link "Workflow" at bounding box center [959, 70] width 195 height 30
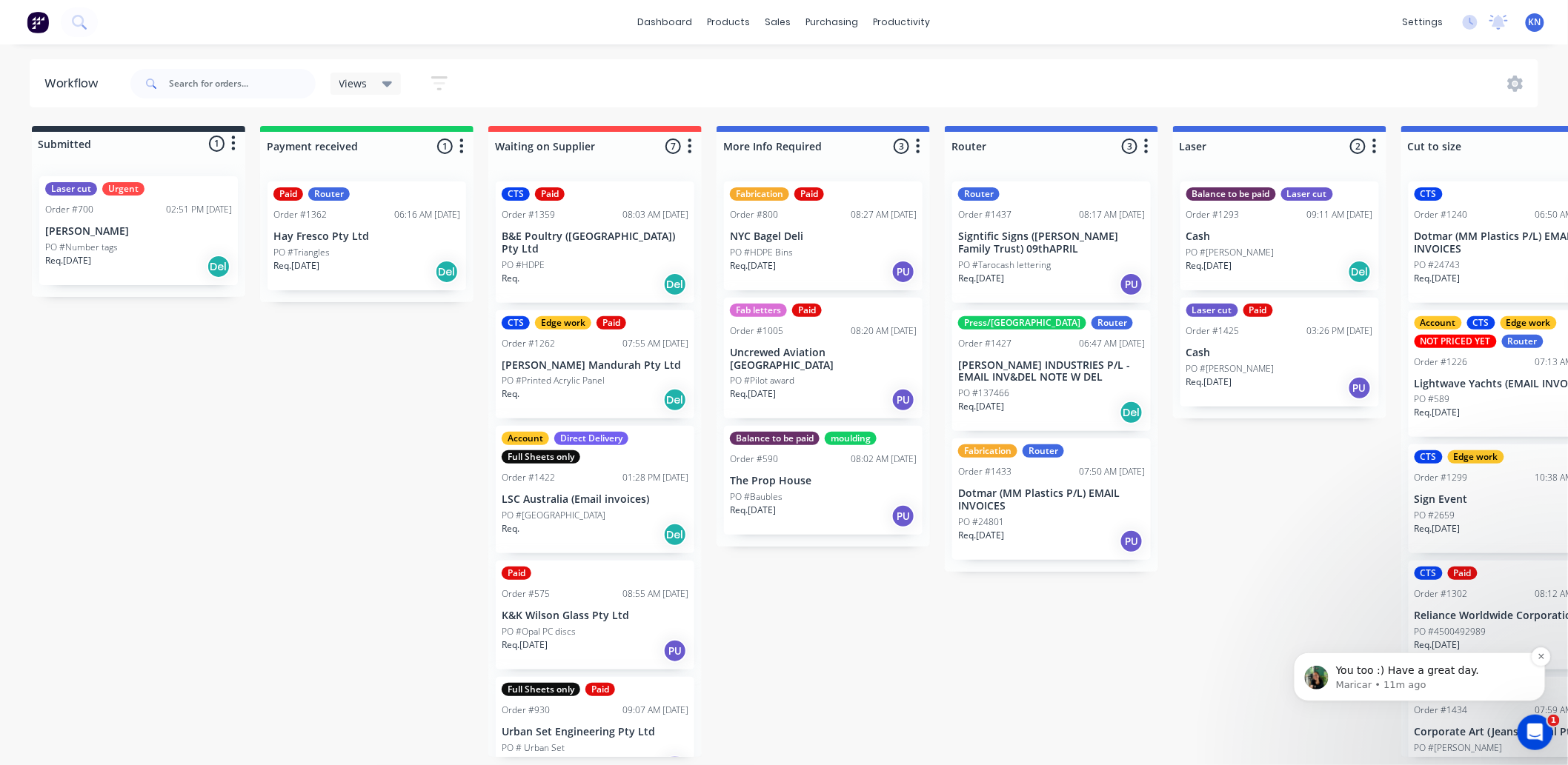
click at [1461, 678] on p "Maricar • 11m ago" at bounding box center [1431, 685] width 191 height 14
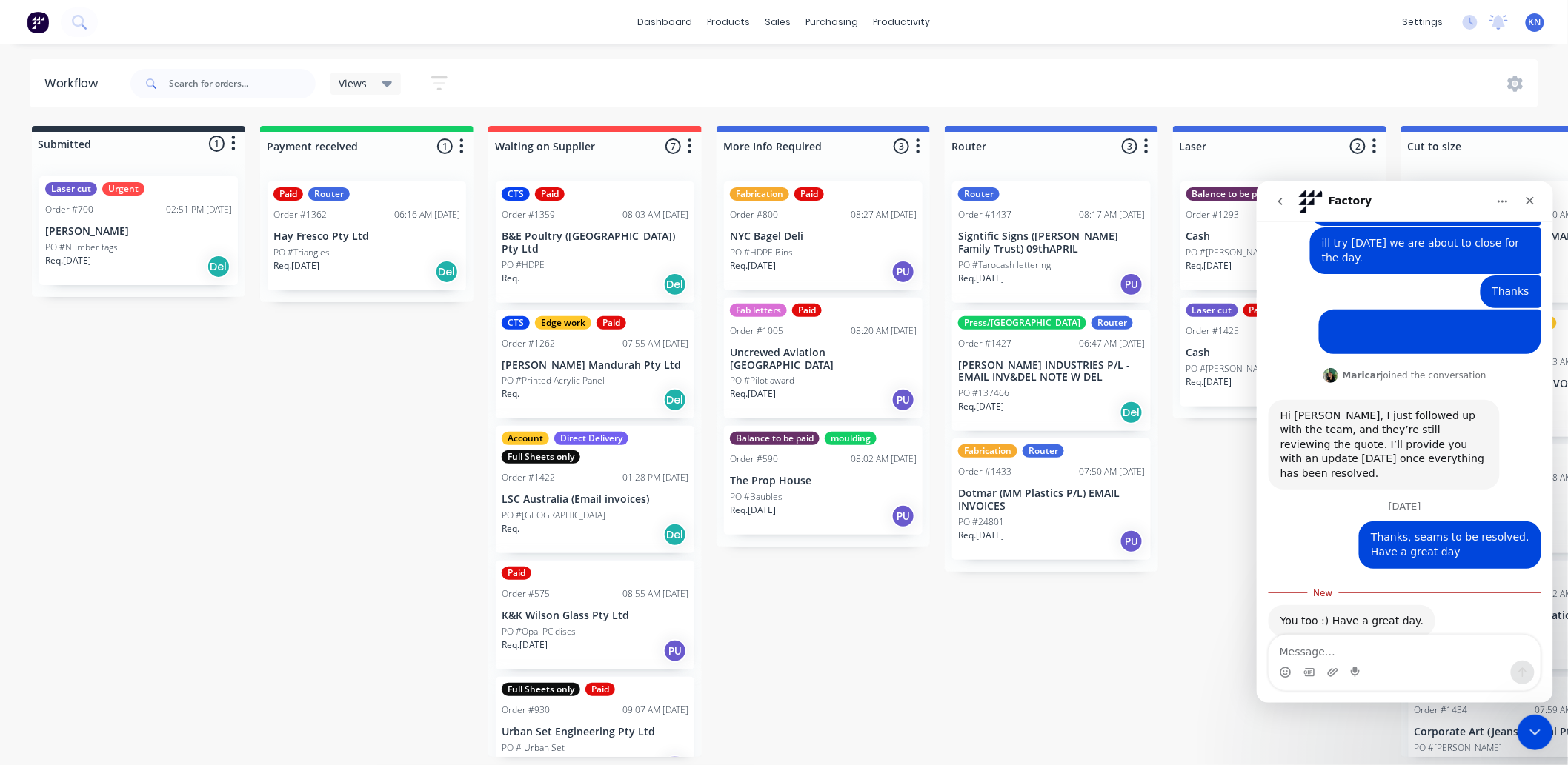
scroll to position [203, 0]
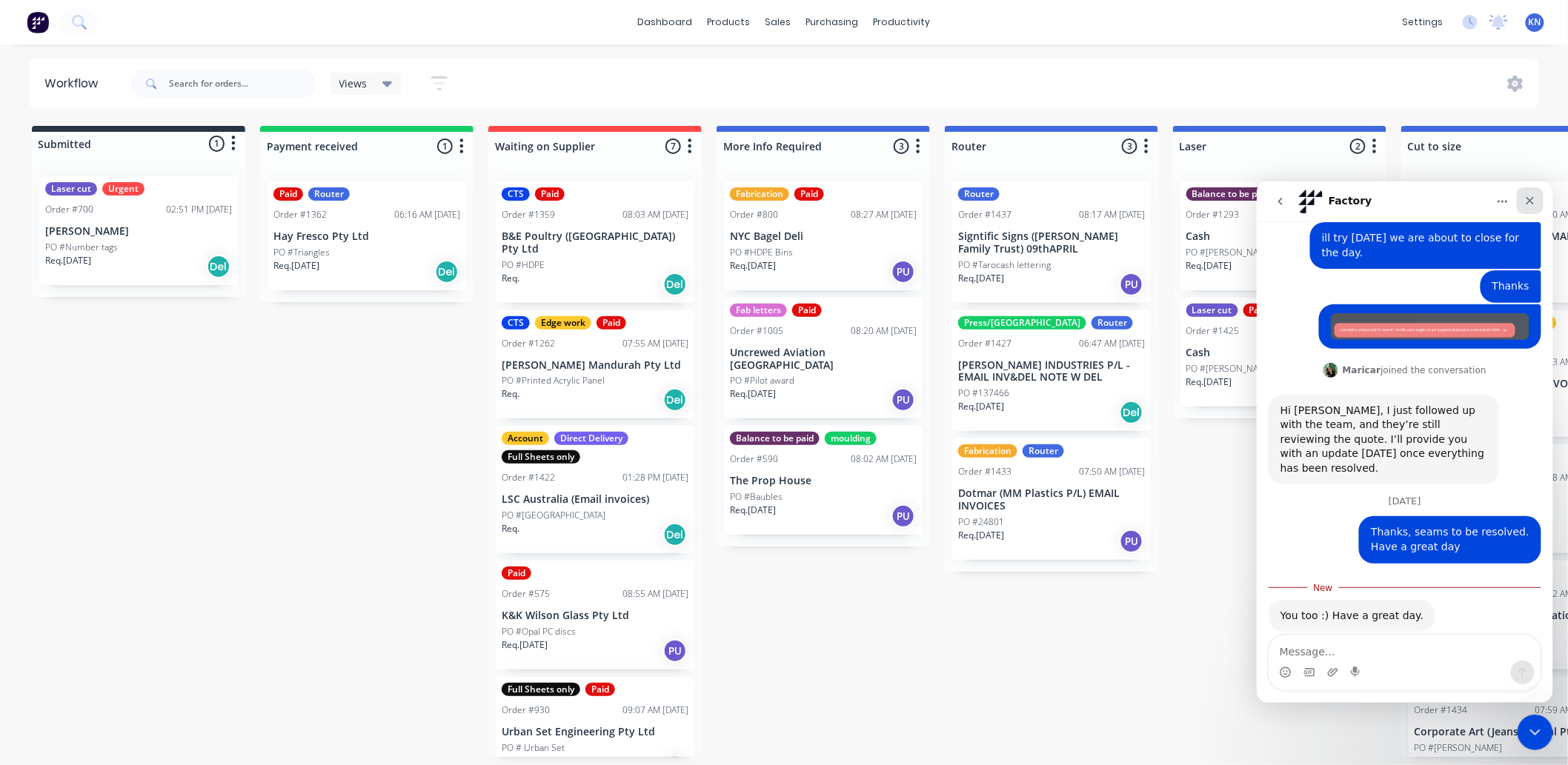
click at [1526, 202] on icon "Close" at bounding box center [1529, 200] width 8 height 8
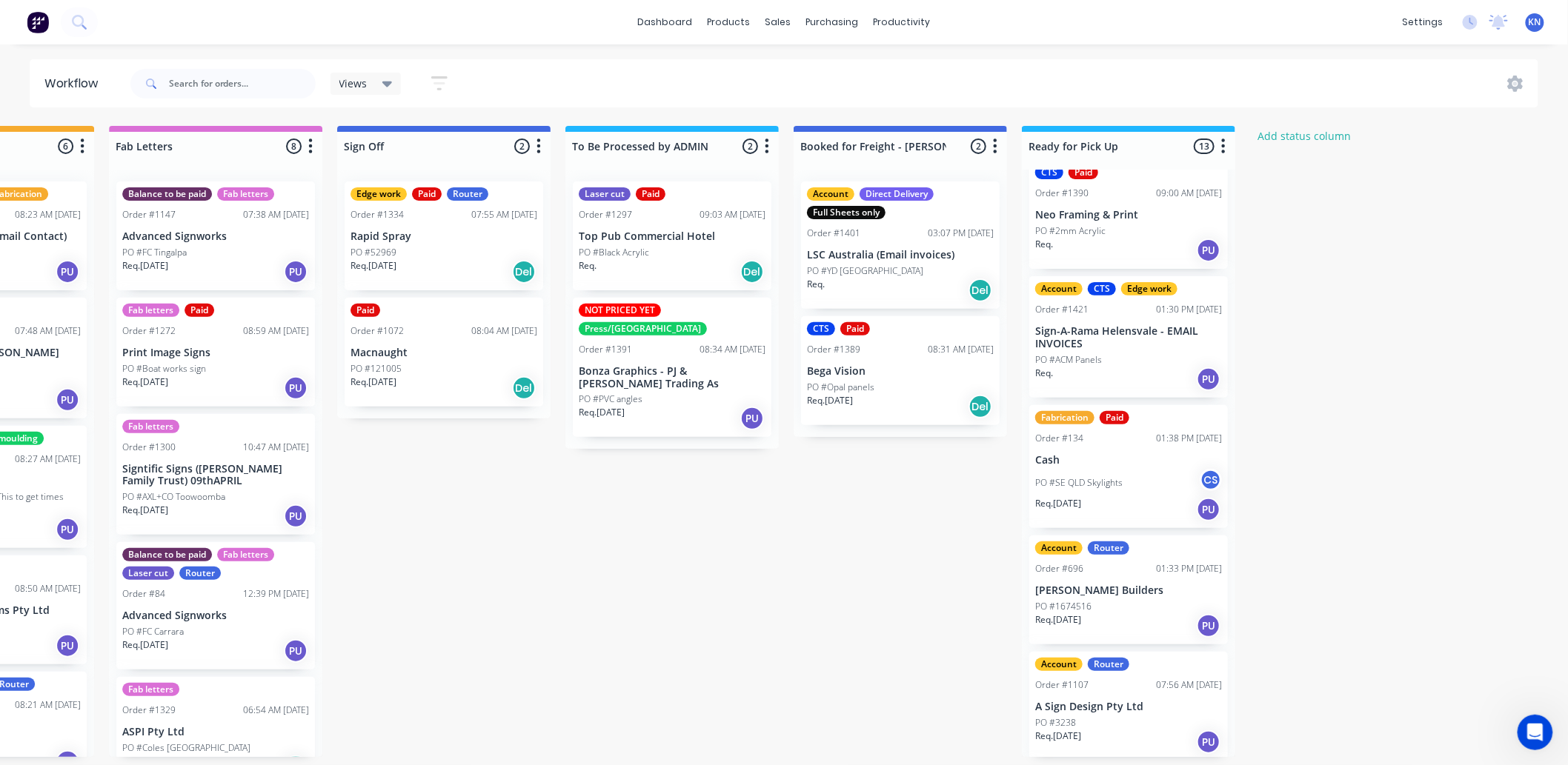
scroll to position [490, 0]
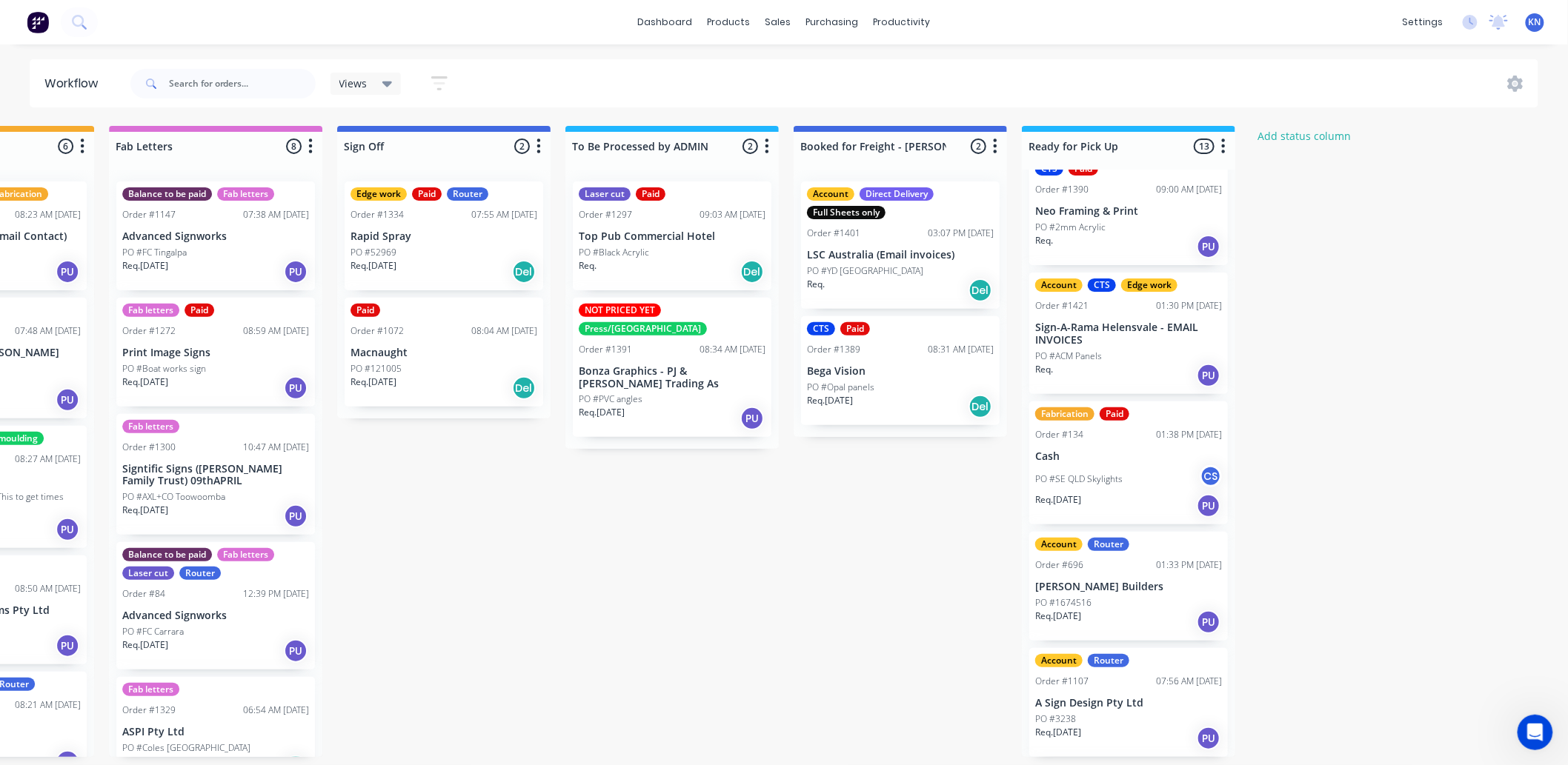
click at [1124, 459] on div "Fabrication Paid Order #134 01:38 PM [DATE] Cash PO #SE QLD Skylights CS Req. […" at bounding box center [1129, 463] width 198 height 124
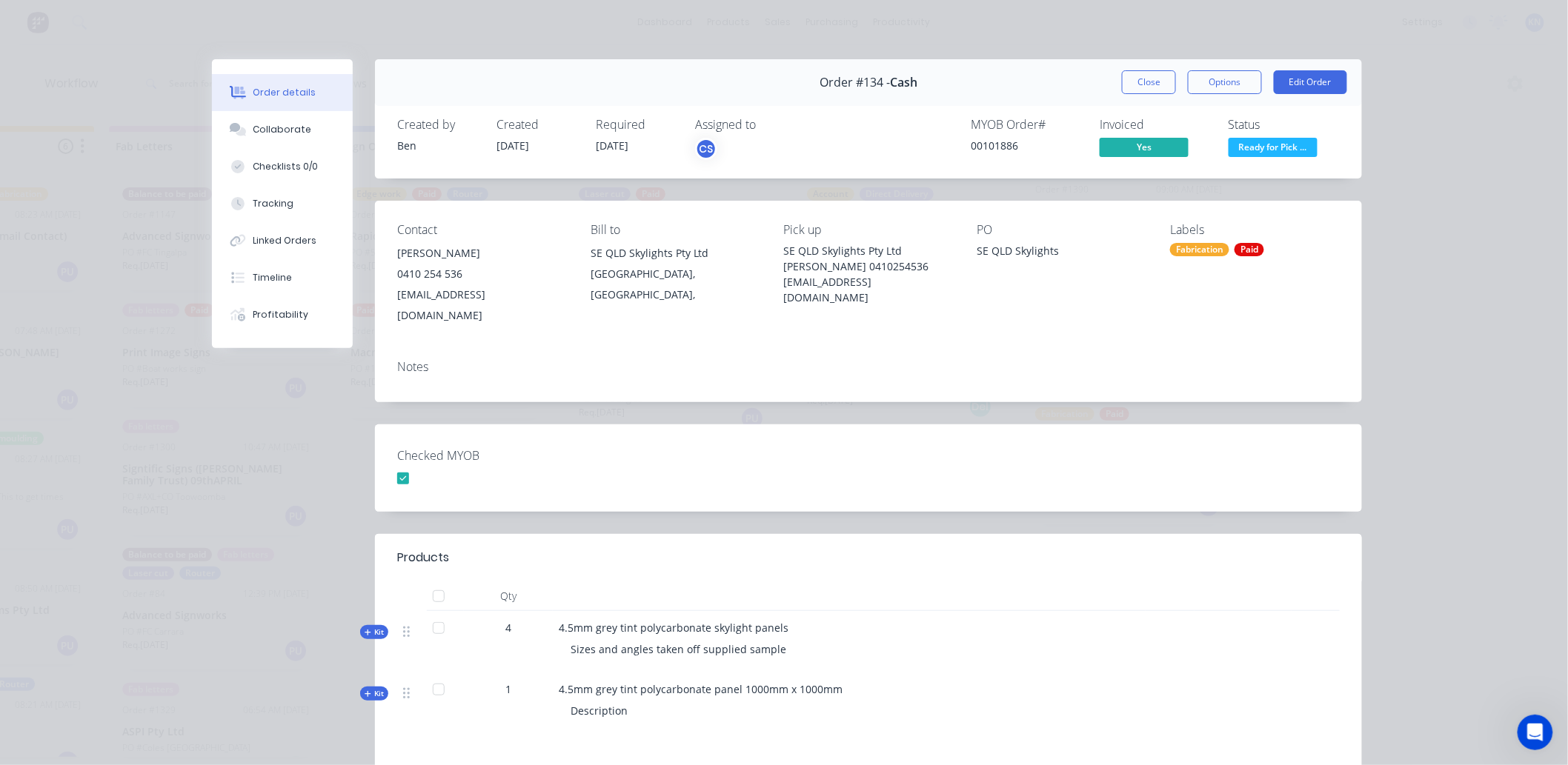
scroll to position [0, 1977]
click at [282, 128] on div "Collaborate" at bounding box center [282, 129] width 59 height 14
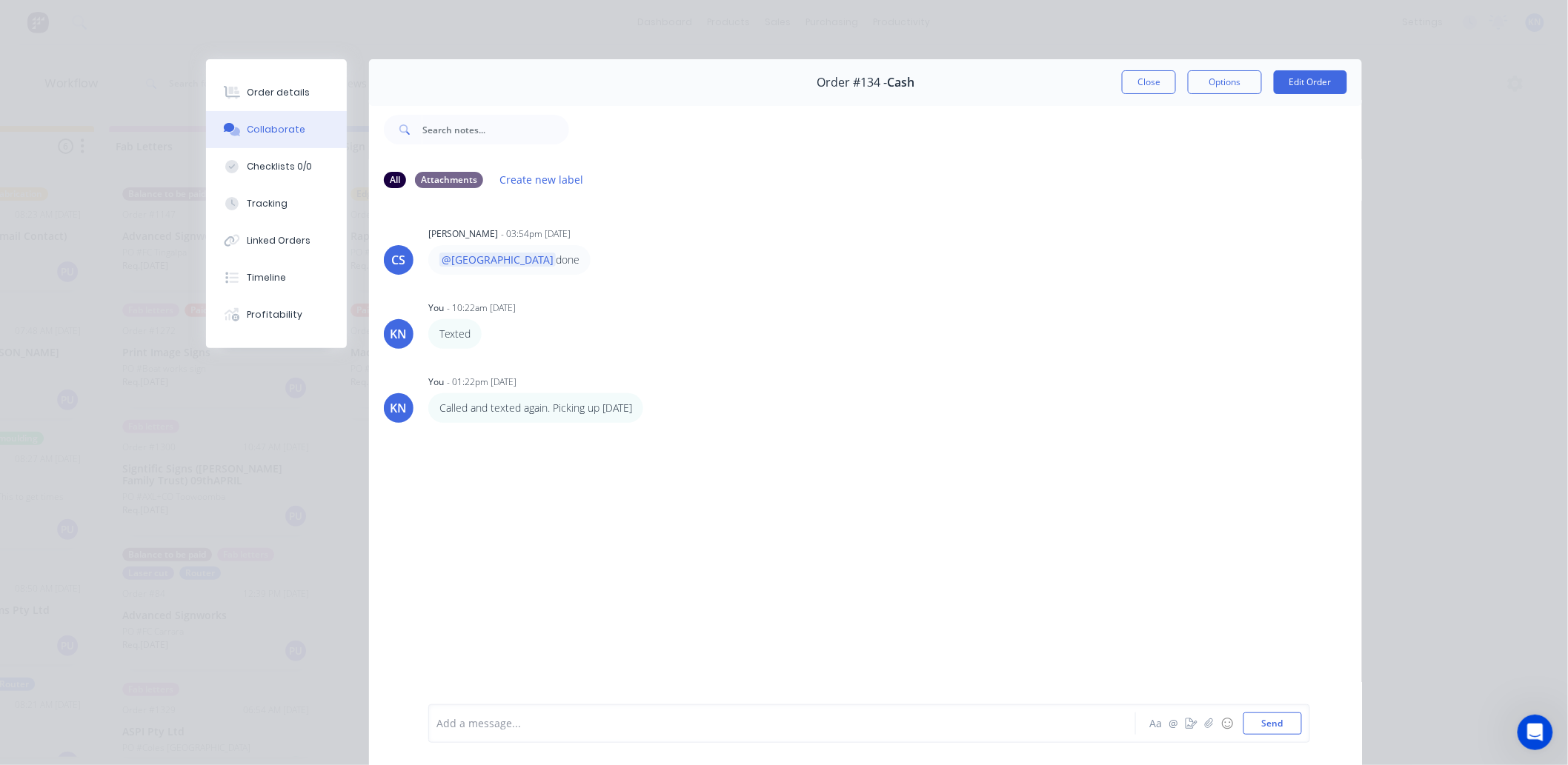
click at [523, 721] on div at bounding box center [761, 724] width 649 height 15
click at [1268, 720] on button "Send" at bounding box center [1272, 724] width 59 height 23
click at [279, 95] on div "Order details" at bounding box center [279, 92] width 63 height 14
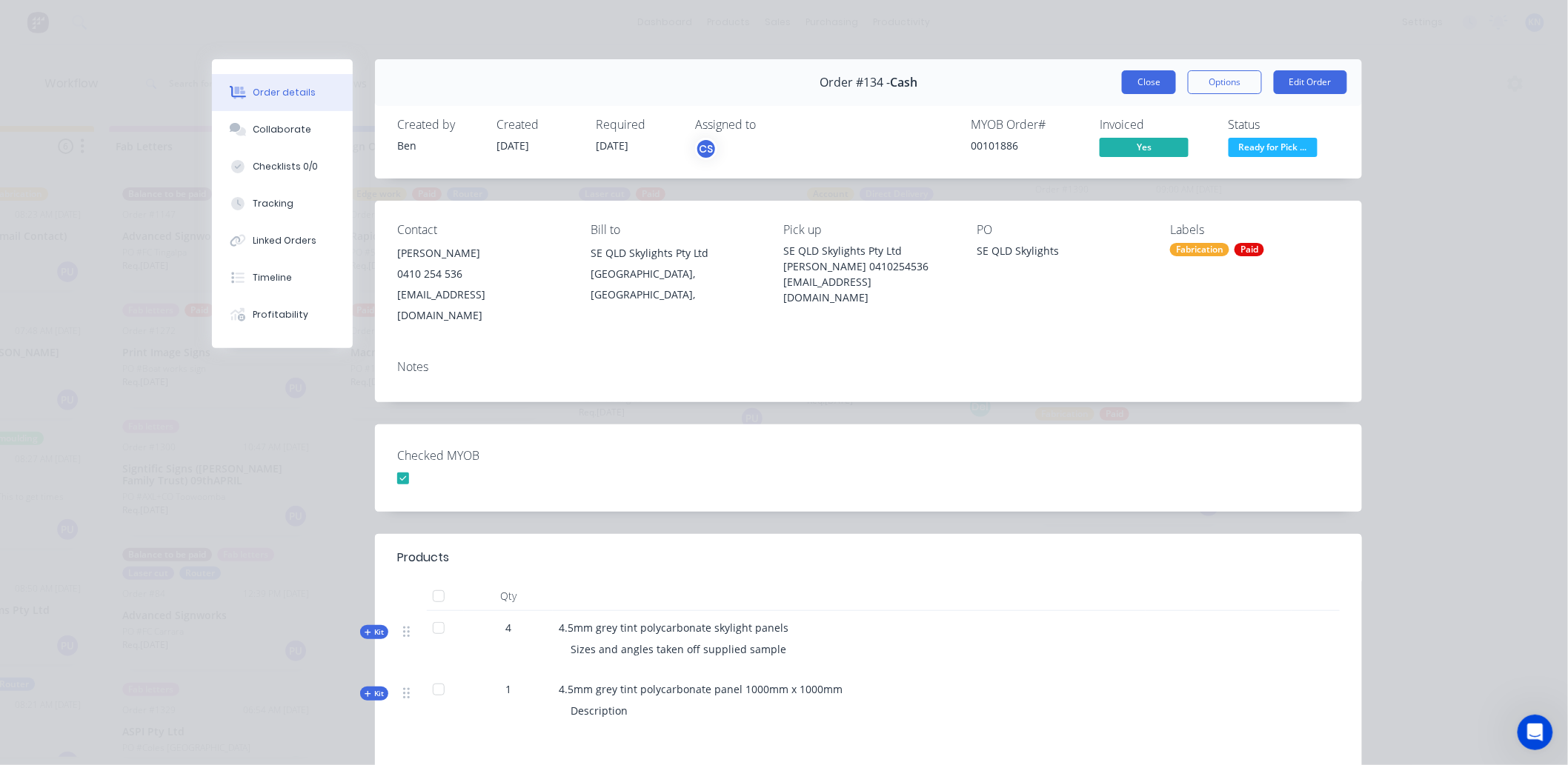
click at [1137, 79] on button "Close" at bounding box center [1148, 82] width 54 height 23
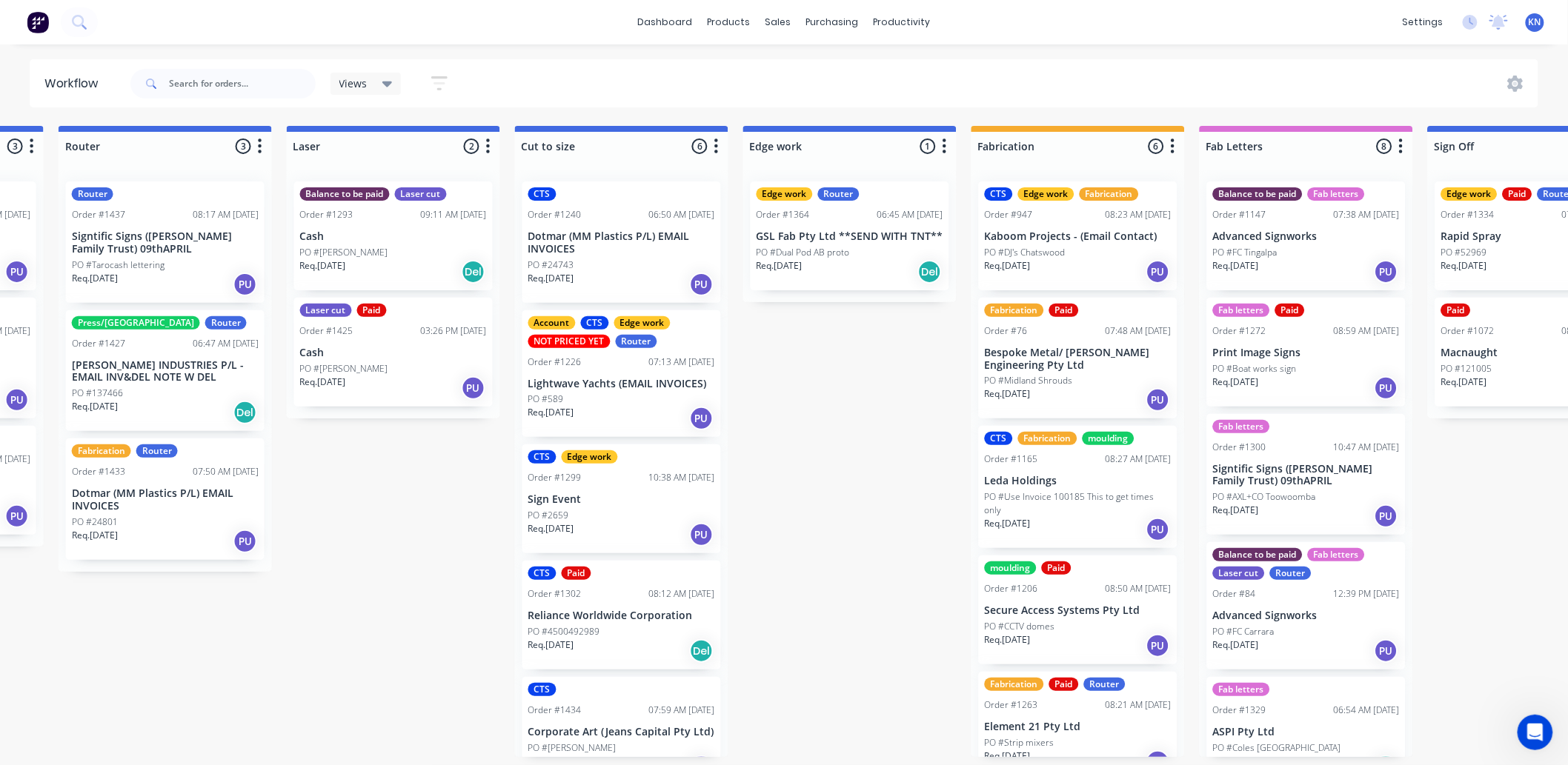
scroll to position [4, 0]
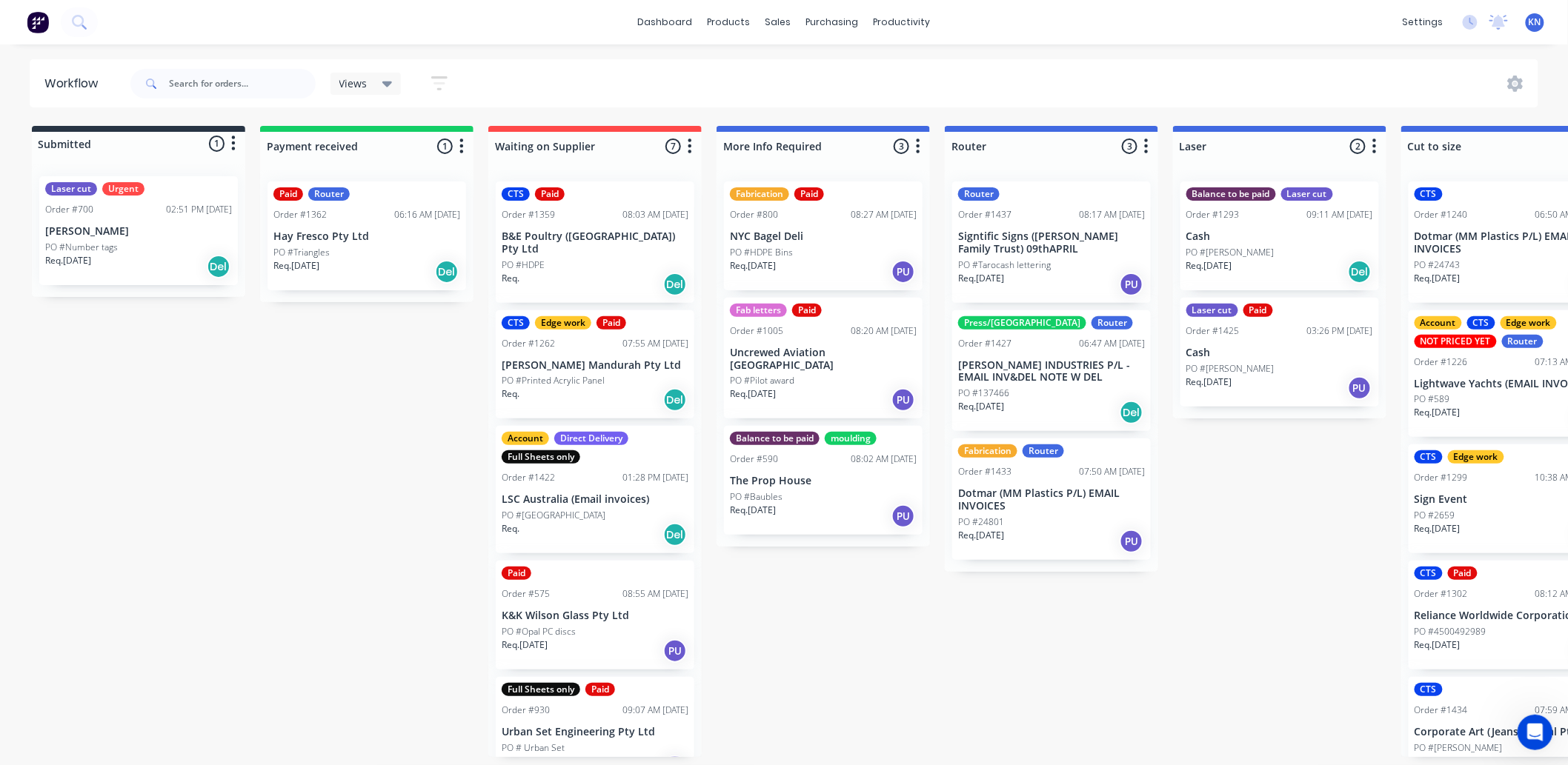
click at [341, 234] on p "Hay Fresco Pty Ltd" at bounding box center [366, 236] width 187 height 13
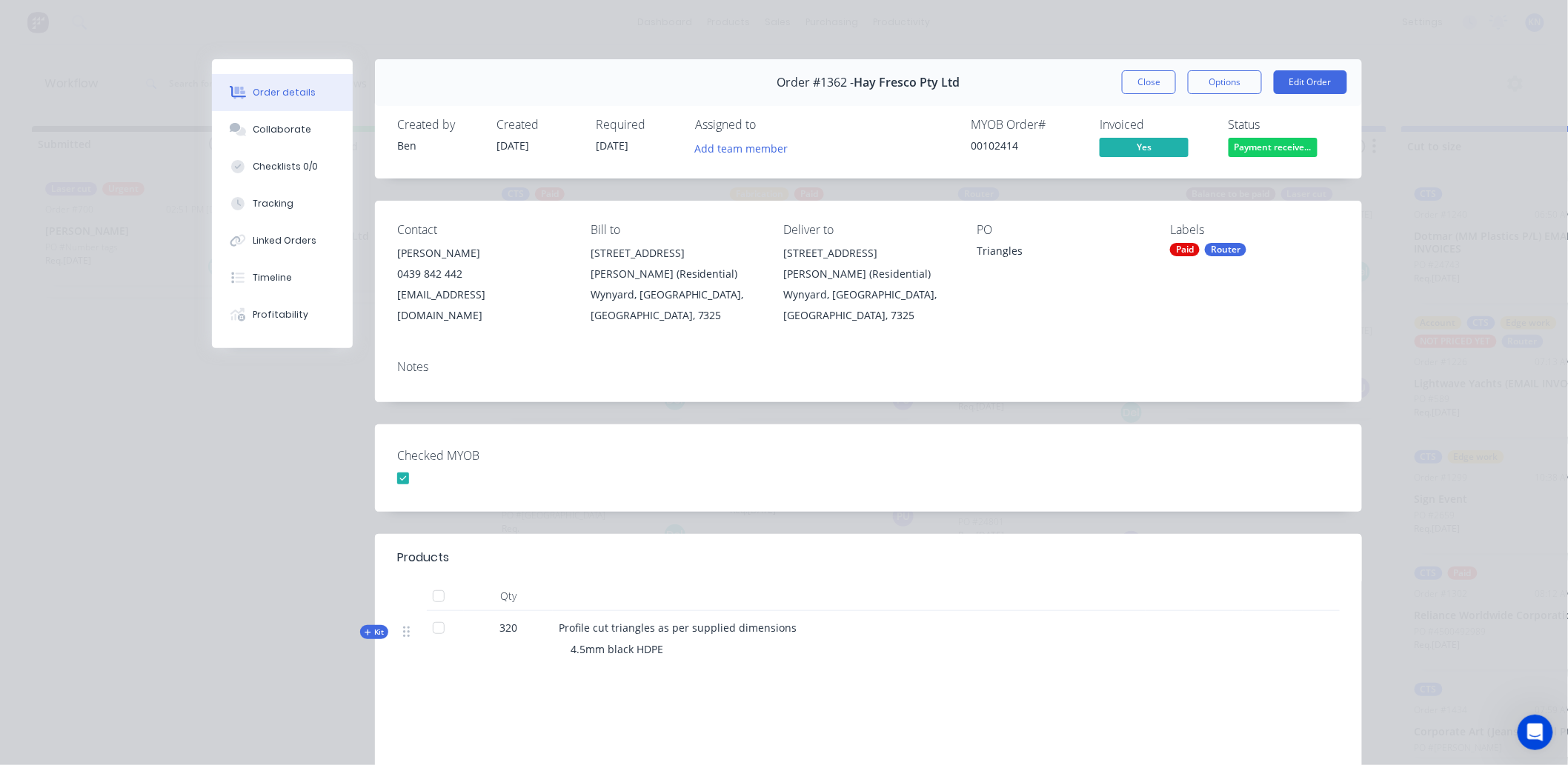
click at [364, 629] on icon at bounding box center [367, 632] width 6 height 7
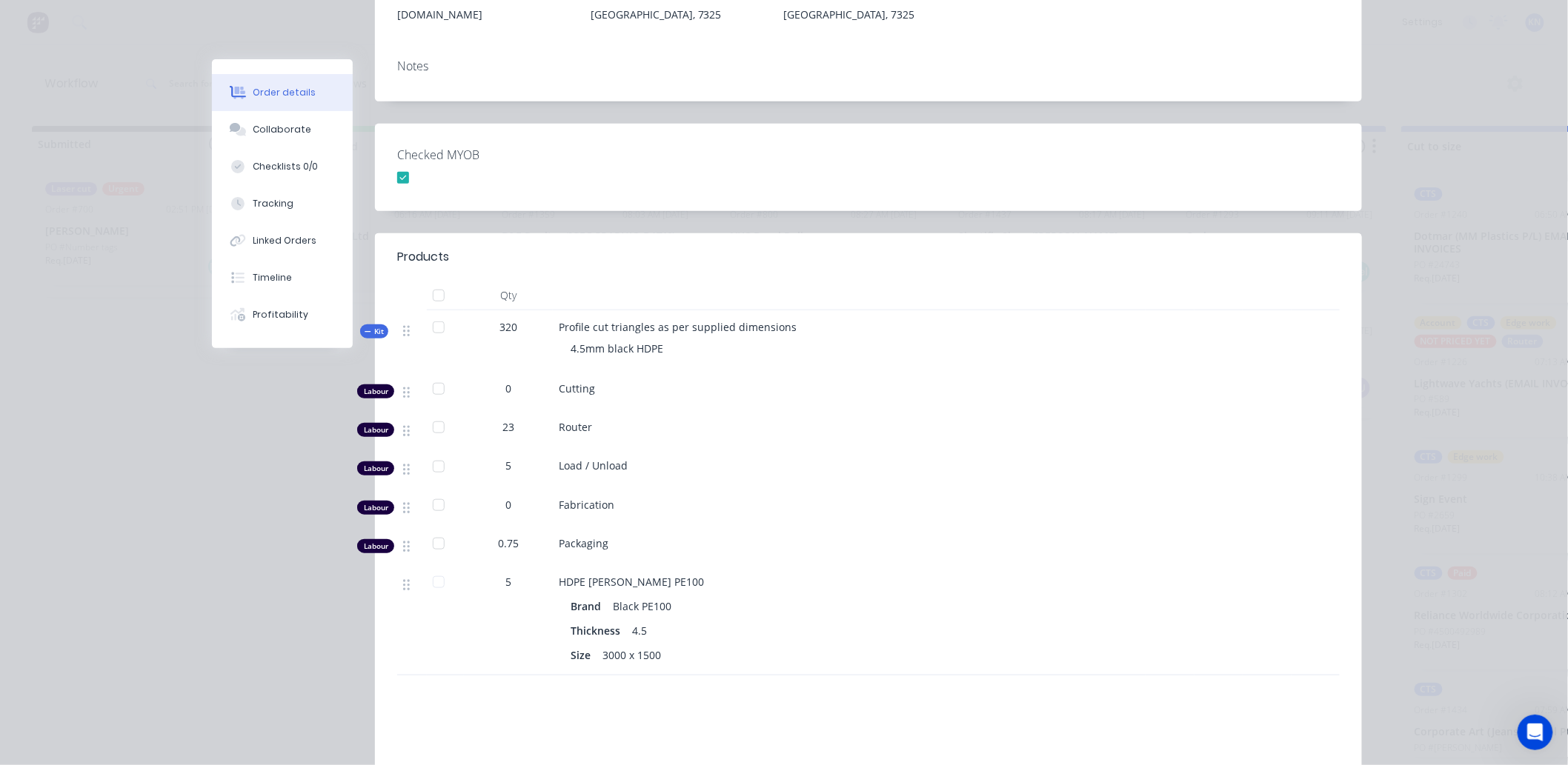
scroll to position [164, 0]
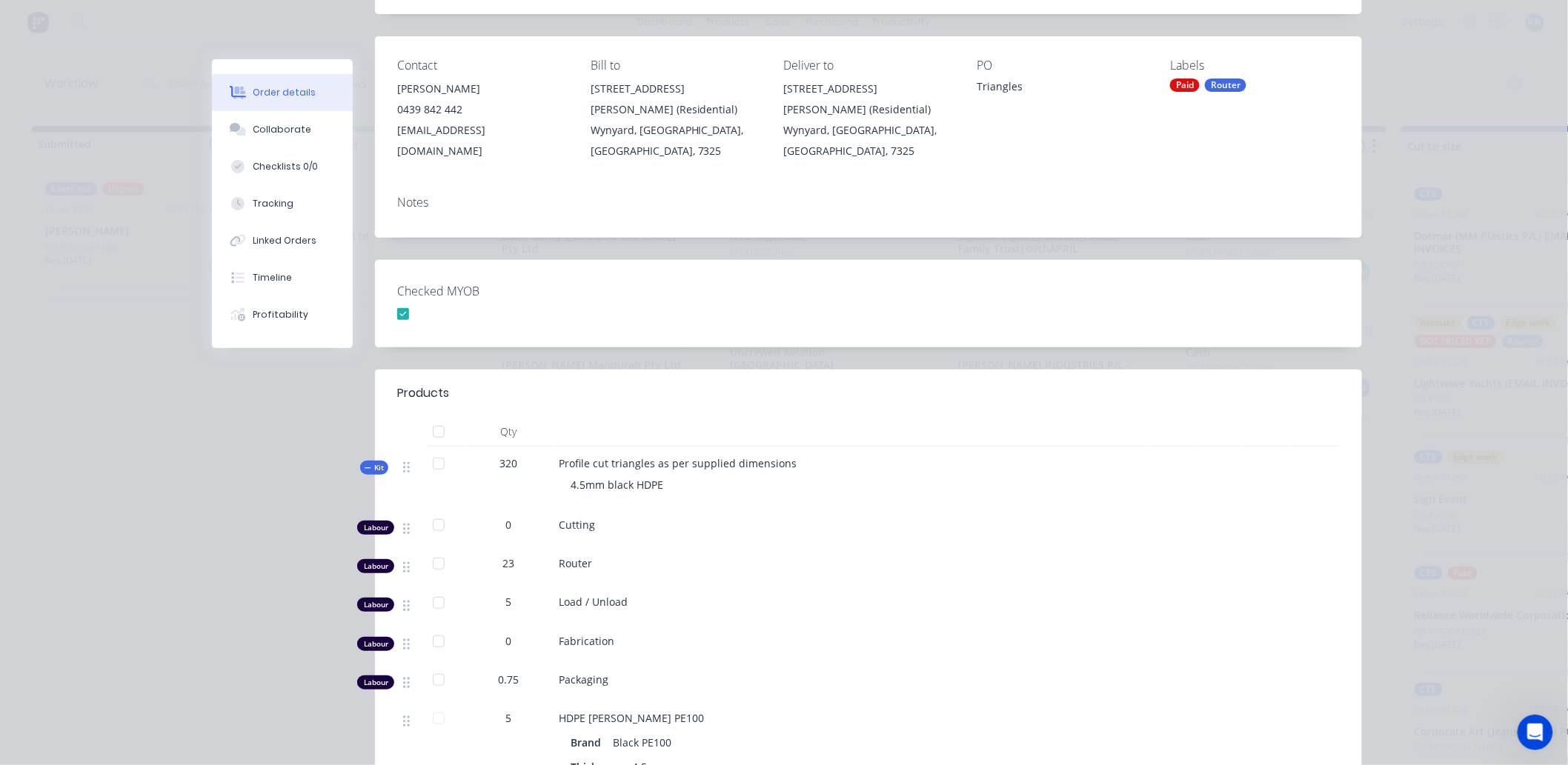
click at [379, 461] on div "Kit" at bounding box center [374, 468] width 28 height 14
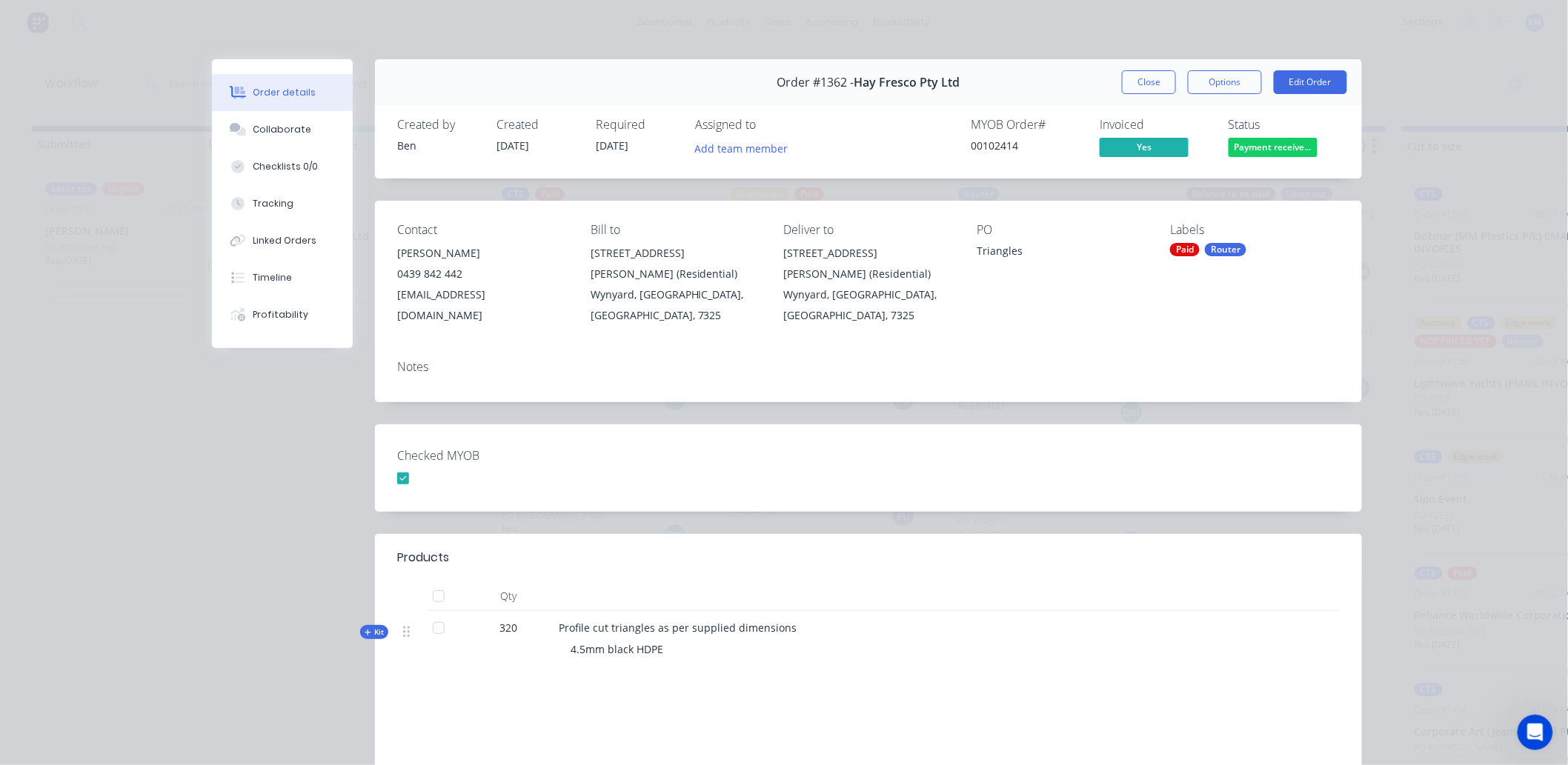
scroll to position [0, 0]
click at [1139, 78] on button "Close" at bounding box center [1148, 82] width 54 height 23
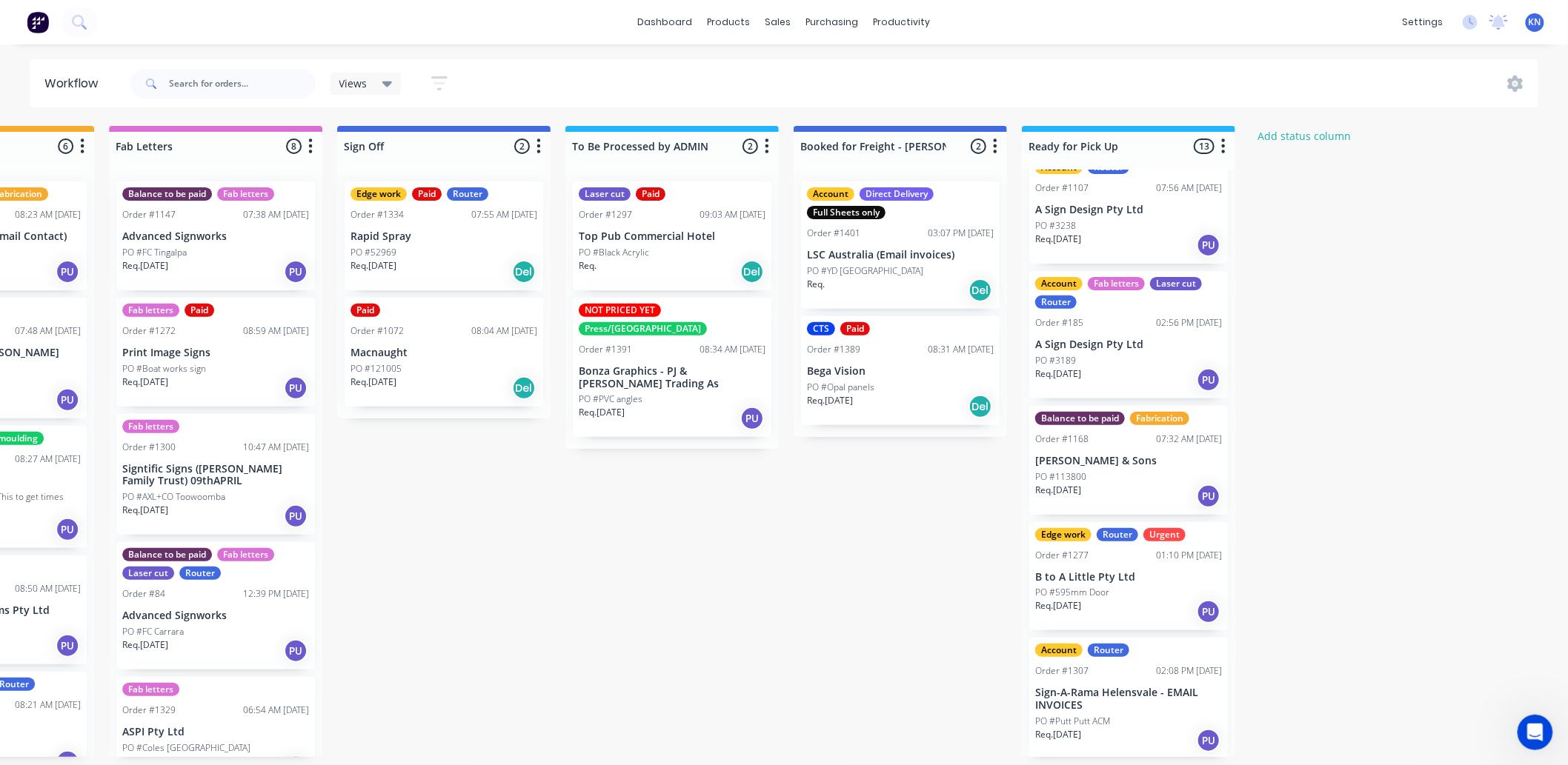
scroll to position [4, 1977]
click at [380, 232] on p "Rapid Spray" at bounding box center [443, 236] width 187 height 13
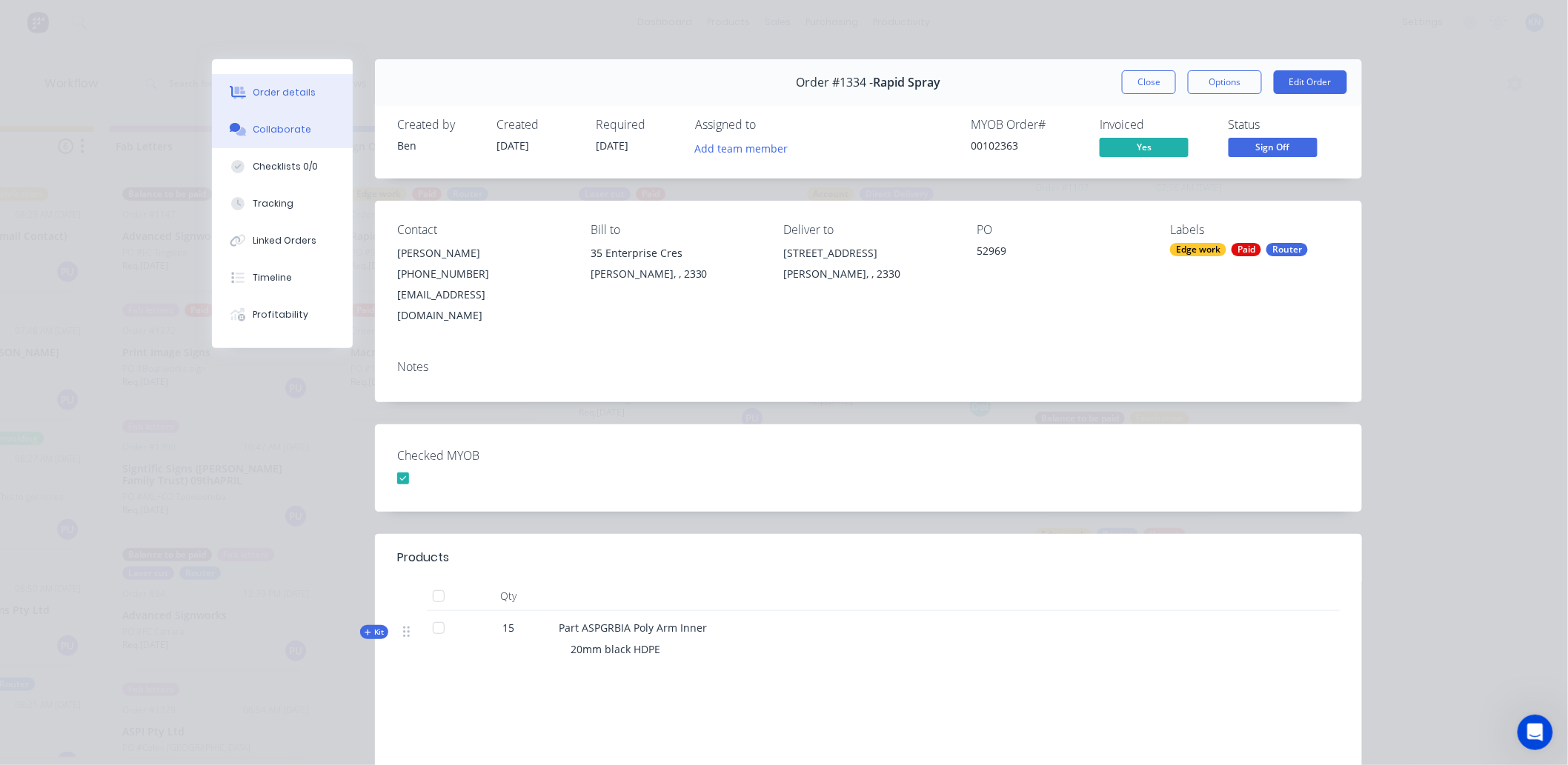
click at [263, 127] on div "Collaborate" at bounding box center [282, 129] width 59 height 14
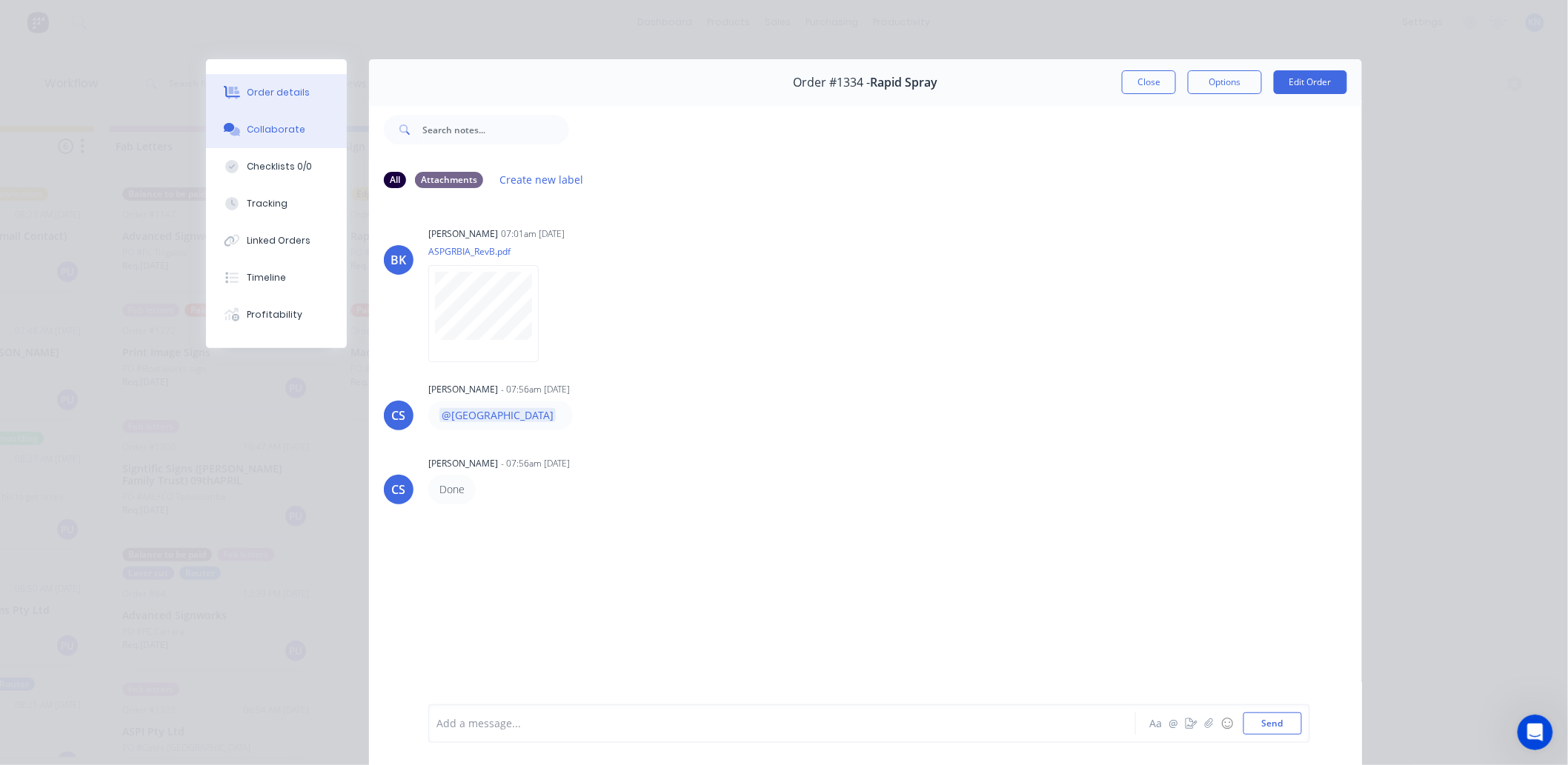
click at [255, 93] on div "Order details" at bounding box center [279, 92] width 63 height 14
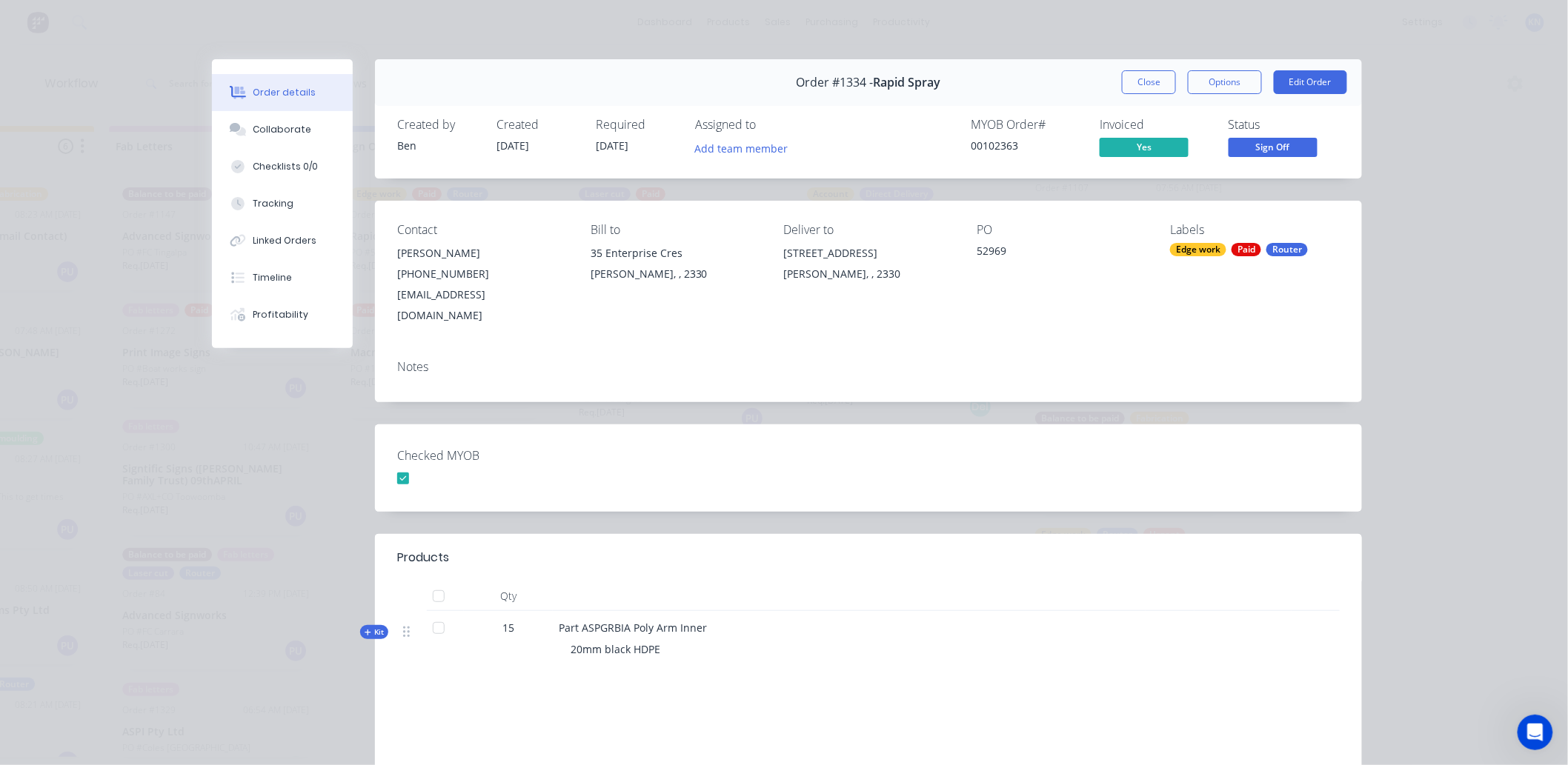
scroll to position [0, 1977]
drag, startPoint x: 1144, startPoint y: 78, endPoint x: 1158, endPoint y: 72, distance: 15.2
click at [1144, 78] on button "Close" at bounding box center [1148, 82] width 54 height 23
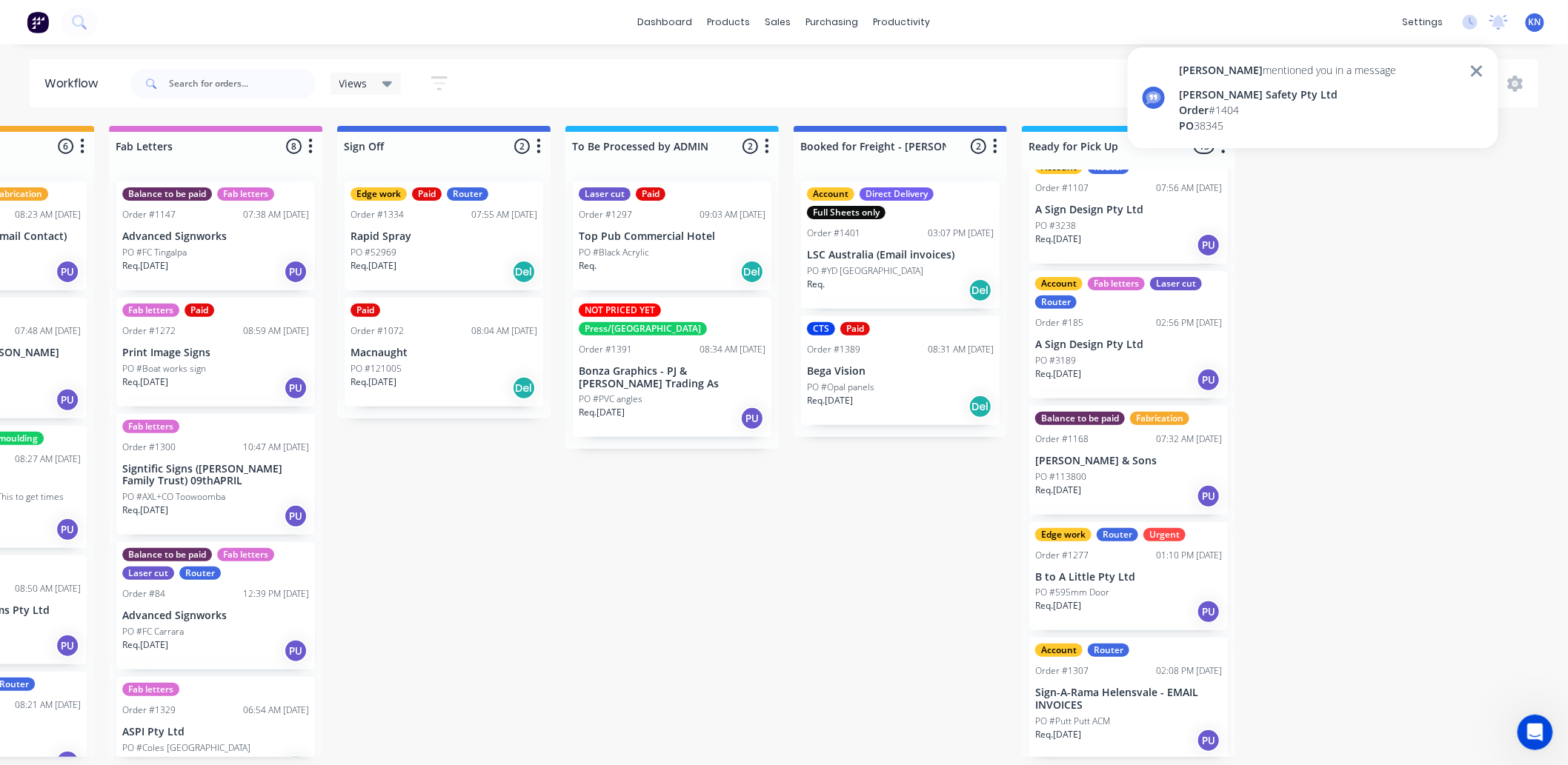
click at [648, 238] on p "Top Pub Commercial Hotel" at bounding box center [671, 236] width 187 height 13
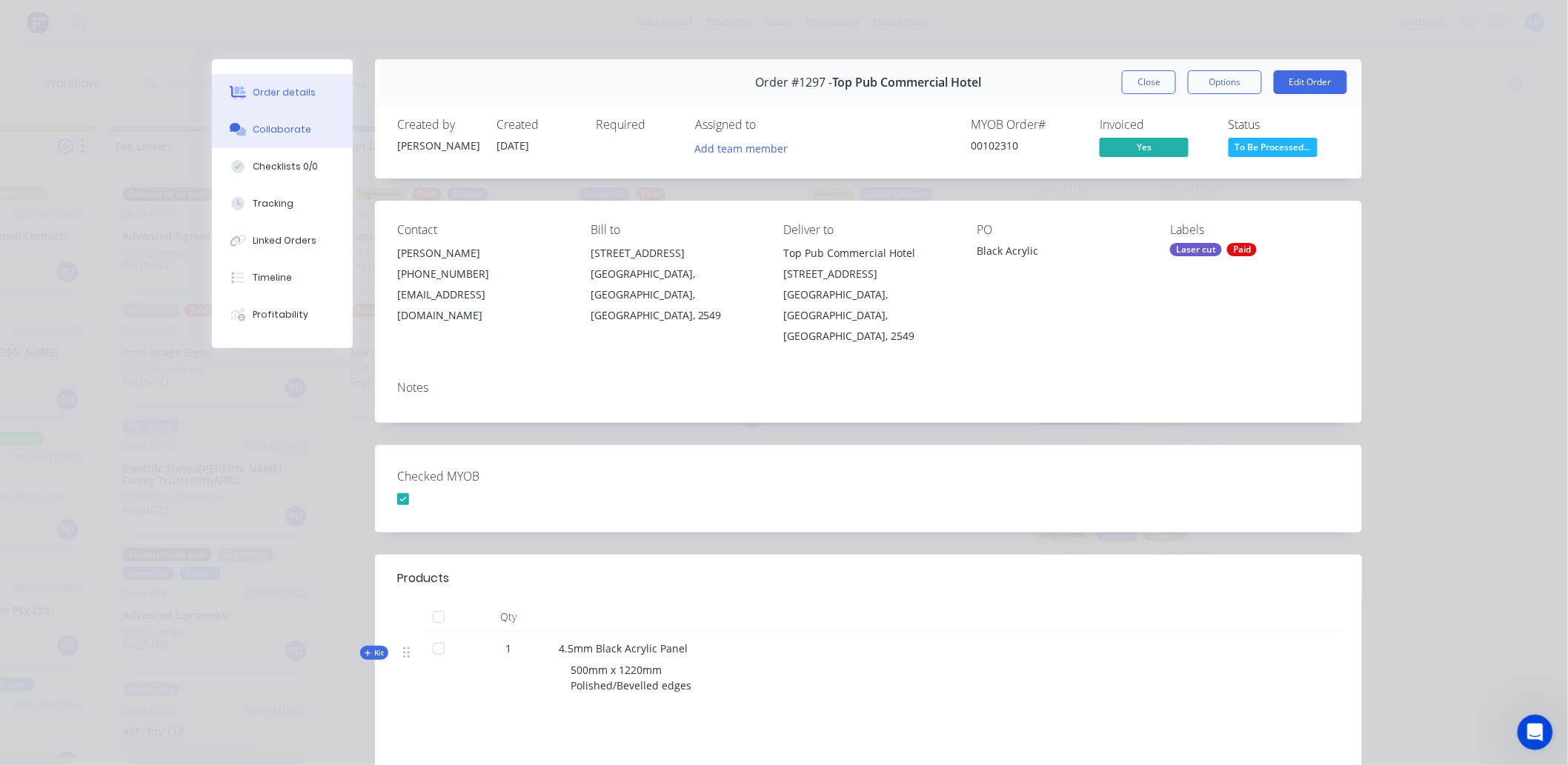
click at [287, 118] on button "Collaborate" at bounding box center [282, 129] width 141 height 37
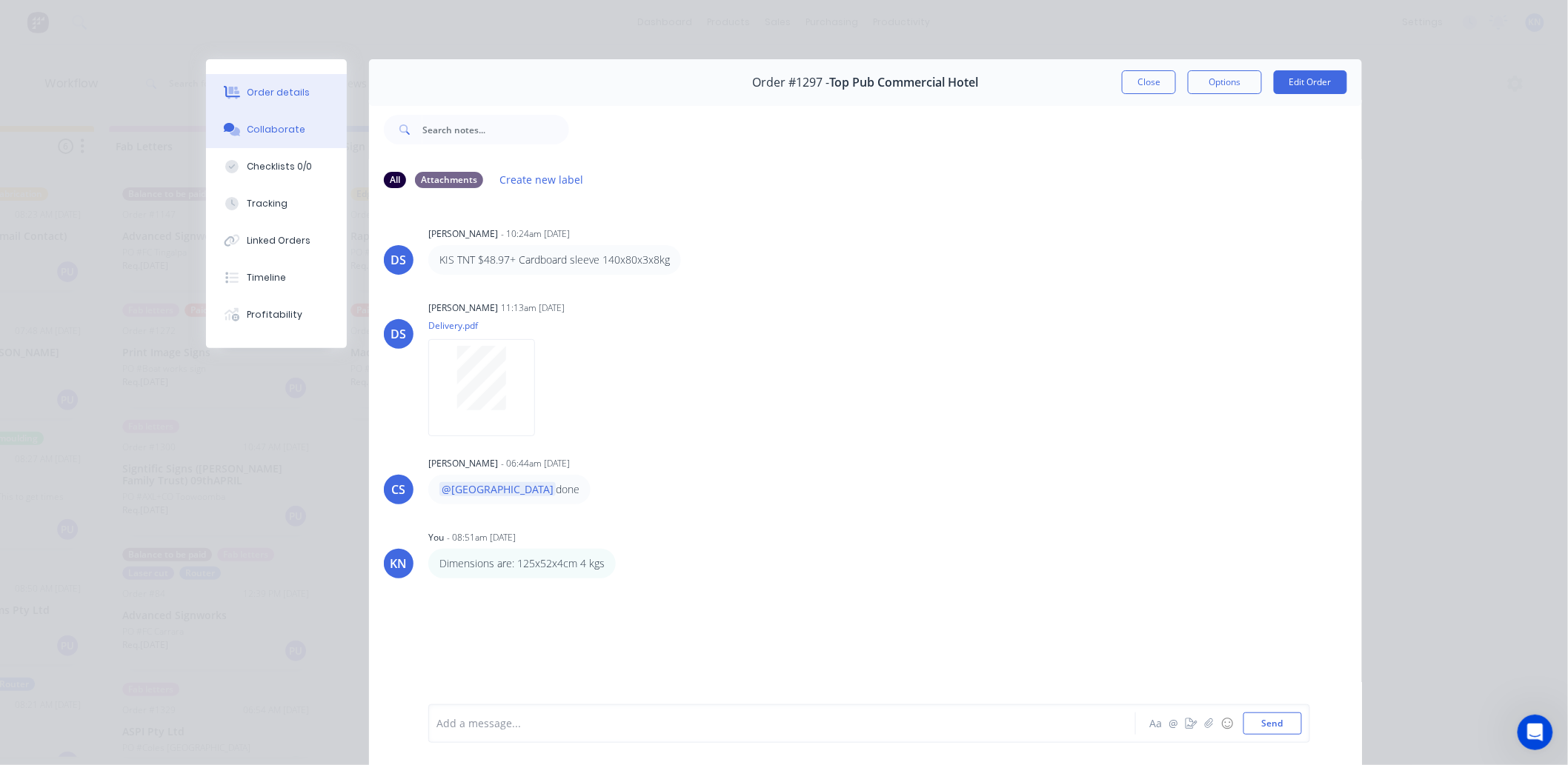
click at [255, 97] on div "Order details" at bounding box center [279, 92] width 63 height 14
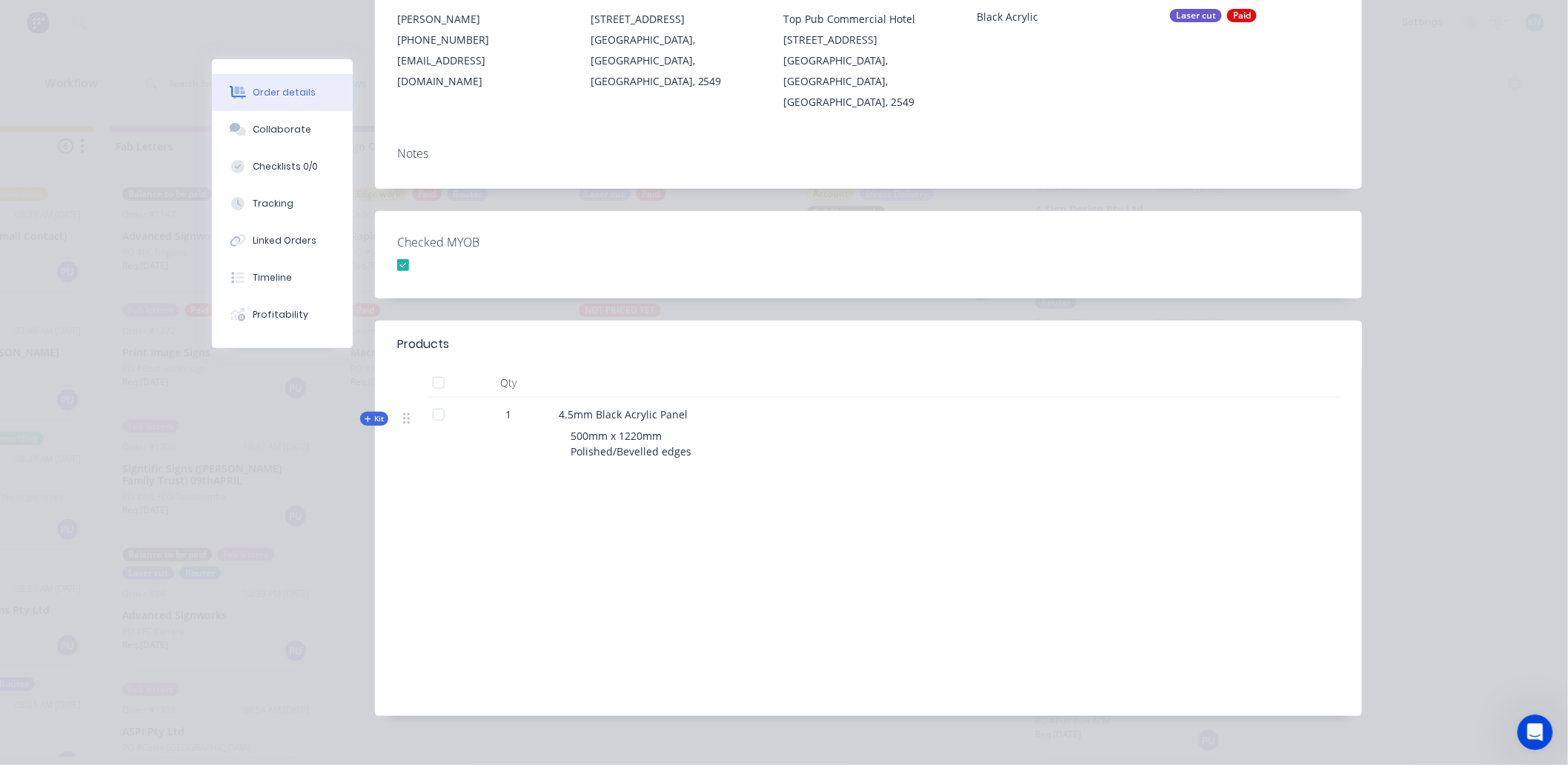
scroll to position [0, 0]
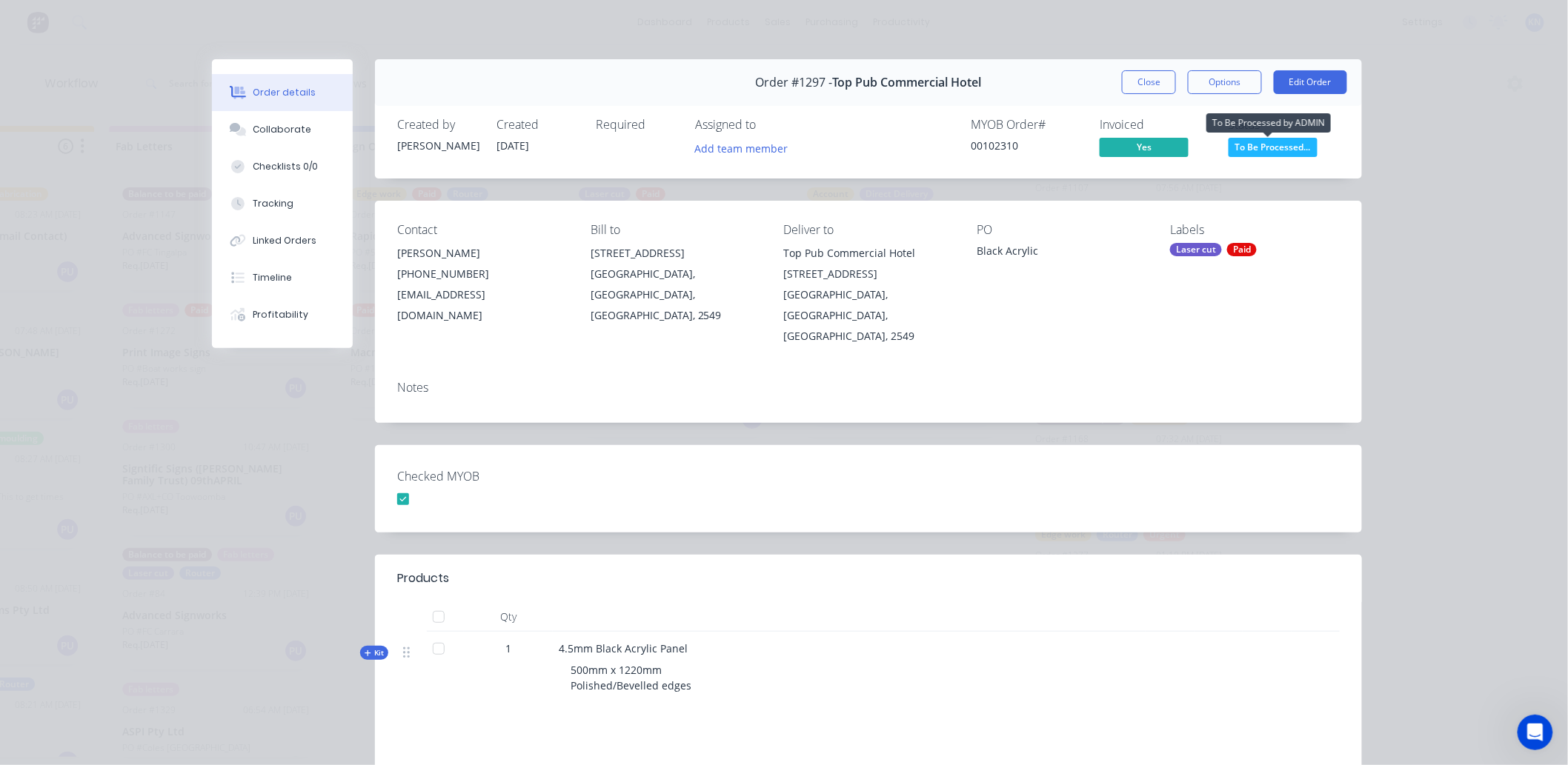
click at [1278, 148] on span "To Be Processed..." at bounding box center [1273, 147] width 89 height 19
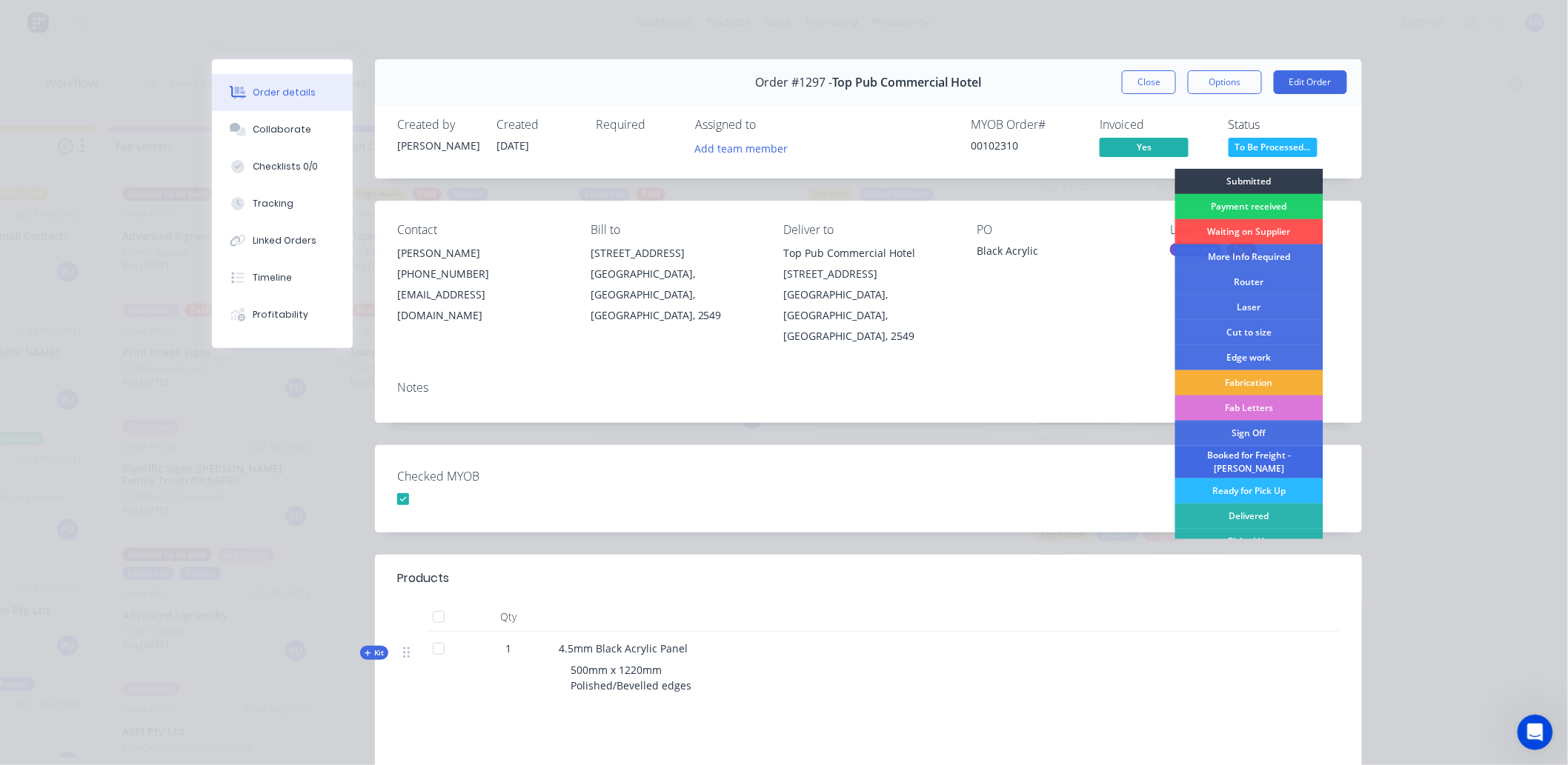
click at [1234, 457] on div "Booked for Freight - [PERSON_NAME]" at bounding box center [1250, 462] width 148 height 32
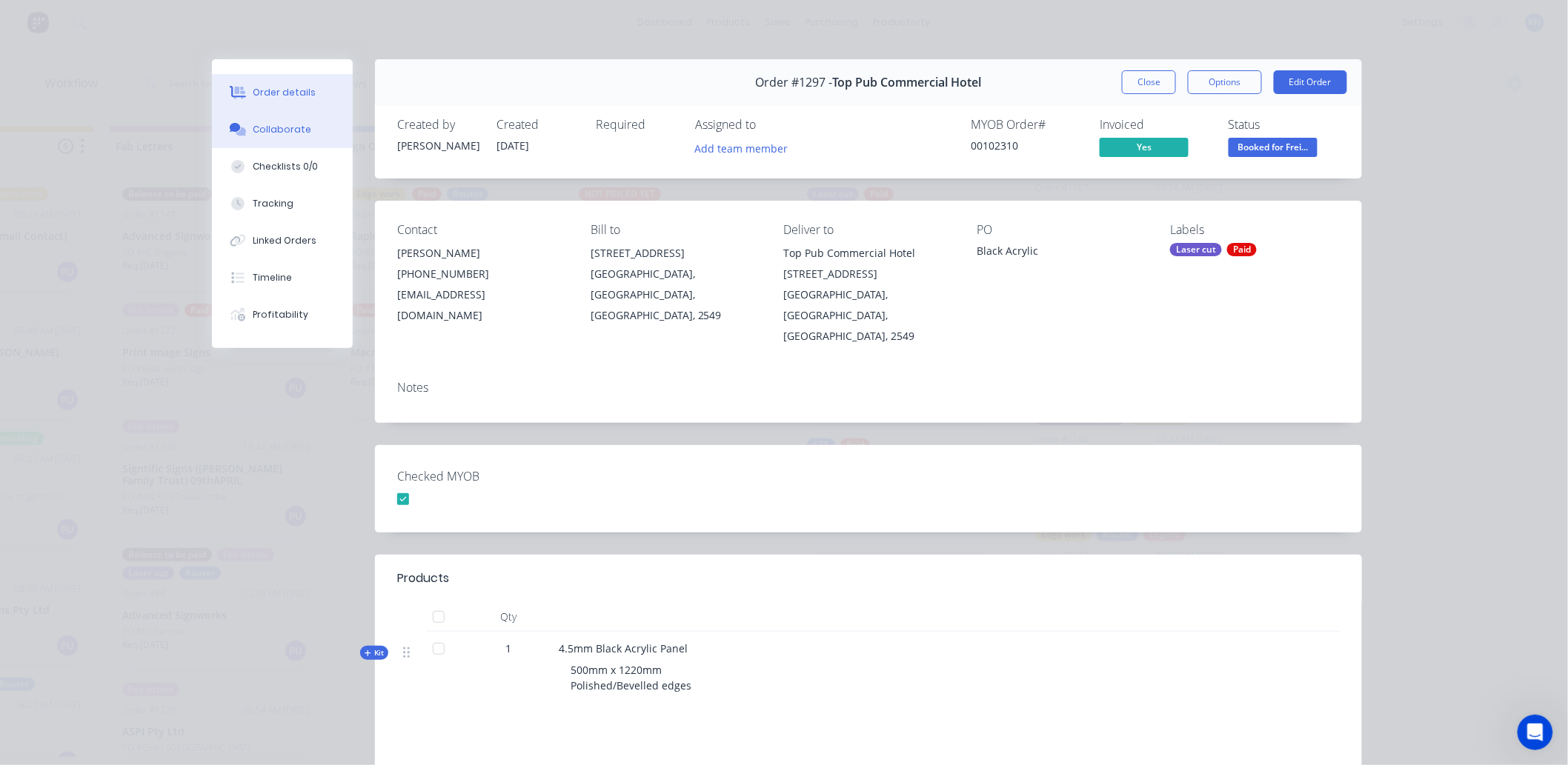
click at [292, 126] on div "Collaborate" at bounding box center [282, 129] width 59 height 14
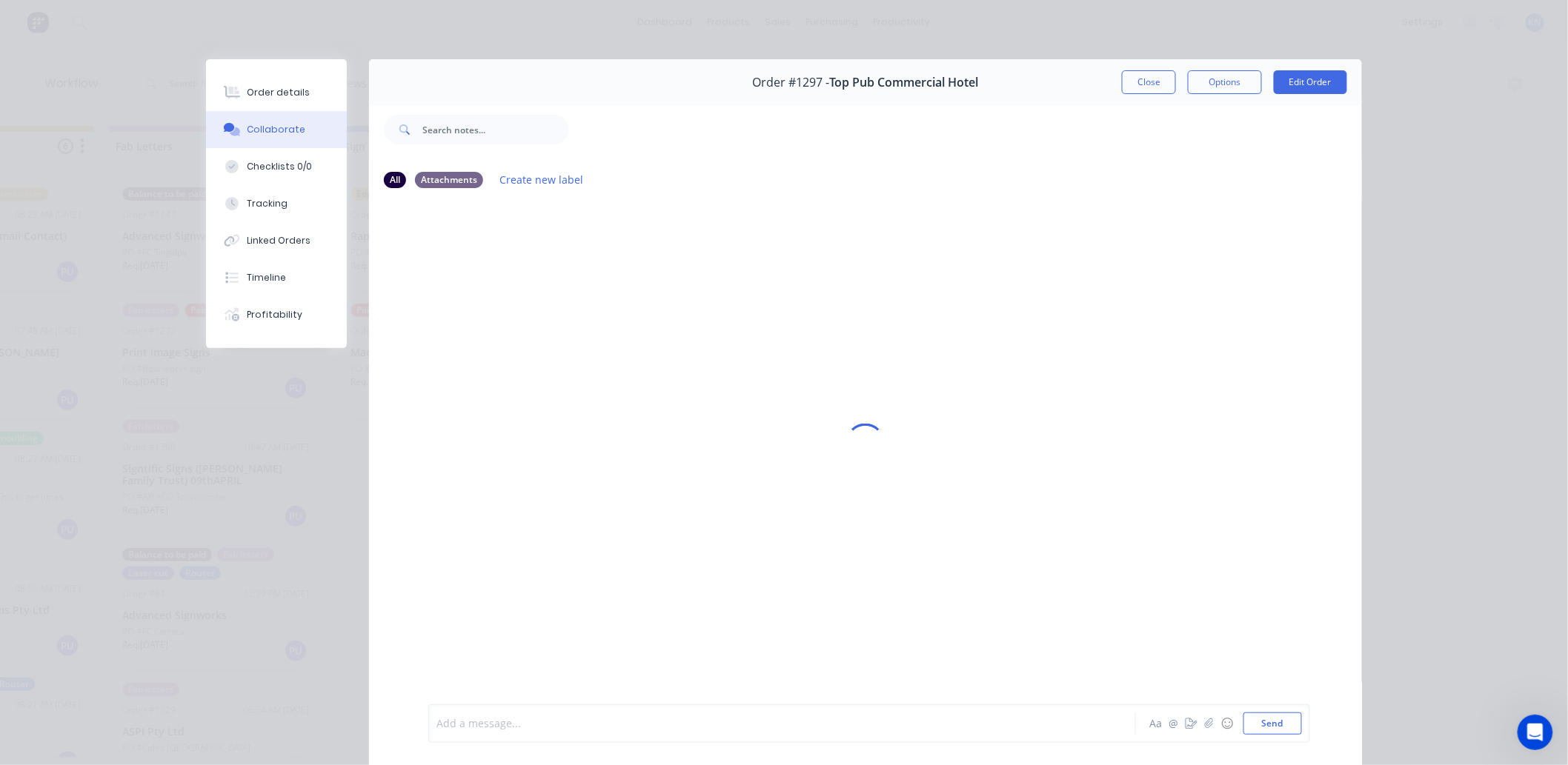
click at [495, 722] on div at bounding box center [761, 724] width 649 height 15
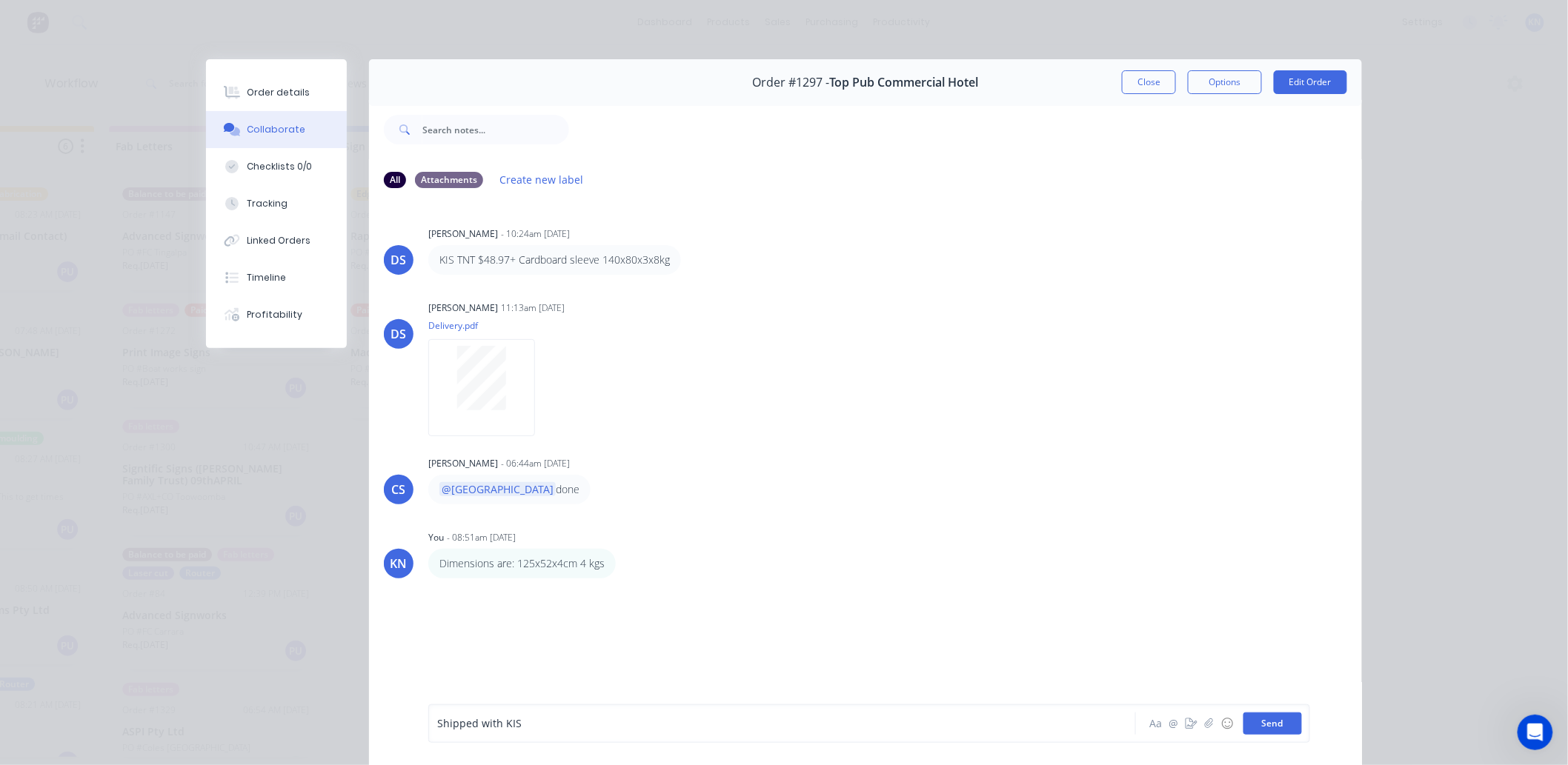
click at [1250, 722] on button "Send" at bounding box center [1272, 724] width 59 height 23
click at [1141, 85] on button "Close" at bounding box center [1148, 82] width 54 height 23
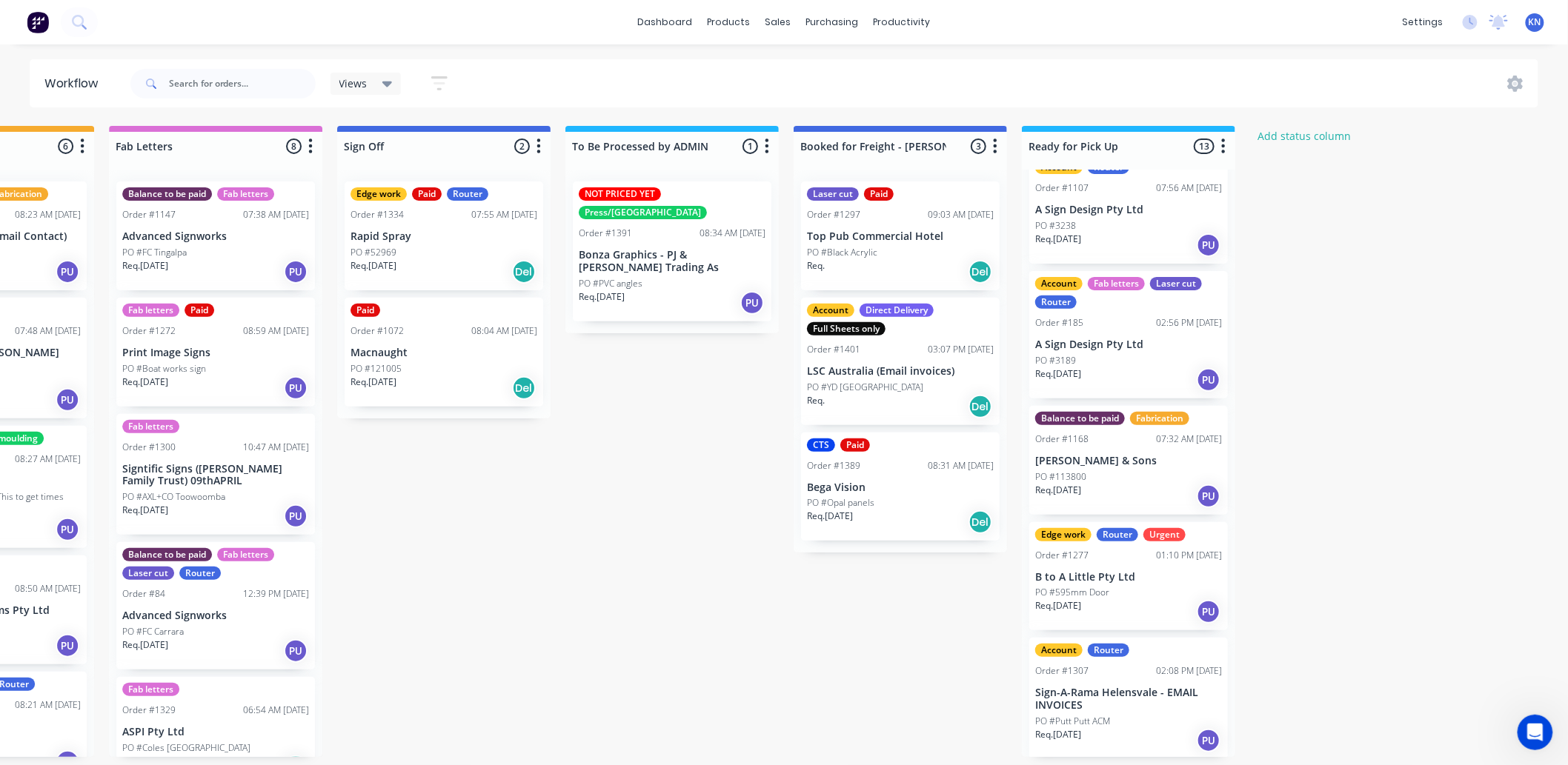
click at [393, 247] on p "PO #52969" at bounding box center [373, 253] width 46 height 14
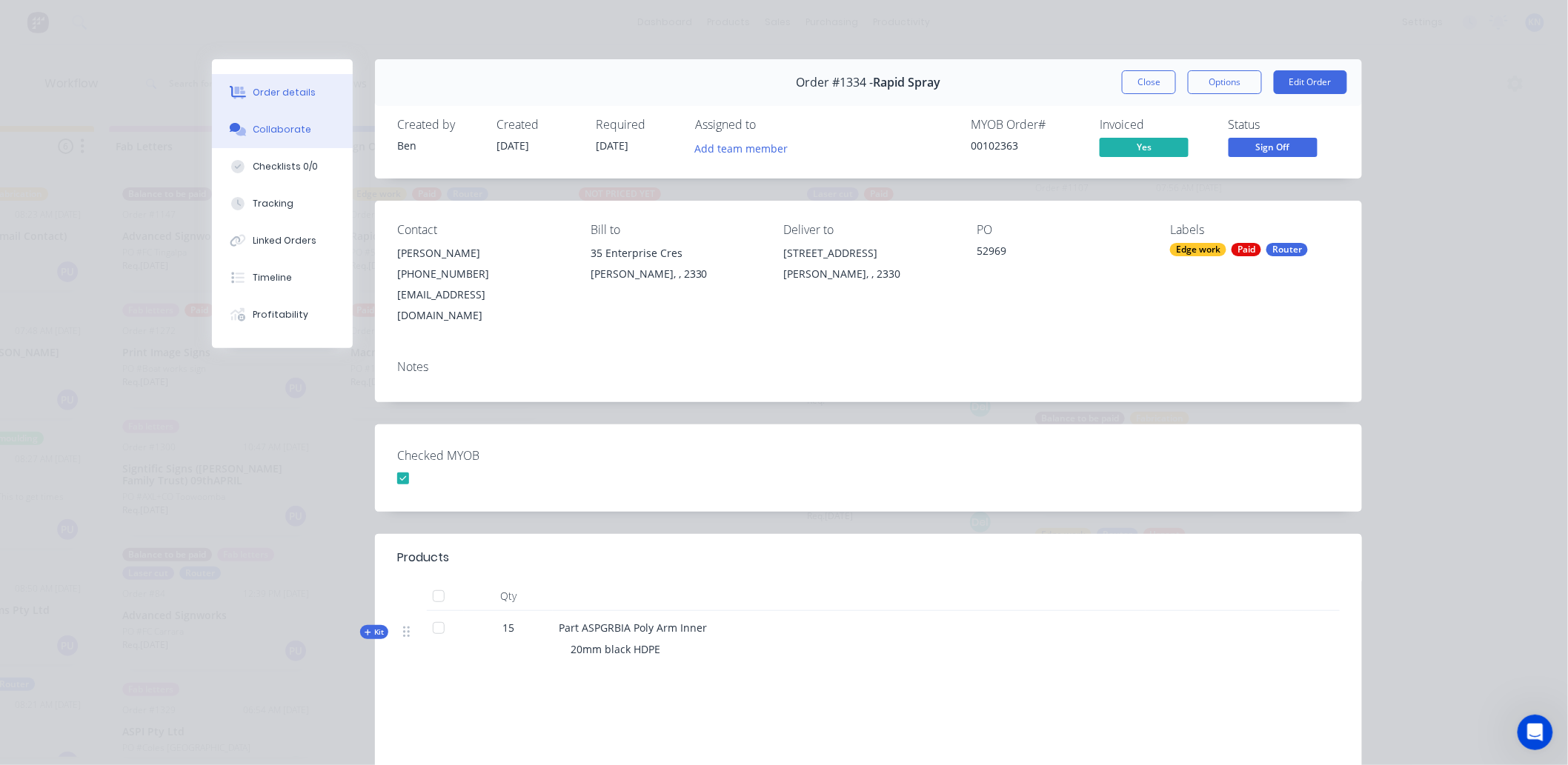
click at [265, 128] on div "Collaborate" at bounding box center [282, 129] width 59 height 14
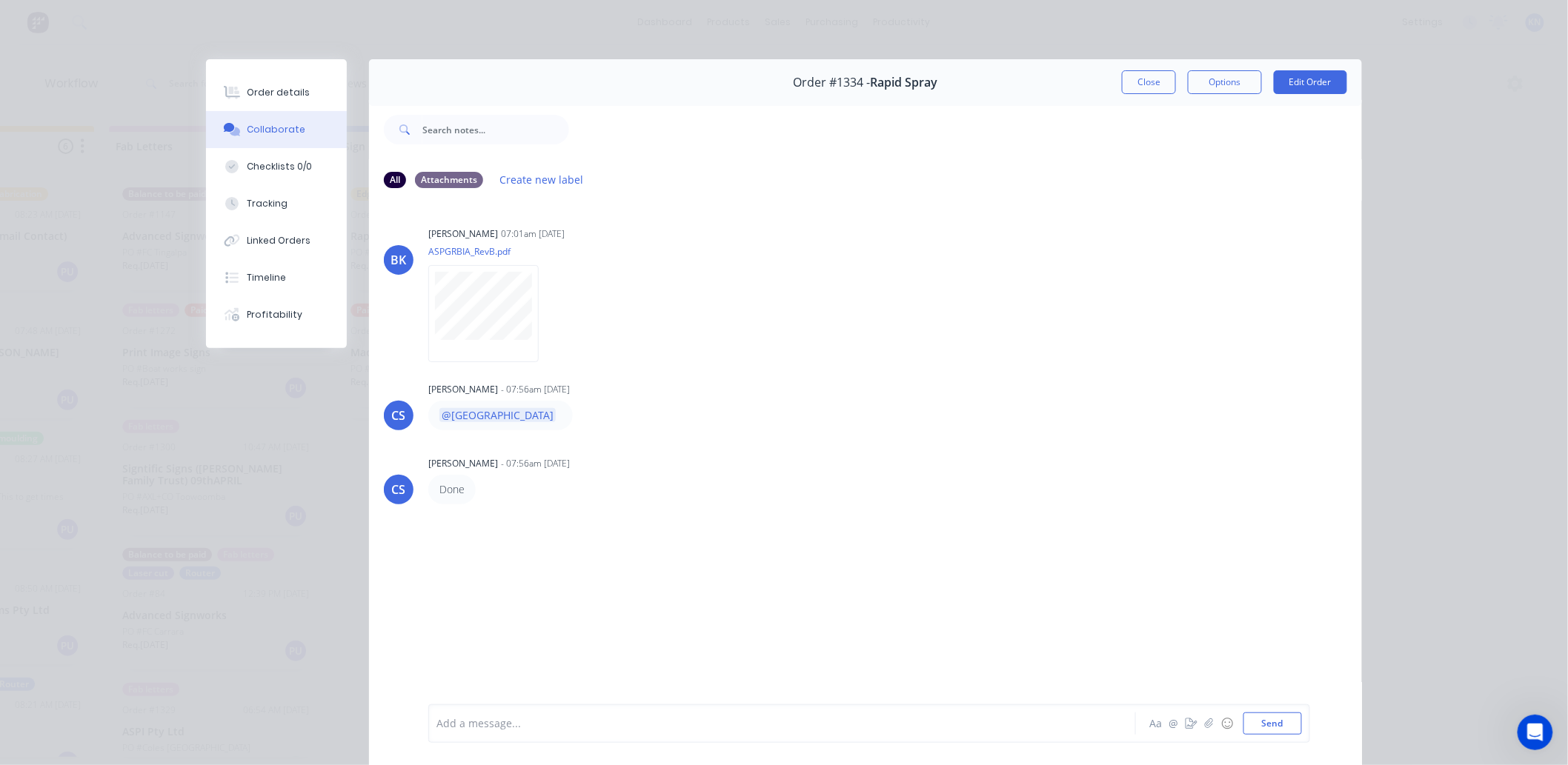
click at [519, 709] on div "Add a message... Aa @ ☺ Send" at bounding box center [865, 724] width 993 height 83
click at [492, 735] on div "Add a message... Aa @ ☺ Send" at bounding box center [869, 724] width 881 height 39
click at [502, 729] on div at bounding box center [761, 724] width 649 height 15
click at [1148, 78] on button "Close" at bounding box center [1148, 82] width 54 height 23
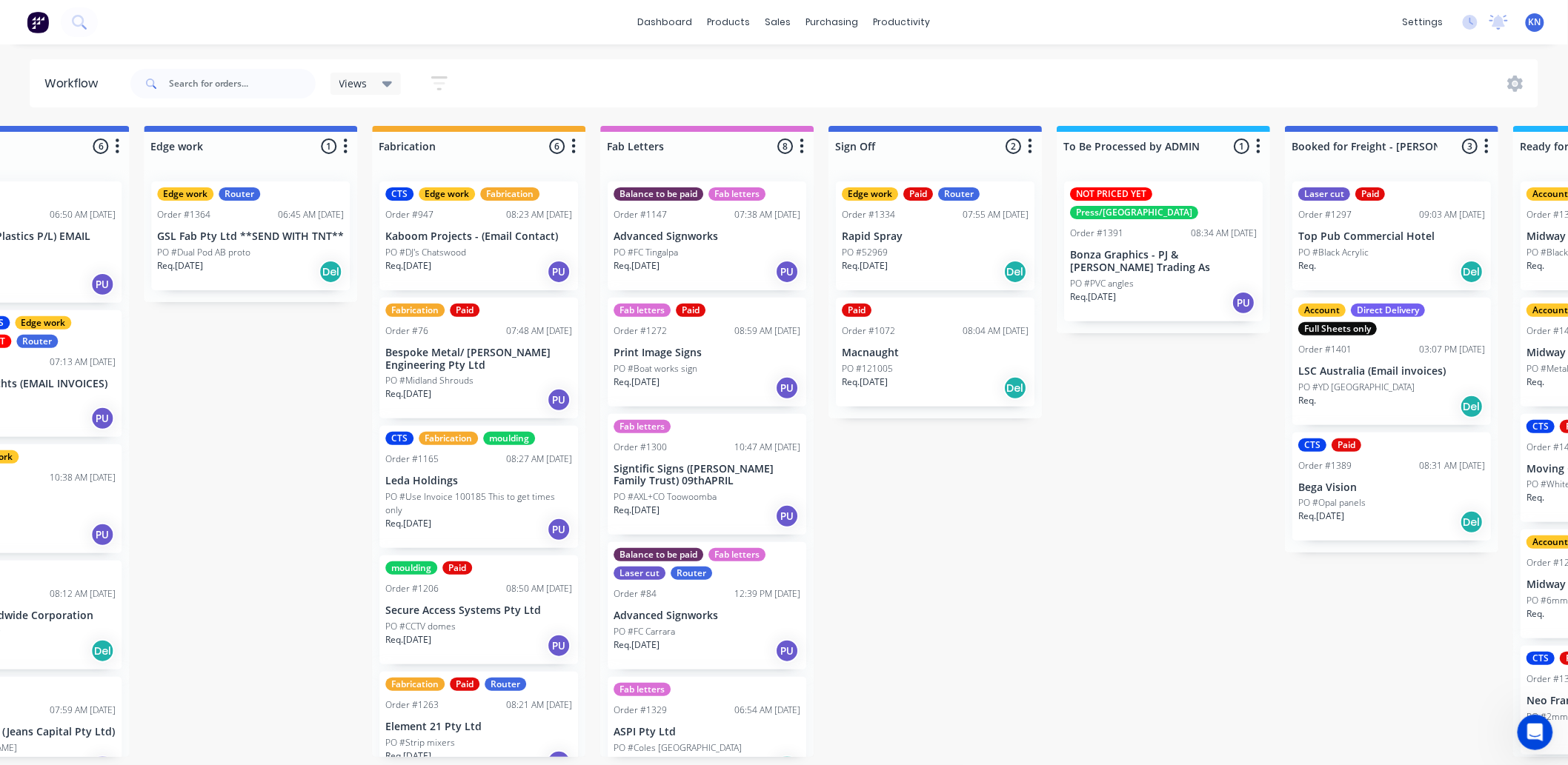
scroll to position [0, 1977]
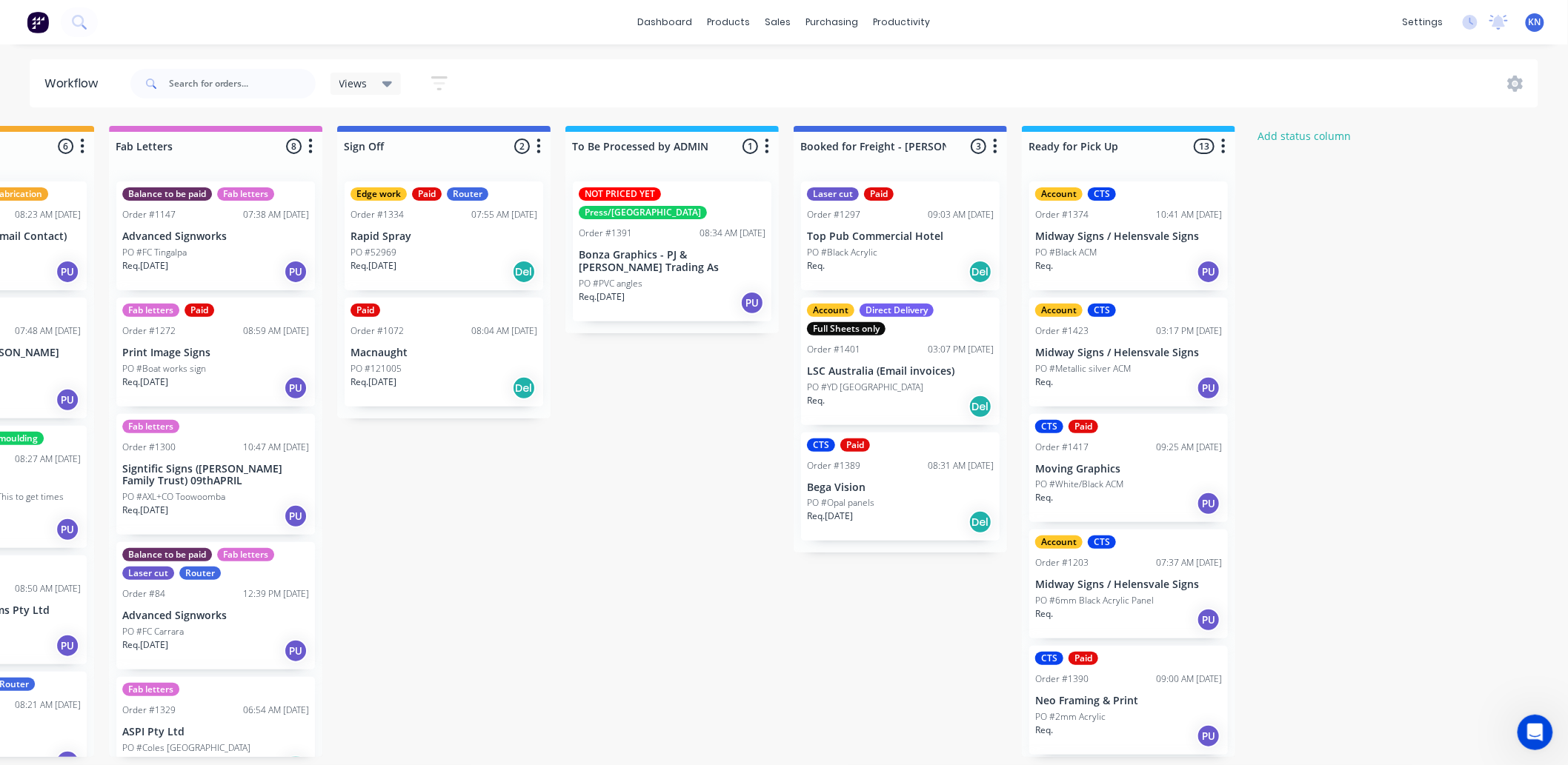
click at [375, 241] on p "Rapid Spray" at bounding box center [443, 236] width 187 height 13
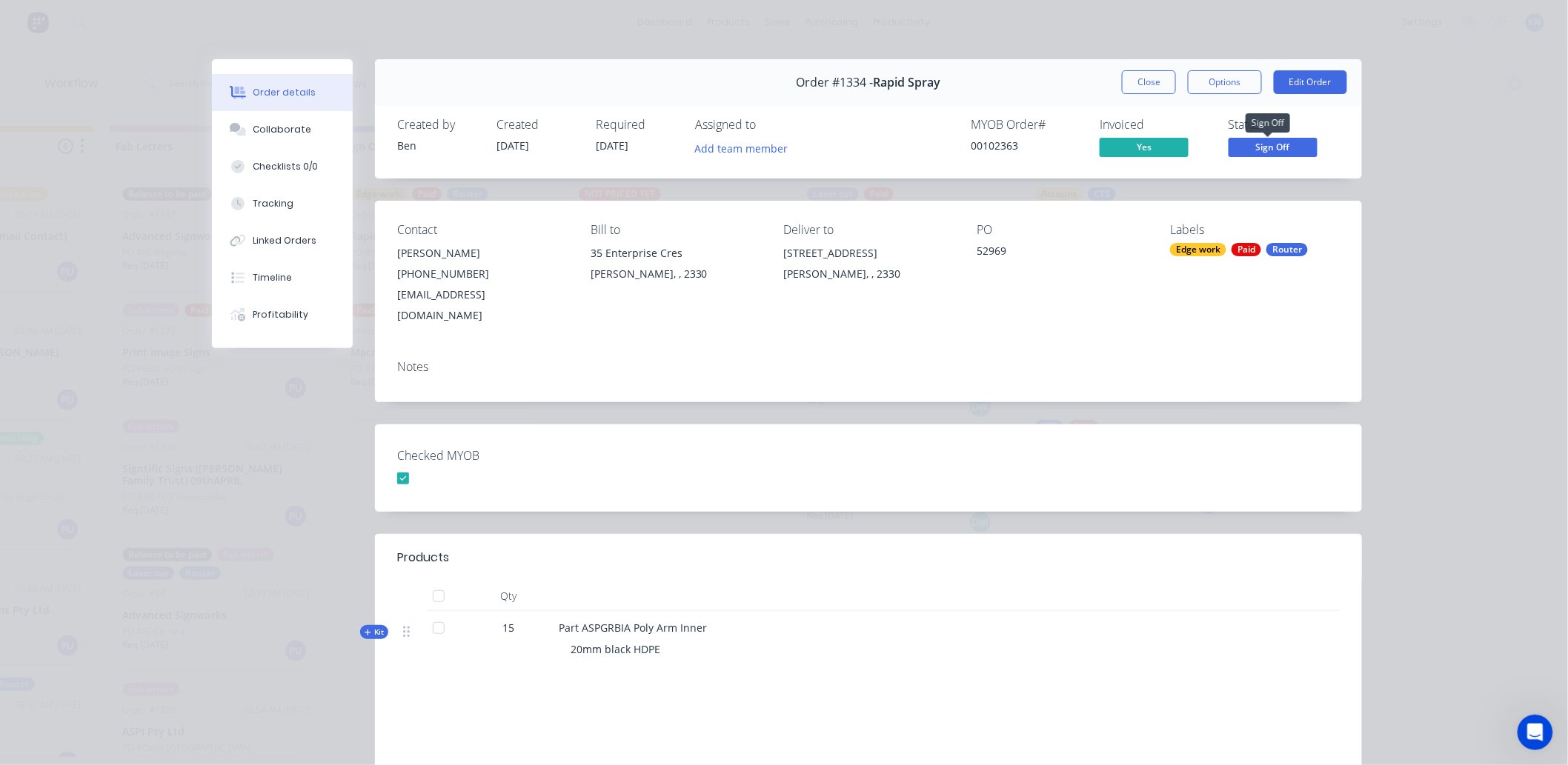
click at [1303, 148] on span "Sign Off" at bounding box center [1273, 147] width 89 height 19
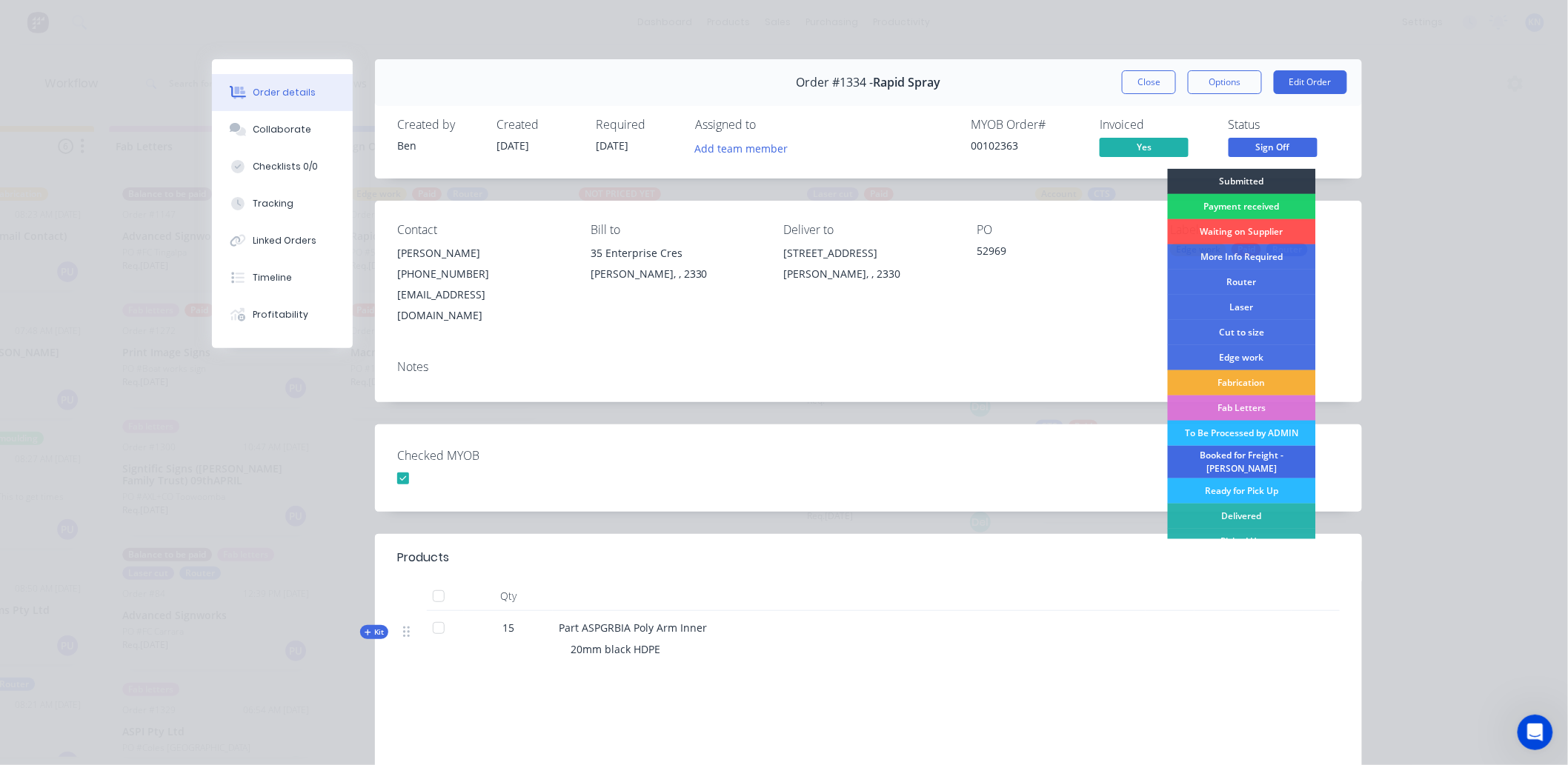
click at [1234, 456] on div "Booked for Freight - [PERSON_NAME]" at bounding box center [1241, 462] width 148 height 32
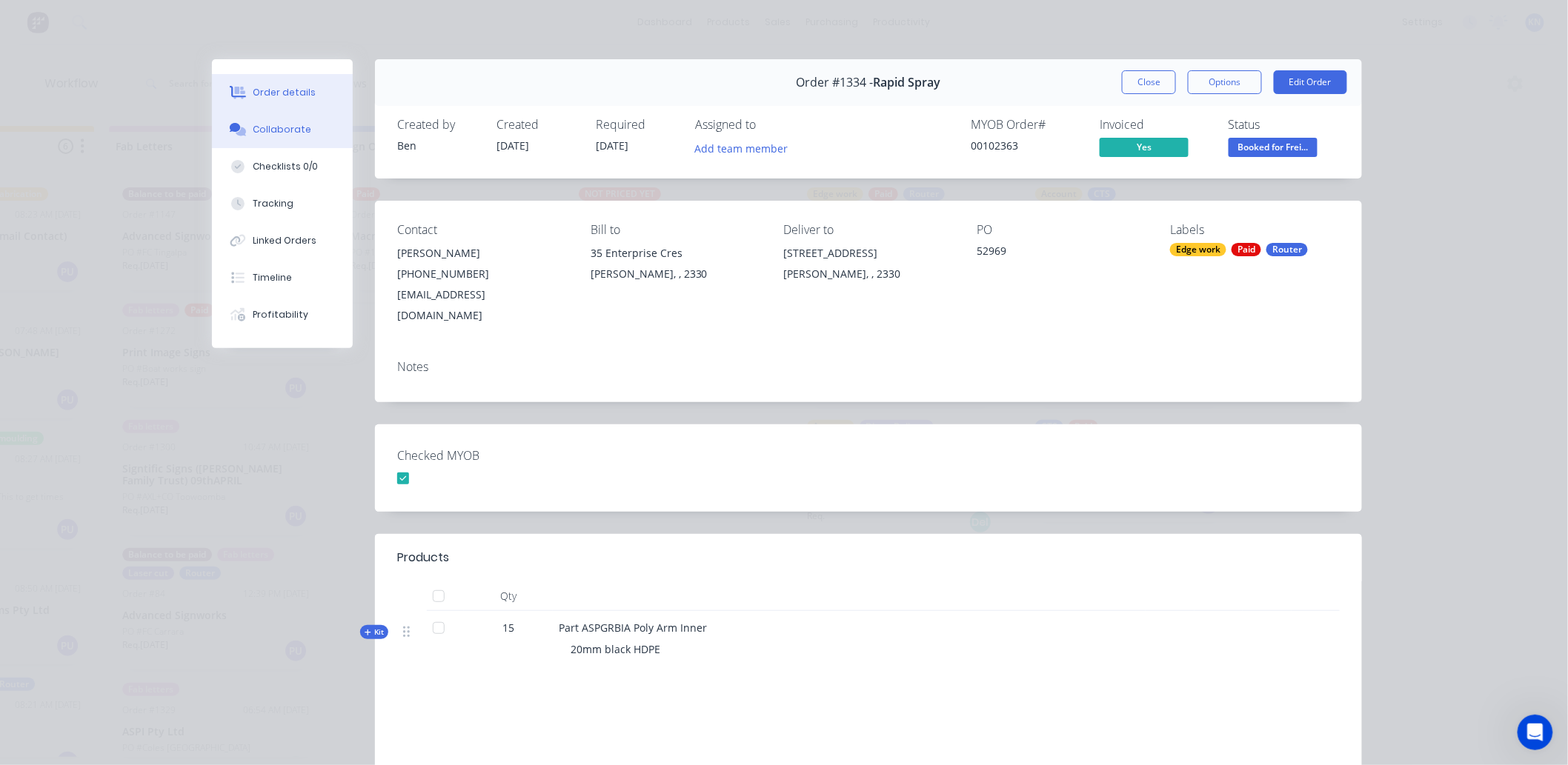
click at [280, 131] on div "Collaborate" at bounding box center [282, 129] width 59 height 14
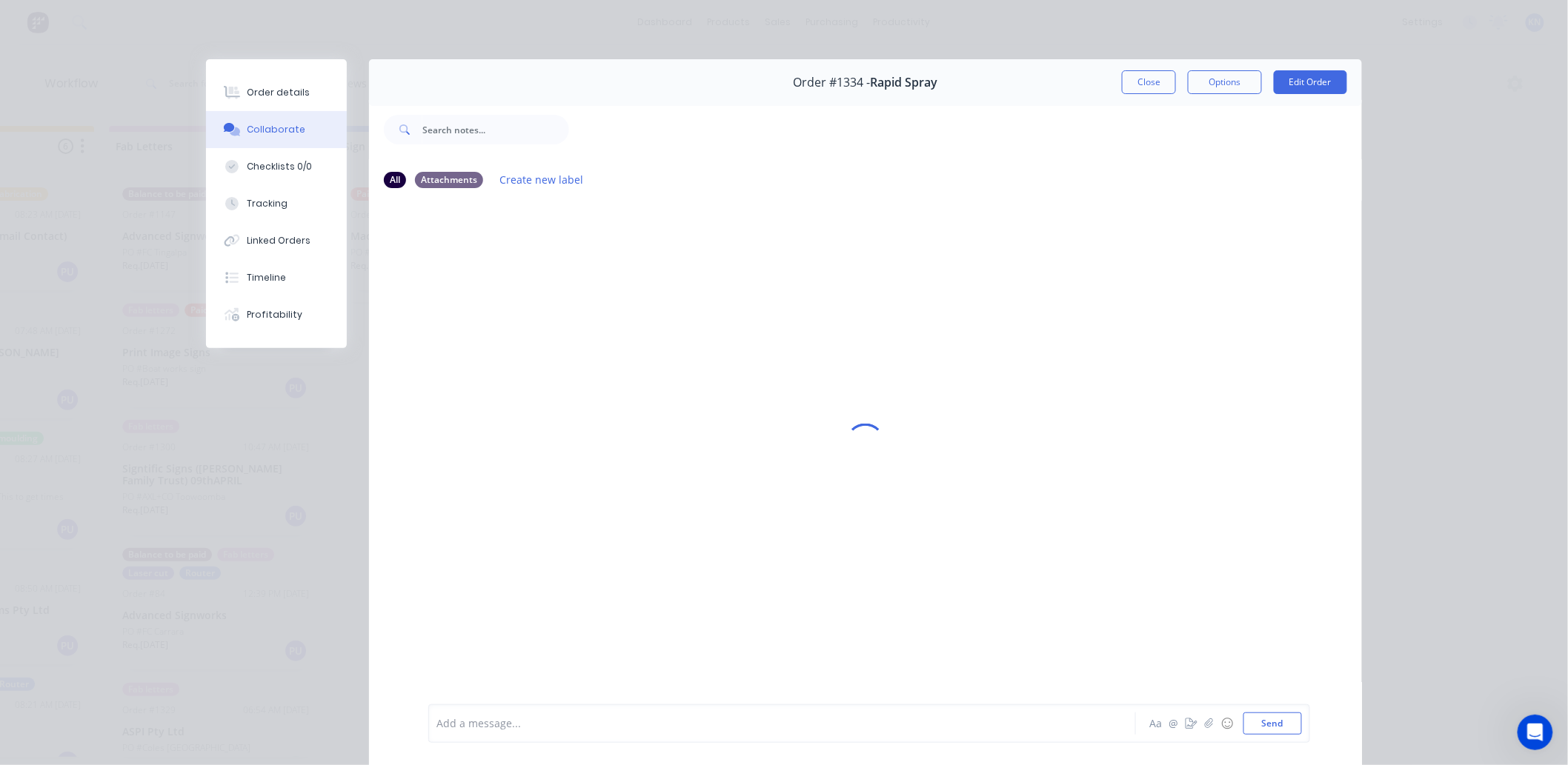
click at [470, 714] on div "Add a message..." at bounding box center [761, 724] width 649 height 23
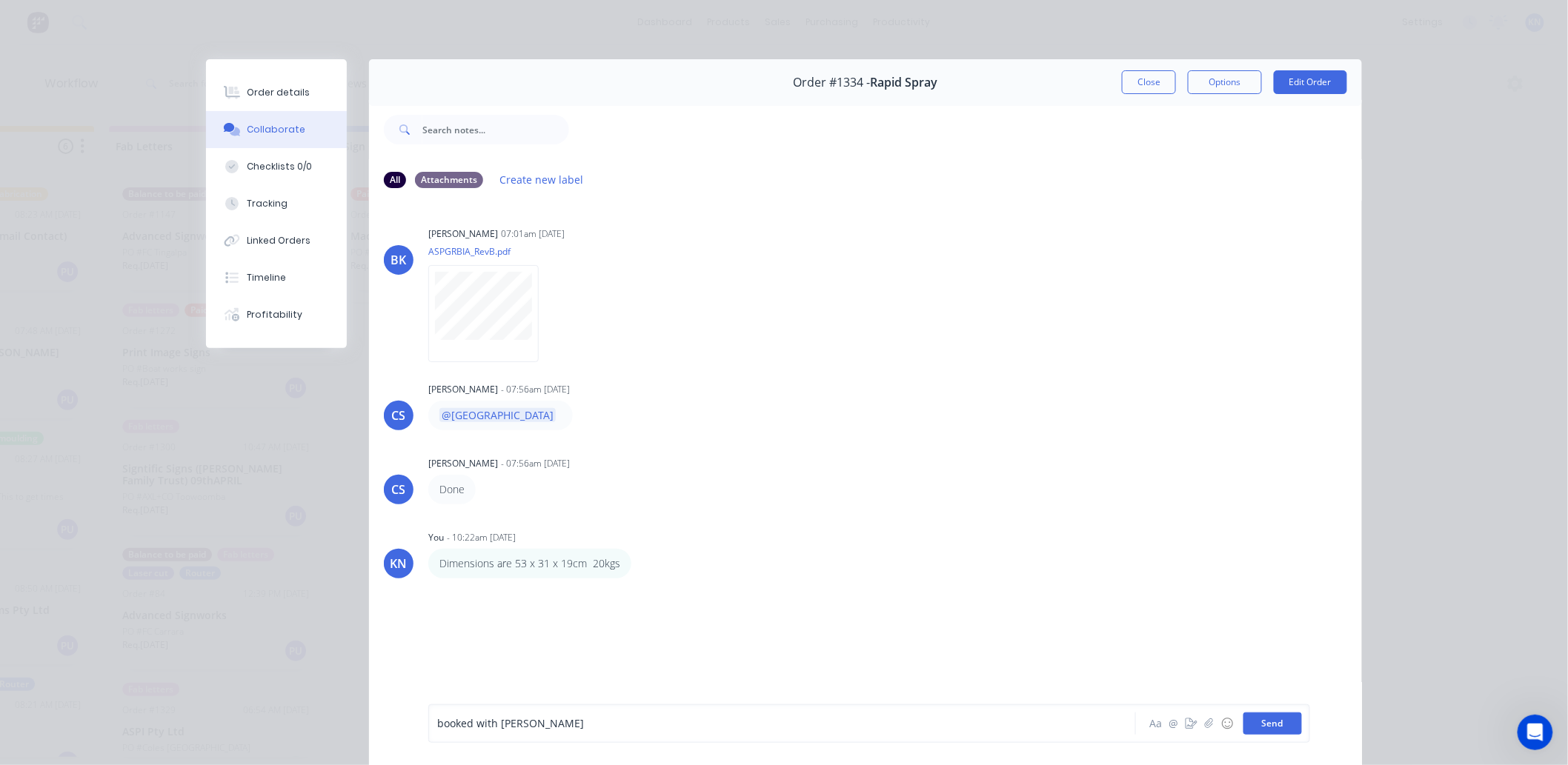
click at [1268, 720] on button "Send" at bounding box center [1272, 724] width 59 height 23
click at [1147, 77] on button "Close" at bounding box center [1148, 82] width 54 height 23
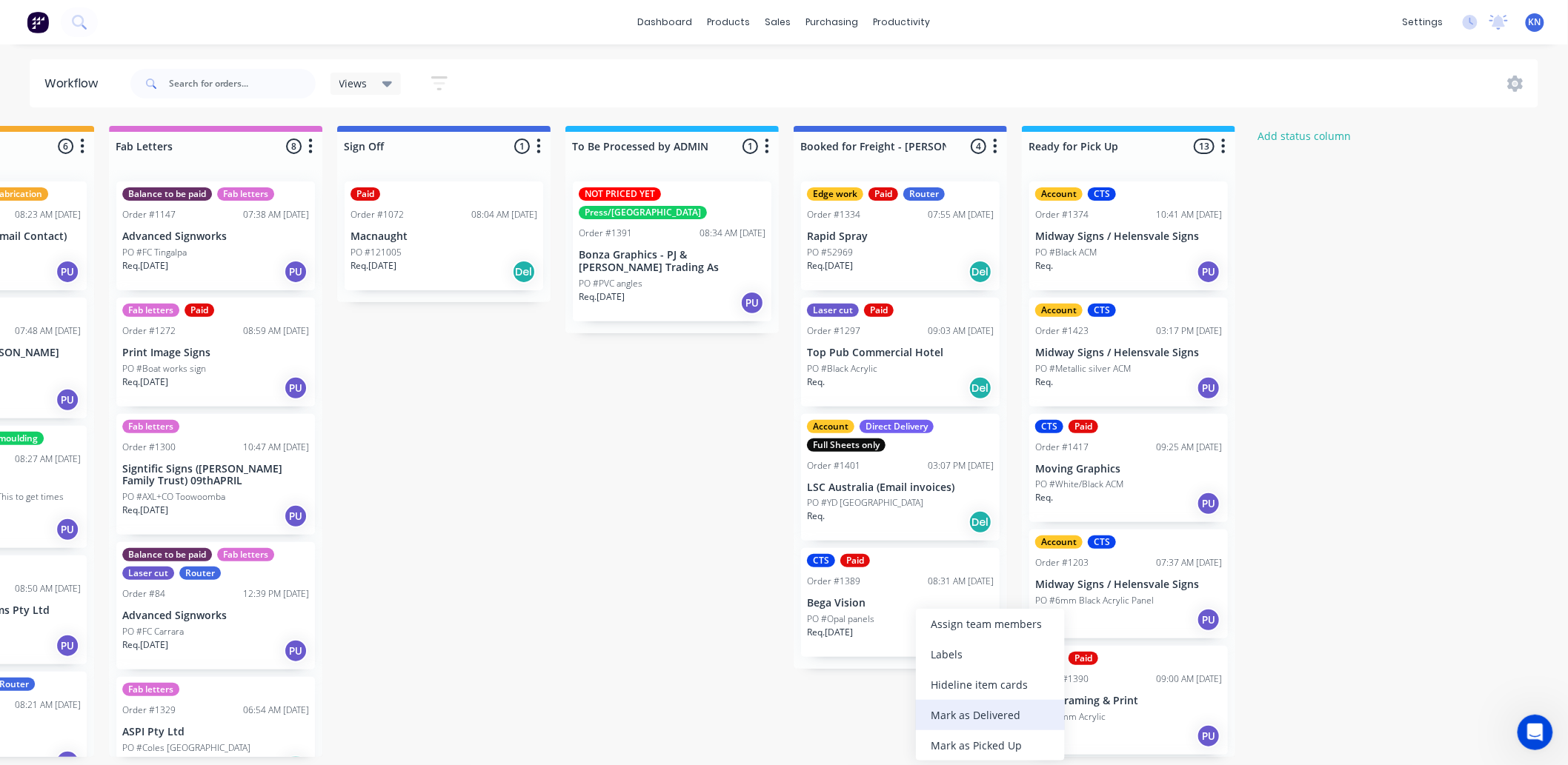
click at [976, 709] on div "Mark as Delivered" at bounding box center [990, 715] width 149 height 31
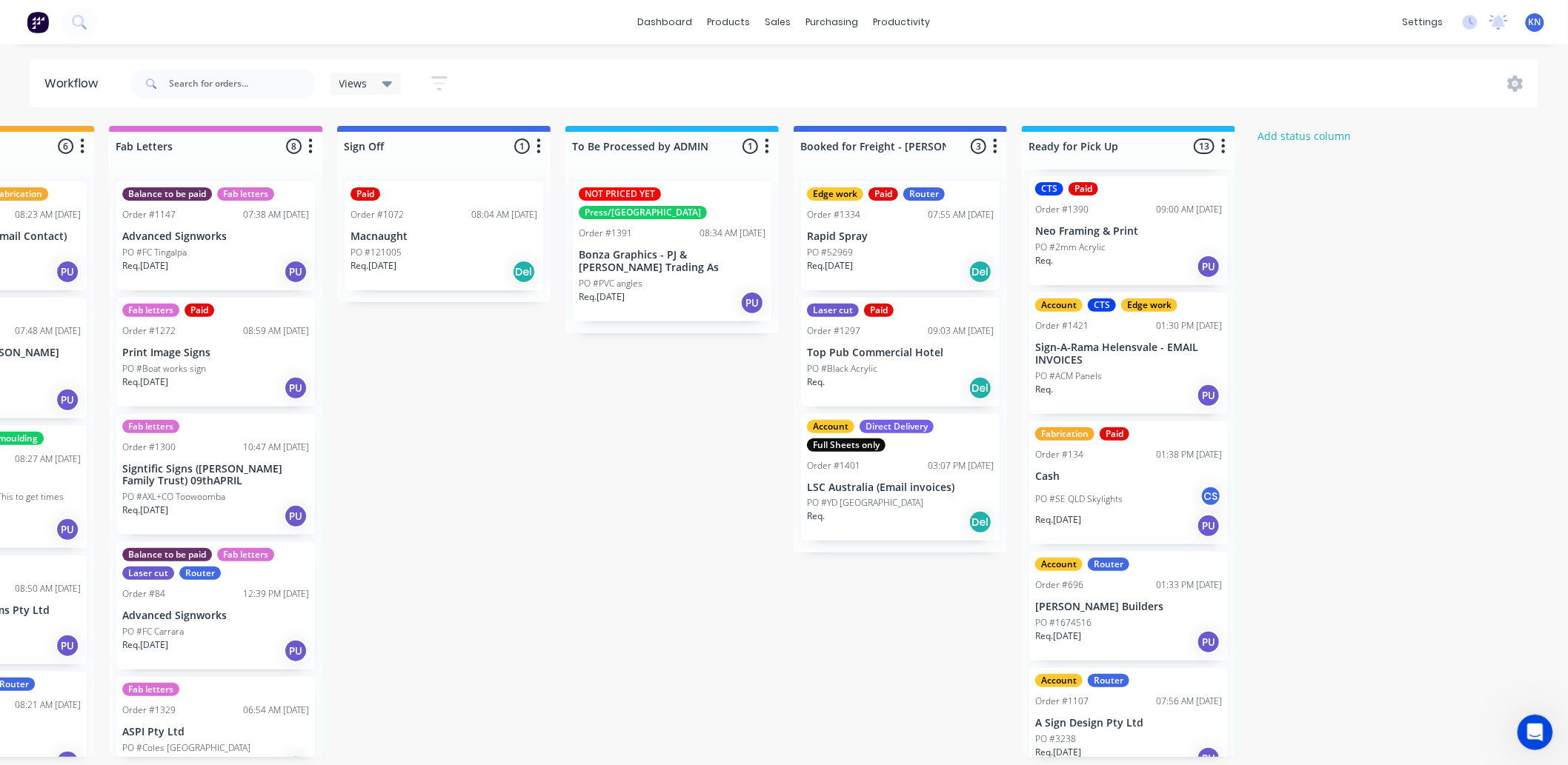
scroll to position [493, 0]
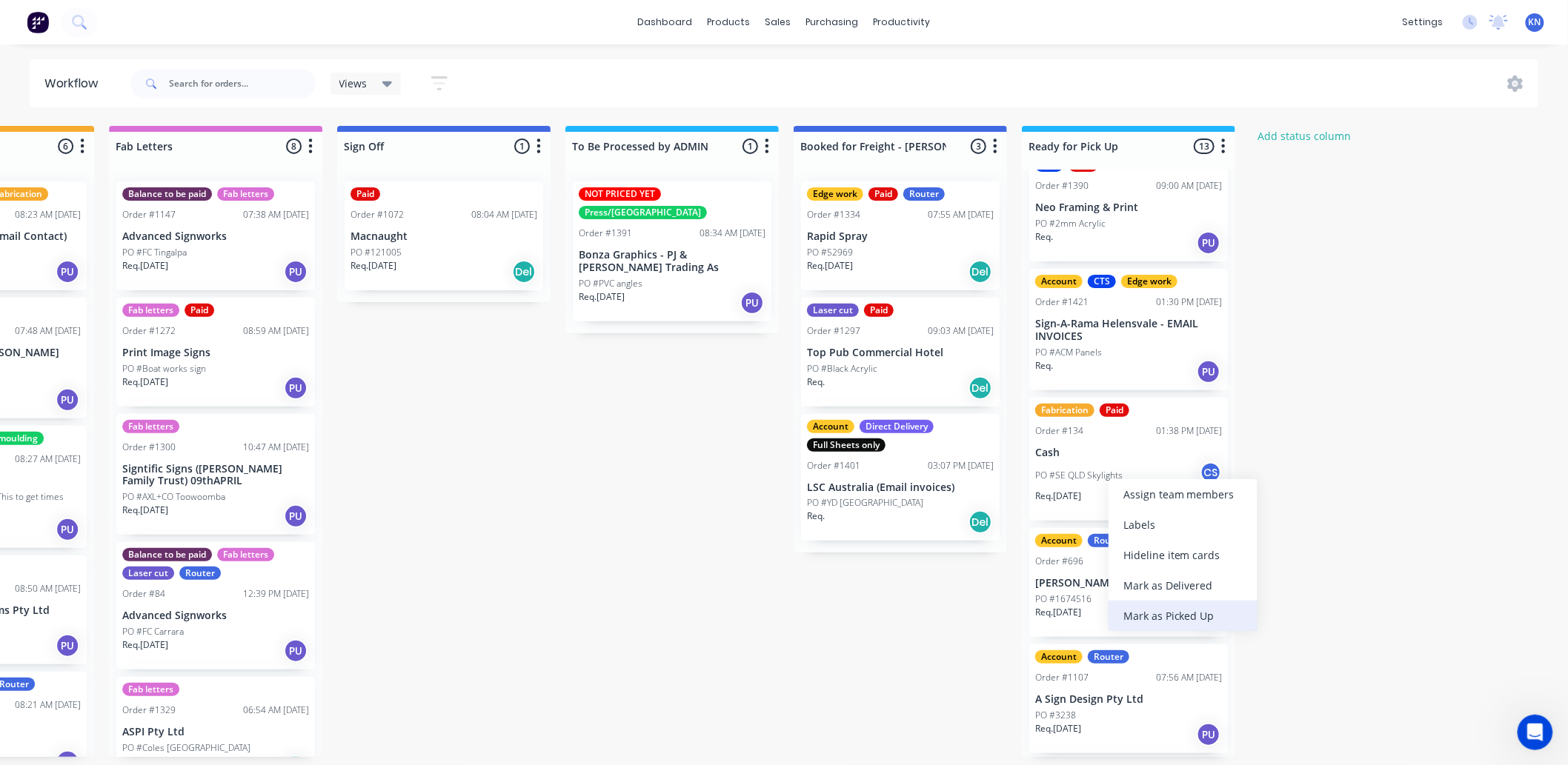
click at [1184, 609] on div "Mark as Picked Up" at bounding box center [1183, 616] width 149 height 31
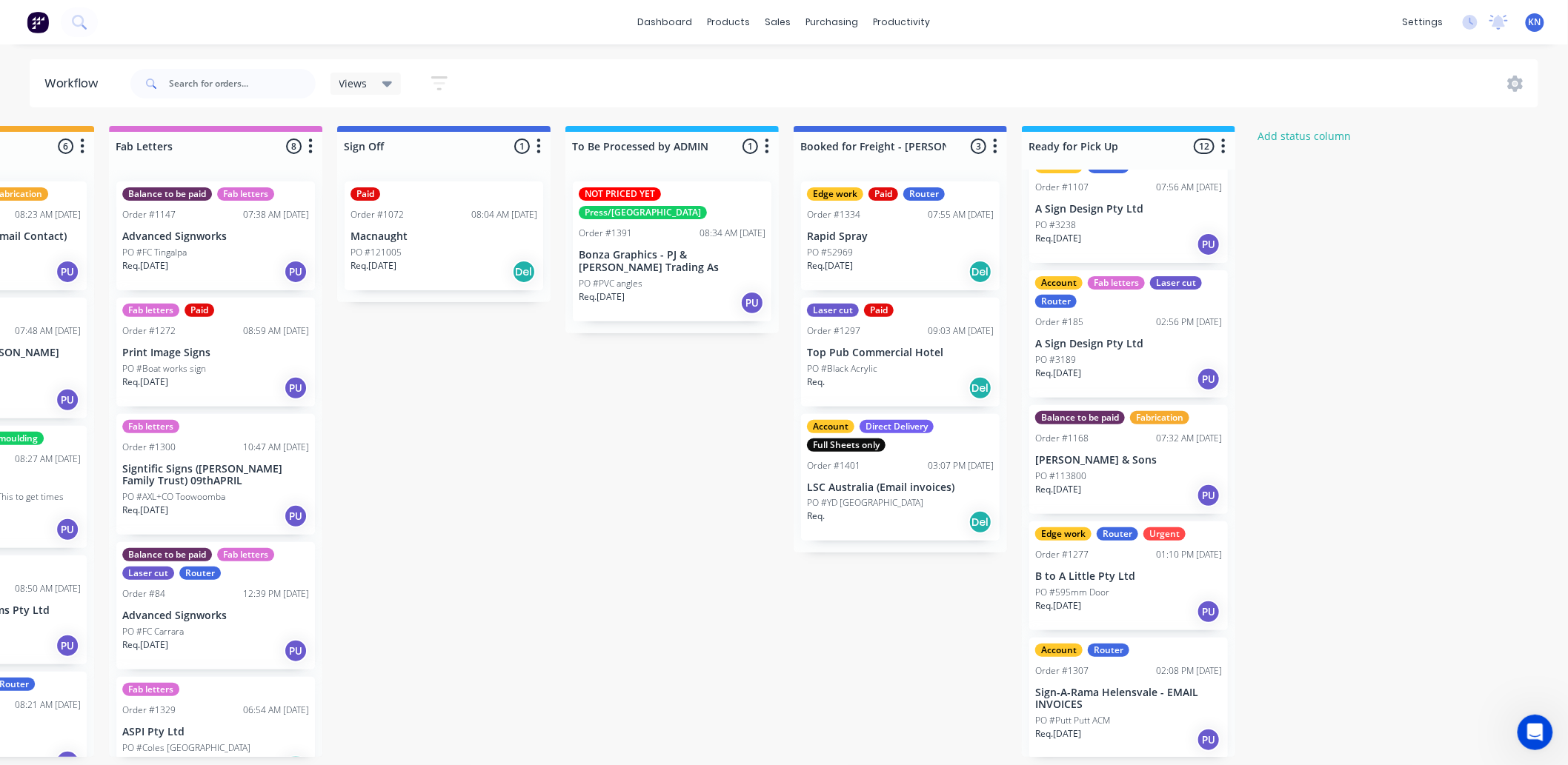
scroll to position [4, 1977]
click at [1232, 705] on div "Mark as Picked Up" at bounding box center [1208, 714] width 149 height 31
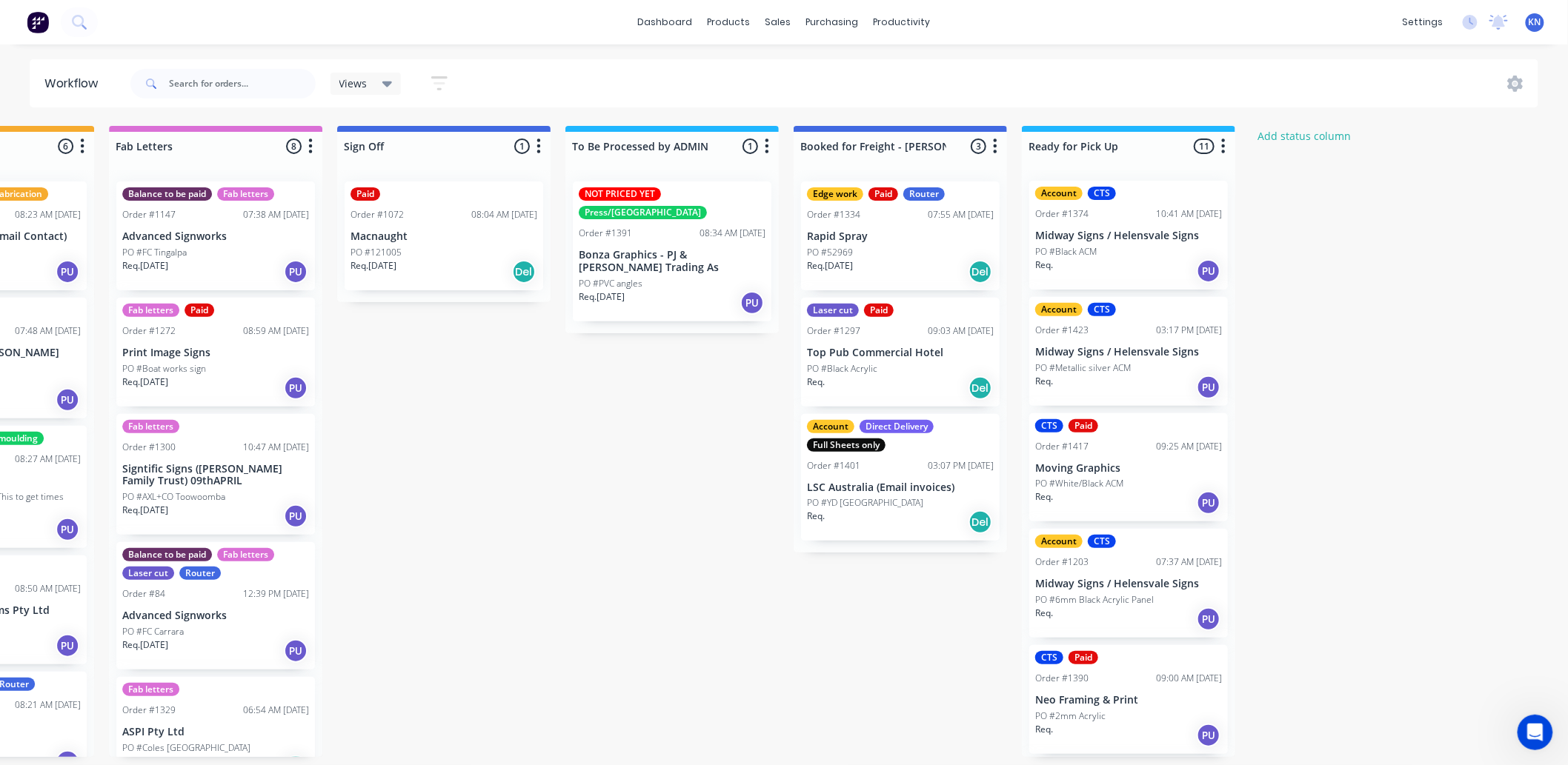
scroll to position [0, 0]
click at [380, 230] on p "Macnaught" at bounding box center [443, 236] width 187 height 13
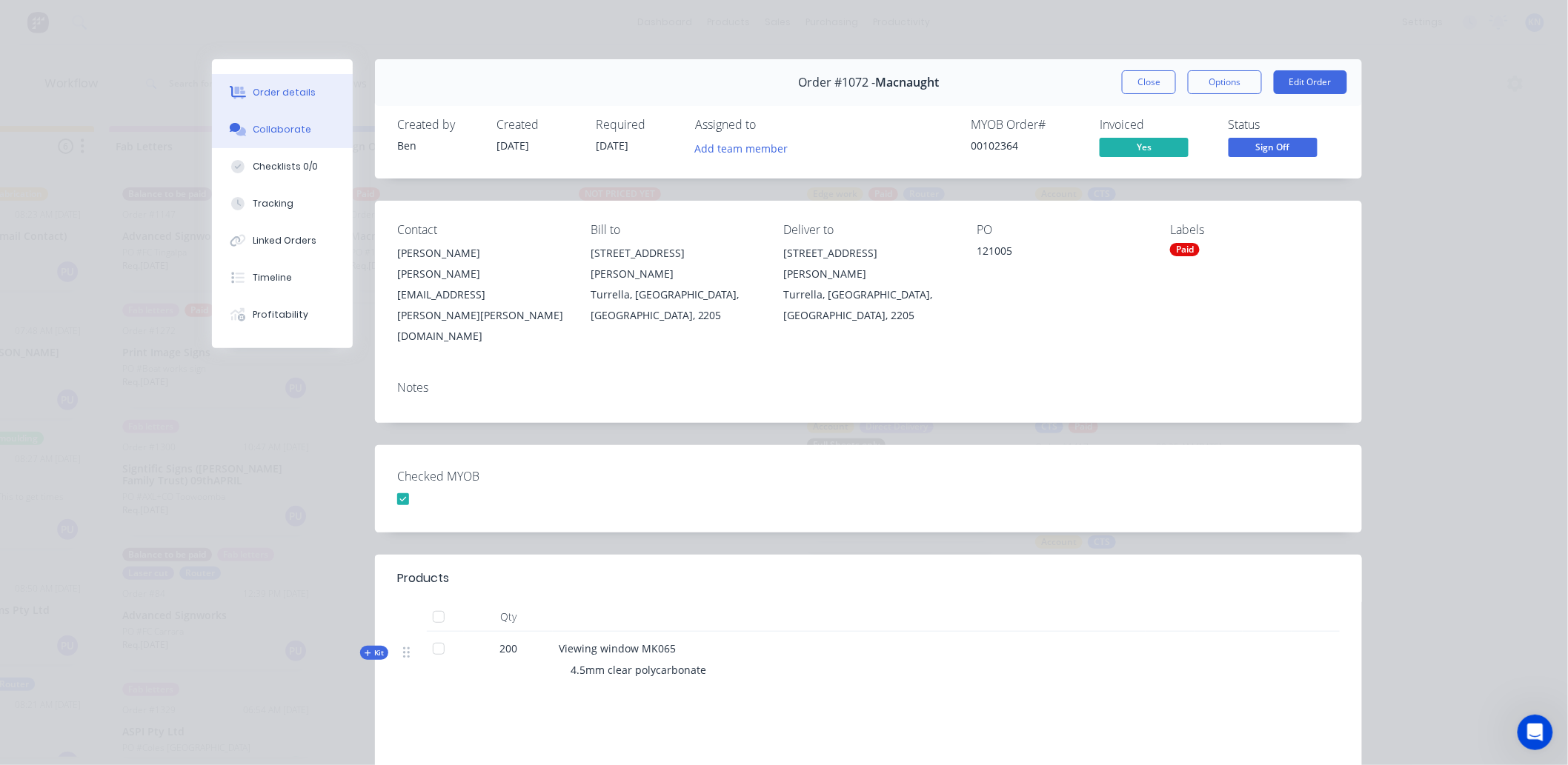
click at [280, 126] on div "Collaborate" at bounding box center [282, 129] width 59 height 14
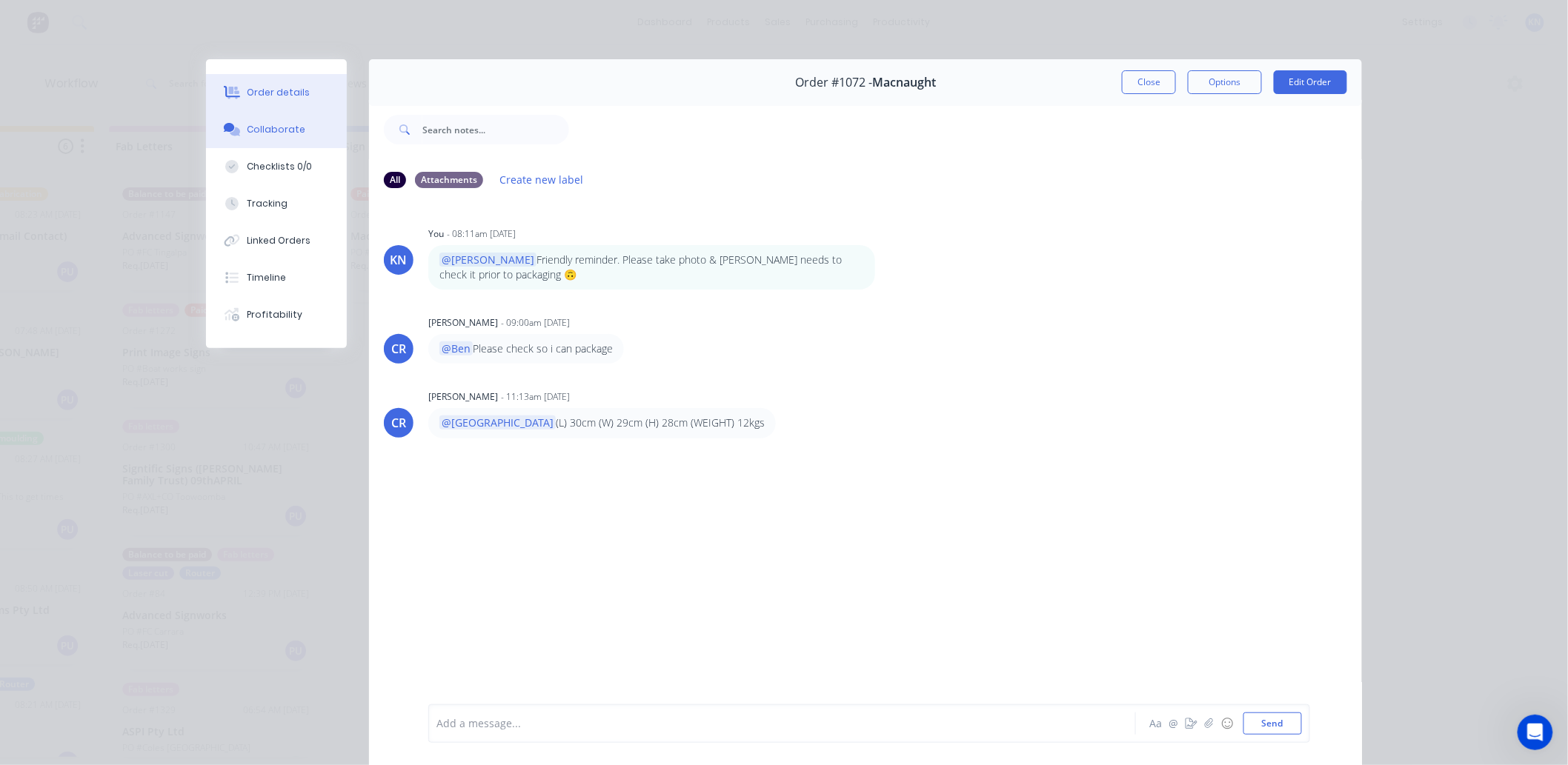
click at [281, 95] on div "Order details" at bounding box center [279, 92] width 63 height 14
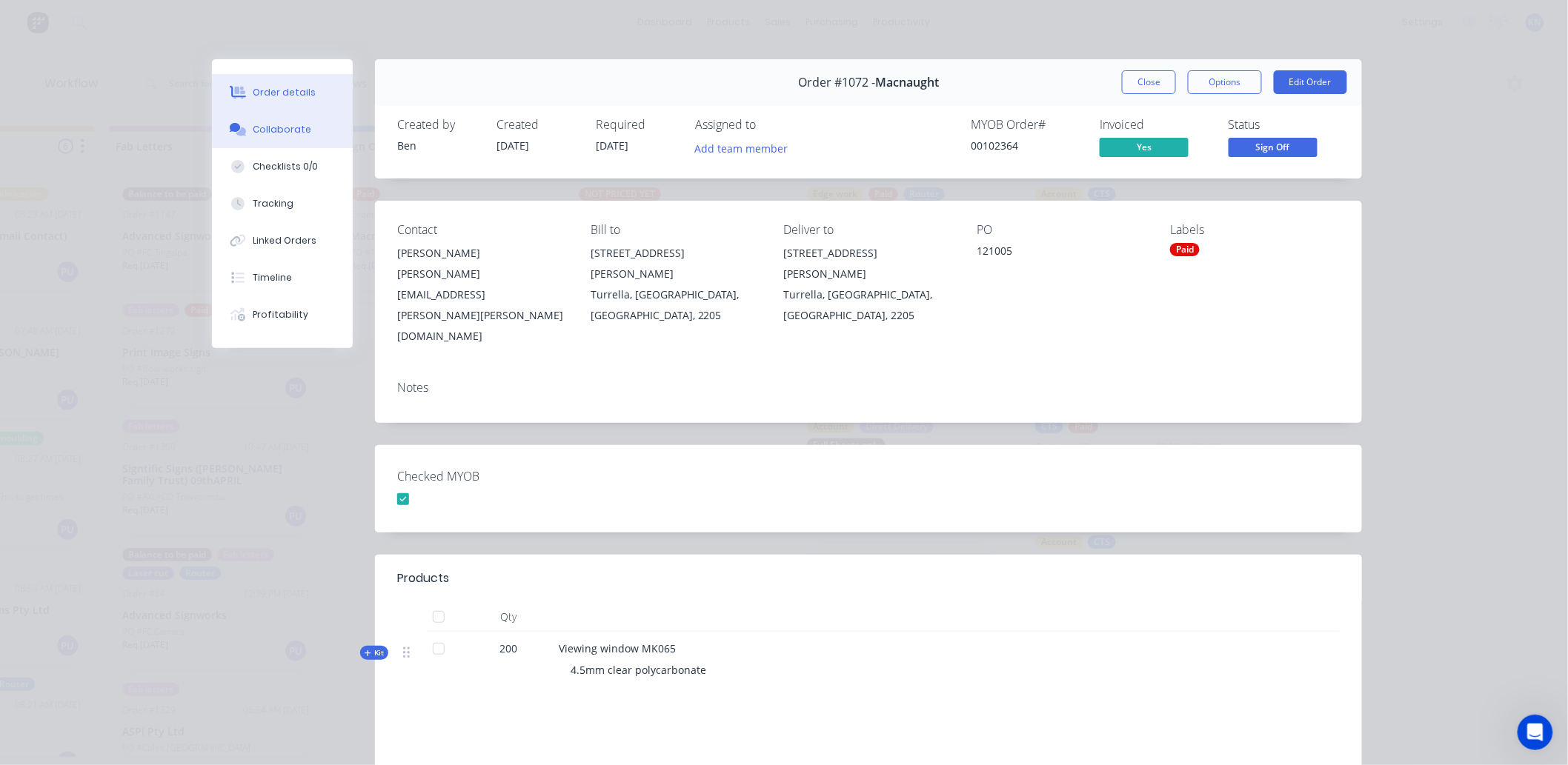
click at [284, 131] on div "Collaborate" at bounding box center [282, 129] width 59 height 14
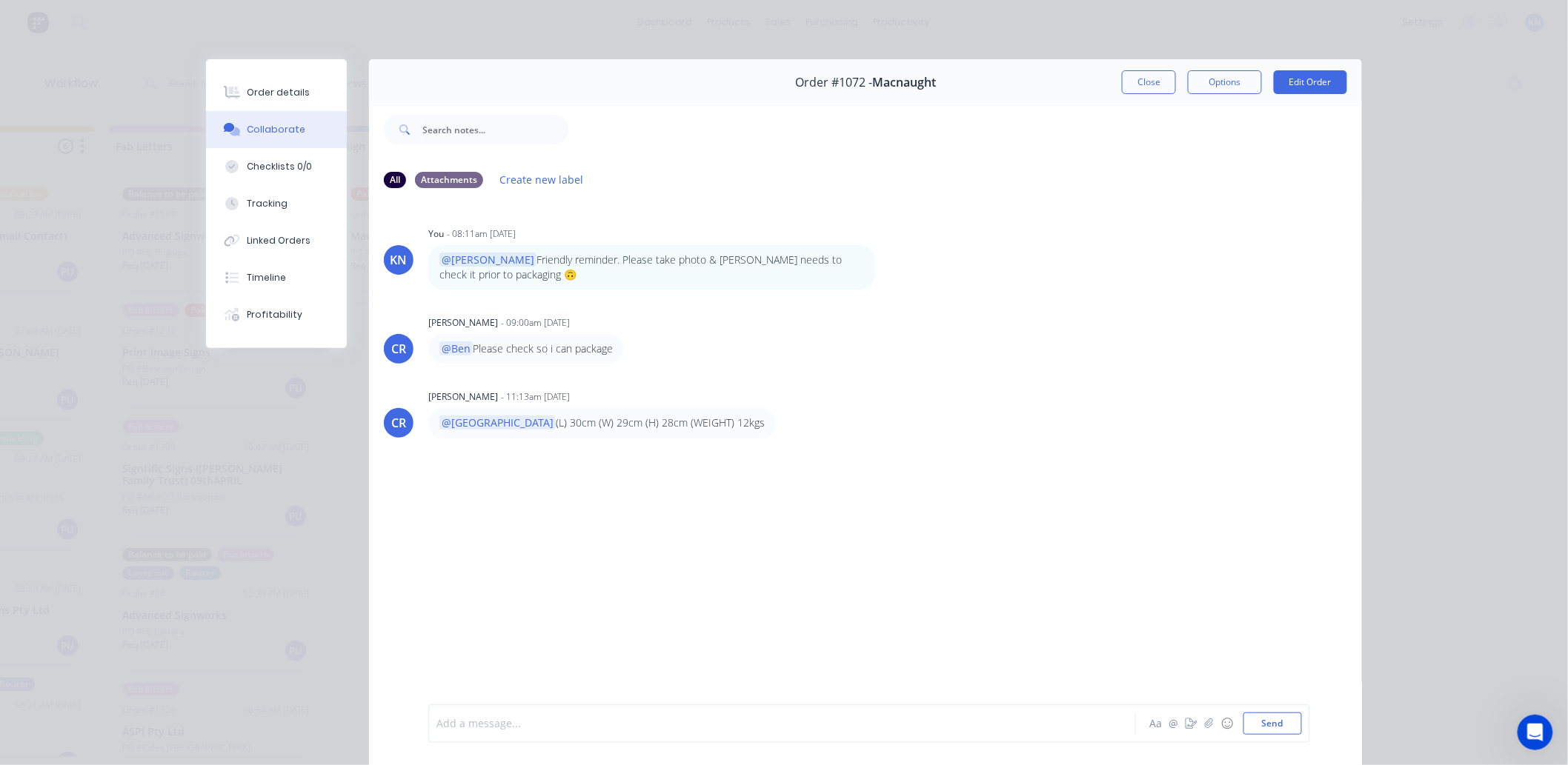
click at [497, 719] on div at bounding box center [761, 724] width 649 height 15
click at [1275, 728] on button "Send" at bounding box center [1272, 724] width 59 height 23
click at [1127, 85] on button "Close" at bounding box center [1148, 82] width 54 height 23
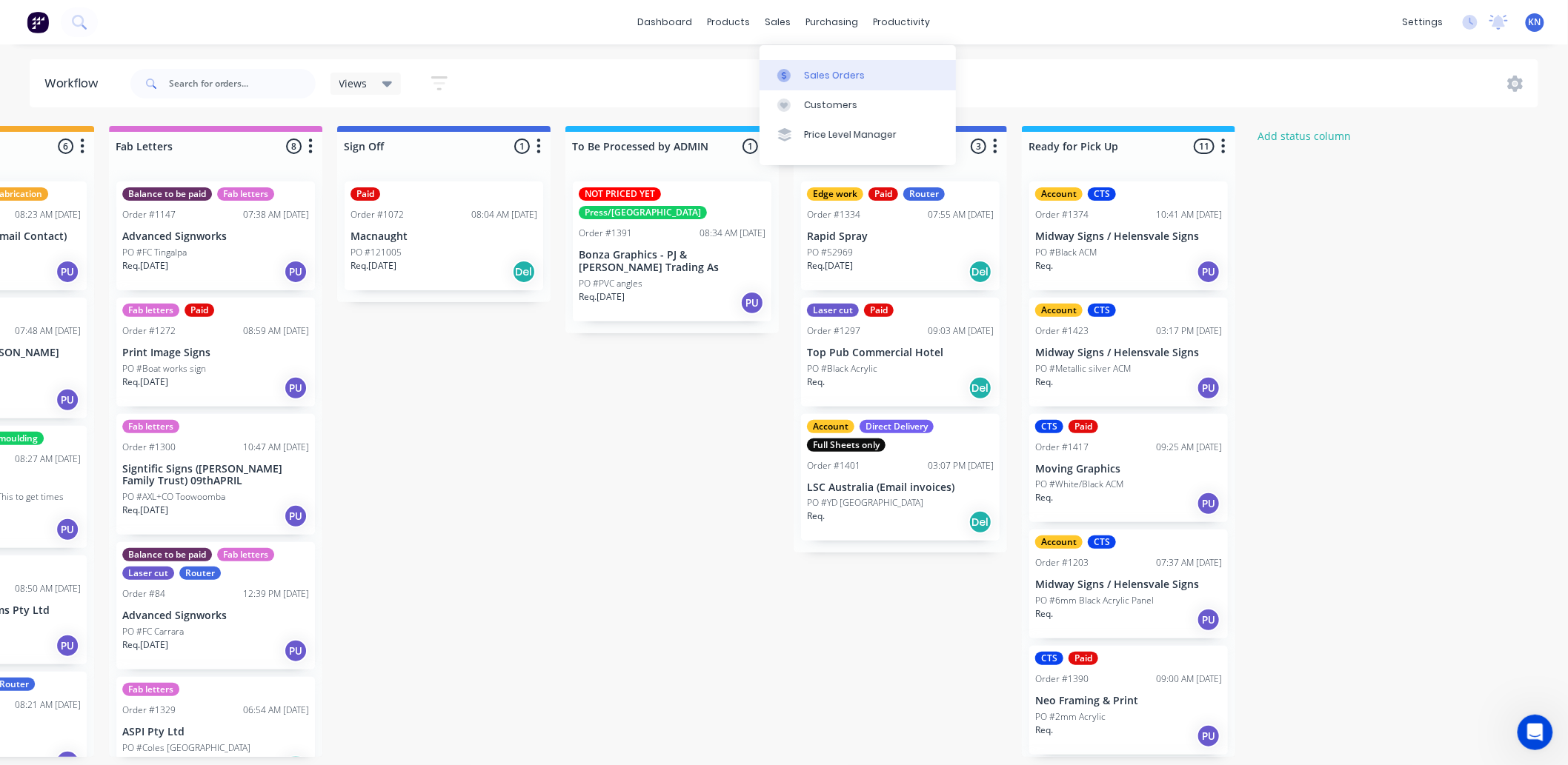
click at [814, 69] on div "Sales Orders" at bounding box center [834, 75] width 60 height 14
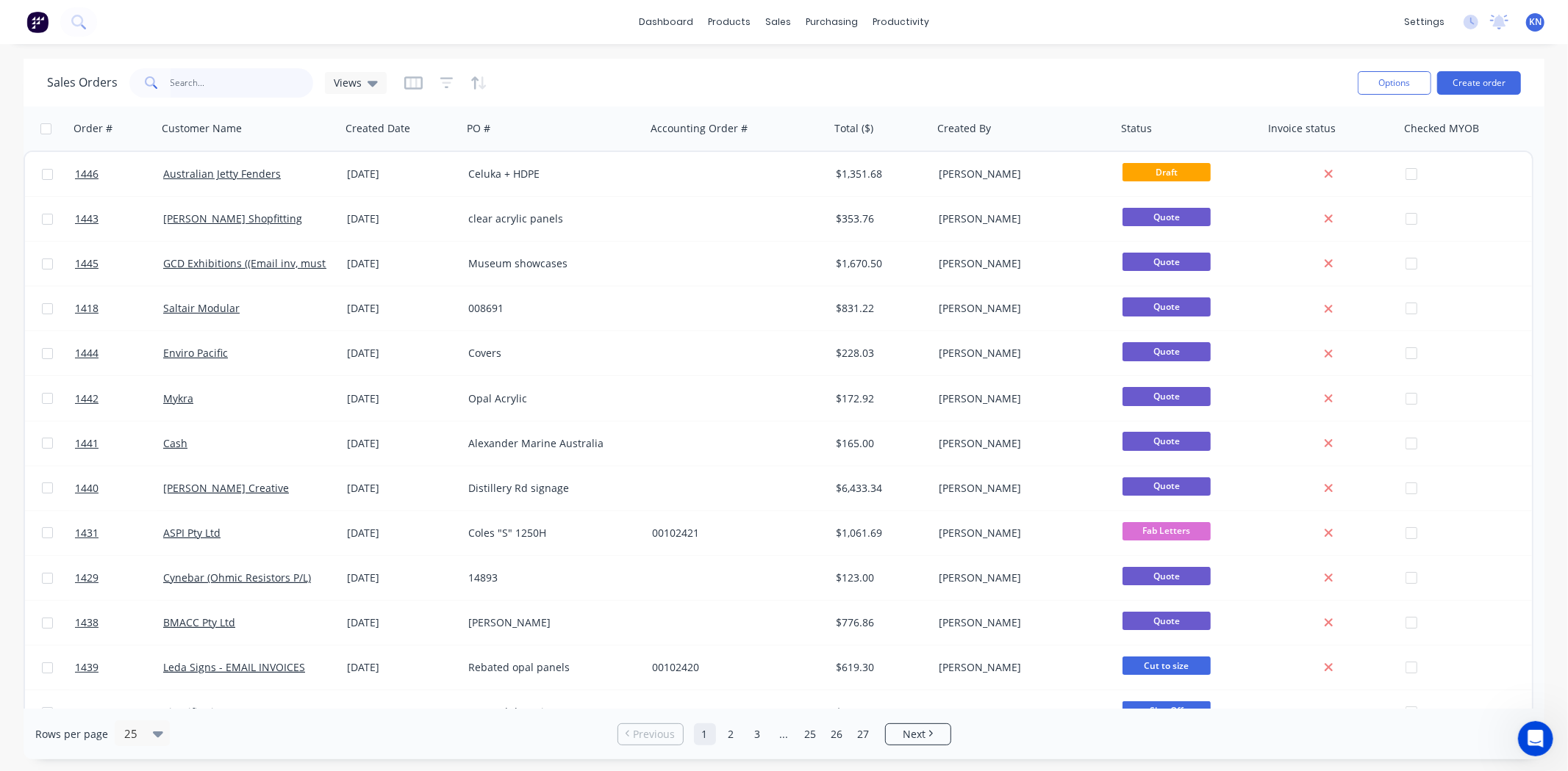
click at [172, 79] on input "text" at bounding box center [243, 82] width 143 height 30
type input "1204"
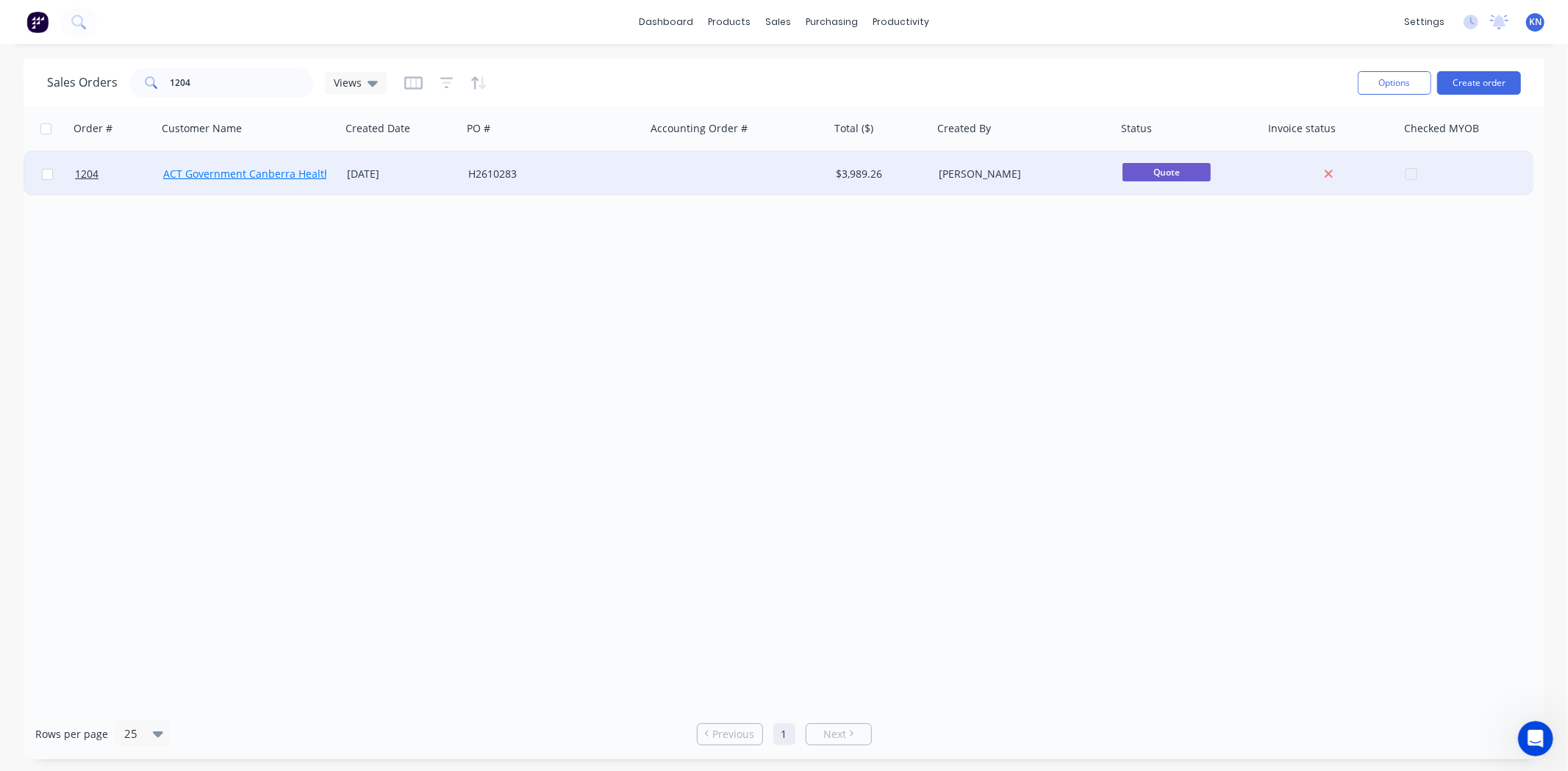
click at [217, 174] on link "ACT Government Canberra Health Services" at bounding box center [268, 174] width 211 height 14
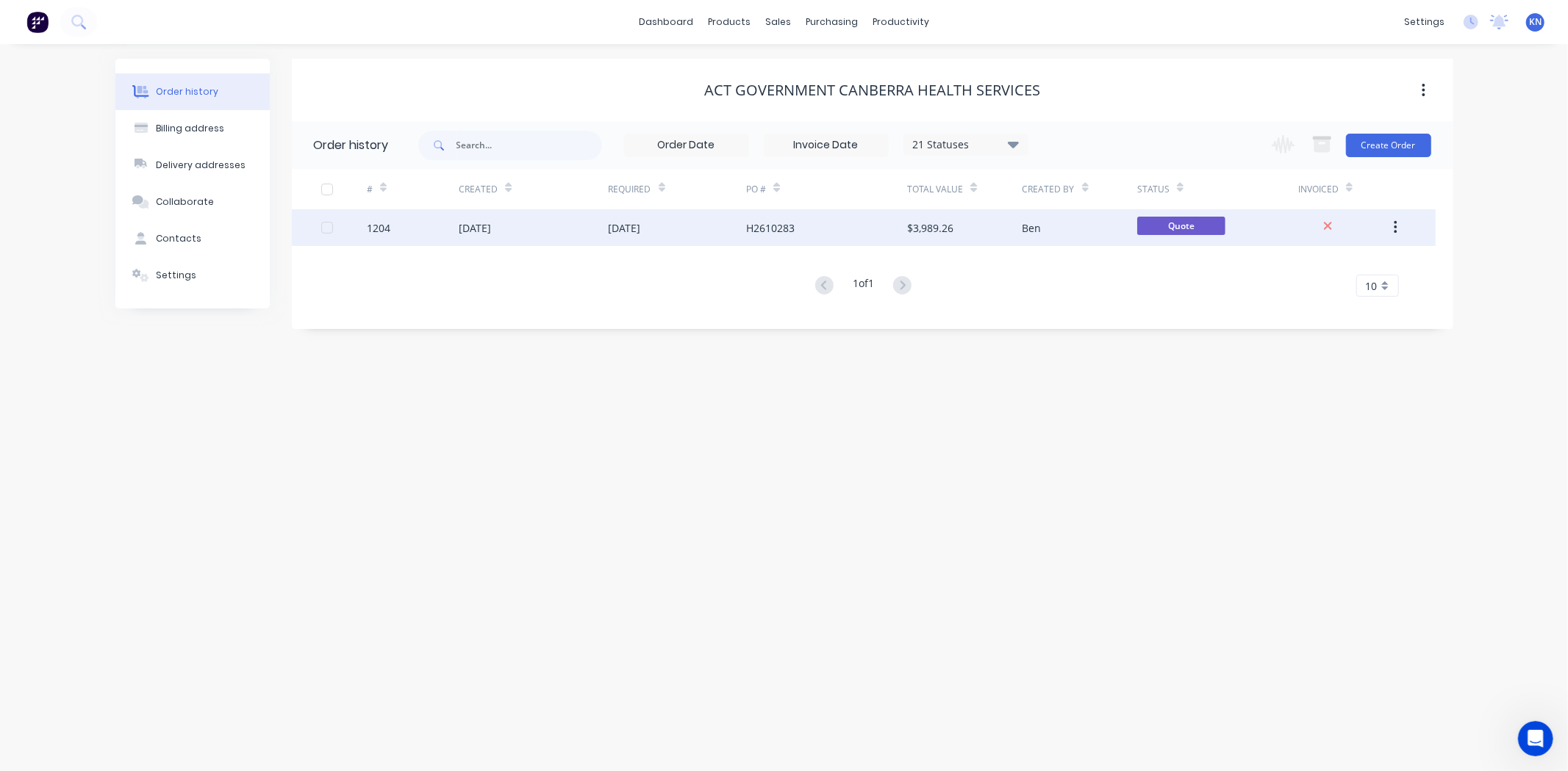
click at [383, 225] on div "1204" at bounding box center [379, 227] width 23 height 15
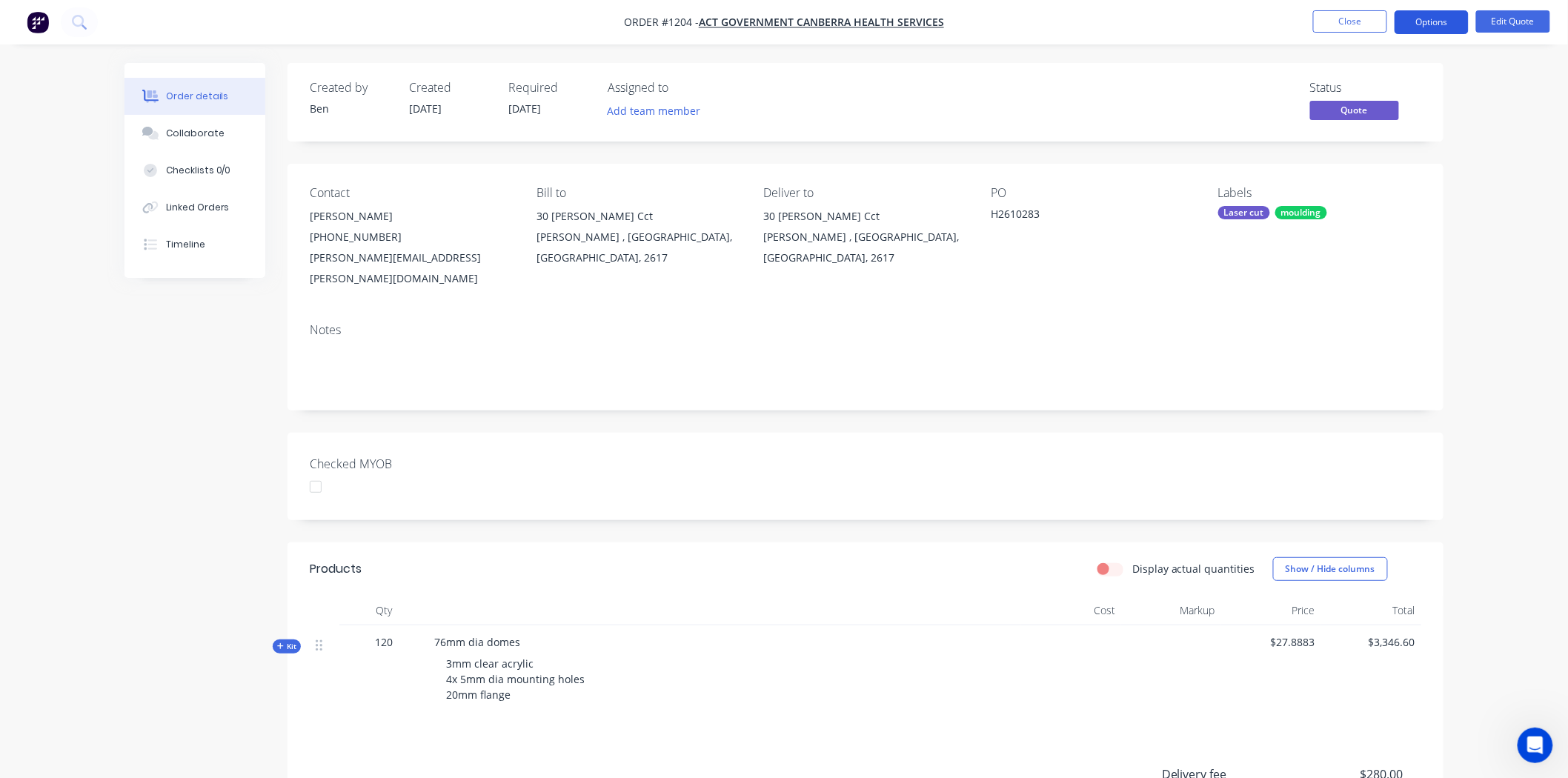
click at [1446, 17] on button "Options" at bounding box center [1432, 22] width 74 height 23
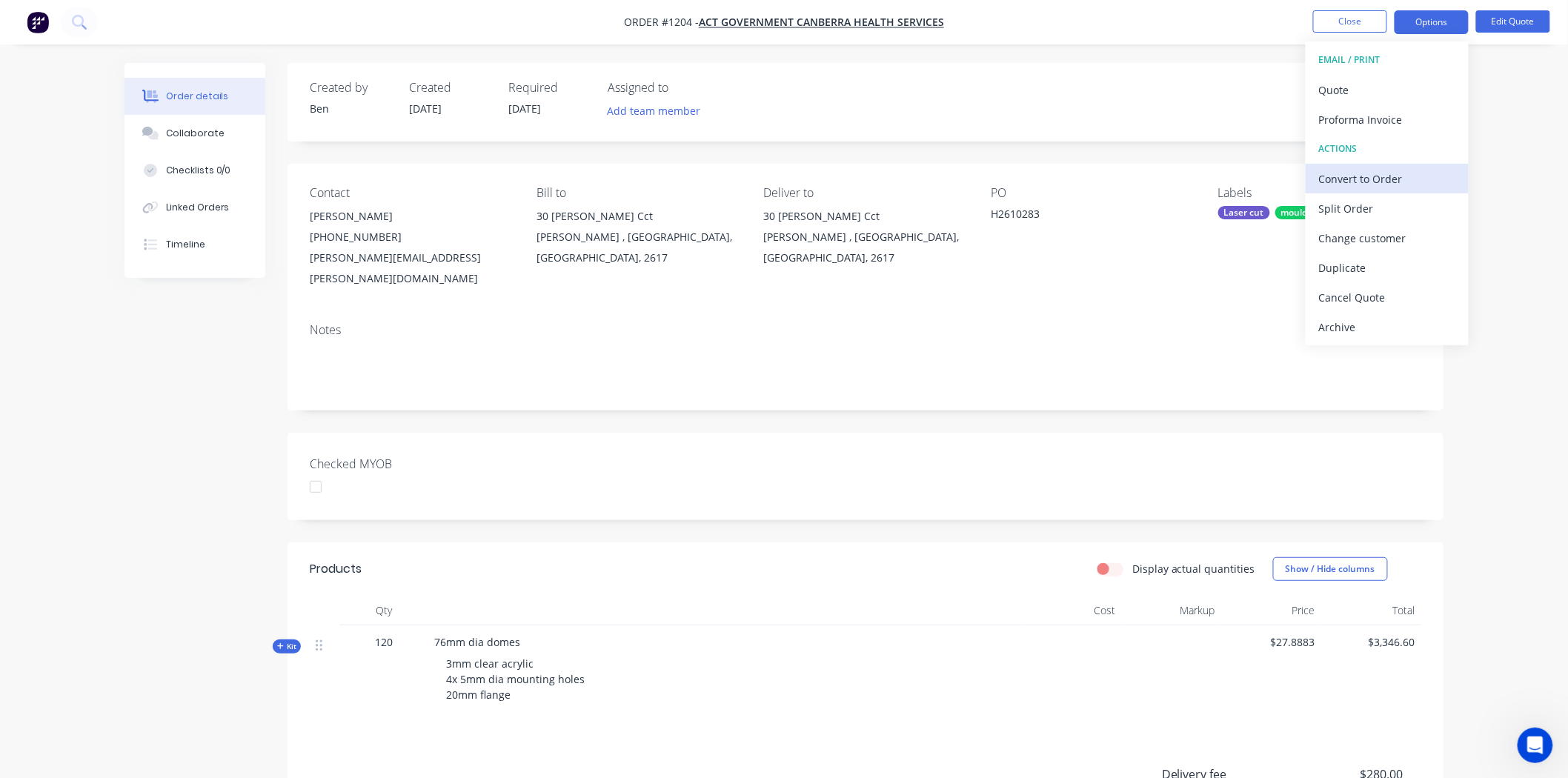
click at [1404, 176] on div "Convert to Order" at bounding box center [1387, 179] width 136 height 22
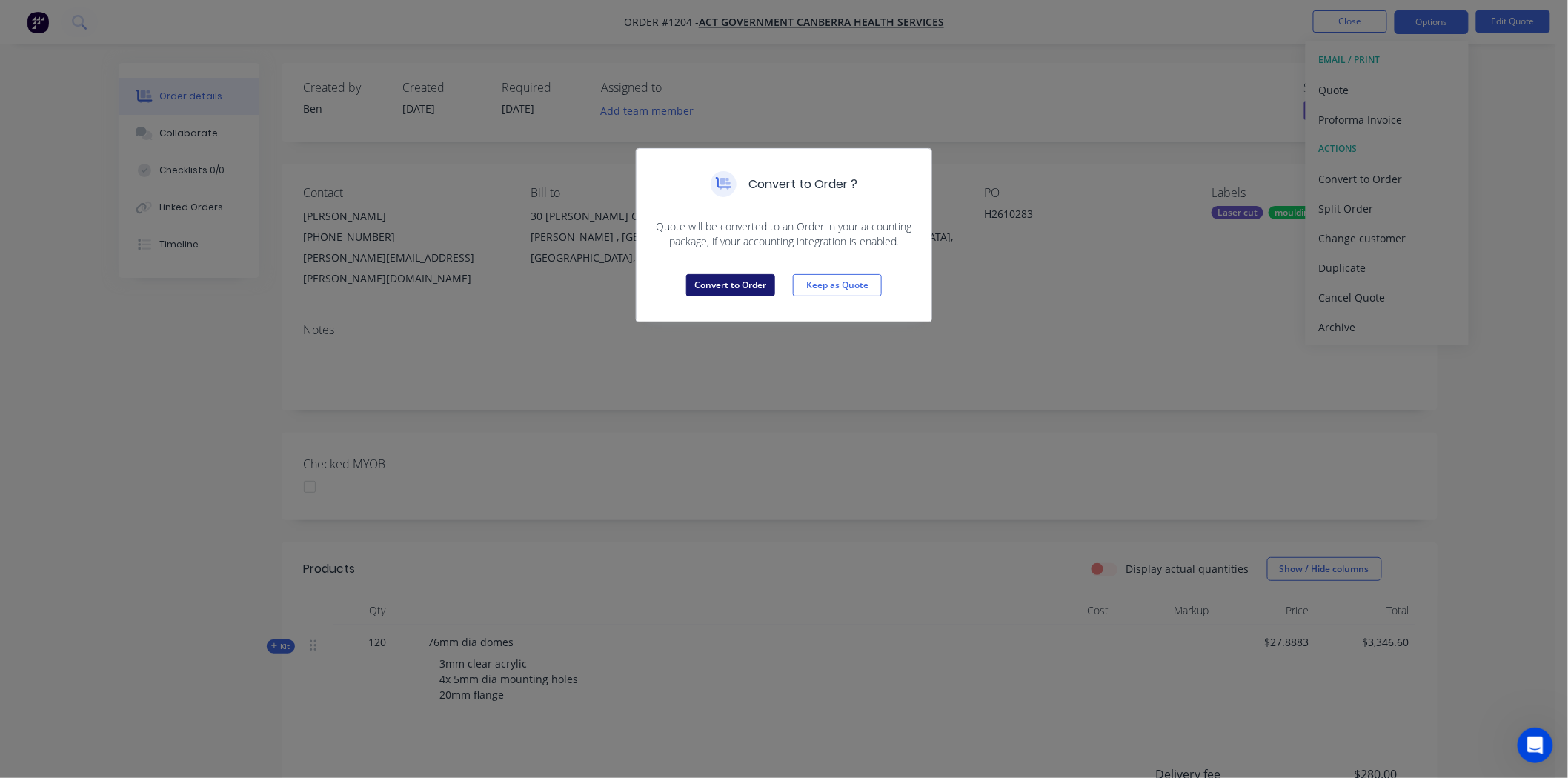
click at [736, 285] on button "Convert to Order" at bounding box center [731, 285] width 89 height 23
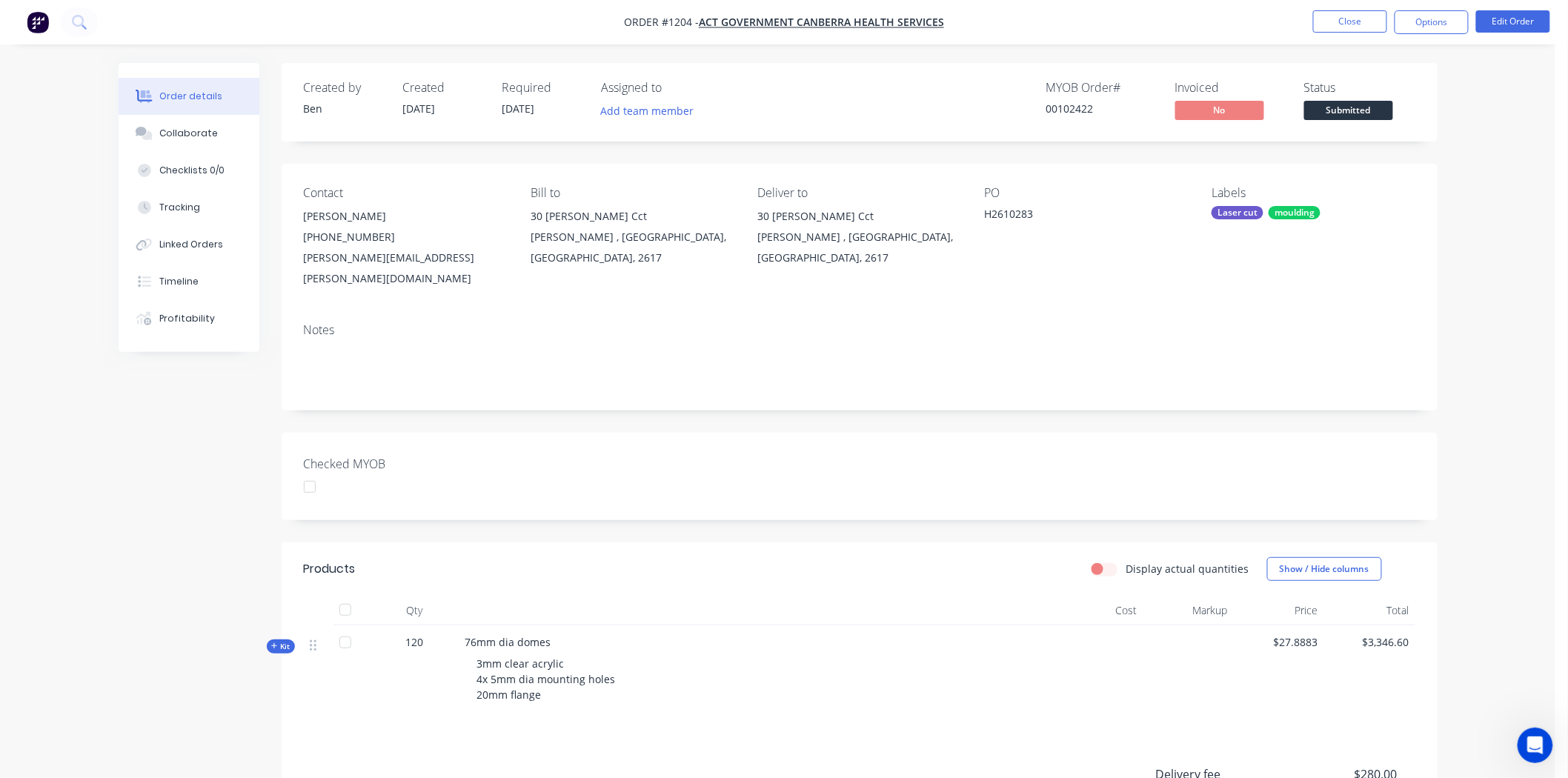
click at [1257, 212] on div "Laser cut" at bounding box center [1237, 212] width 51 height 14
click at [1128, 433] on div "Checked MYOB" at bounding box center [859, 477] width 1156 height 88
click at [1352, 107] on span "Submitted" at bounding box center [1349, 110] width 89 height 19
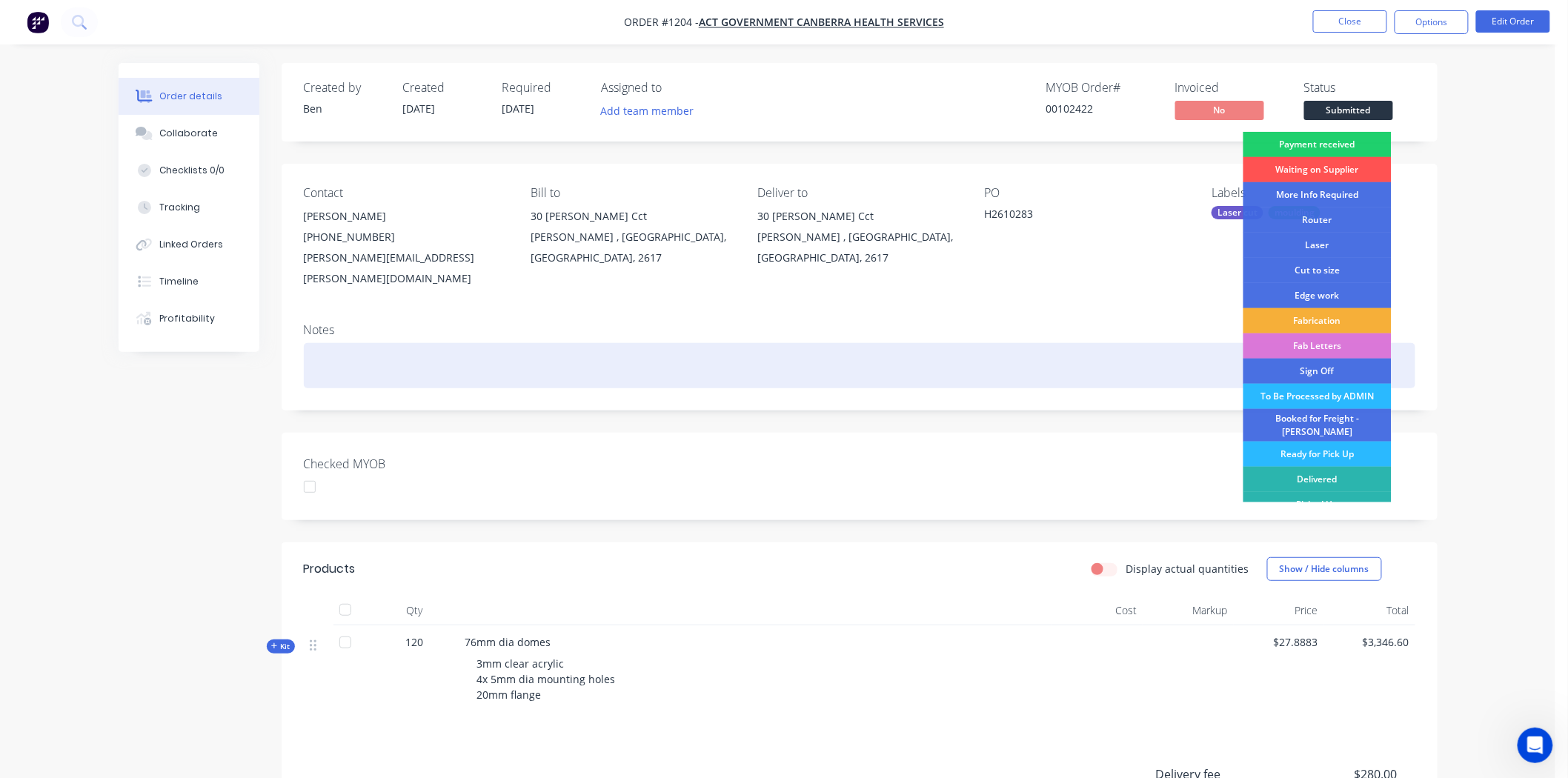
click at [1194, 344] on div at bounding box center [860, 366] width 1111 height 45
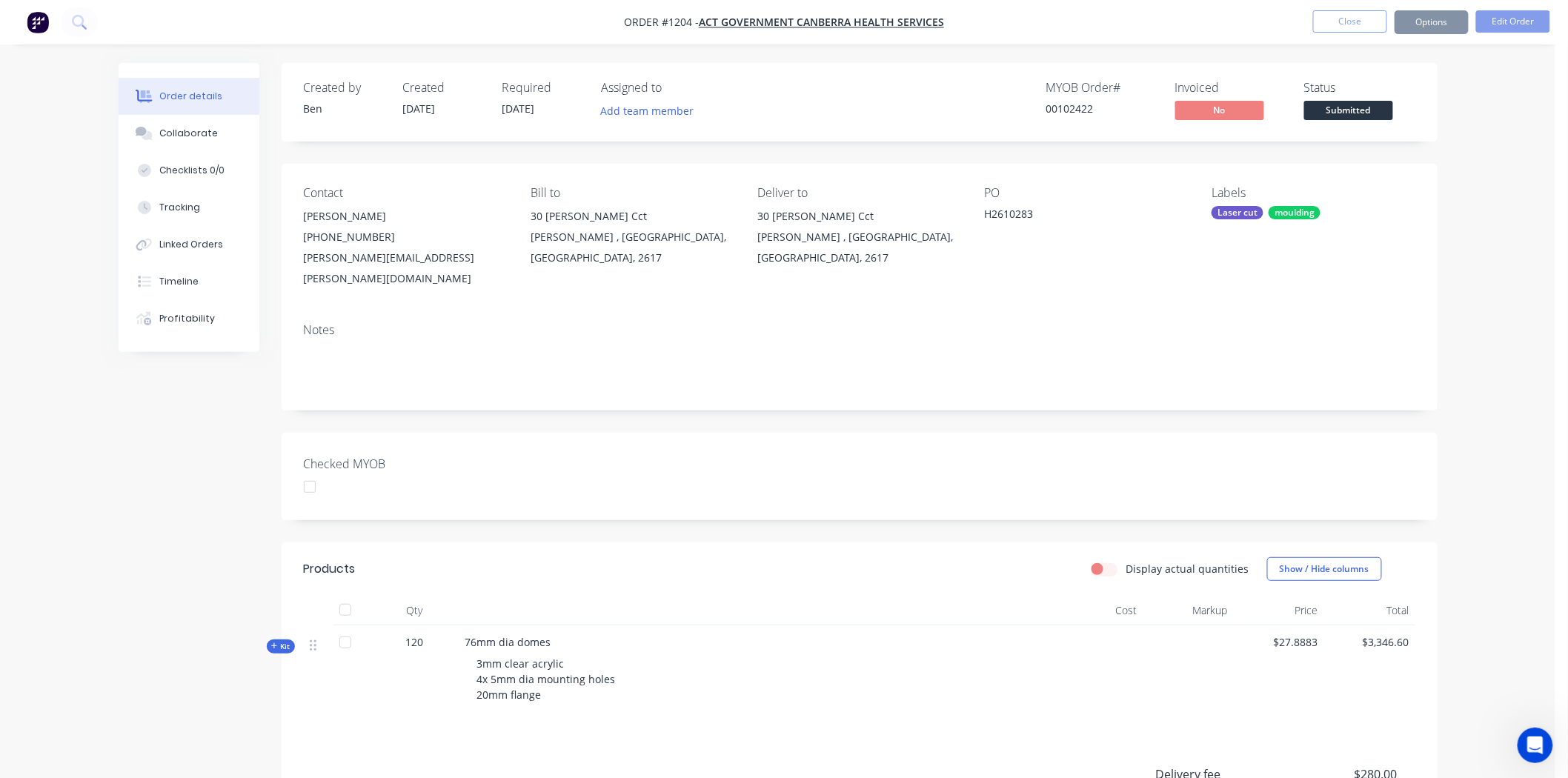
click at [1256, 210] on div "Laser cut" at bounding box center [1237, 212] width 51 height 14
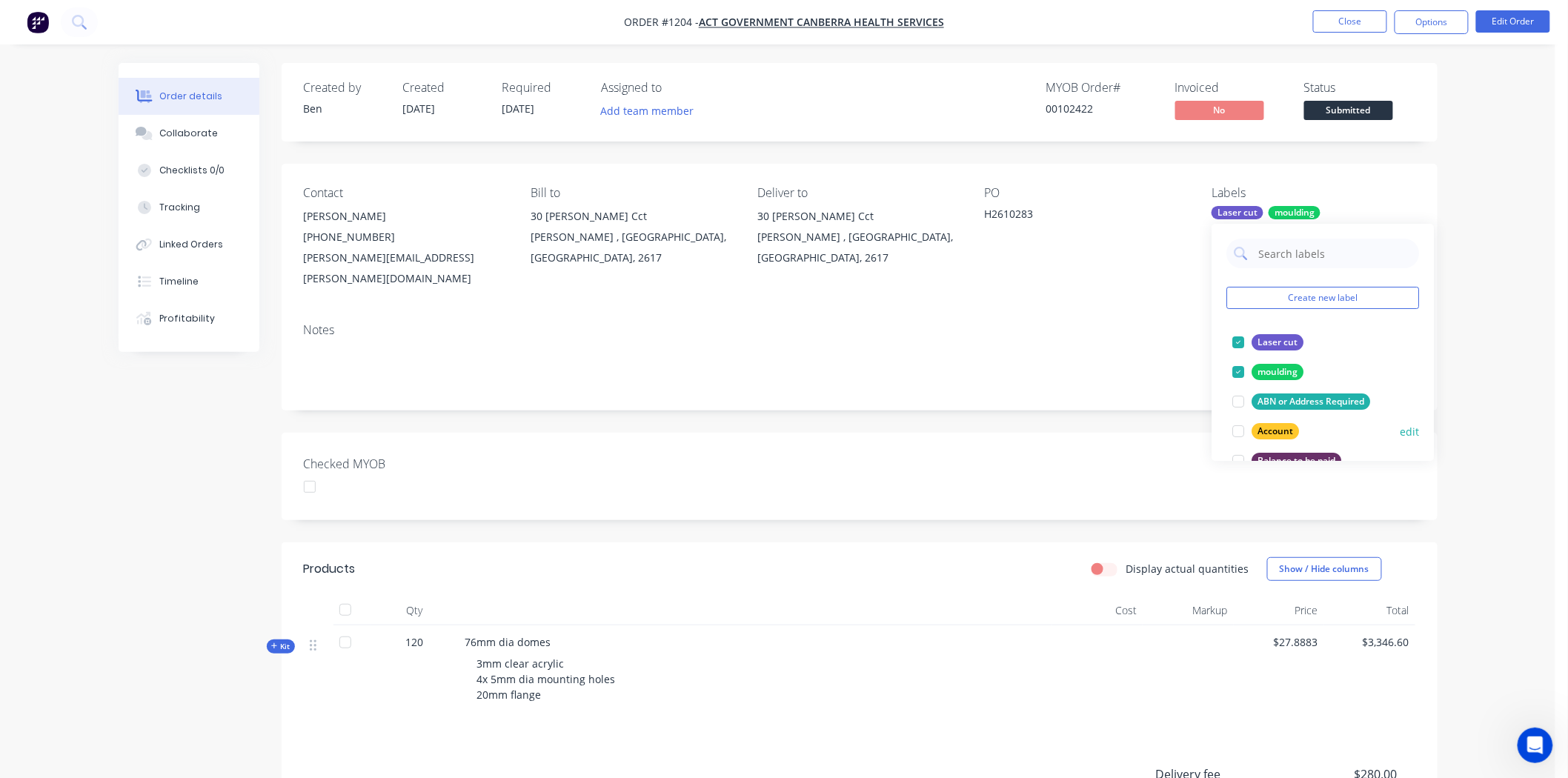
click at [1236, 430] on div at bounding box center [1239, 431] width 30 height 30
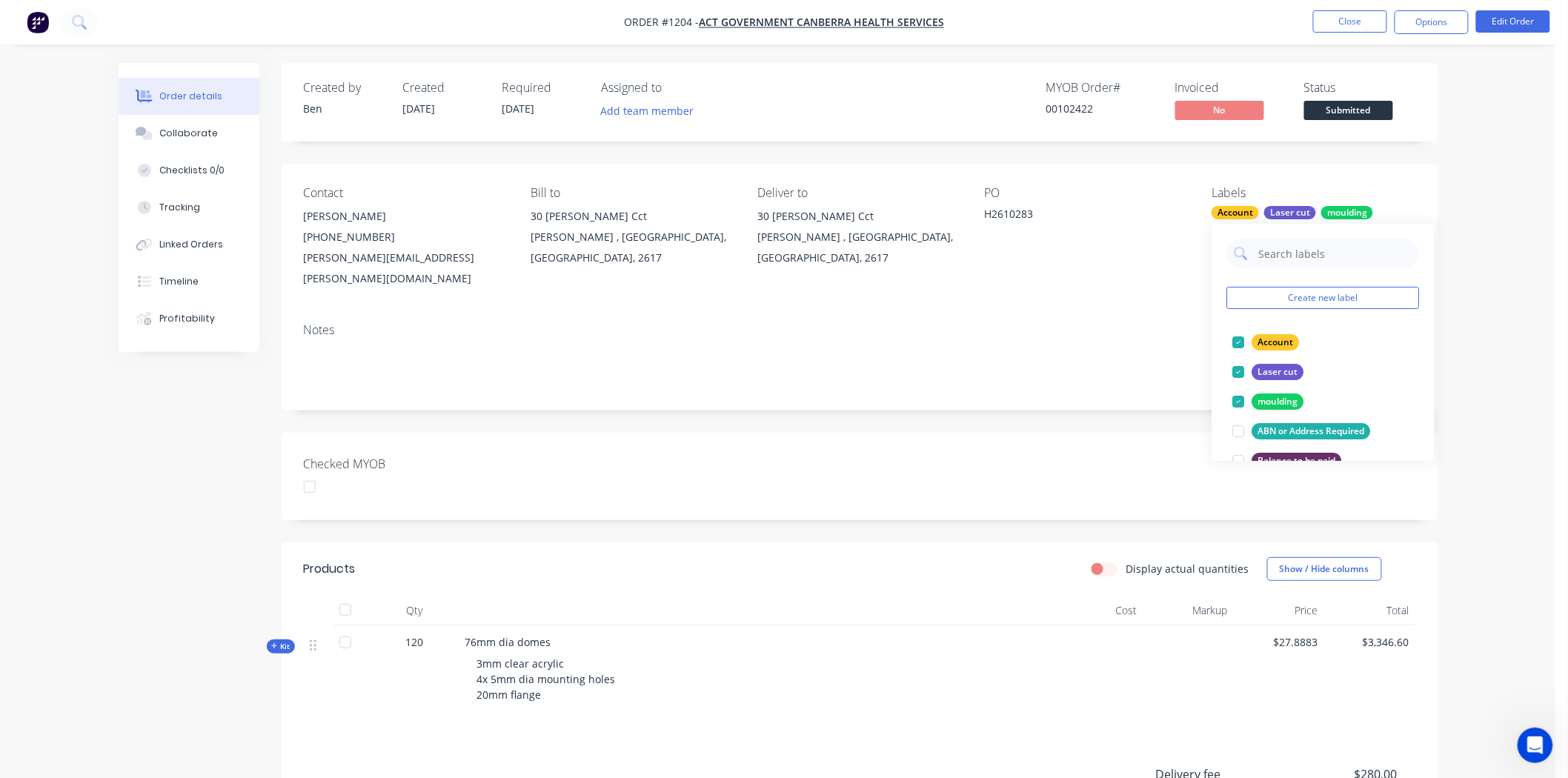
click at [1139, 323] on div "Notes" at bounding box center [860, 330] width 1111 height 14
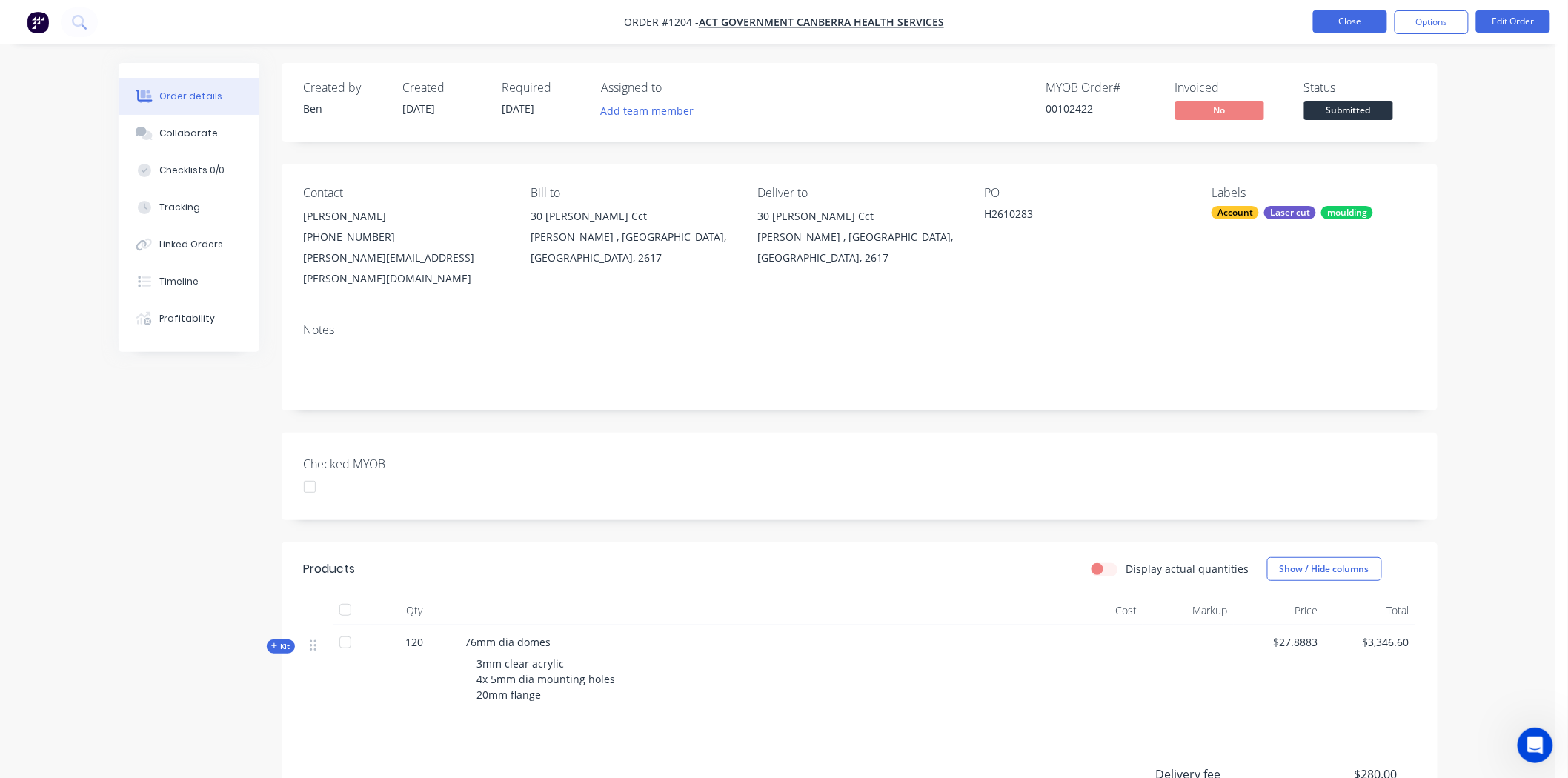
click at [1350, 23] on button "Close" at bounding box center [1350, 21] width 74 height 23
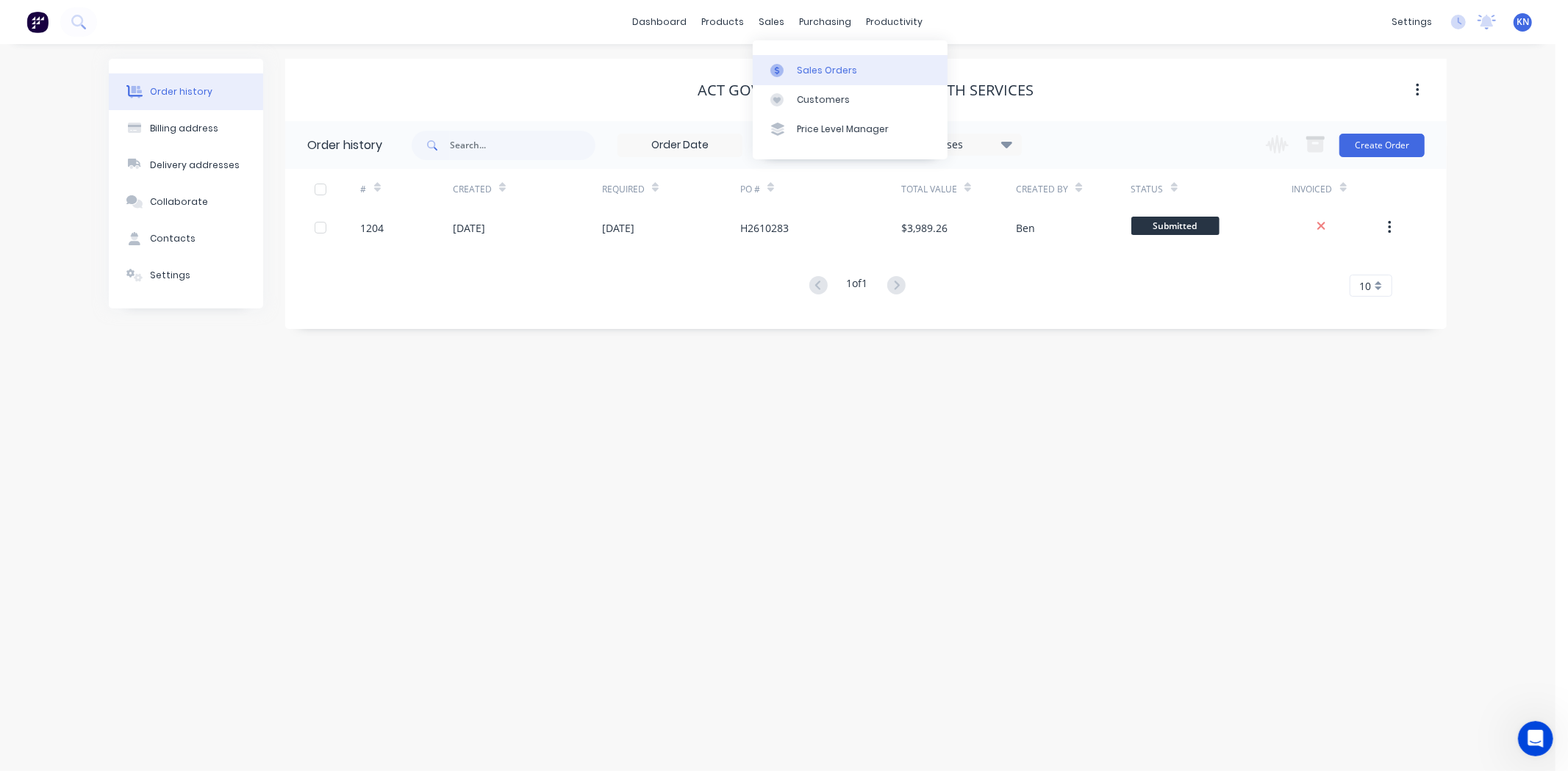
click at [834, 70] on div "Sales Orders" at bounding box center [826, 70] width 60 height 13
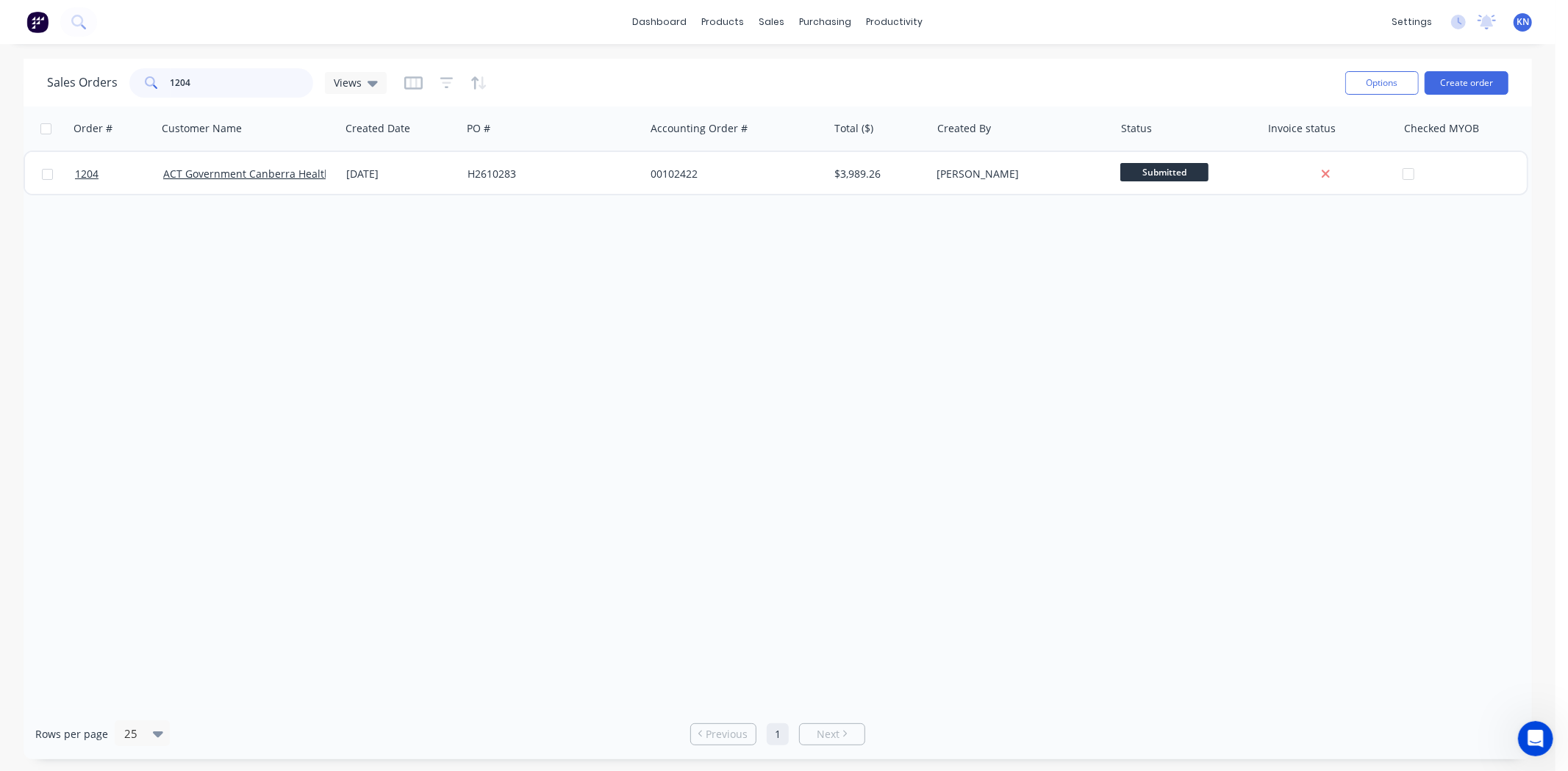
click at [243, 89] on input "1204" at bounding box center [243, 82] width 143 height 30
type input "1"
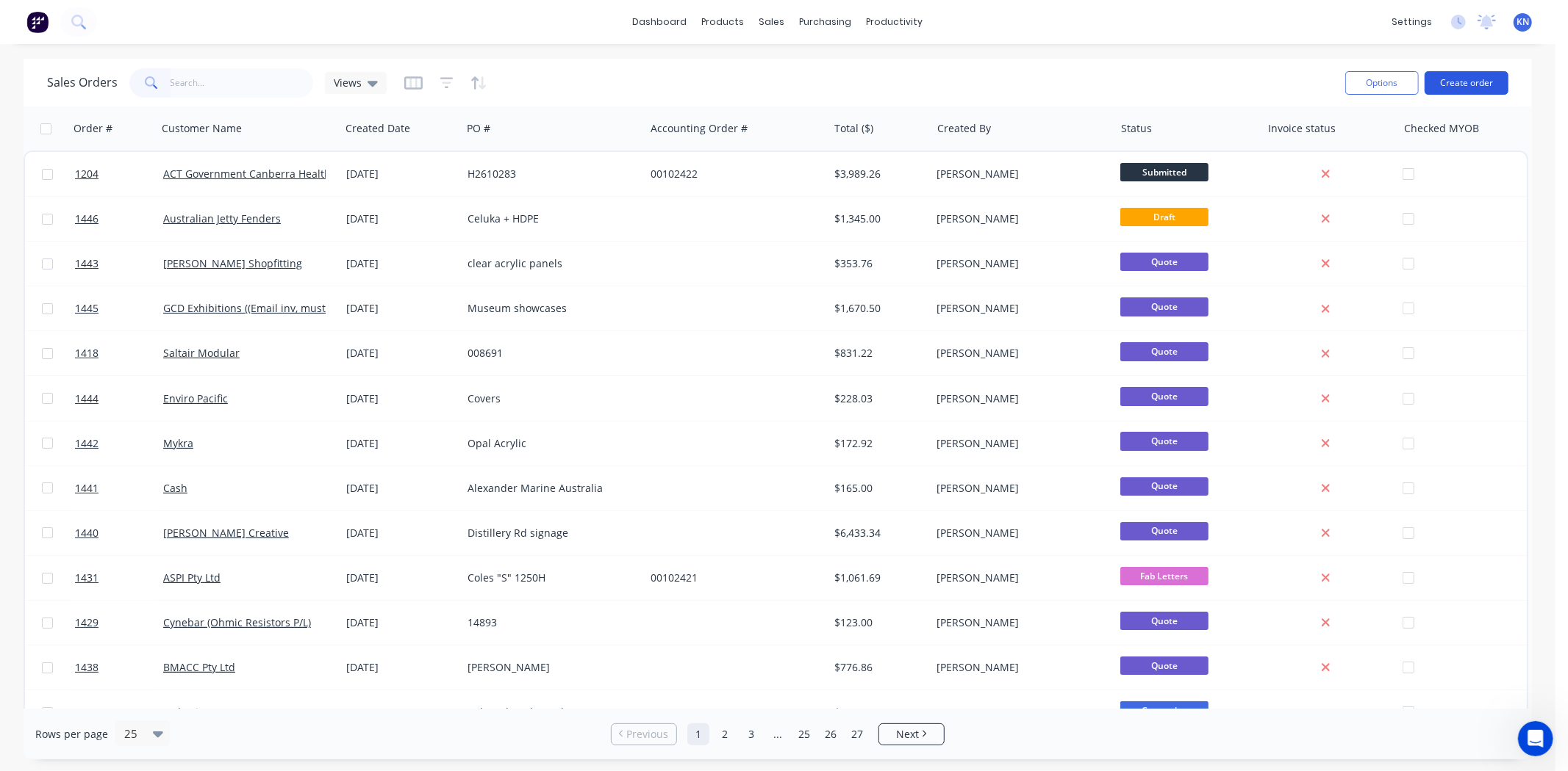
click at [1474, 84] on button "Create order" at bounding box center [1467, 83] width 84 height 23
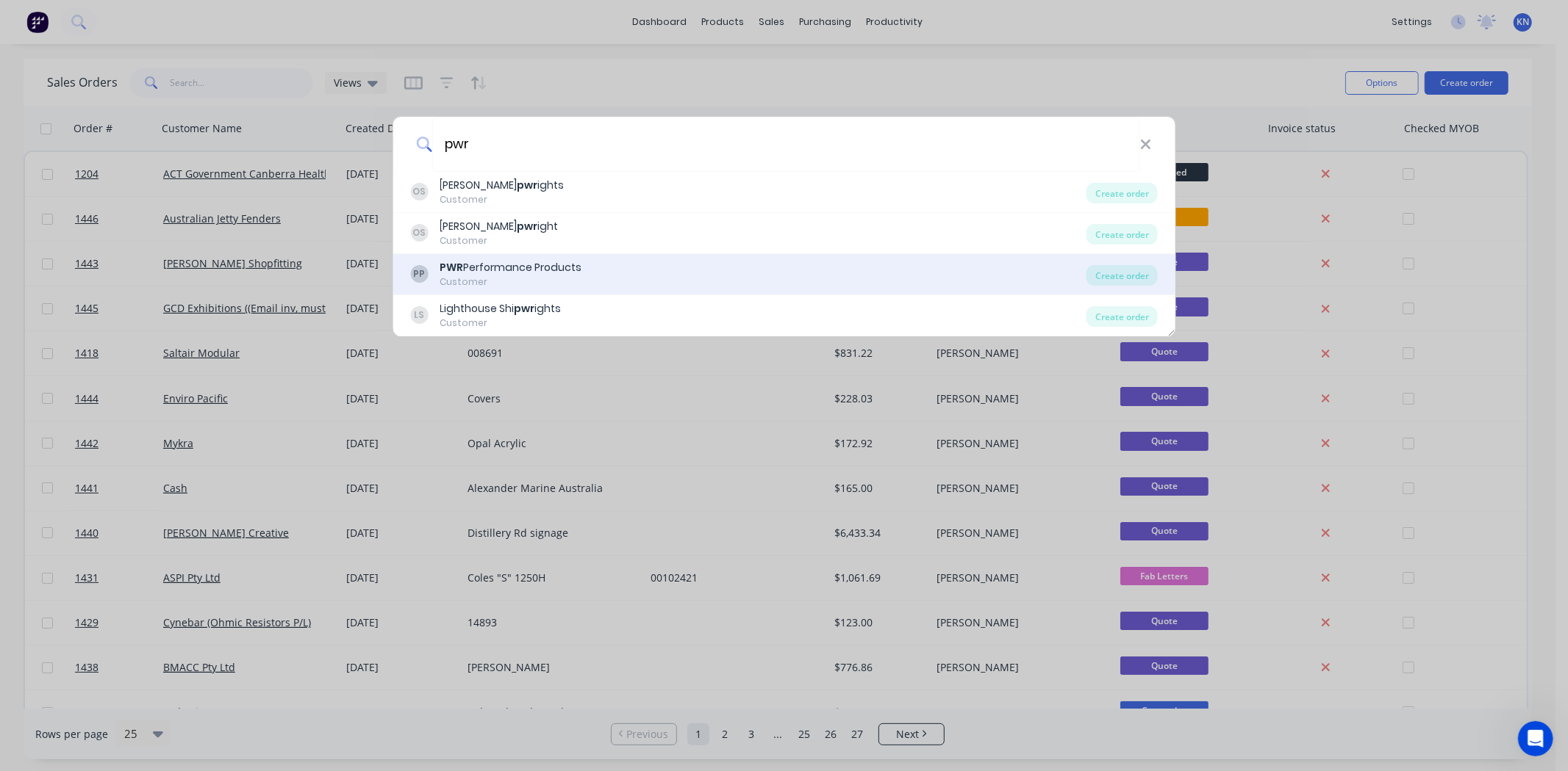
type input "pwr"
click at [499, 267] on div "PWR Performance Products" at bounding box center [510, 267] width 142 height 15
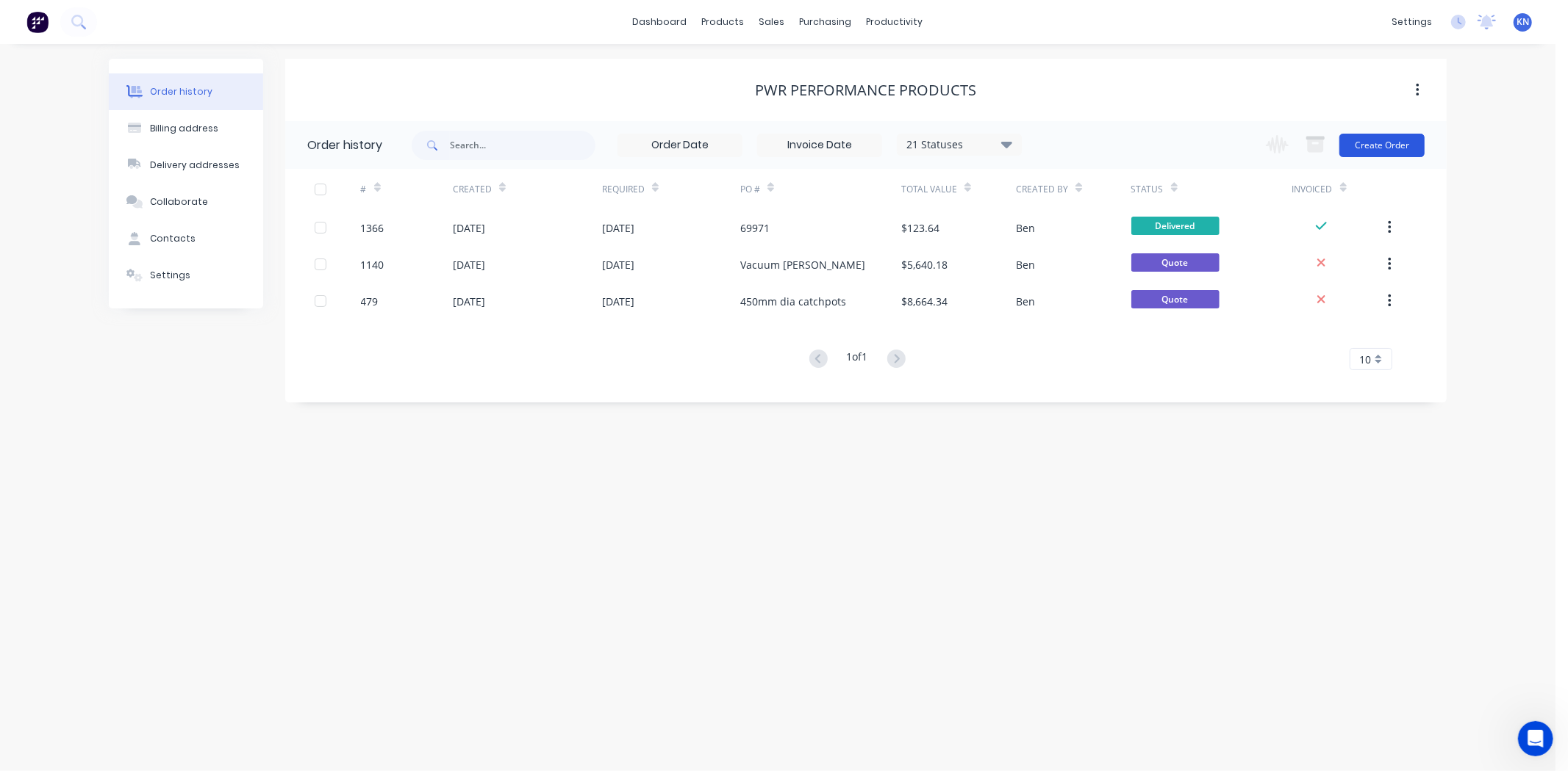
click at [1385, 143] on button "Create Order" at bounding box center [1381, 145] width 85 height 23
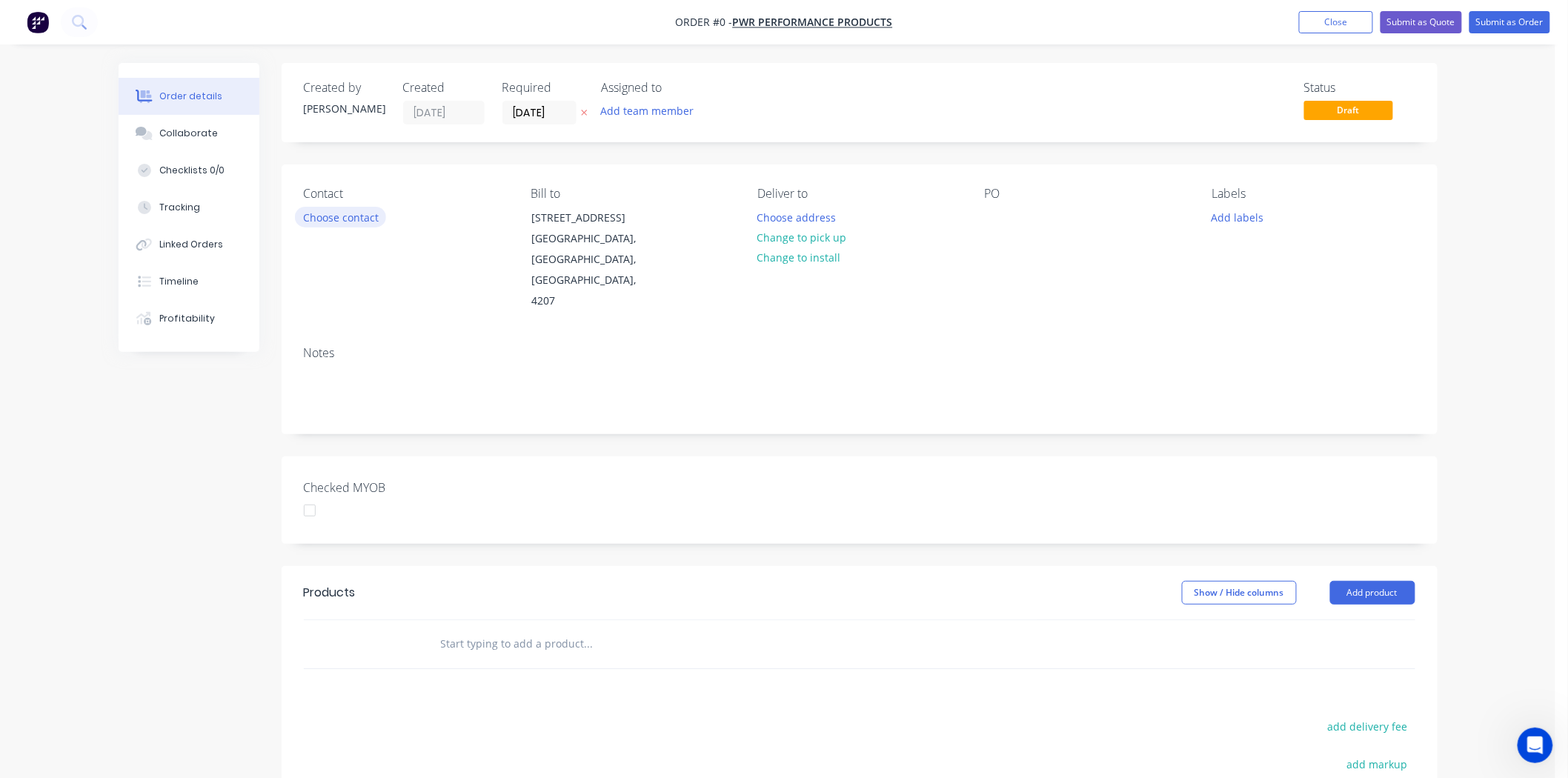
click at [362, 209] on button "Choose contact" at bounding box center [340, 217] width 91 height 20
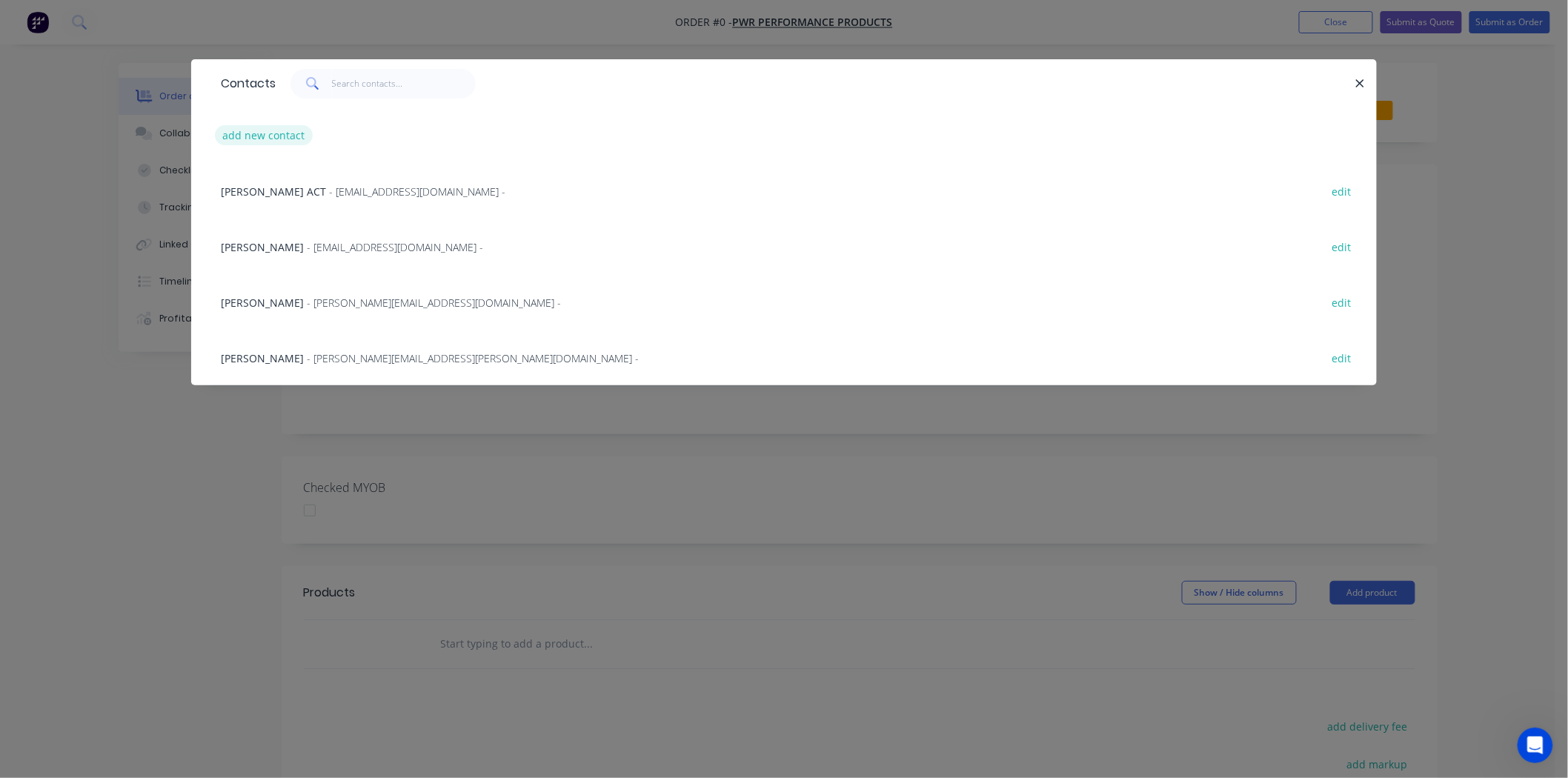
click at [246, 134] on button "add new contact" at bounding box center [263, 135] width 97 height 20
select select "AU"
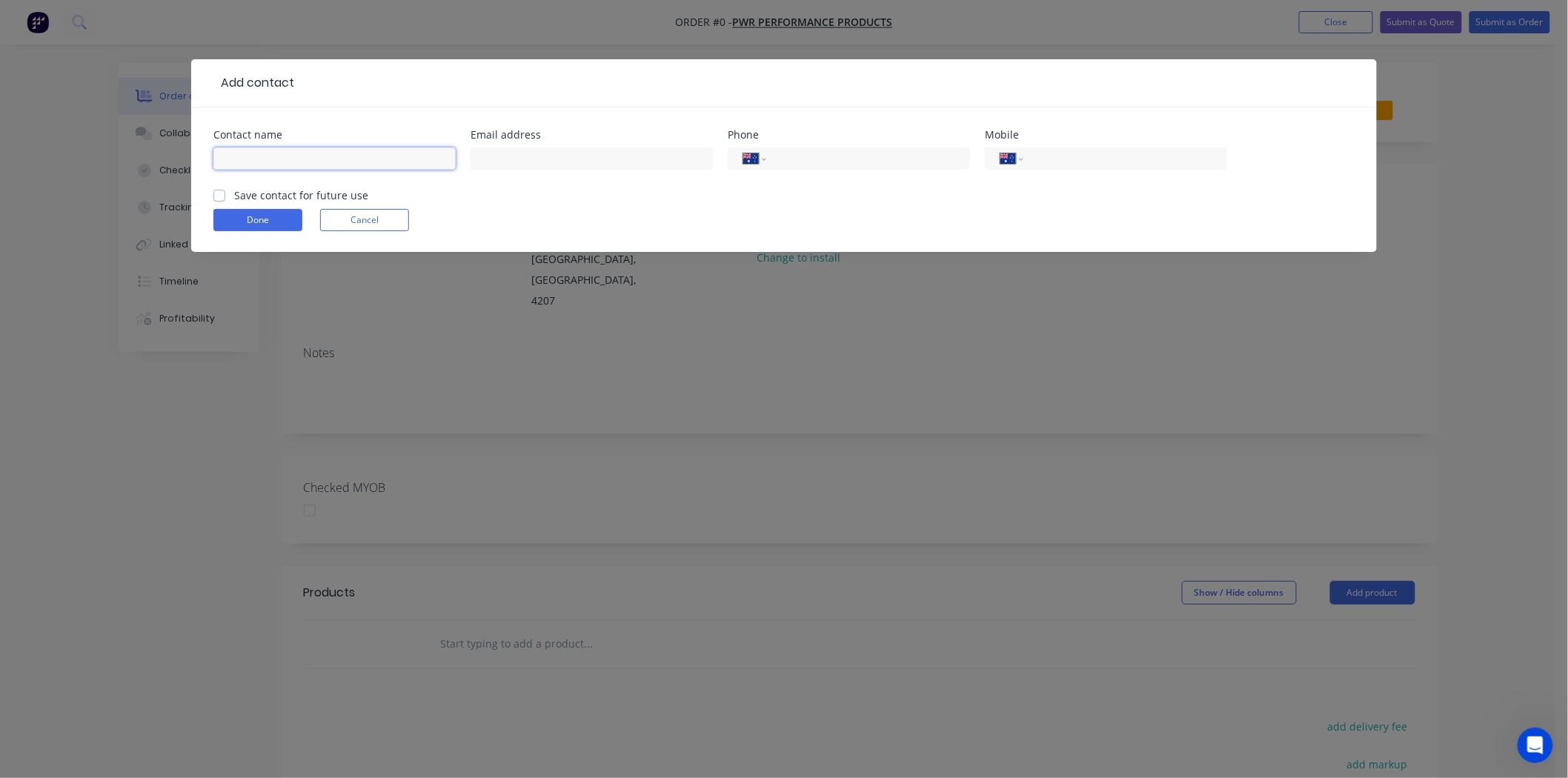
click at [328, 154] on input "text" at bounding box center [335, 158] width 243 height 23
type input "[PERSON_NAME]"
click at [519, 160] on input "text" at bounding box center [592, 158] width 243 height 23
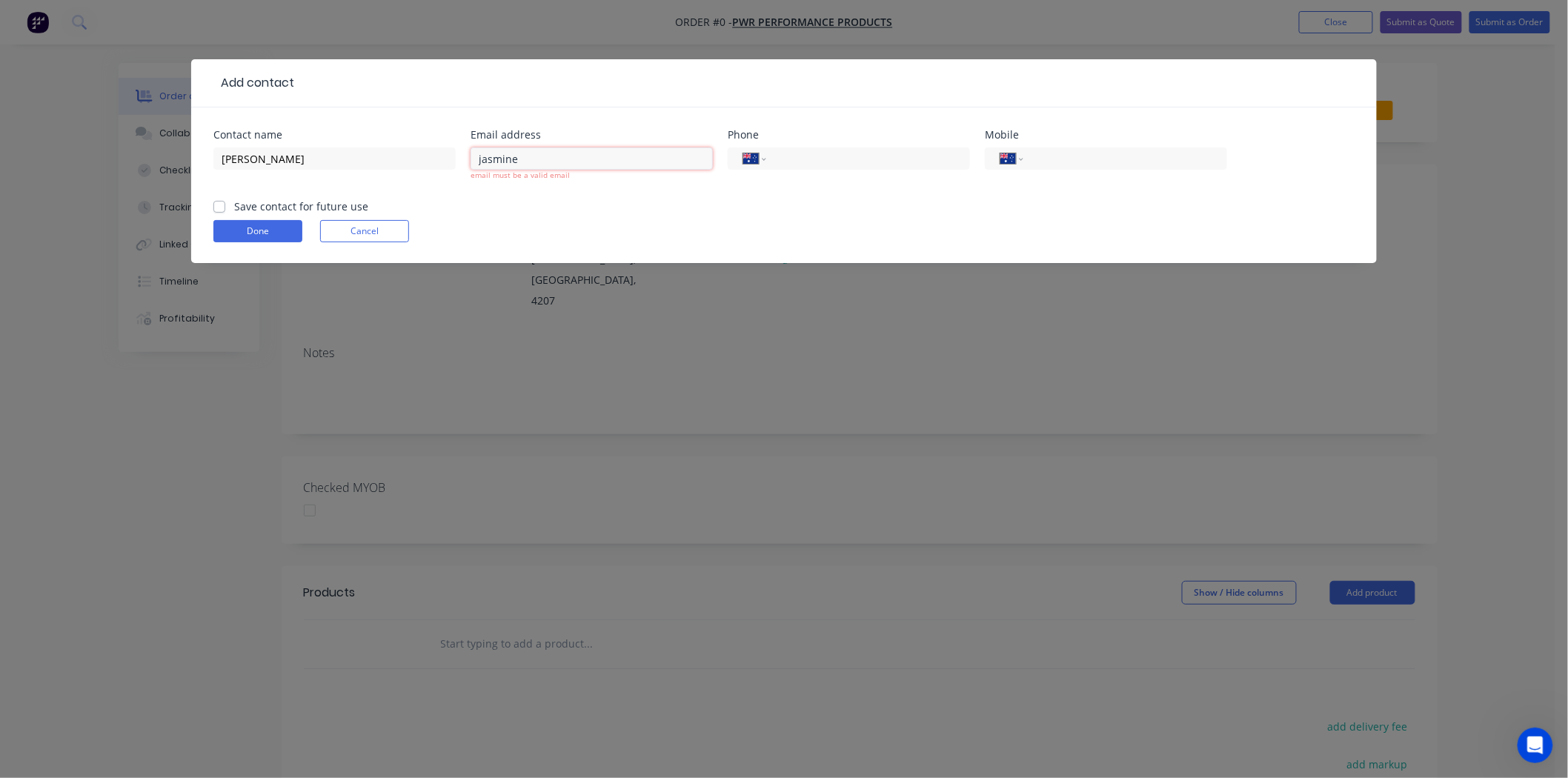
click at [537, 152] on input "jasmine" at bounding box center [592, 158] width 243 height 23
type input "[EMAIL_ADDRESS][PERSON_NAME][DOMAIN_NAME]"
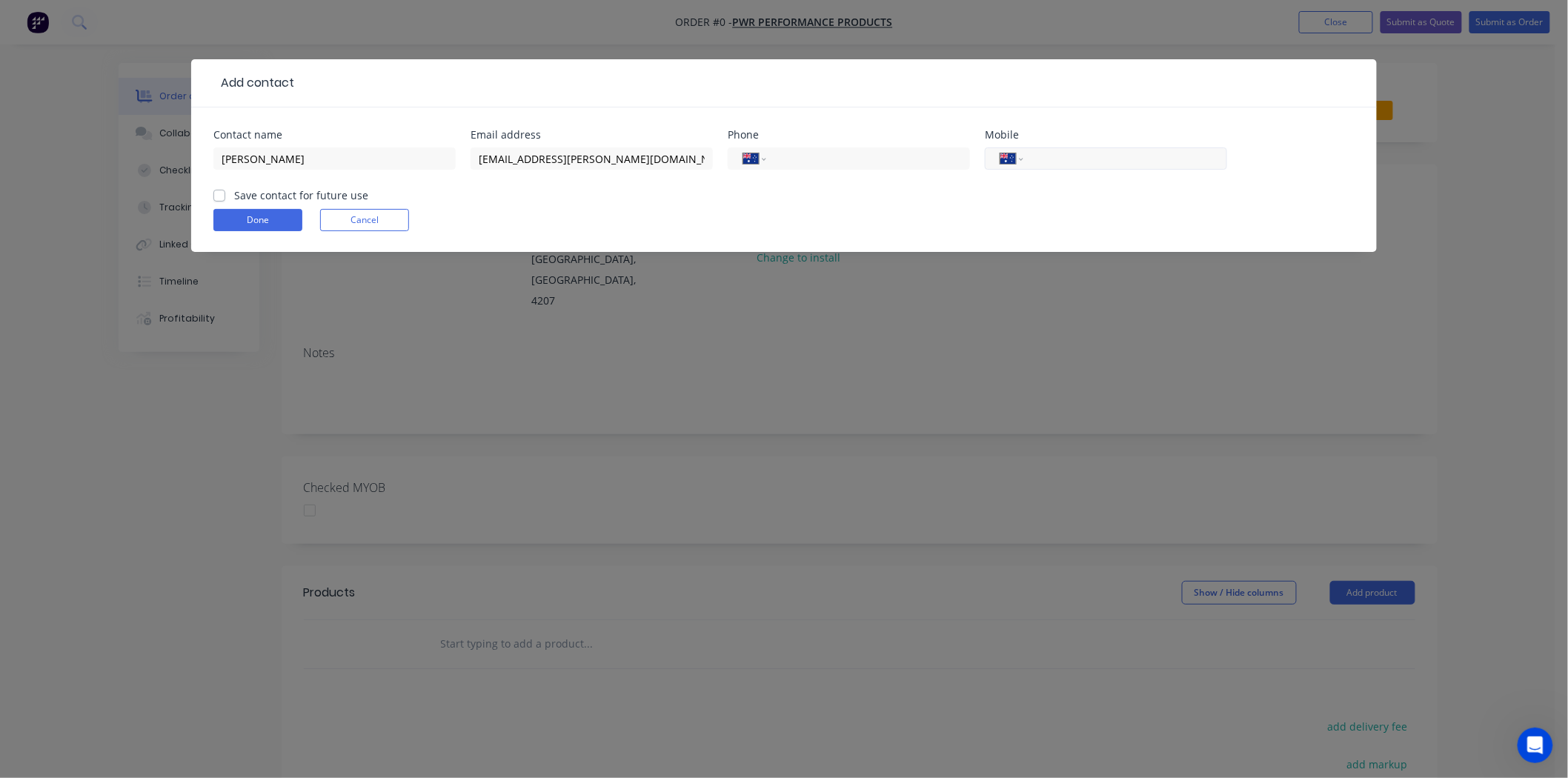
click at [1080, 159] on input "tel" at bounding box center [1122, 159] width 178 height 17
click at [1075, 160] on input "tel" at bounding box center [1122, 159] width 178 height 17
click at [790, 152] on input "tel" at bounding box center [865, 159] width 178 height 17
type input "[PHONE_NUMBER]"
click at [235, 194] on label "Save contact for future use" at bounding box center [301, 195] width 134 height 15
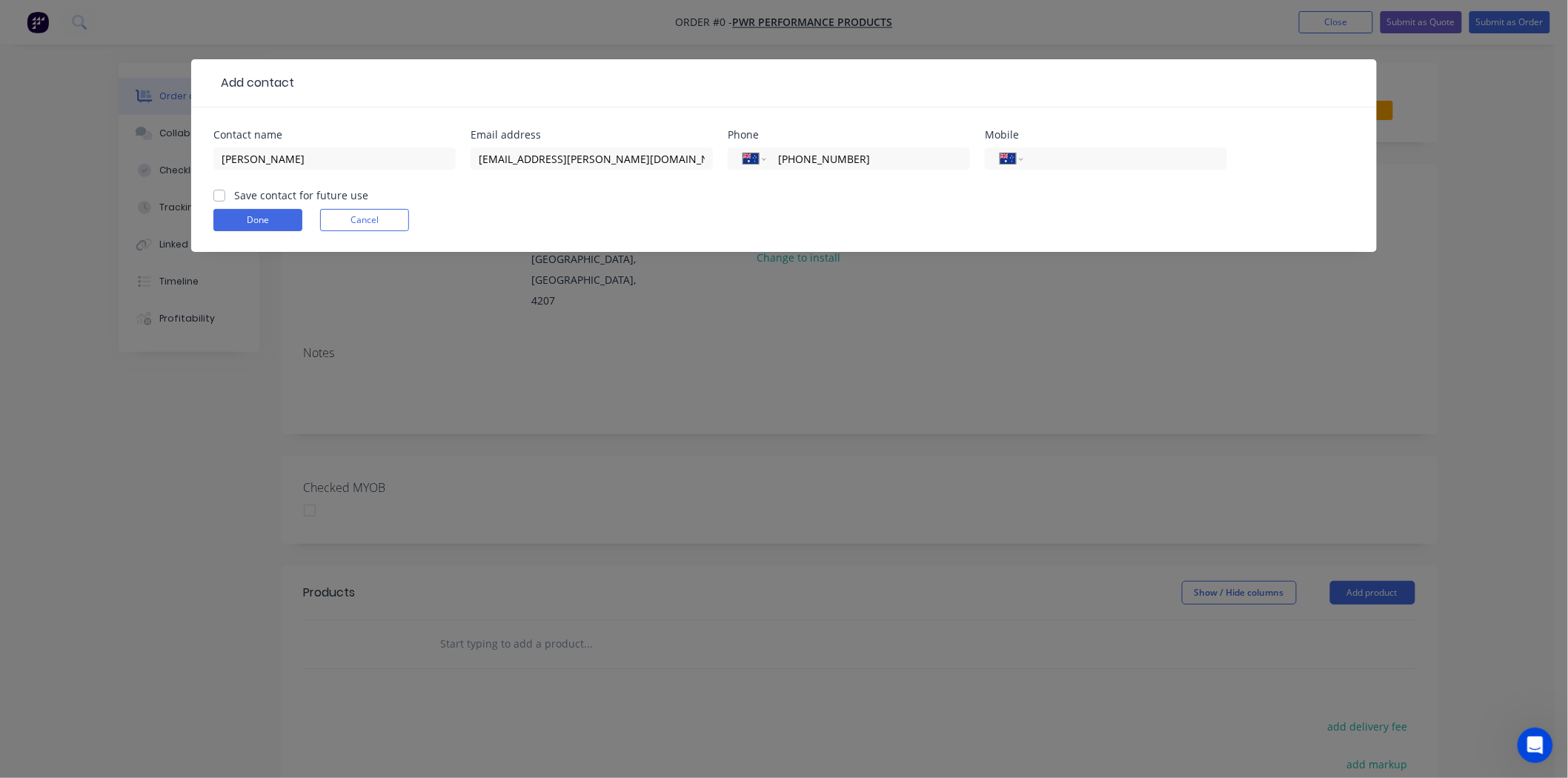
click at [217, 194] on input "Save contact for future use" at bounding box center [219, 195] width 12 height 14
checkbox input "true"
click at [263, 218] on button "Done" at bounding box center [258, 220] width 89 height 23
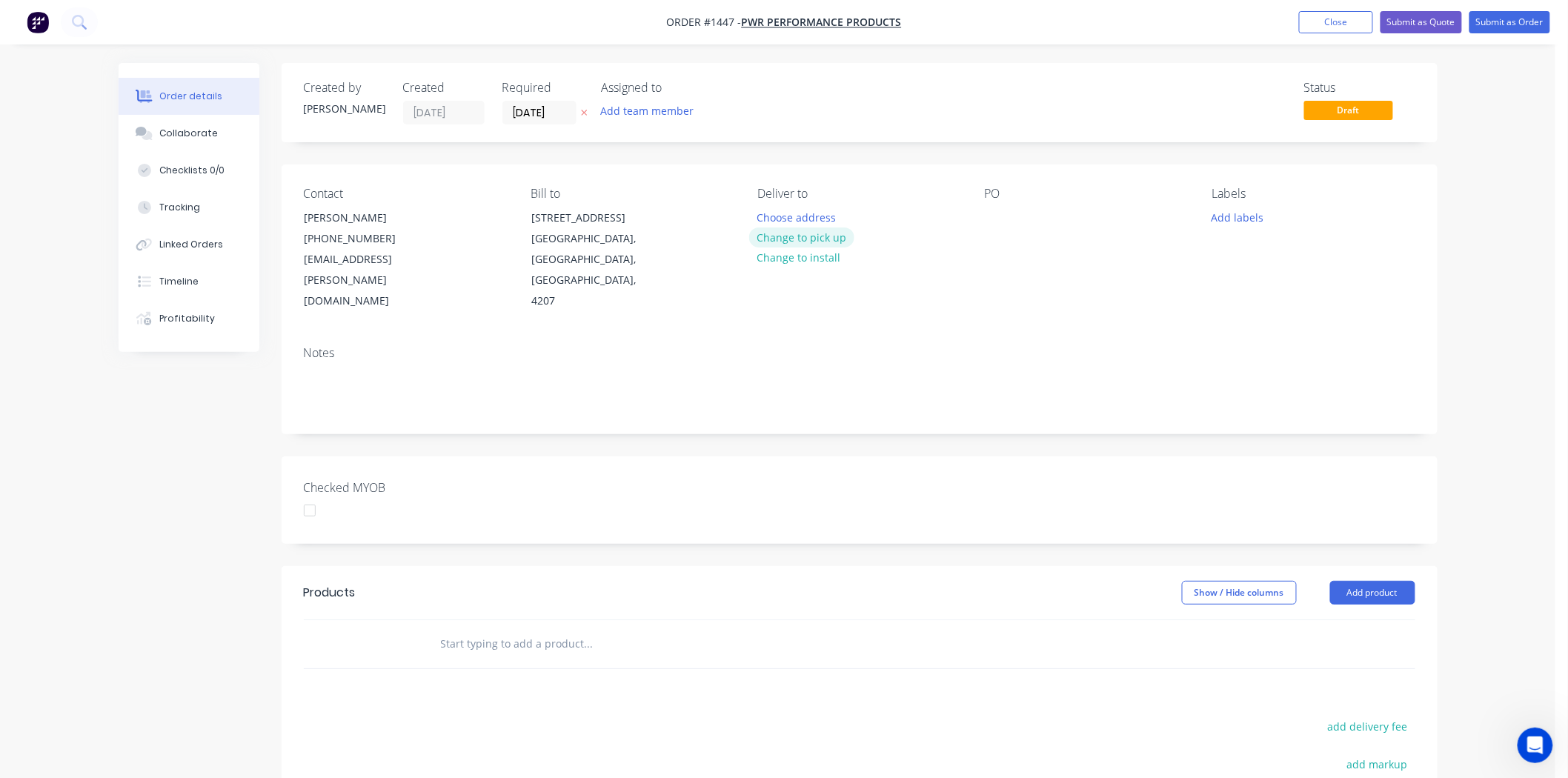
click at [812, 236] on button "Change to pick up" at bounding box center [801, 237] width 106 height 20
click at [990, 210] on div at bounding box center [997, 218] width 23 height 22
click at [1250, 218] on button "Add labels" at bounding box center [1238, 217] width 69 height 20
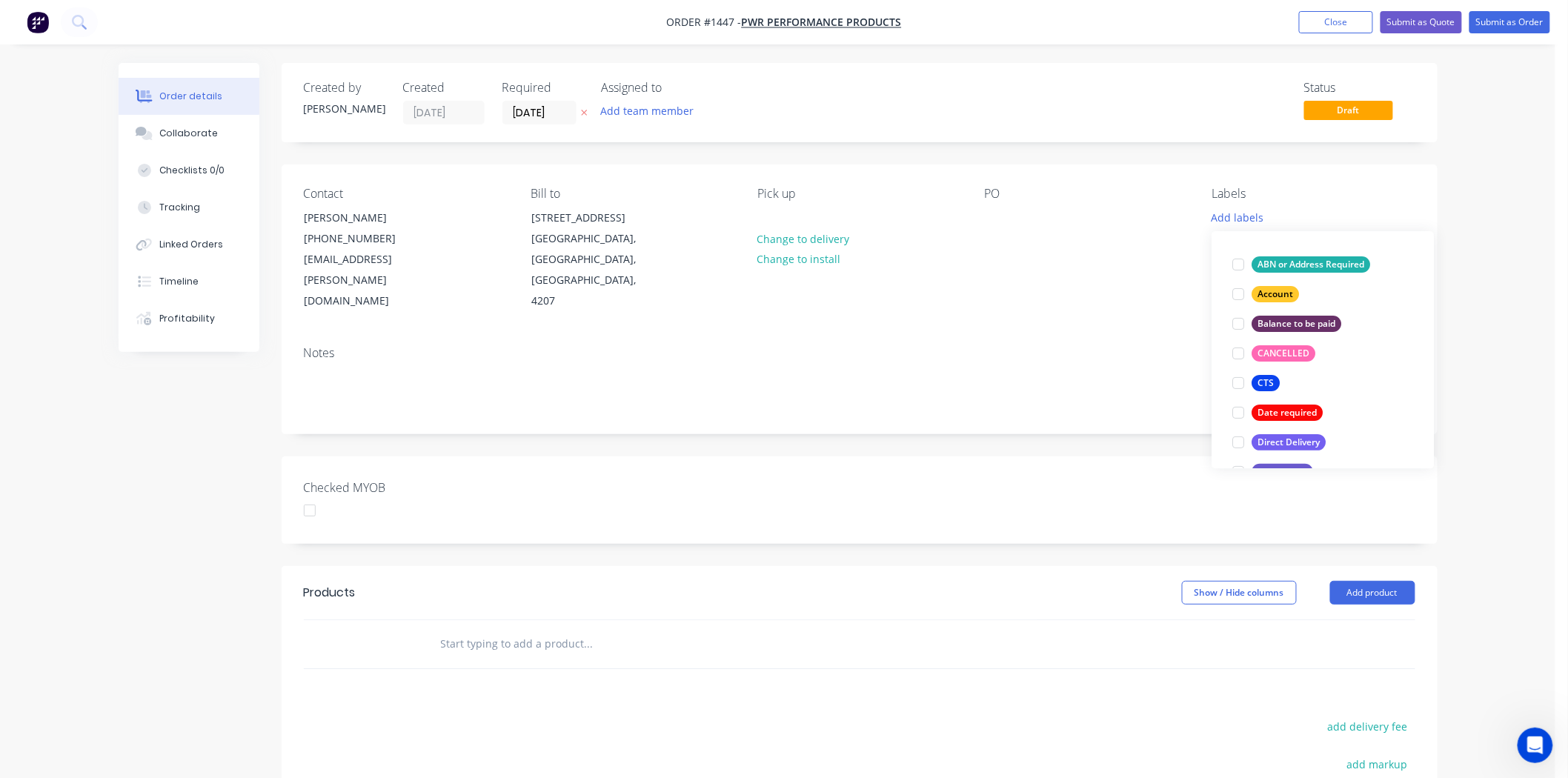
scroll to position [164, 0]
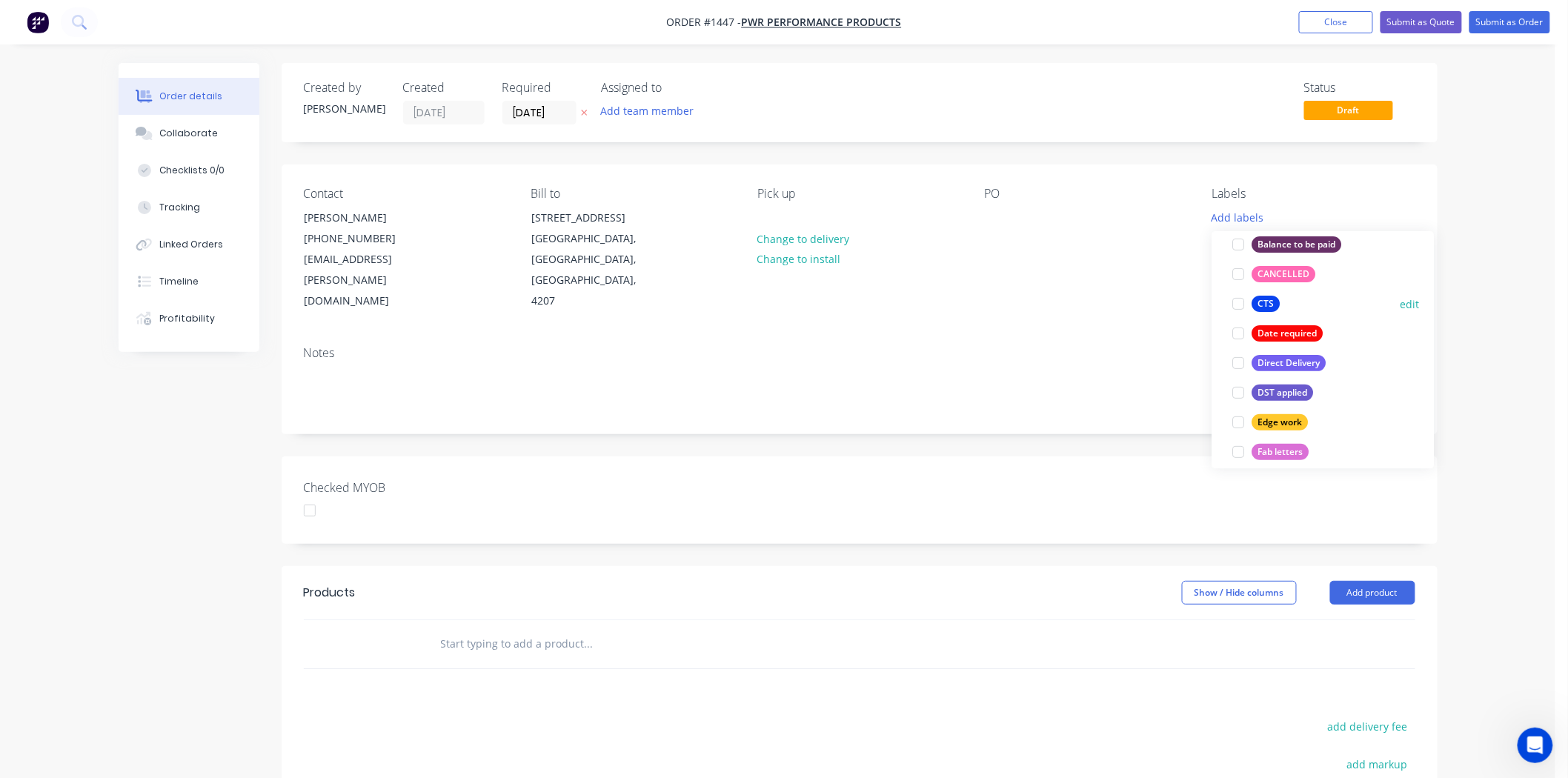
click at [1238, 305] on div at bounding box center [1239, 303] width 30 height 30
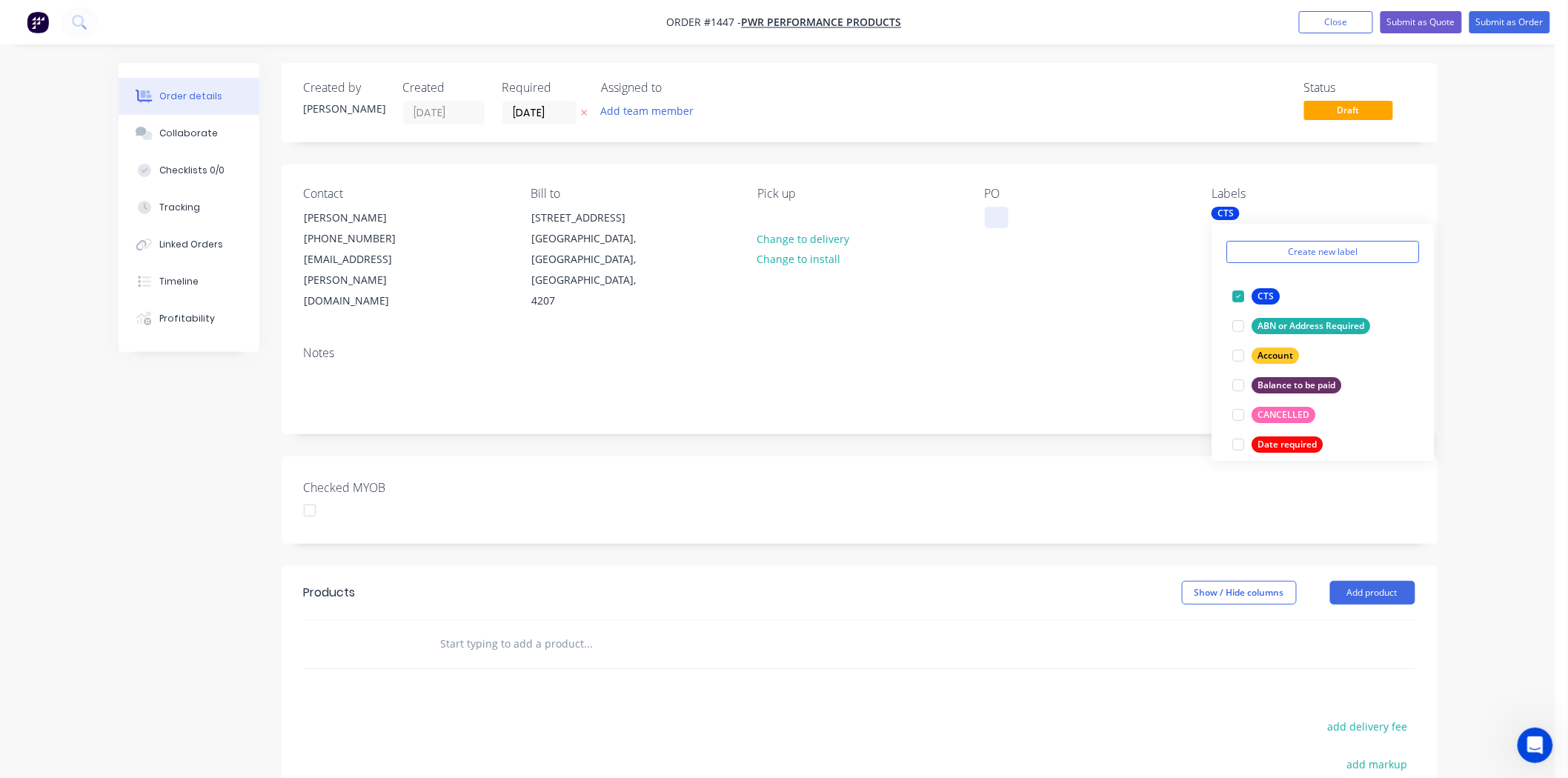
click at [998, 211] on div at bounding box center [997, 218] width 23 height 22
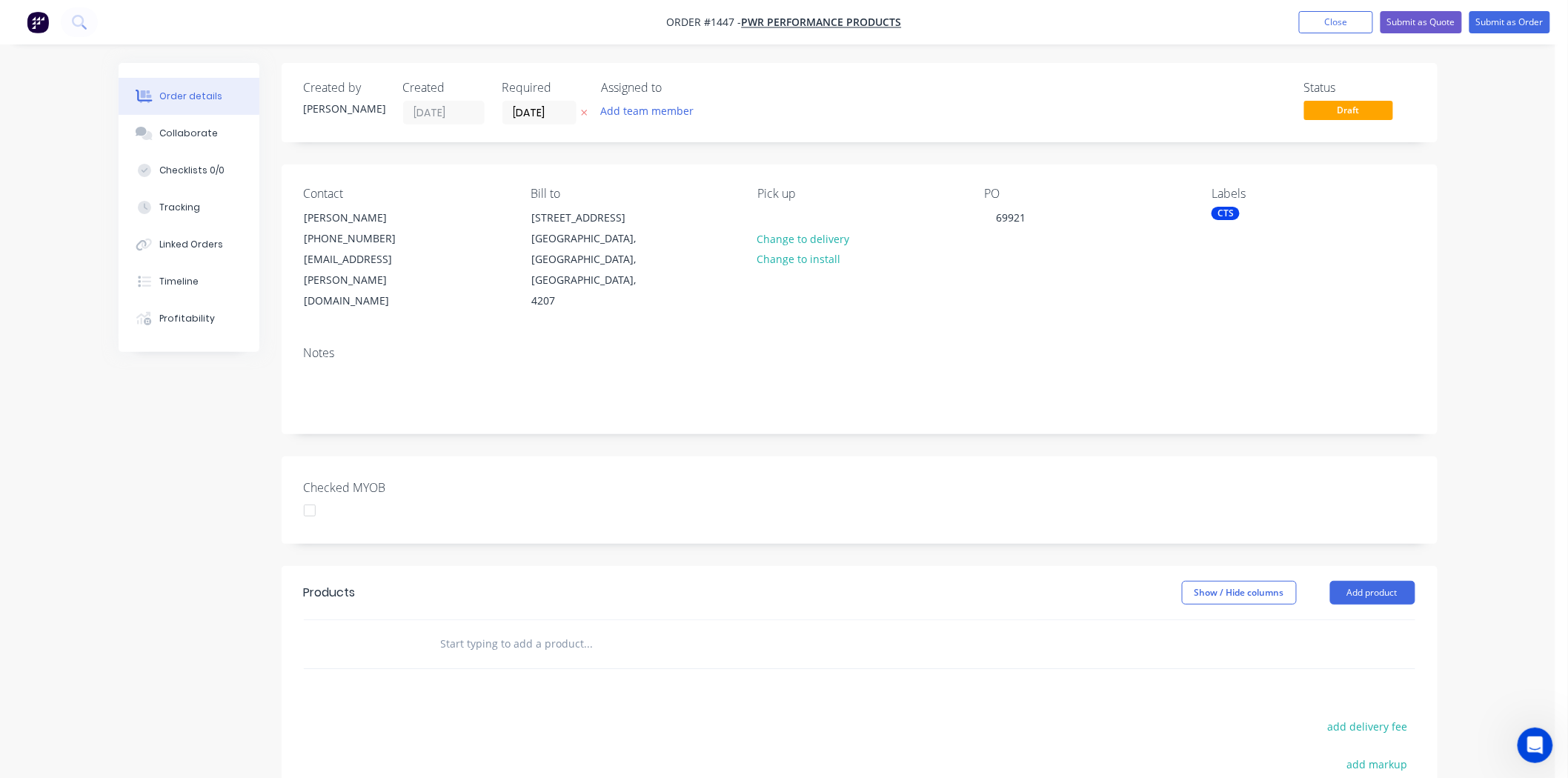
click at [471, 629] on input "text" at bounding box center [588, 644] width 297 height 30
type input "Q"
click at [1354, 581] on button "Add product" at bounding box center [1372, 593] width 85 height 23
click at [1367, 620] on div "Product catalogue" at bounding box center [1344, 631] width 114 height 22
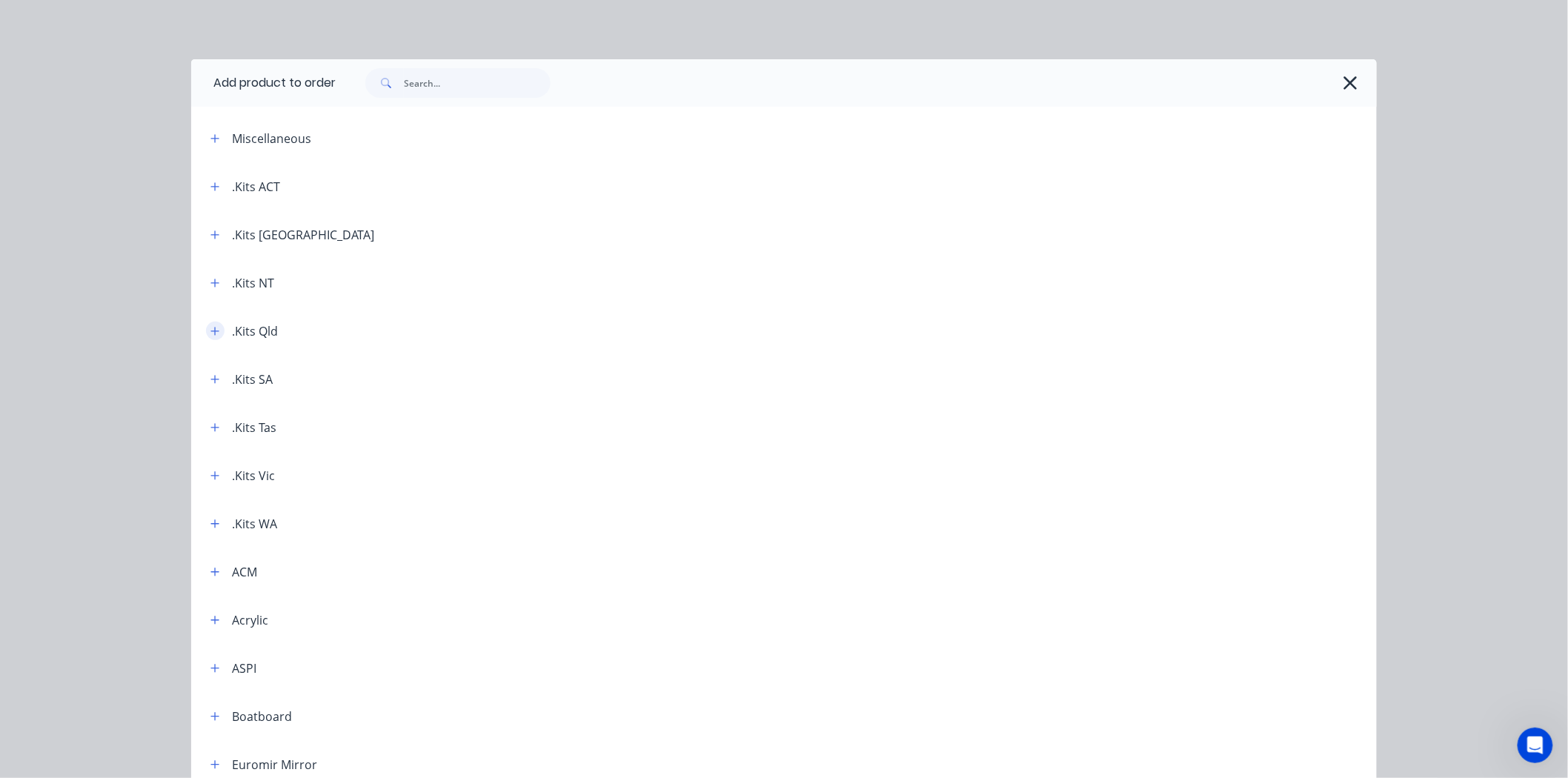
click at [210, 329] on icon "button" at bounding box center [215, 330] width 9 height 10
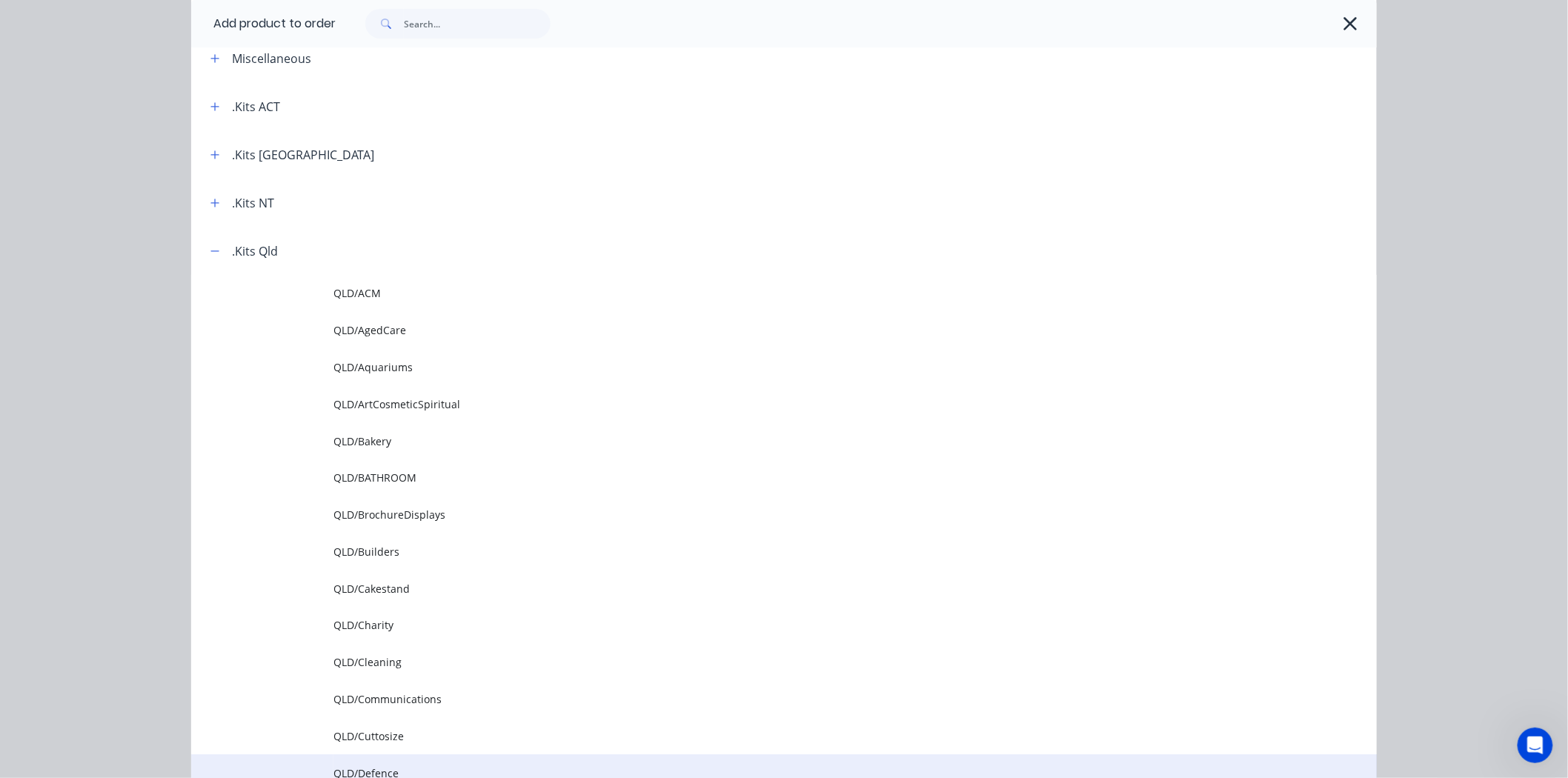
scroll to position [164, 0]
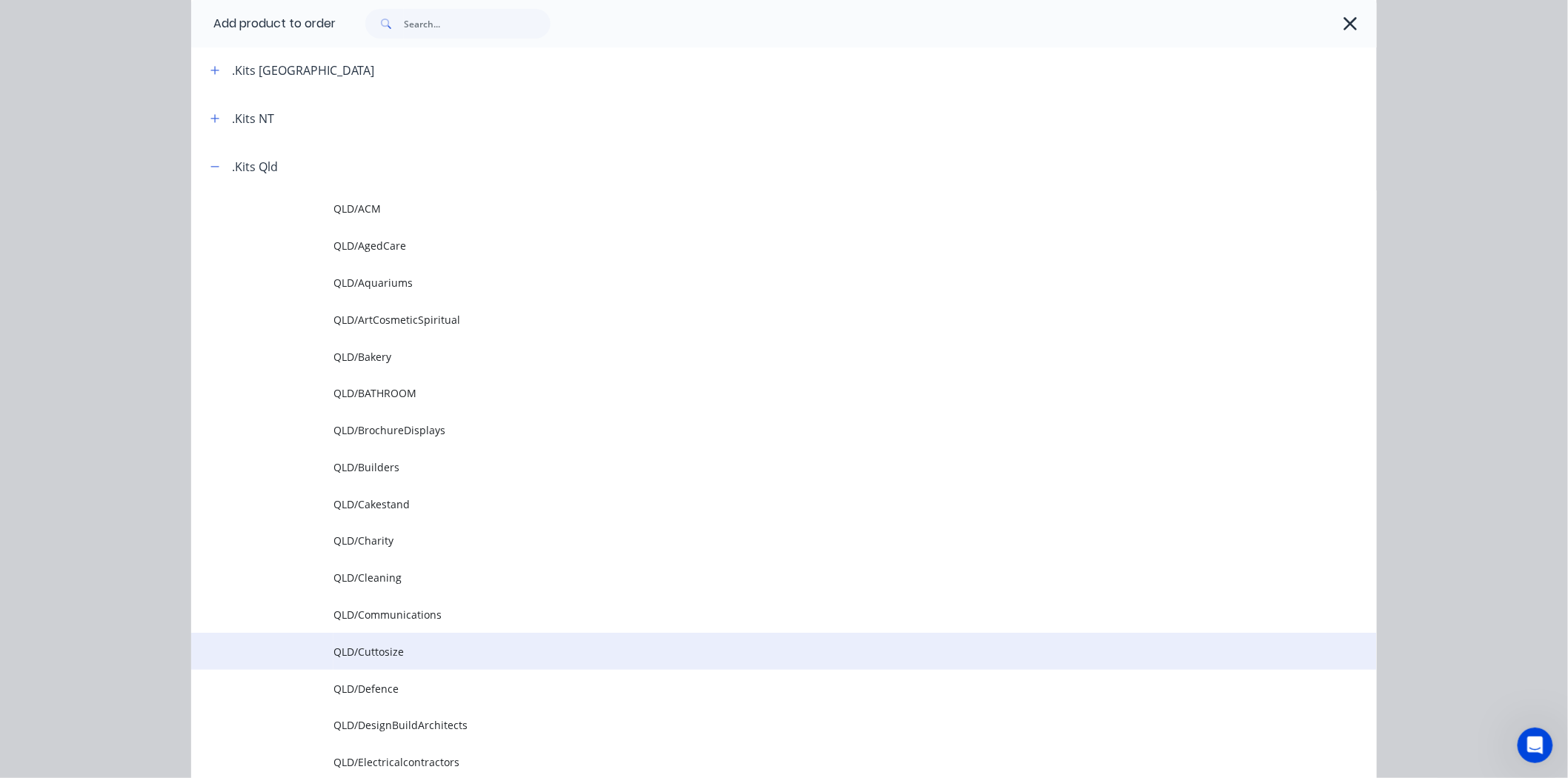
click at [365, 653] on span "QLD/Cuttosize" at bounding box center [751, 652] width 835 height 15
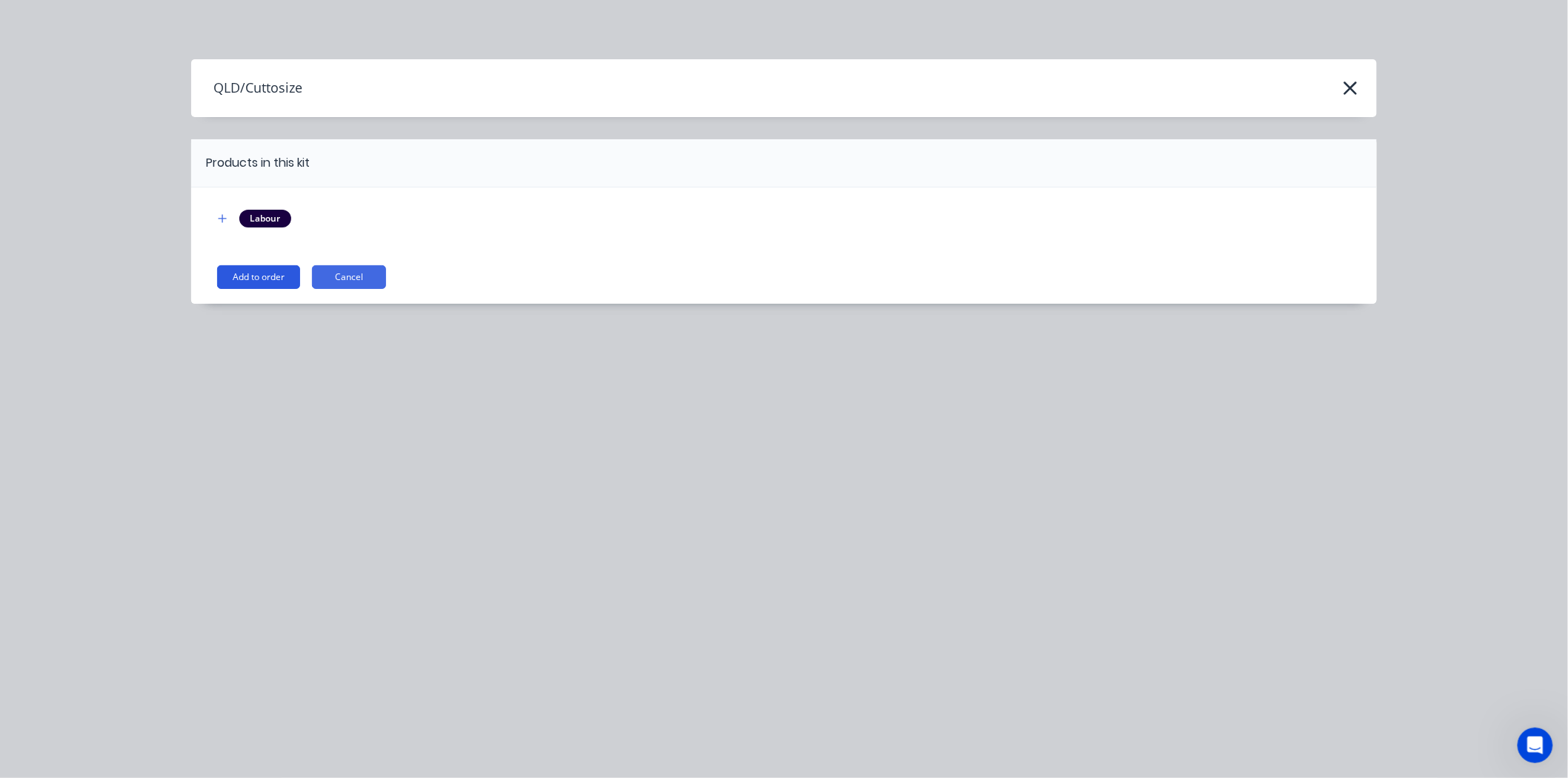
click at [250, 278] on button "Add to order" at bounding box center [259, 277] width 83 height 23
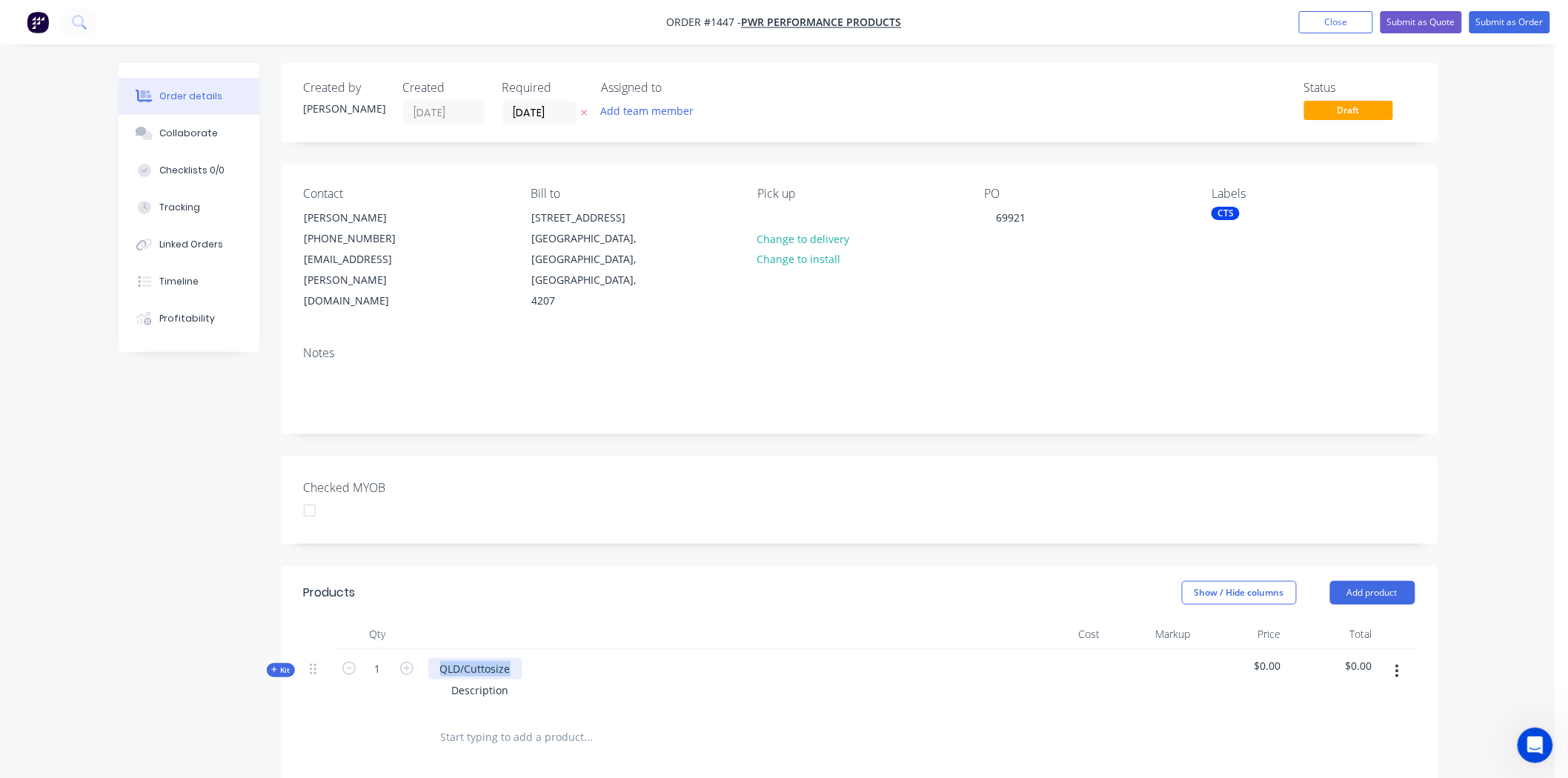
drag, startPoint x: 442, startPoint y: 625, endPoint x: 576, endPoint y: 641, distance: 135.0
click at [576, 649] on div "QLD/Cuttosize Description" at bounding box center [718, 681] width 593 height 64
drag, startPoint x: 449, startPoint y: 649, endPoint x: 524, endPoint y: 650, distance: 75.0
click at [524, 680] on div "Description" at bounding box center [719, 690] width 581 height 22
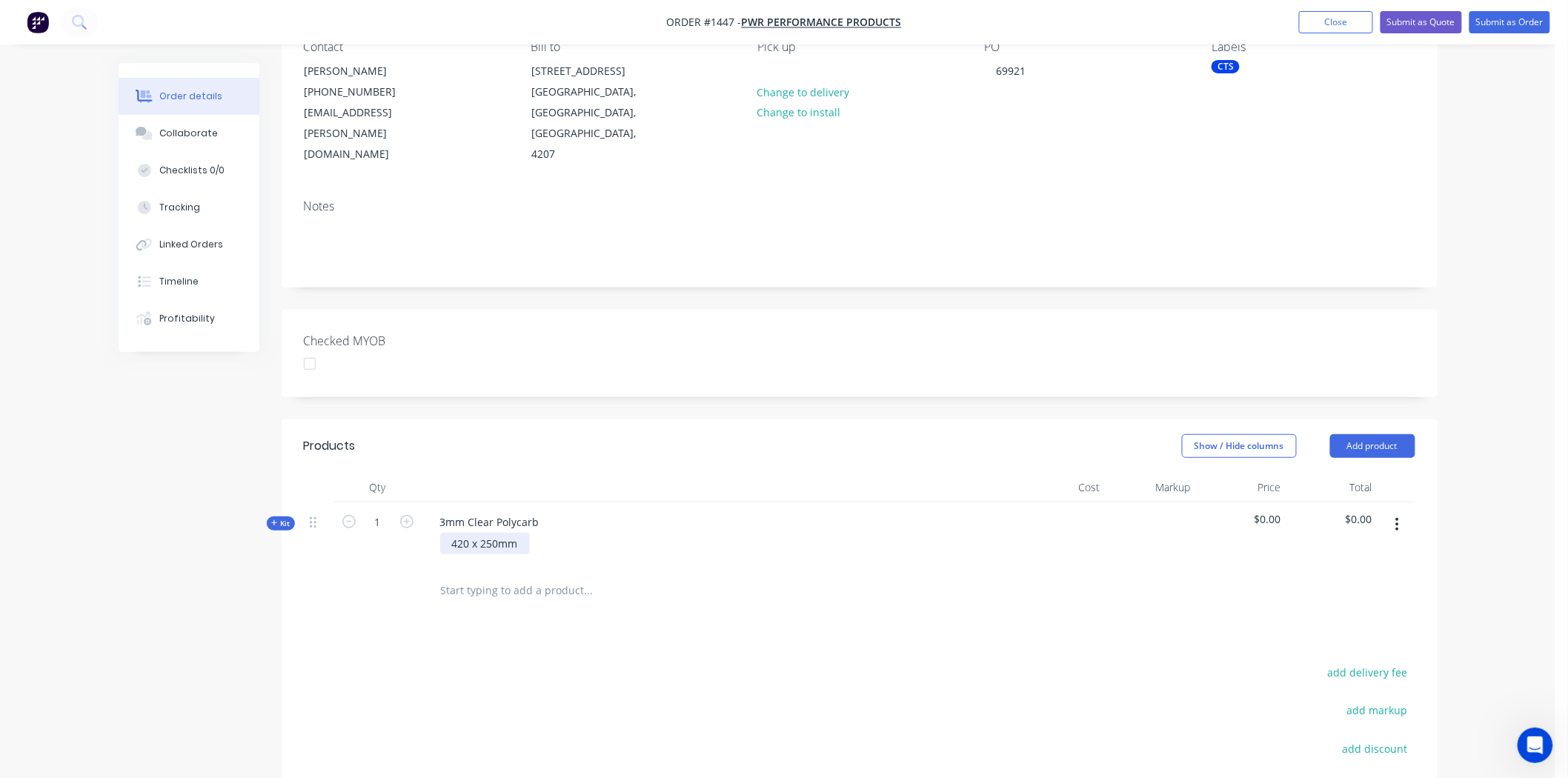
scroll to position [320, 0]
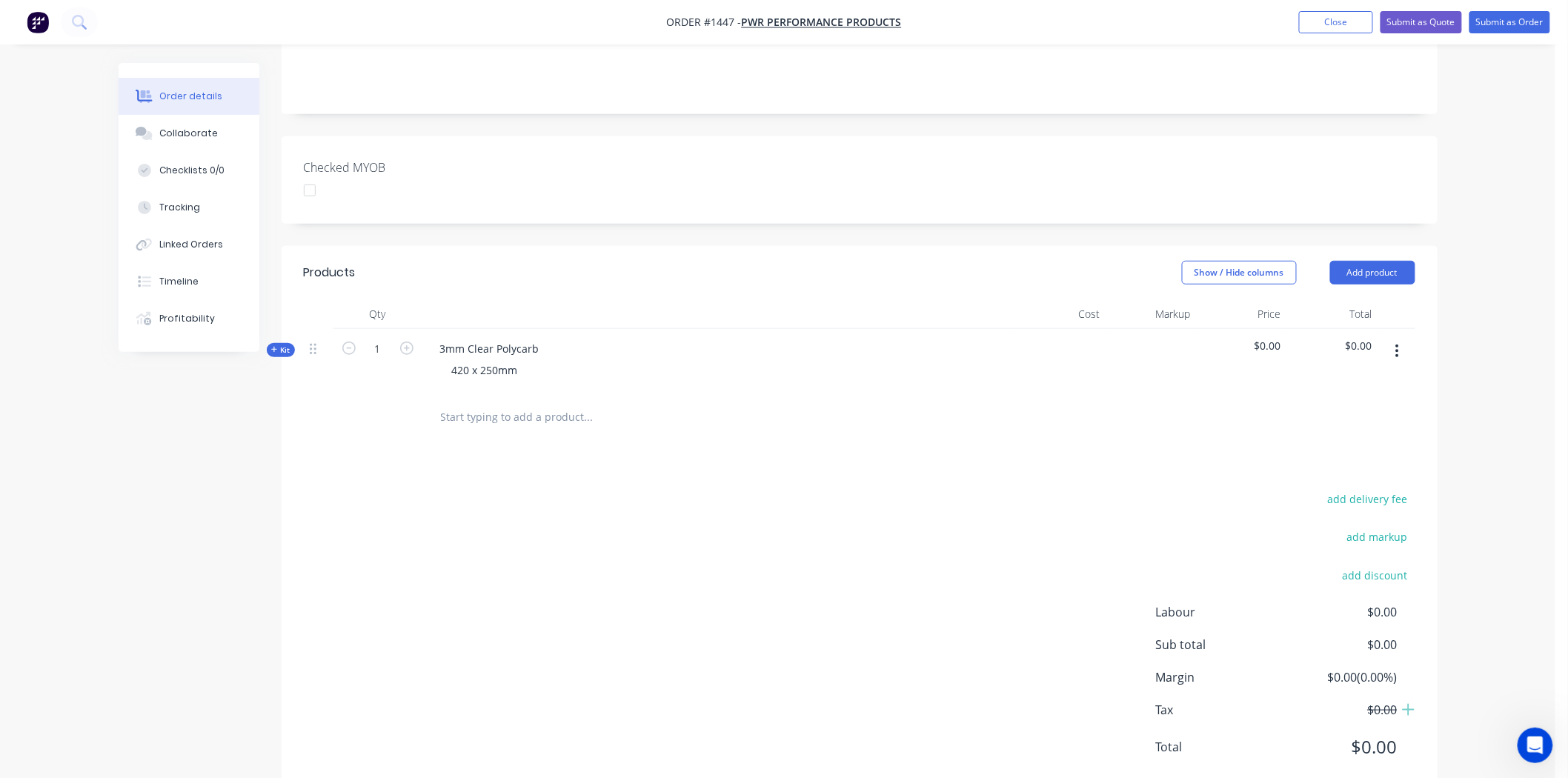
click at [280, 345] on span "Kit" at bounding box center [281, 350] width 19 height 11
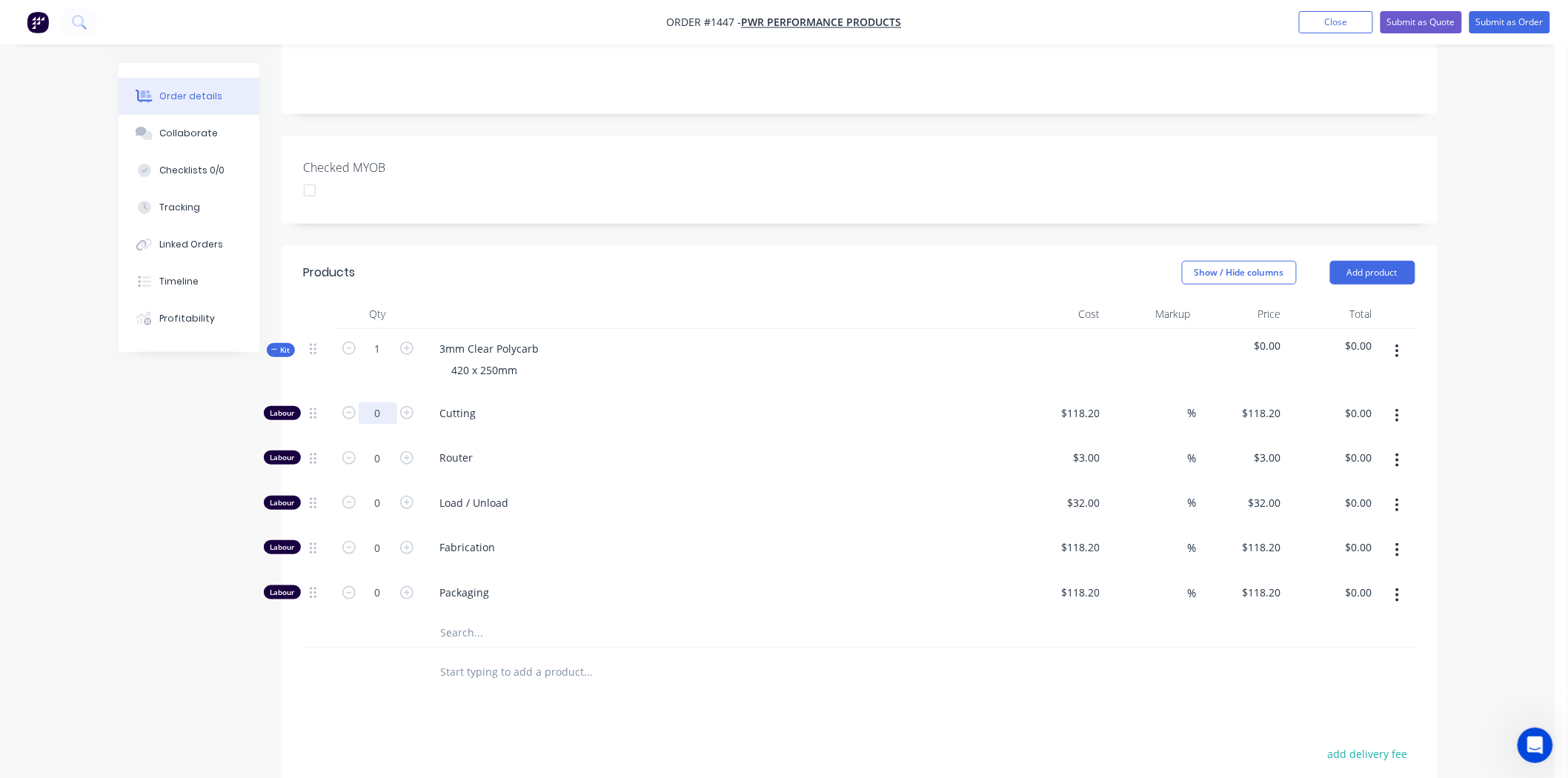
click at [379, 403] on input "0" at bounding box center [378, 413] width 39 height 23
type input "1"
type input "$118.20"
click at [1102, 403] on input "118.2" at bounding box center [1089, 413] width 34 height 22
type input "$31.82"
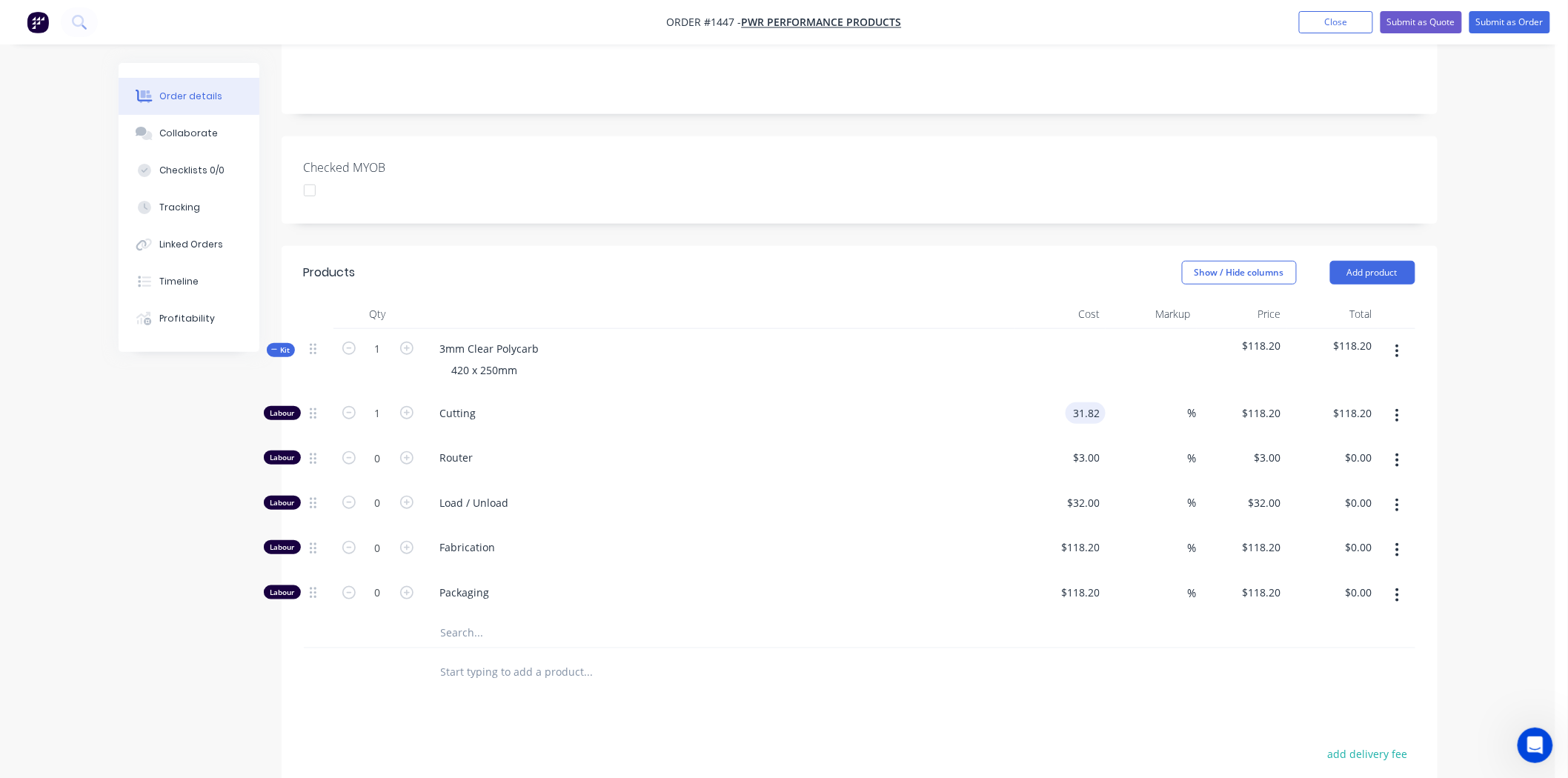
type input "$31.82"
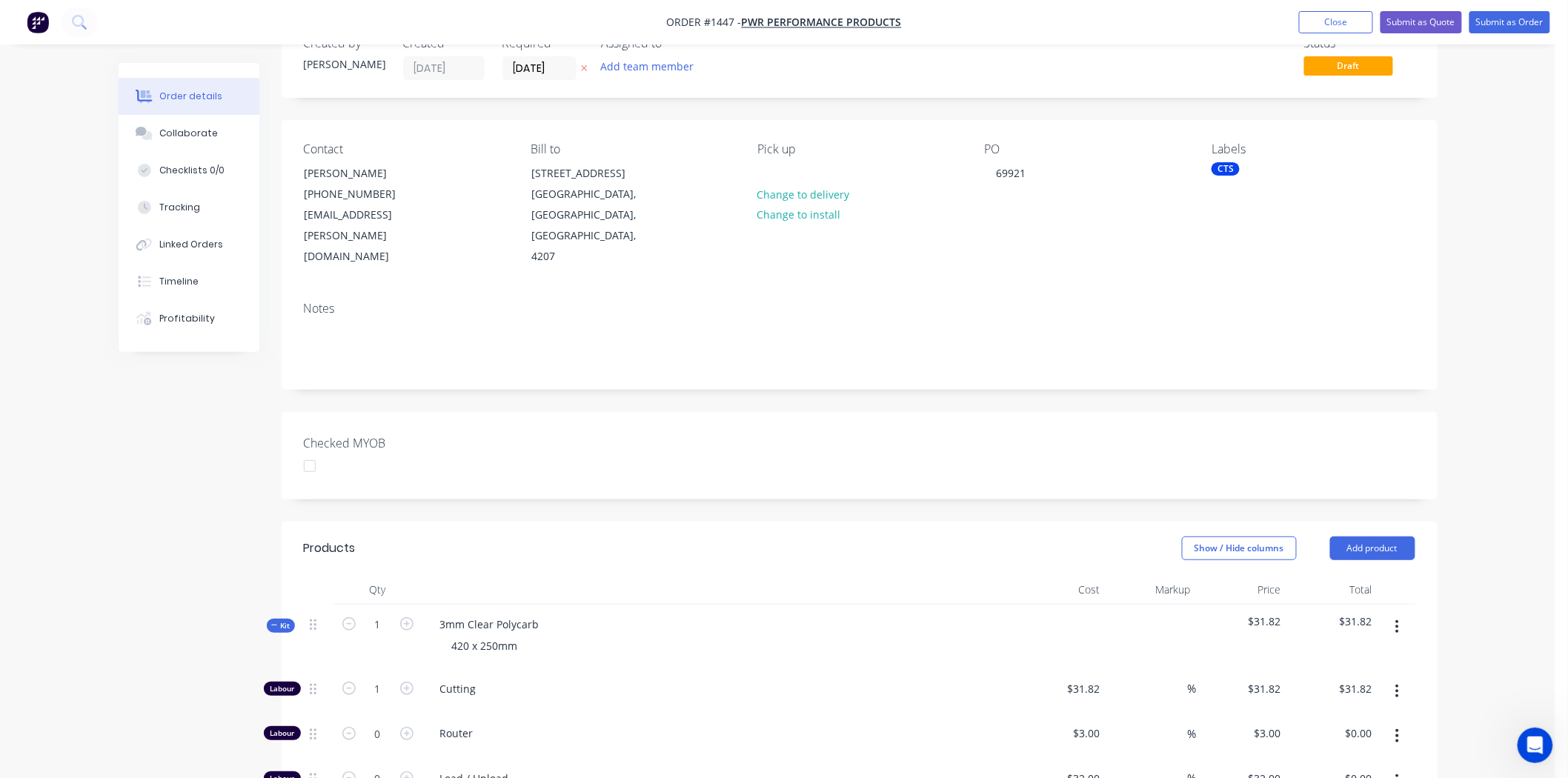
scroll to position [0, 0]
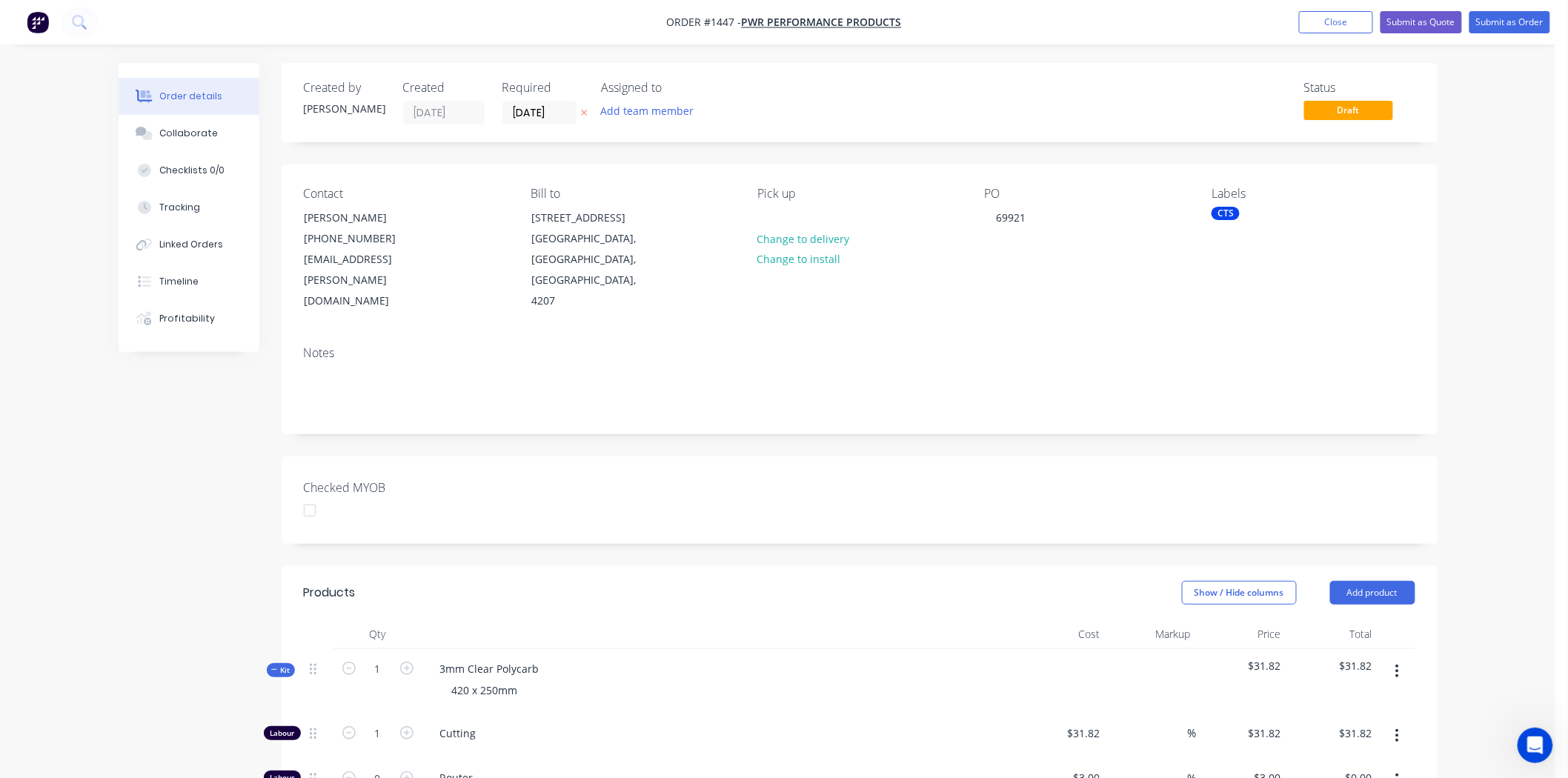
click at [1224, 212] on div "CTS" at bounding box center [1225, 213] width 28 height 14
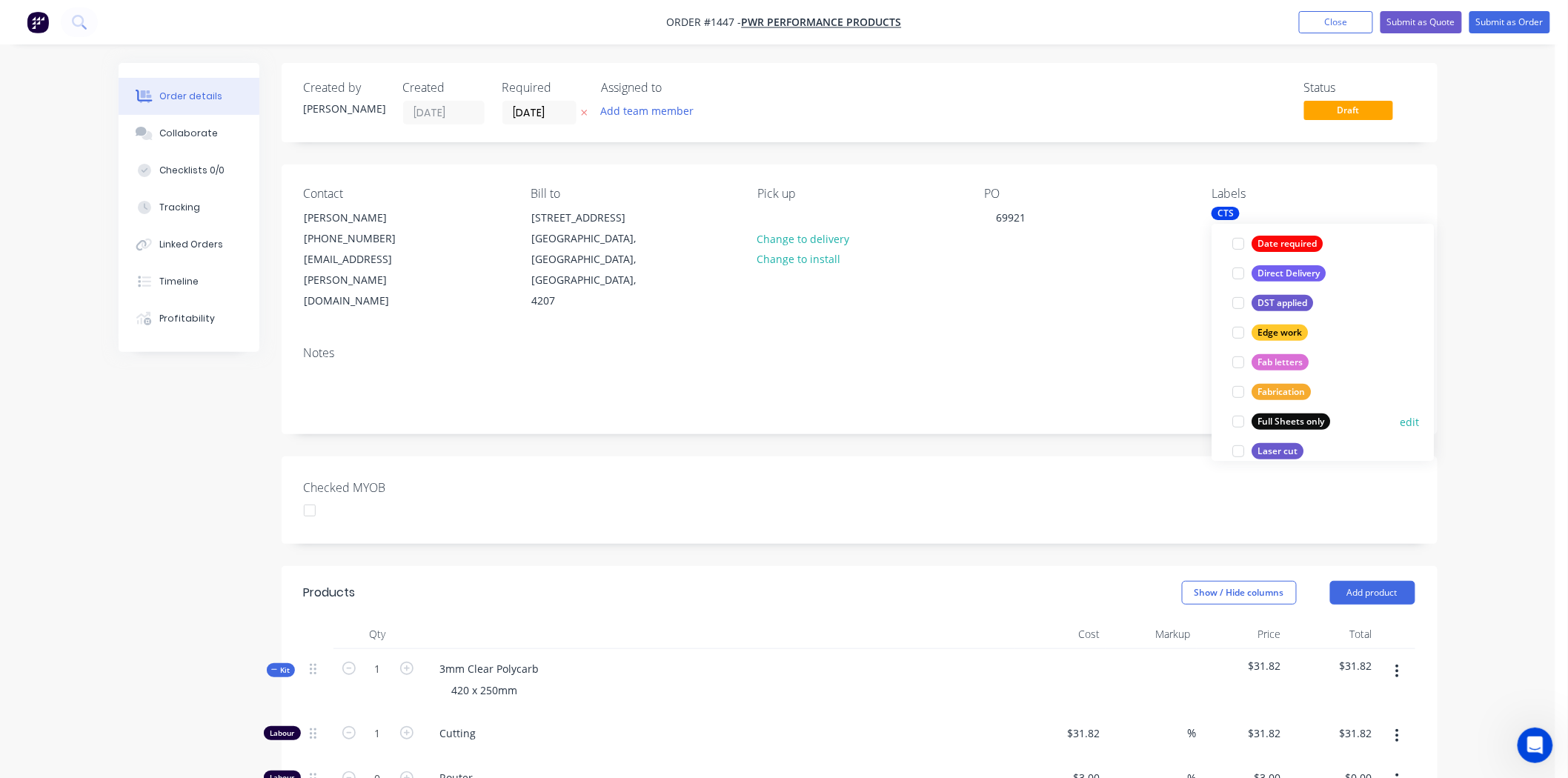
scroll to position [412, 0]
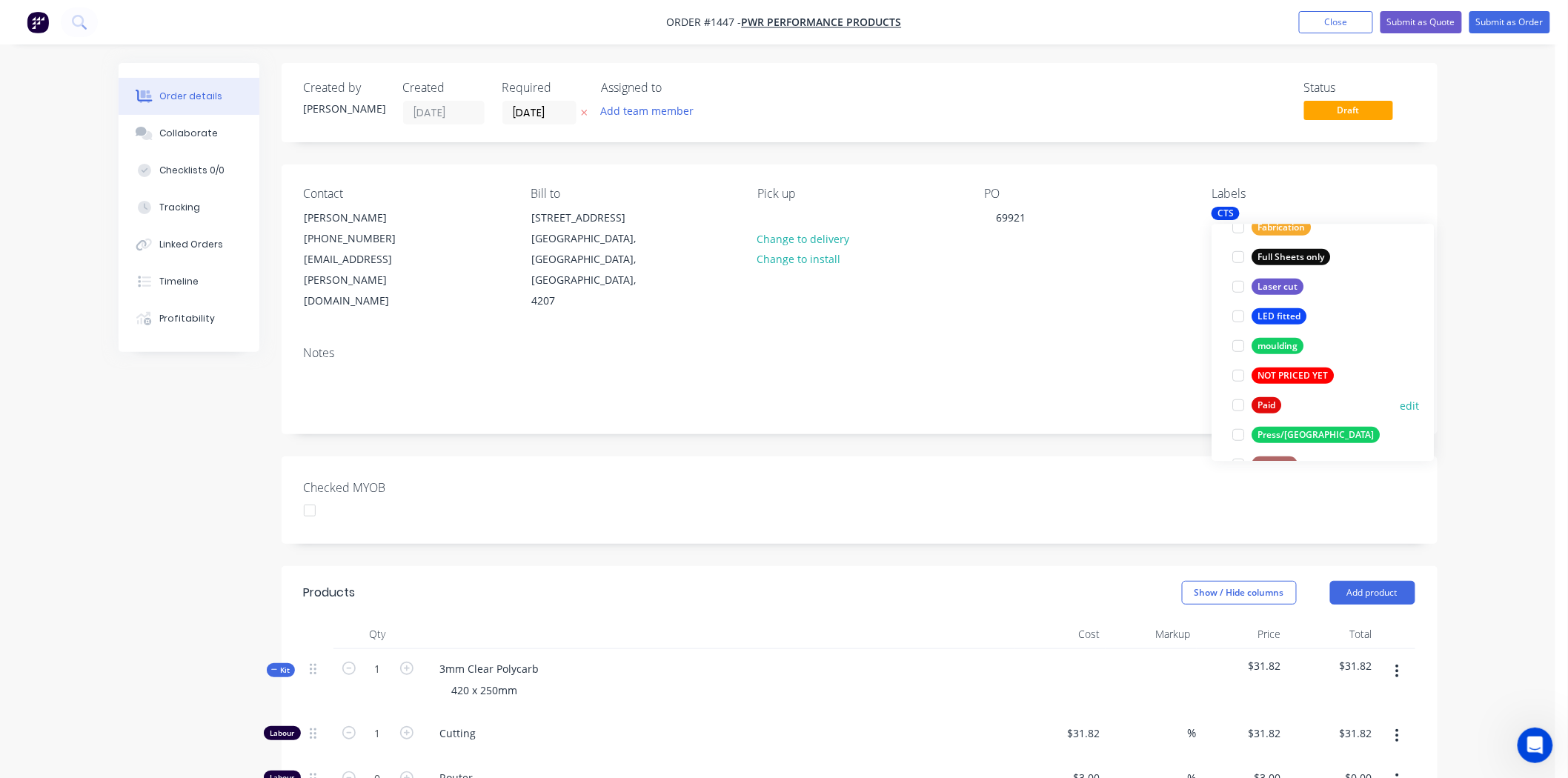
click at [1236, 408] on div at bounding box center [1239, 405] width 30 height 30
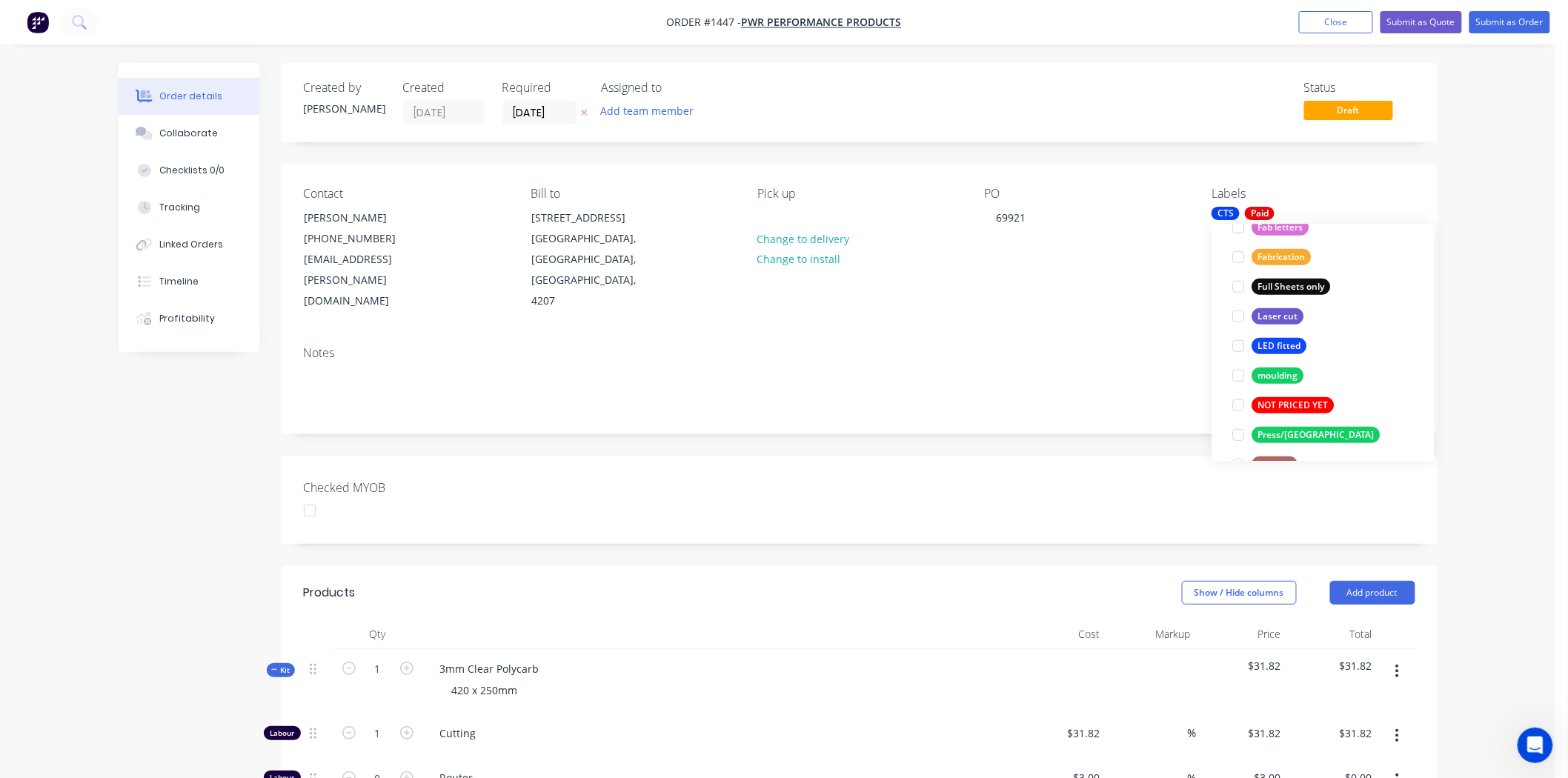
scroll to position [0, 0]
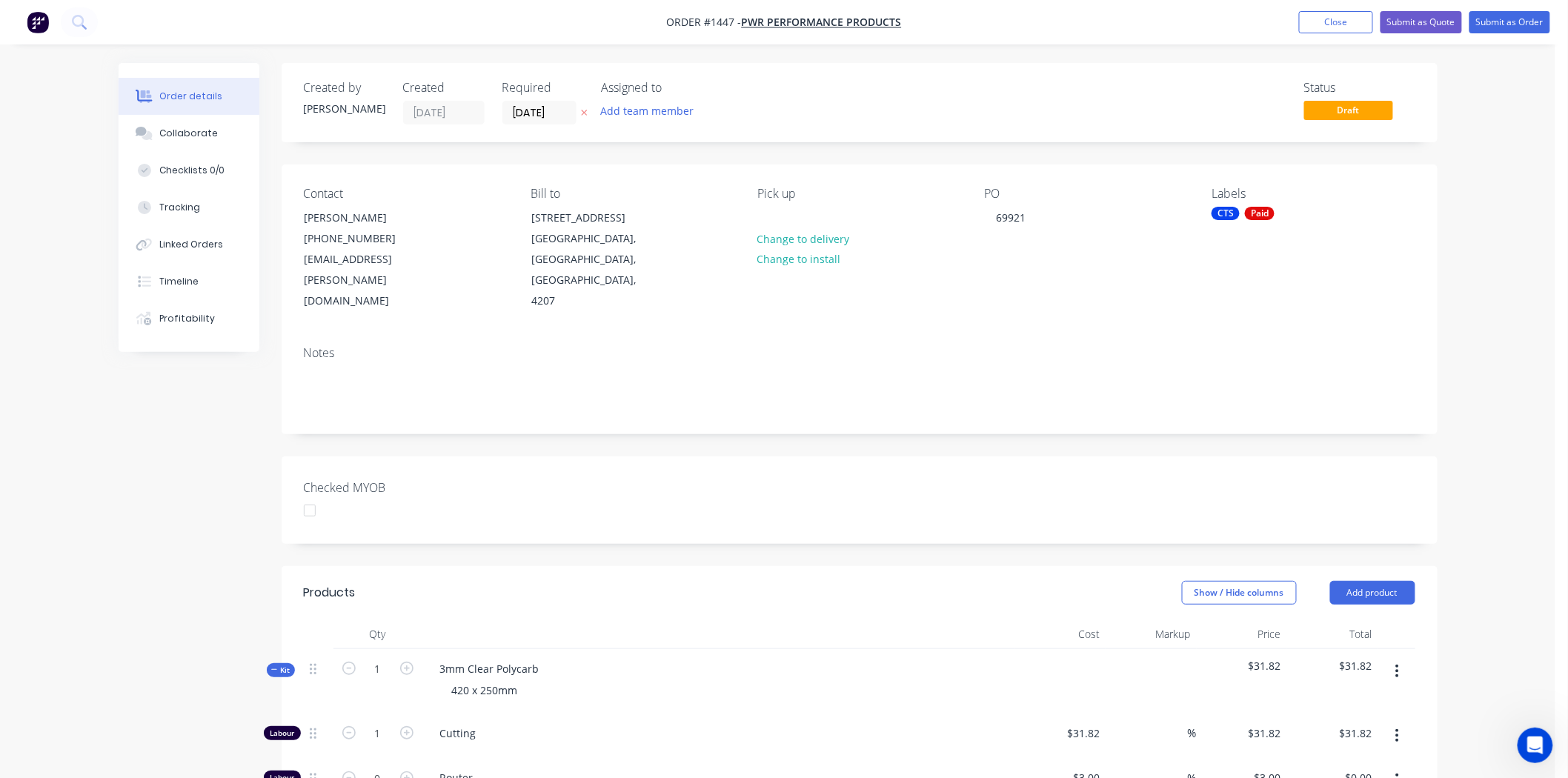
click at [1071, 347] on div "Notes" at bounding box center [860, 354] width 1111 height 14
click at [1434, 15] on button "Submit as Quote" at bounding box center [1421, 22] width 81 height 23
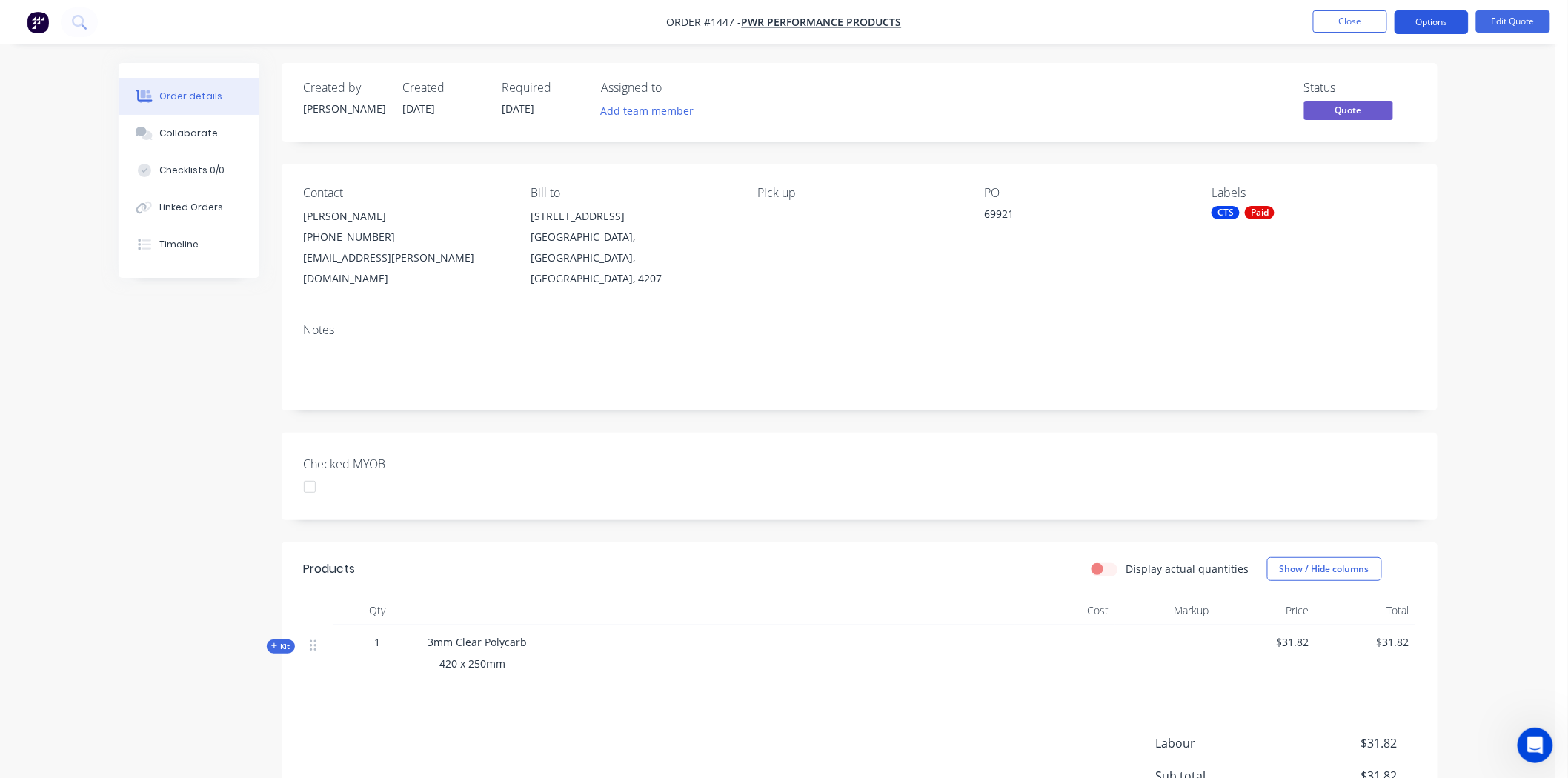
click at [1441, 21] on button "Options" at bounding box center [1432, 22] width 74 height 23
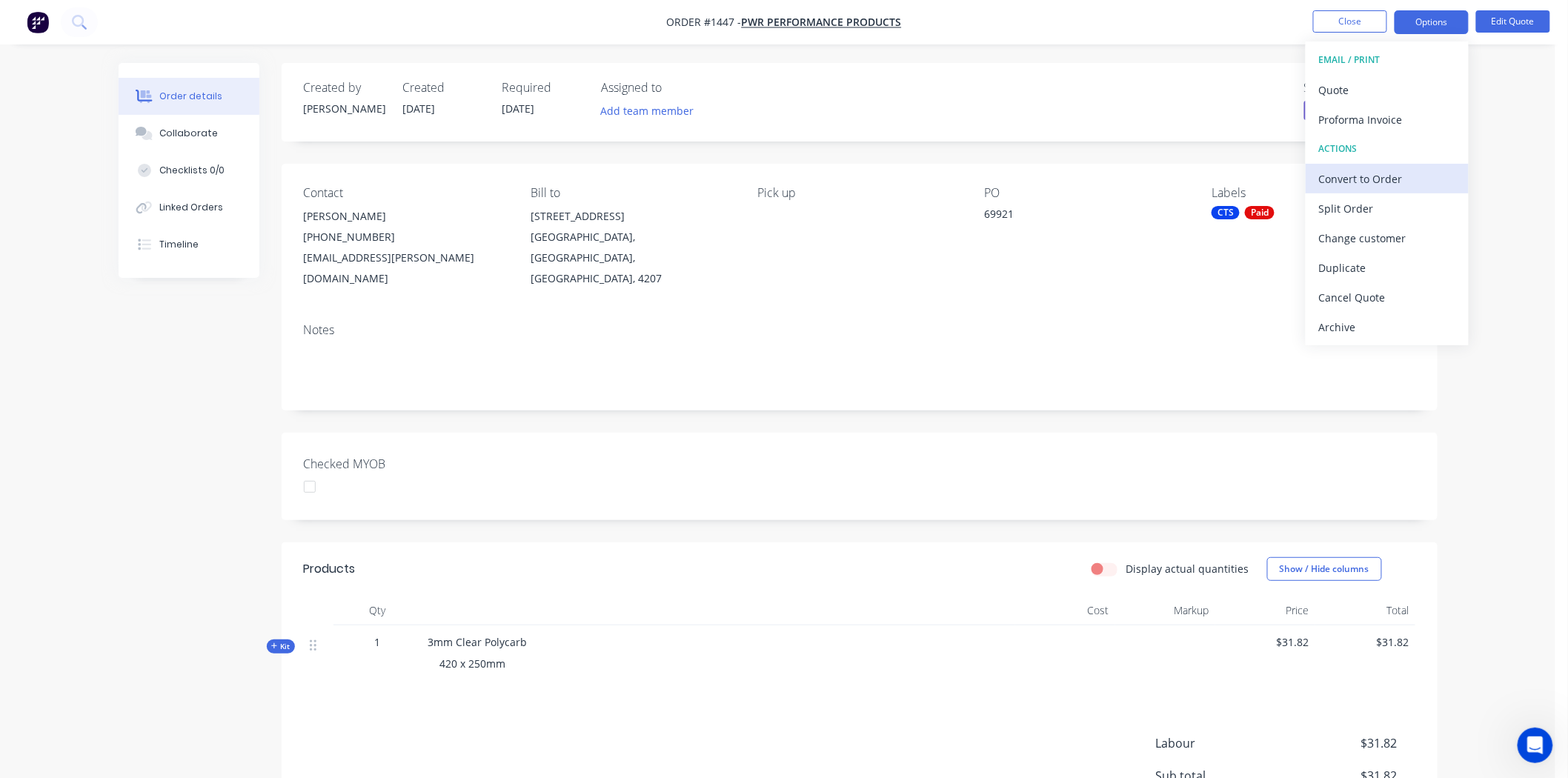
click at [1375, 172] on div "Convert to Order" at bounding box center [1387, 179] width 136 height 22
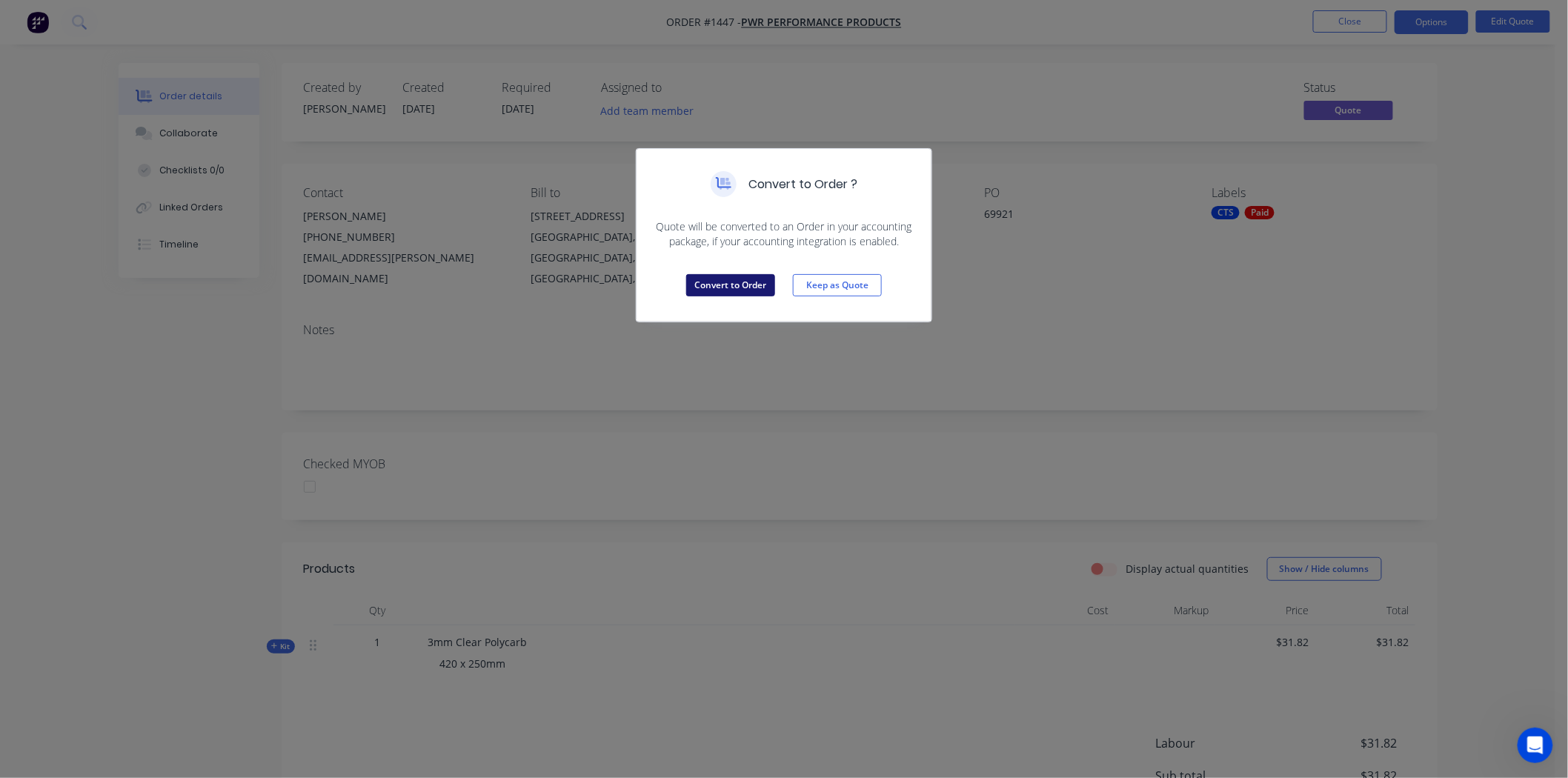
click at [709, 282] on button "Convert to Order" at bounding box center [731, 285] width 89 height 23
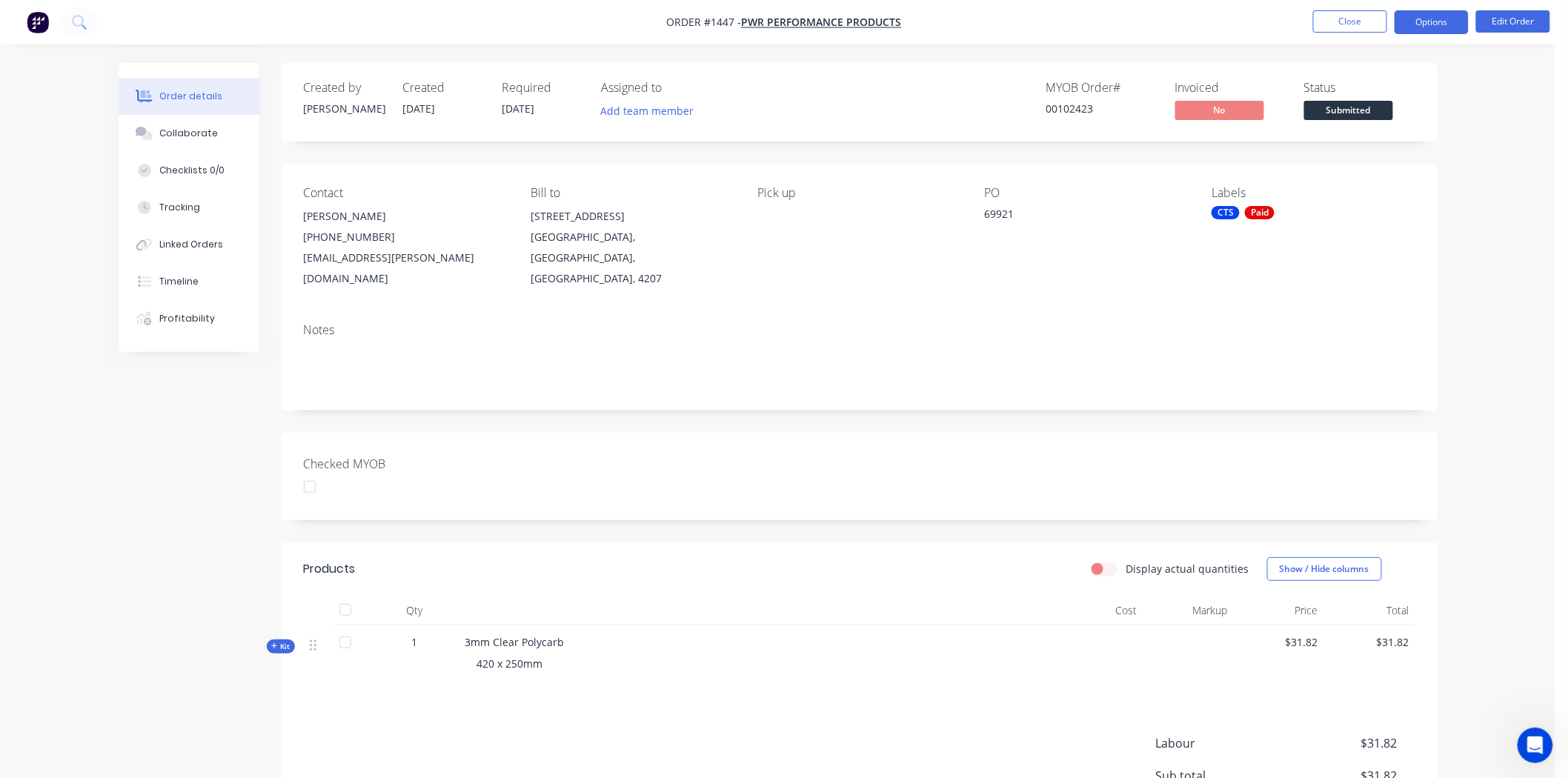
click at [1431, 23] on button "Options" at bounding box center [1432, 22] width 74 height 23
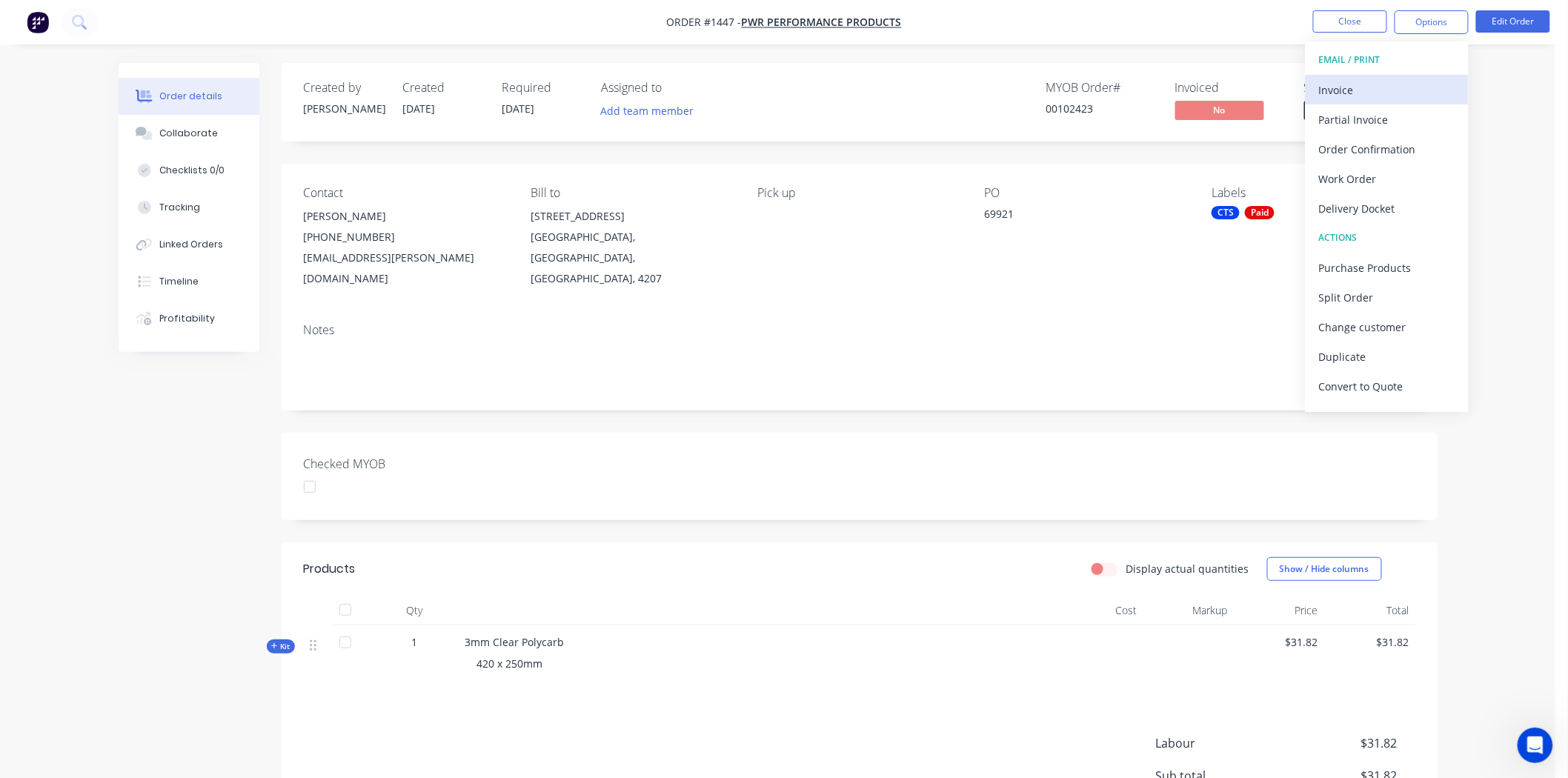
click at [1360, 84] on div "Invoice" at bounding box center [1387, 90] width 136 height 22
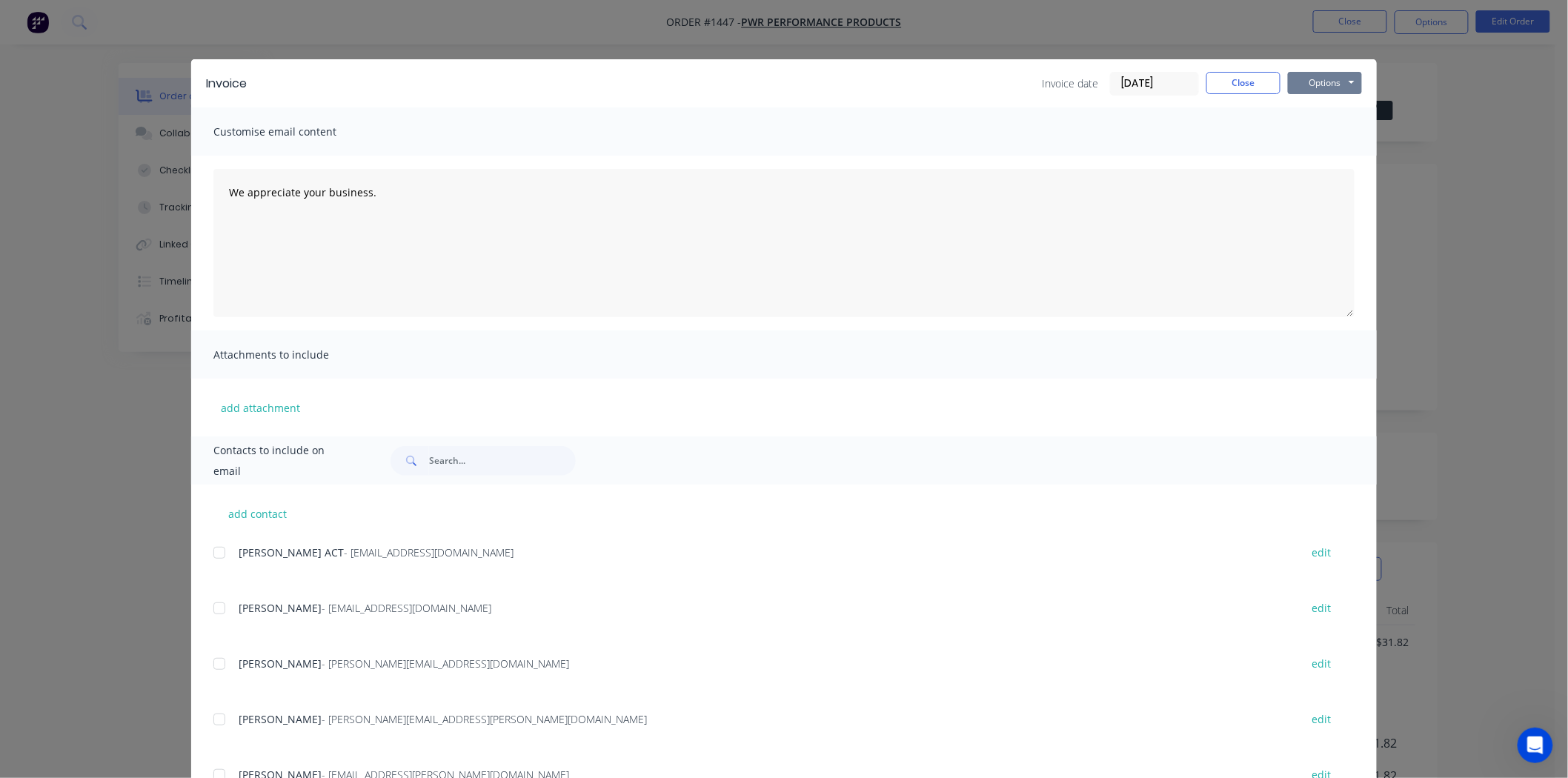
click at [1310, 81] on button "Options" at bounding box center [1324, 83] width 74 height 23
click at [1314, 134] on button "Print" at bounding box center [1334, 134] width 95 height 24
click at [1225, 80] on button "Close" at bounding box center [1243, 83] width 74 height 23
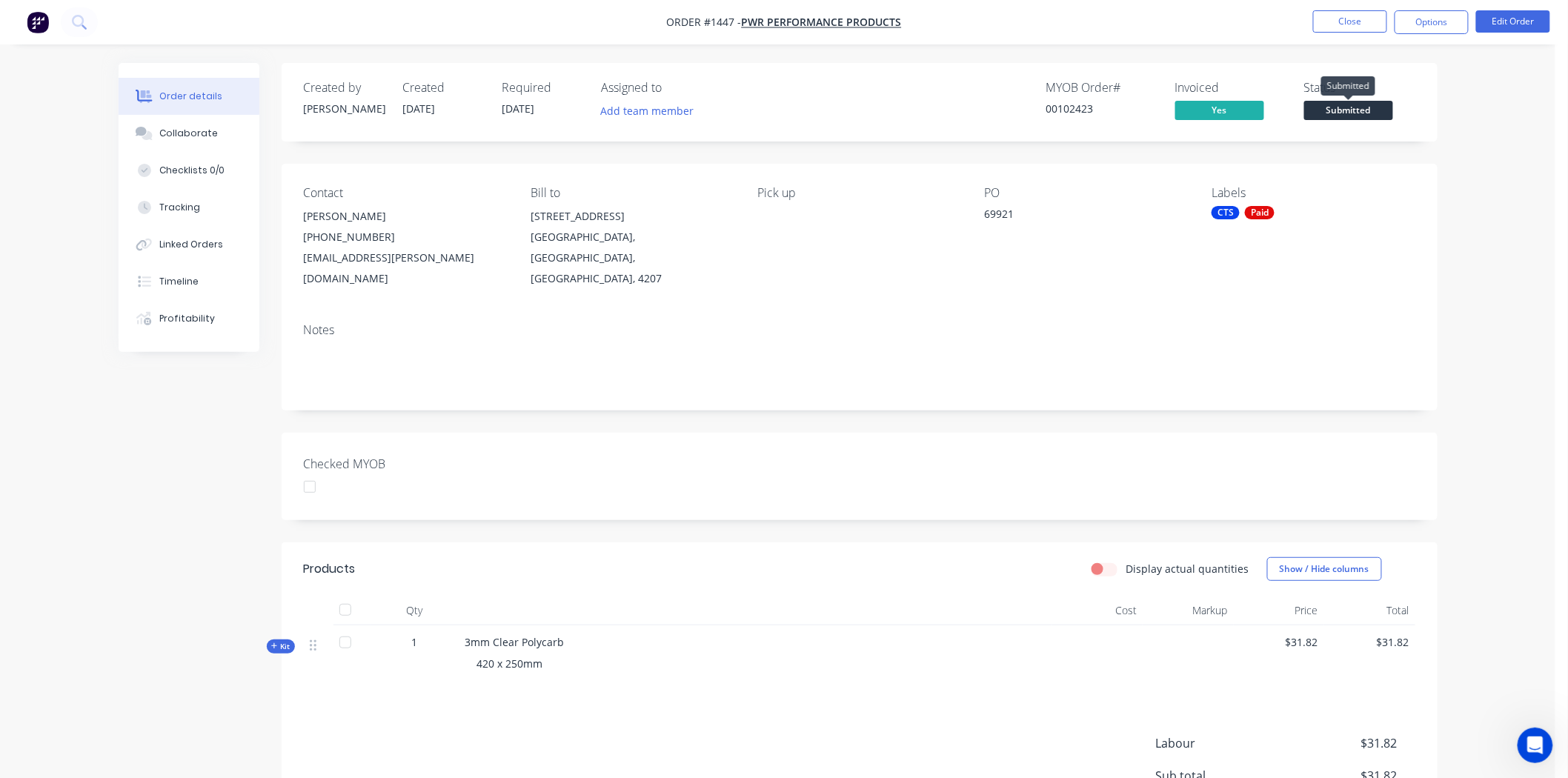
click at [1347, 106] on span "Submitted" at bounding box center [1349, 110] width 89 height 19
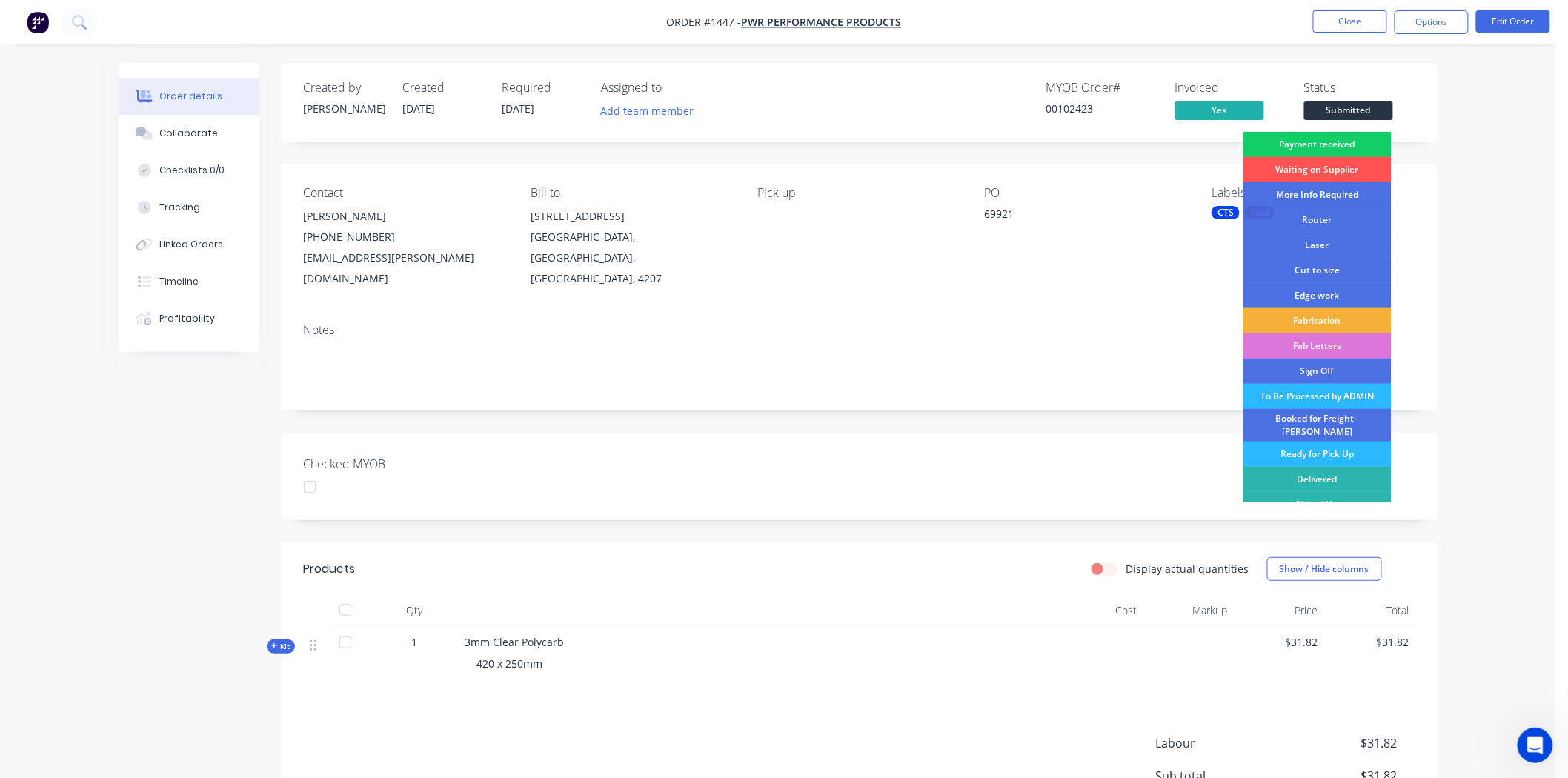
click at [1352, 139] on div "Payment received" at bounding box center [1317, 144] width 148 height 25
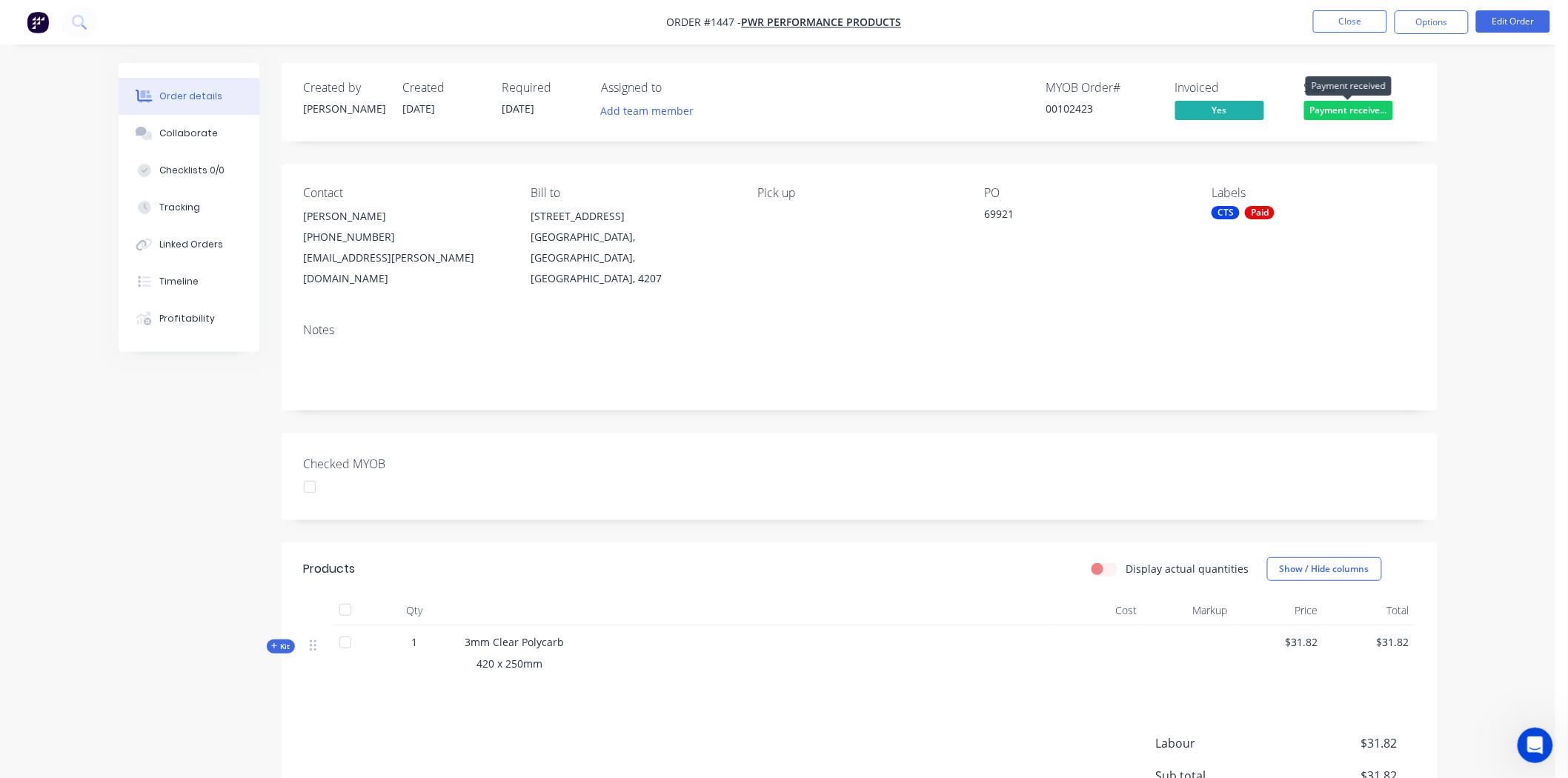
click at [1344, 109] on span "Payment receive..." at bounding box center [1349, 110] width 89 height 19
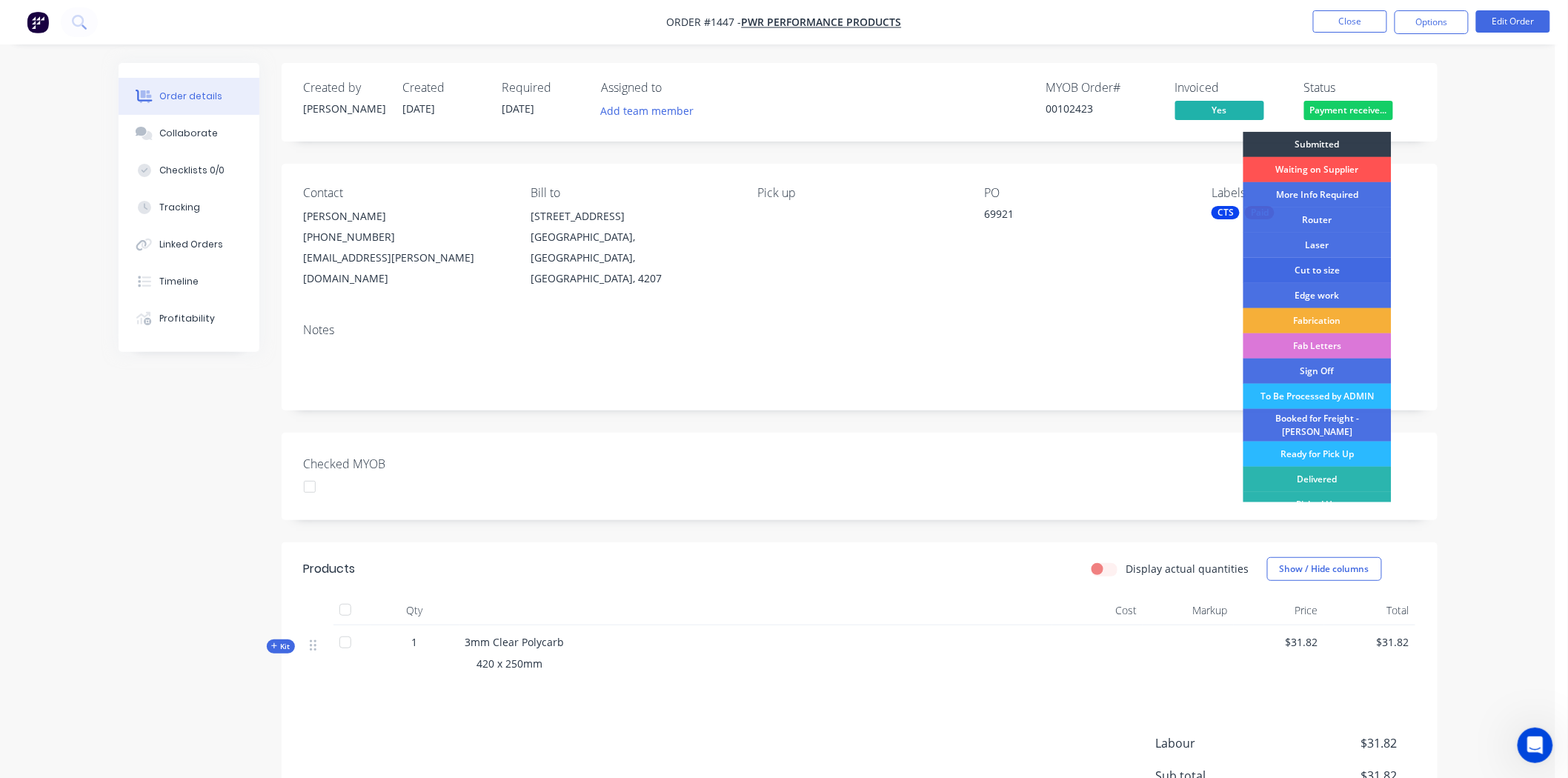
click at [1349, 269] on div "Cut to size" at bounding box center [1317, 271] width 148 height 25
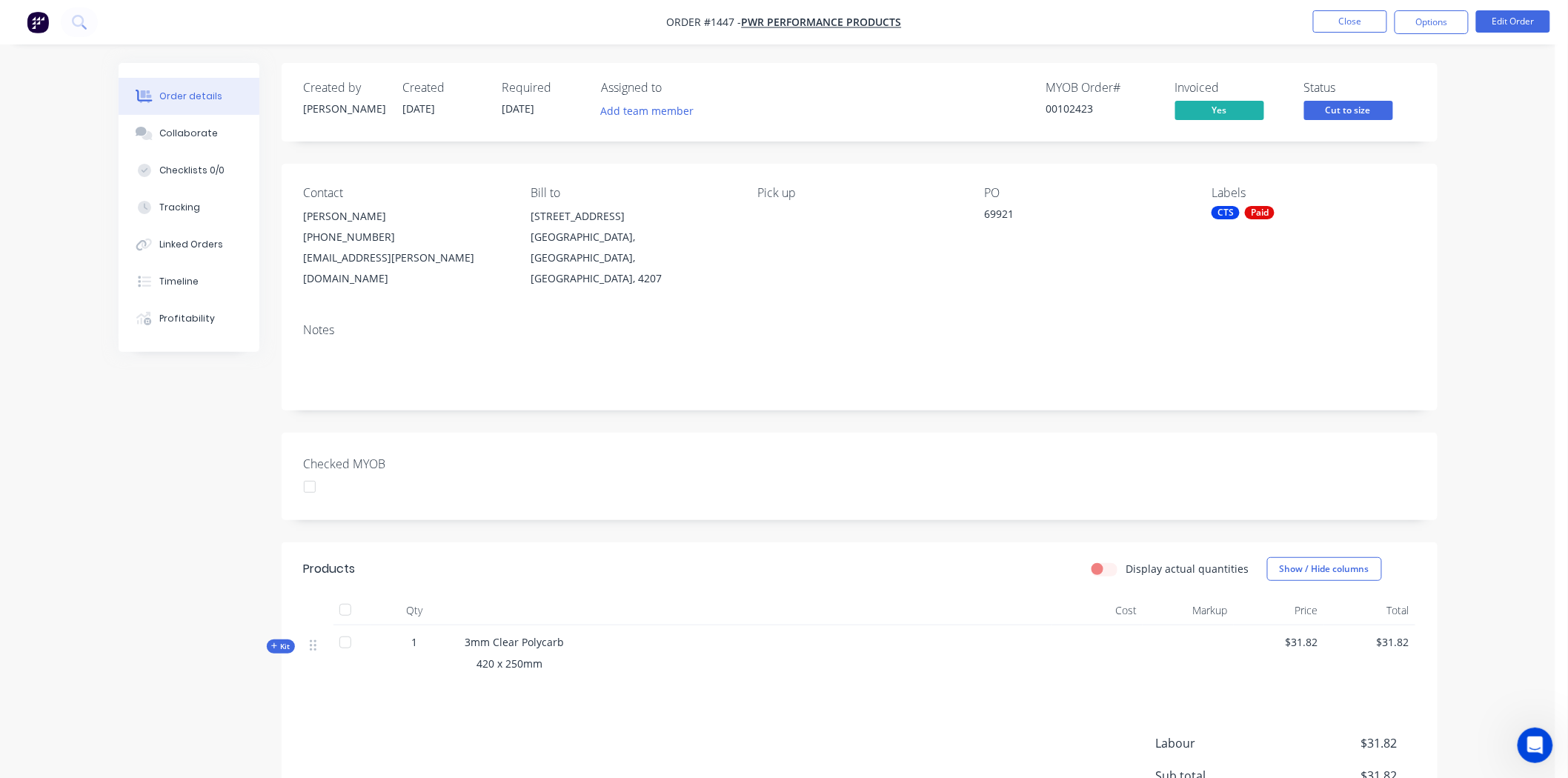
click at [306, 472] on div at bounding box center [309, 486] width 30 height 30
